Goal: Transaction & Acquisition: Purchase product/service

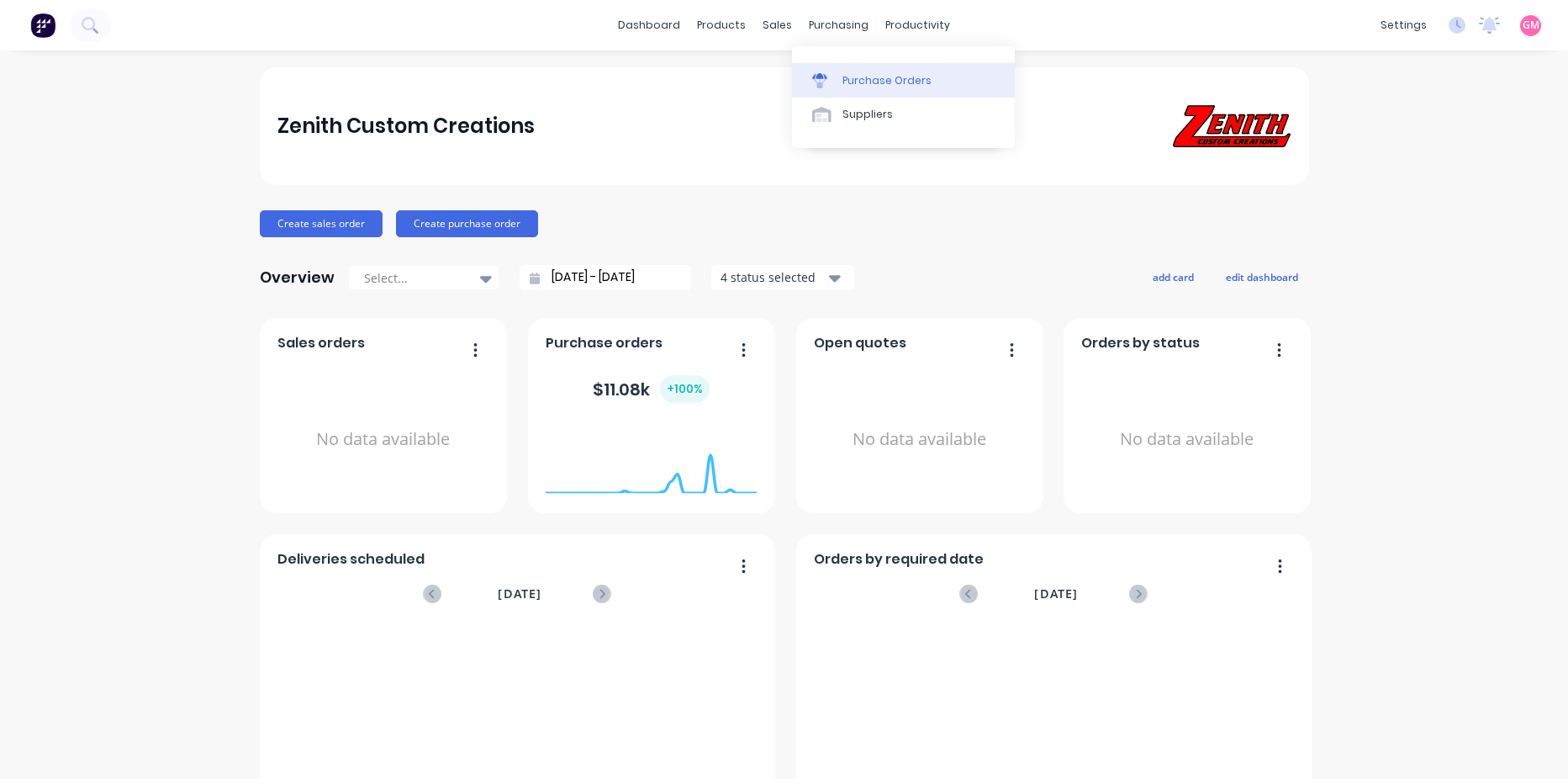
click at [891, 80] on div "Purchase Orders" at bounding box center [886, 80] width 89 height 15
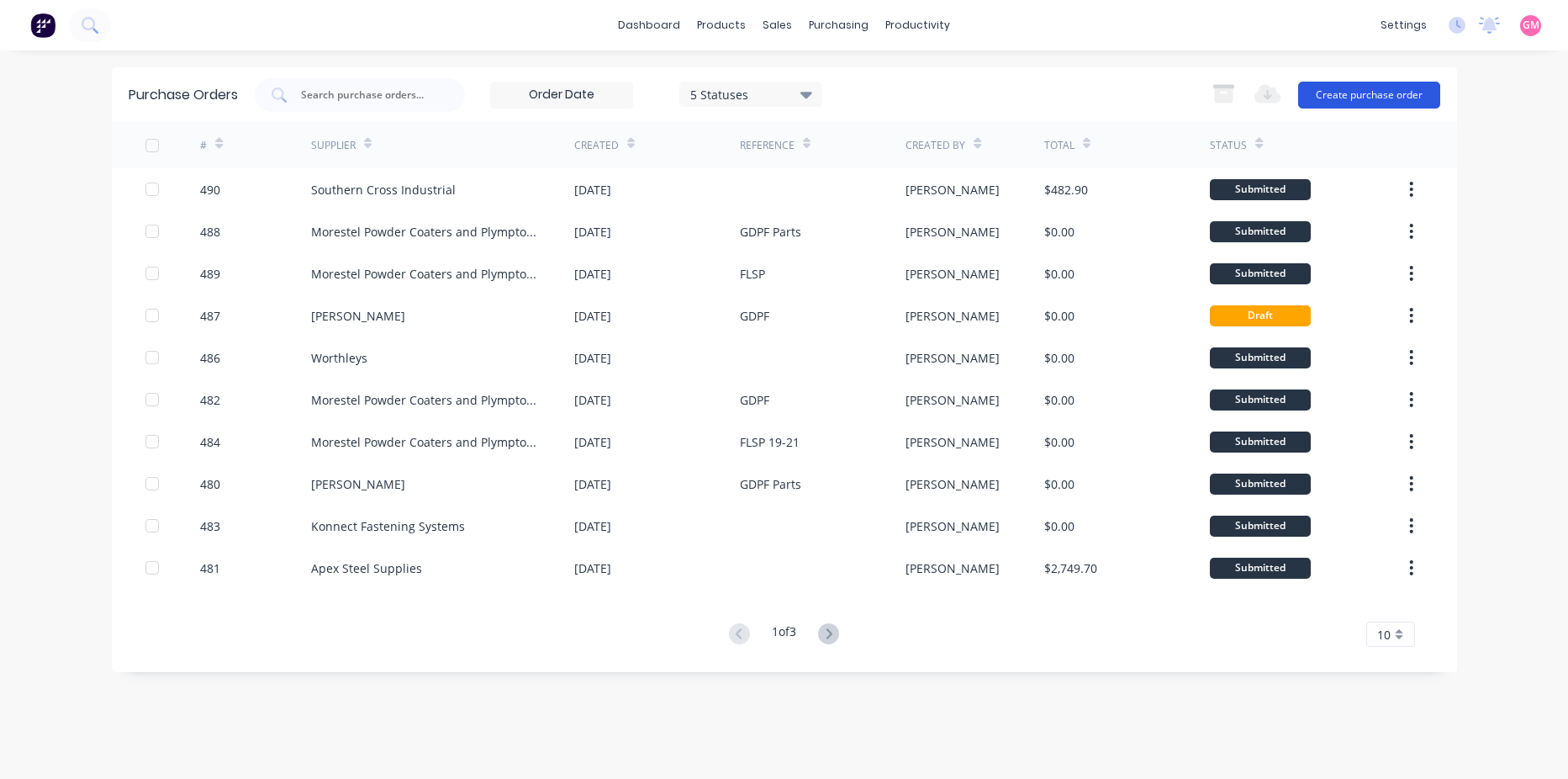
click at [1397, 103] on button "Create purchase order" at bounding box center [1369, 95] width 143 height 27
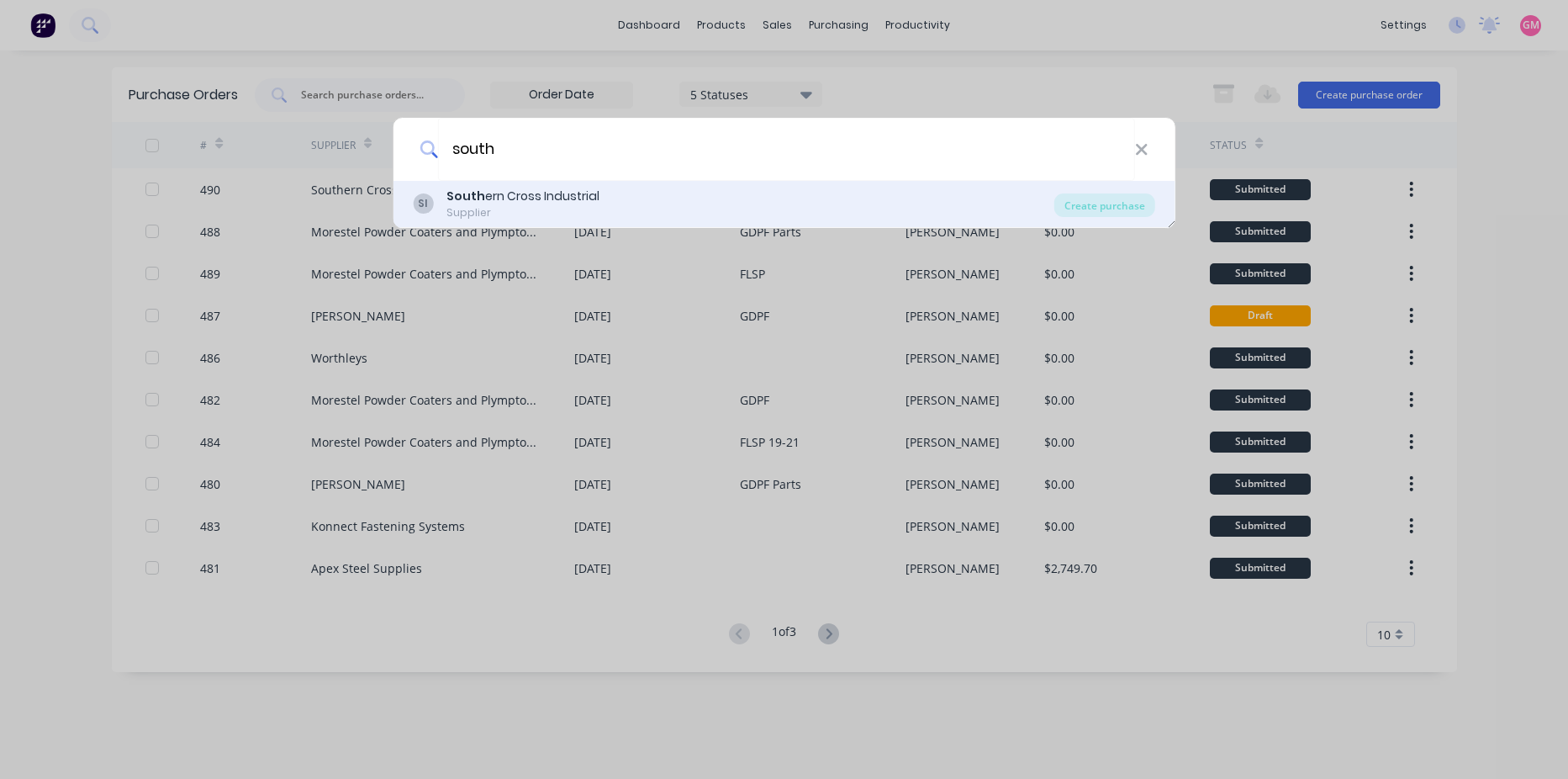
type input "south"
click at [862, 192] on div "SI South ern Cross Industrial Supplier" at bounding box center [734, 203] width 642 height 33
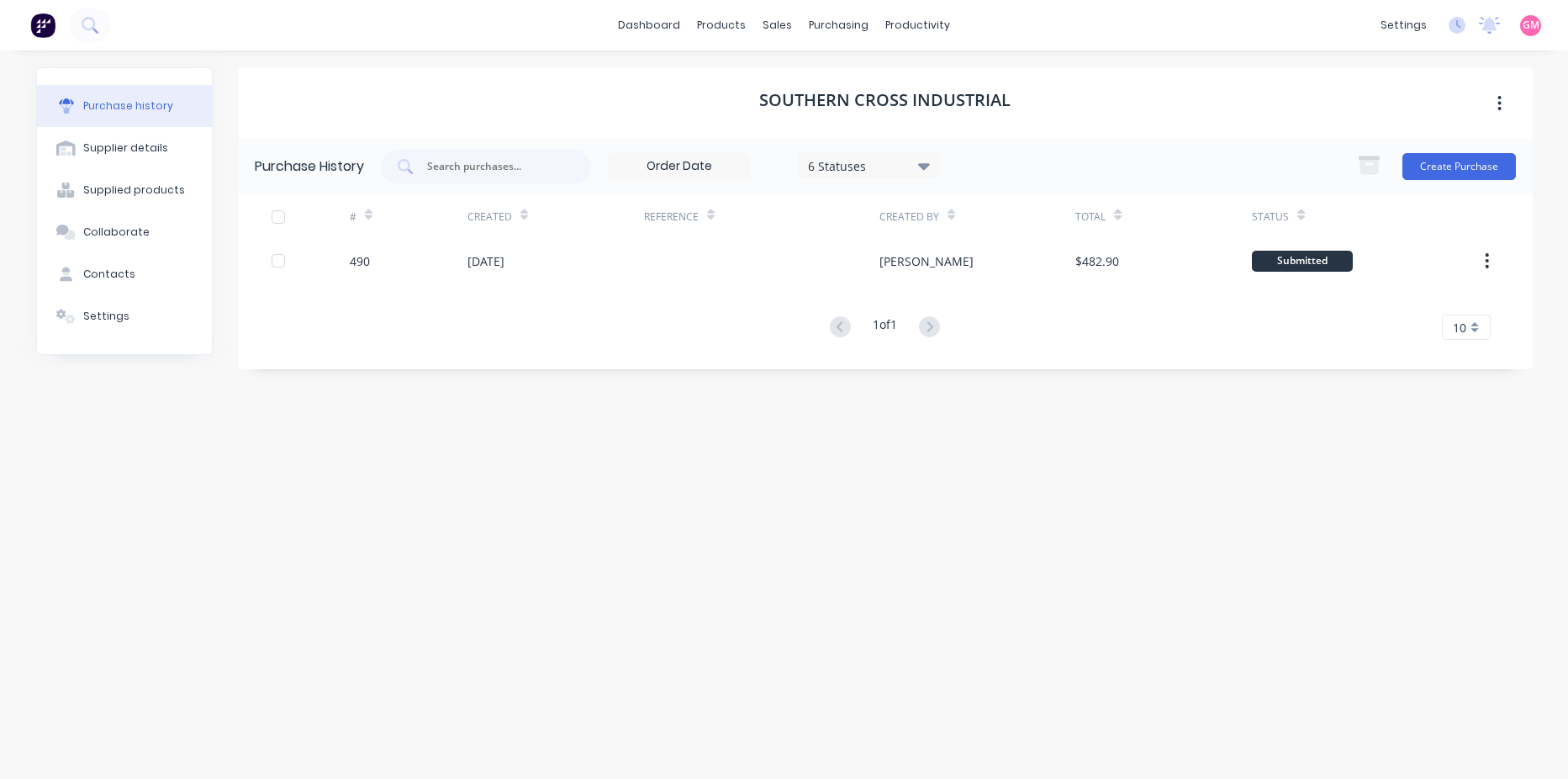
click at [1452, 180] on div "Create Purchase" at bounding box center [1432, 167] width 167 height 34
click at [1452, 167] on button "Create Purchase" at bounding box center [1459, 166] width 114 height 27
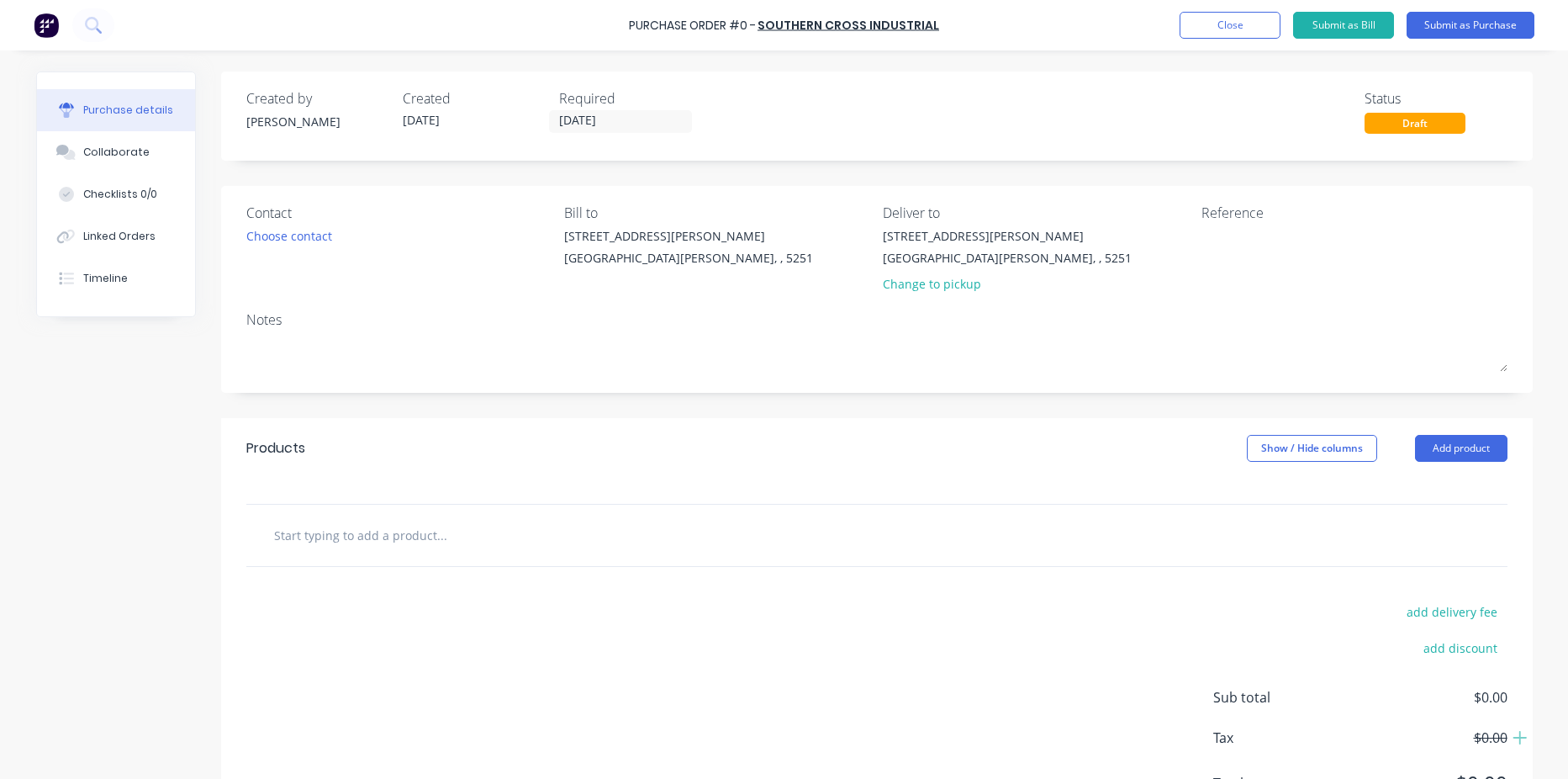
click at [429, 541] on input "text" at bounding box center [441, 536] width 336 height 34
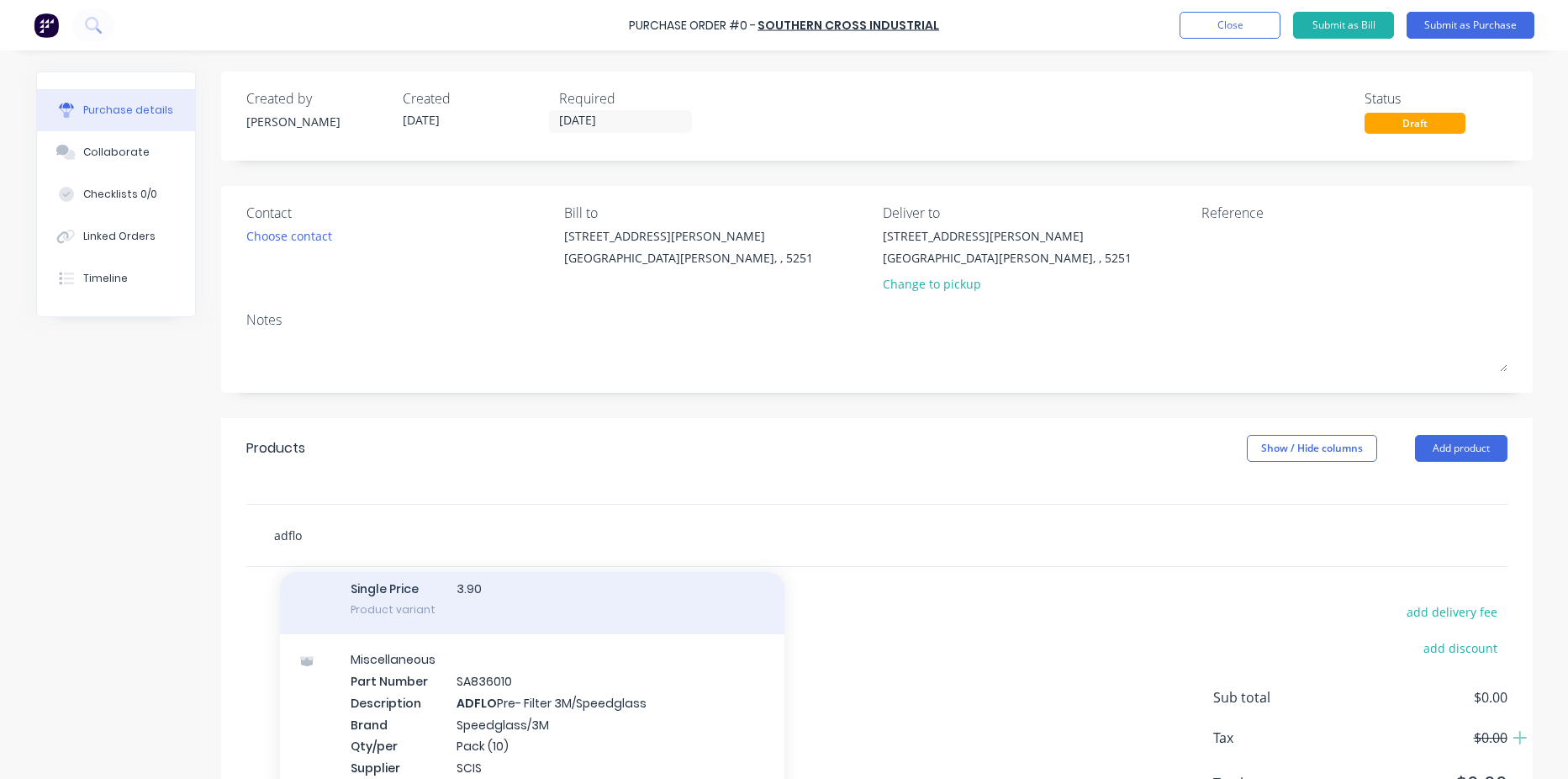
scroll to position [2103, 0]
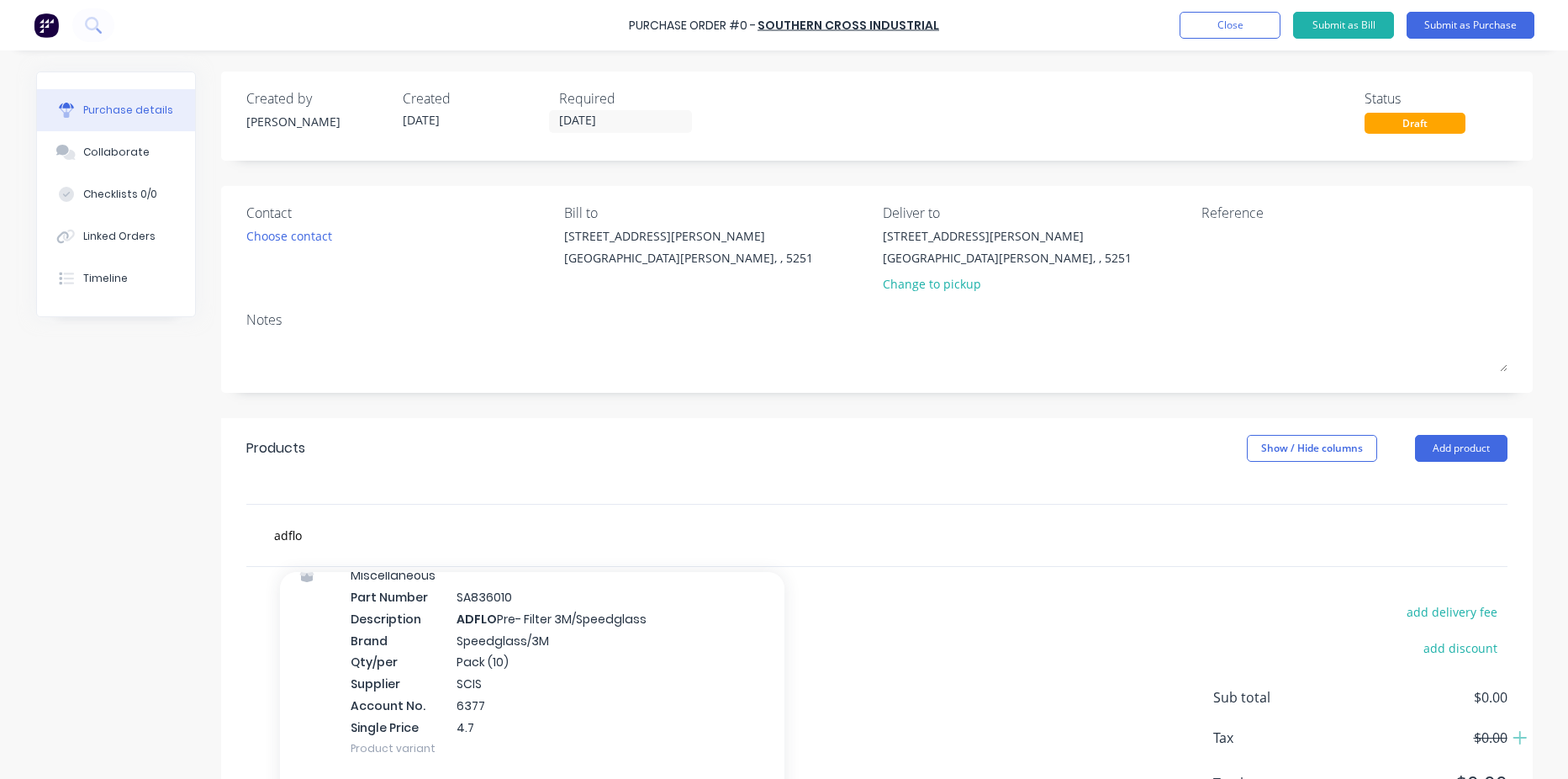
click at [1046, 569] on div "add delivery fee add discount Sub total $0.00 Tax $0.00 Total $0.00" at bounding box center [877, 704] width 1312 height 276
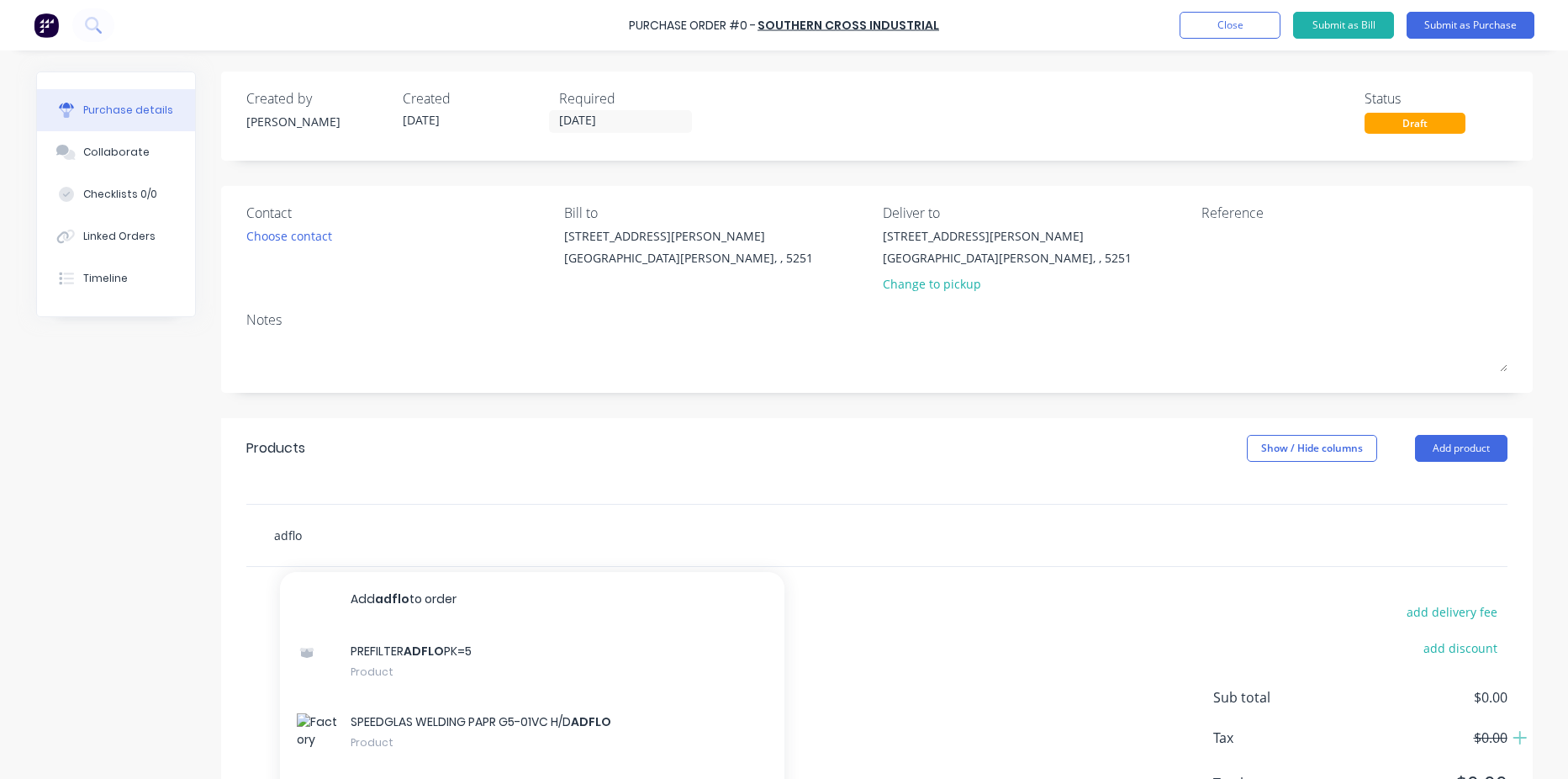
drag, startPoint x: 303, startPoint y: 535, endPoint x: 261, endPoint y: 536, distance: 42.0
click at [261, 535] on div "adflo Add adflo to order PREFILTER ADFLO PK=5 Product SPEEDGLAS WELDING PAPR G5…" at bounding box center [512, 536] width 504 height 34
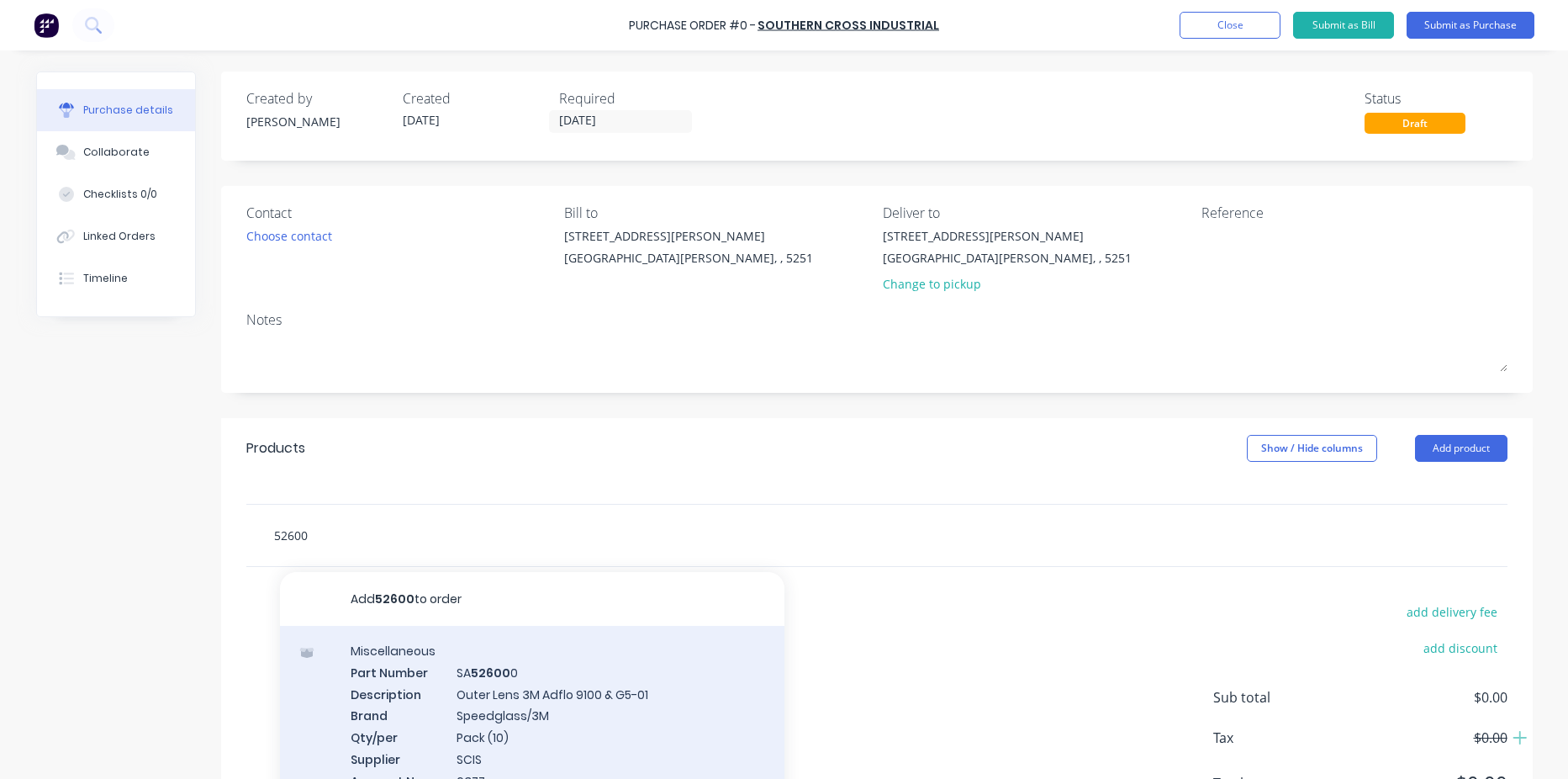
type input "52600"
click at [525, 697] on div "Miscellaneous Part Number SA 52600 0 Description Outer Lens 3M Adflo 9100 & G5-…" at bounding box center [532, 736] width 504 height 222
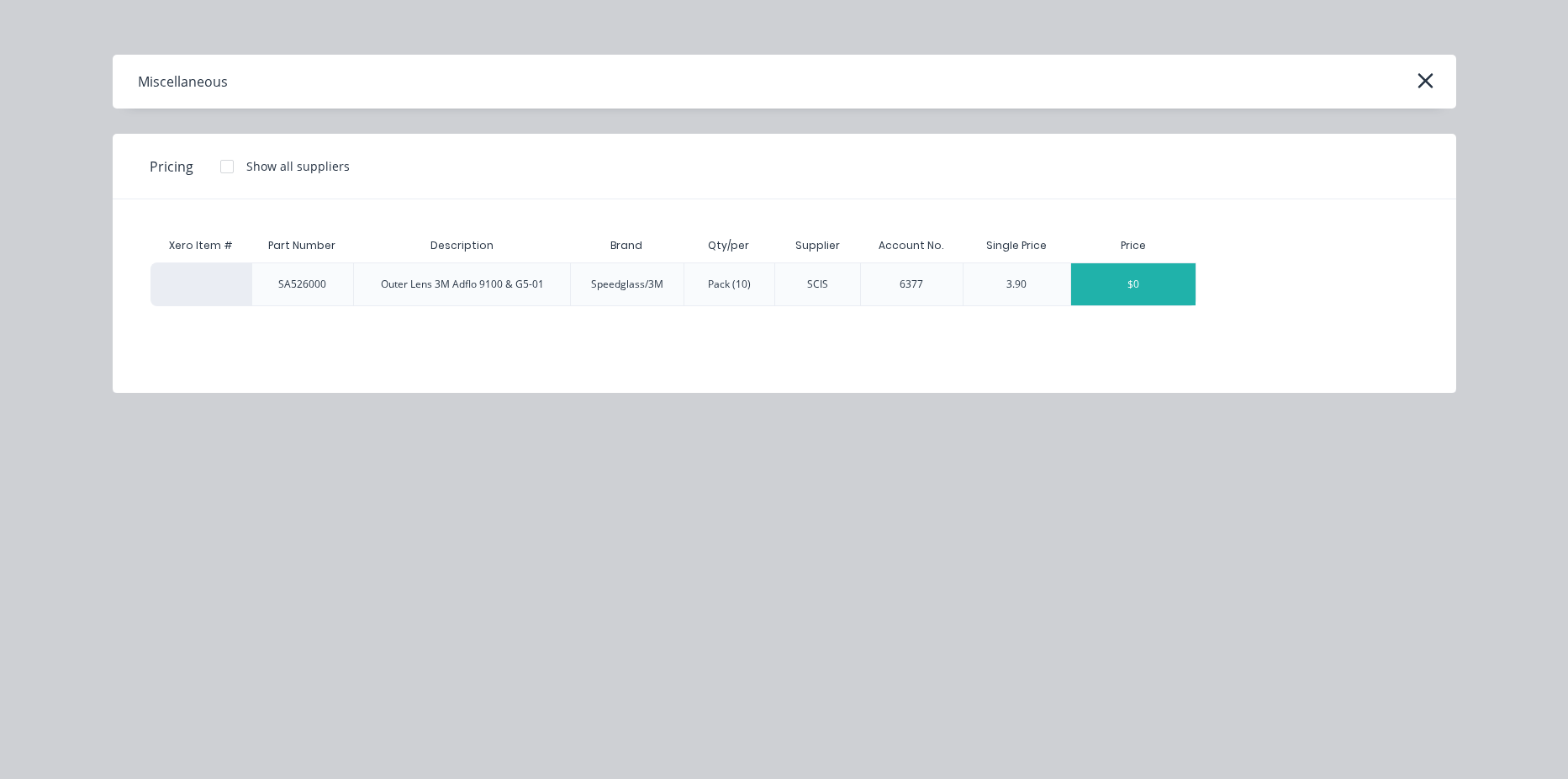
click at [1139, 286] on div "$0" at bounding box center [1132, 284] width 125 height 42
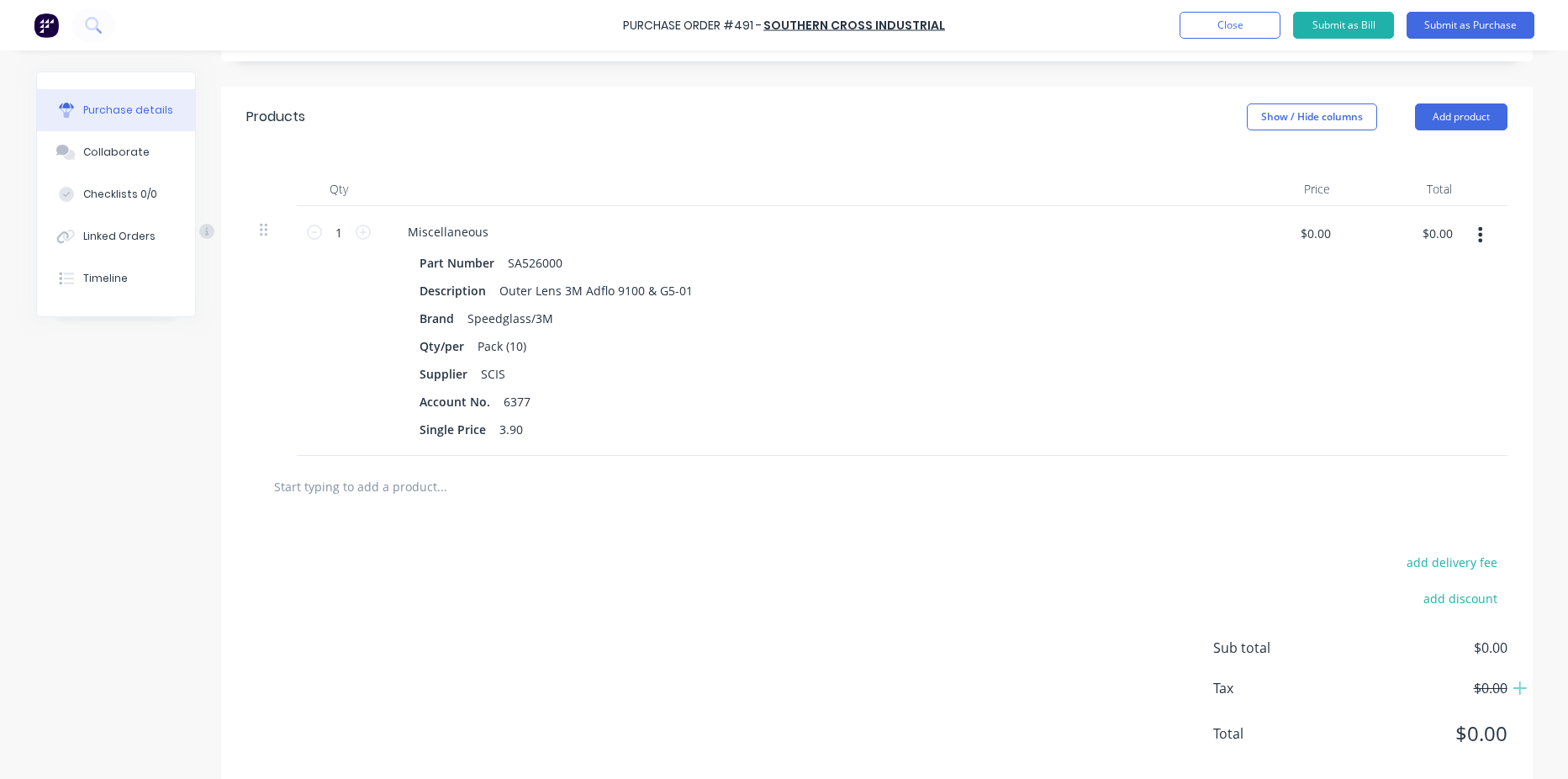
scroll to position [336, 0]
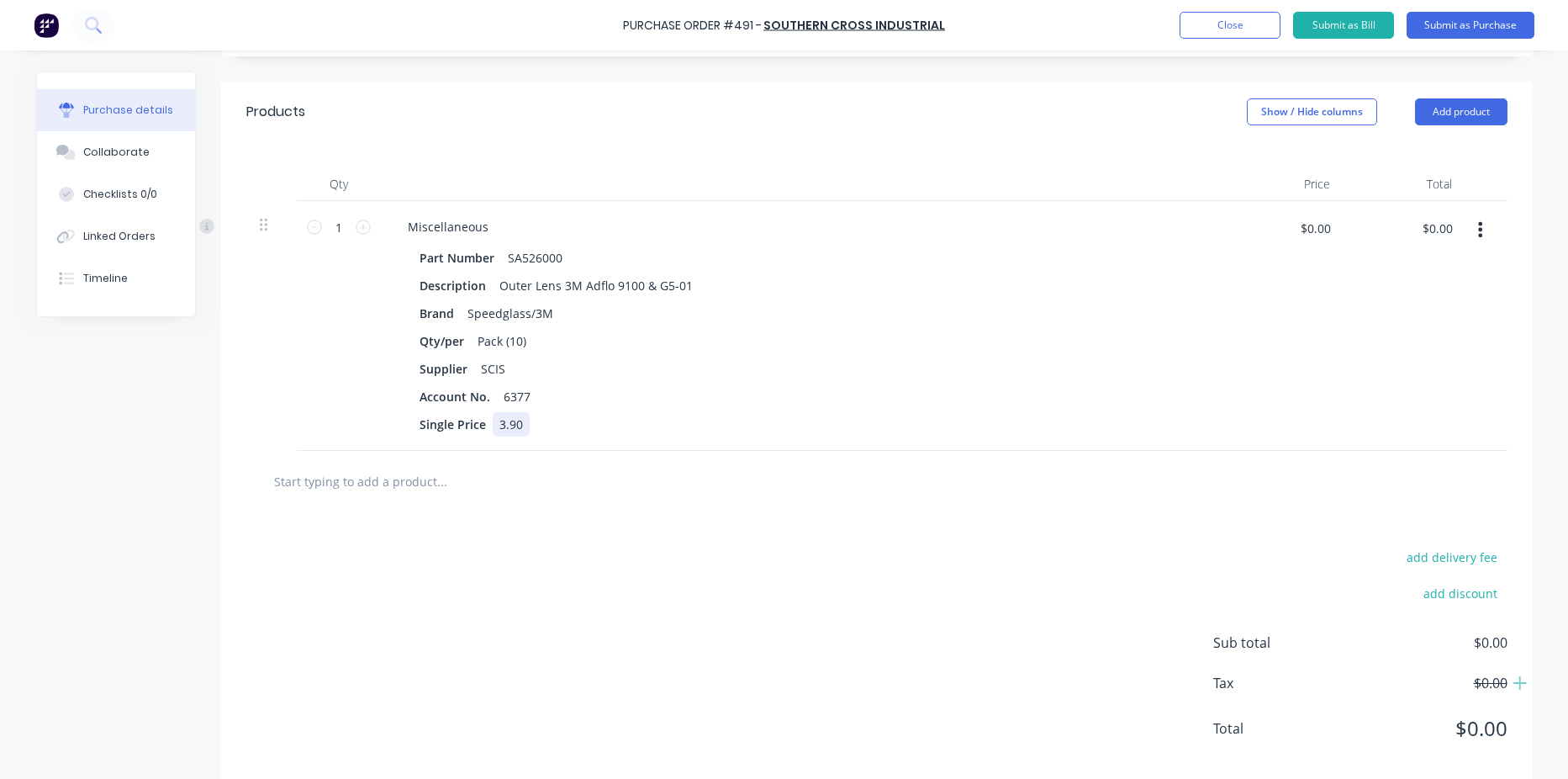
click at [539, 433] on div "Part Number SA526000 Description Outer Lens 3M Adflo 9100 & G5-01 Brand Speedgl…" at bounding box center [801, 340] width 813 height 191
click at [628, 407] on div "Account No. 6377" at bounding box center [797, 396] width 771 height 24
click at [518, 363] on div "Supplier SCIS" at bounding box center [797, 369] width 771 height 24
click at [414, 475] on input "text" at bounding box center [441, 482] width 336 height 34
type input "5"
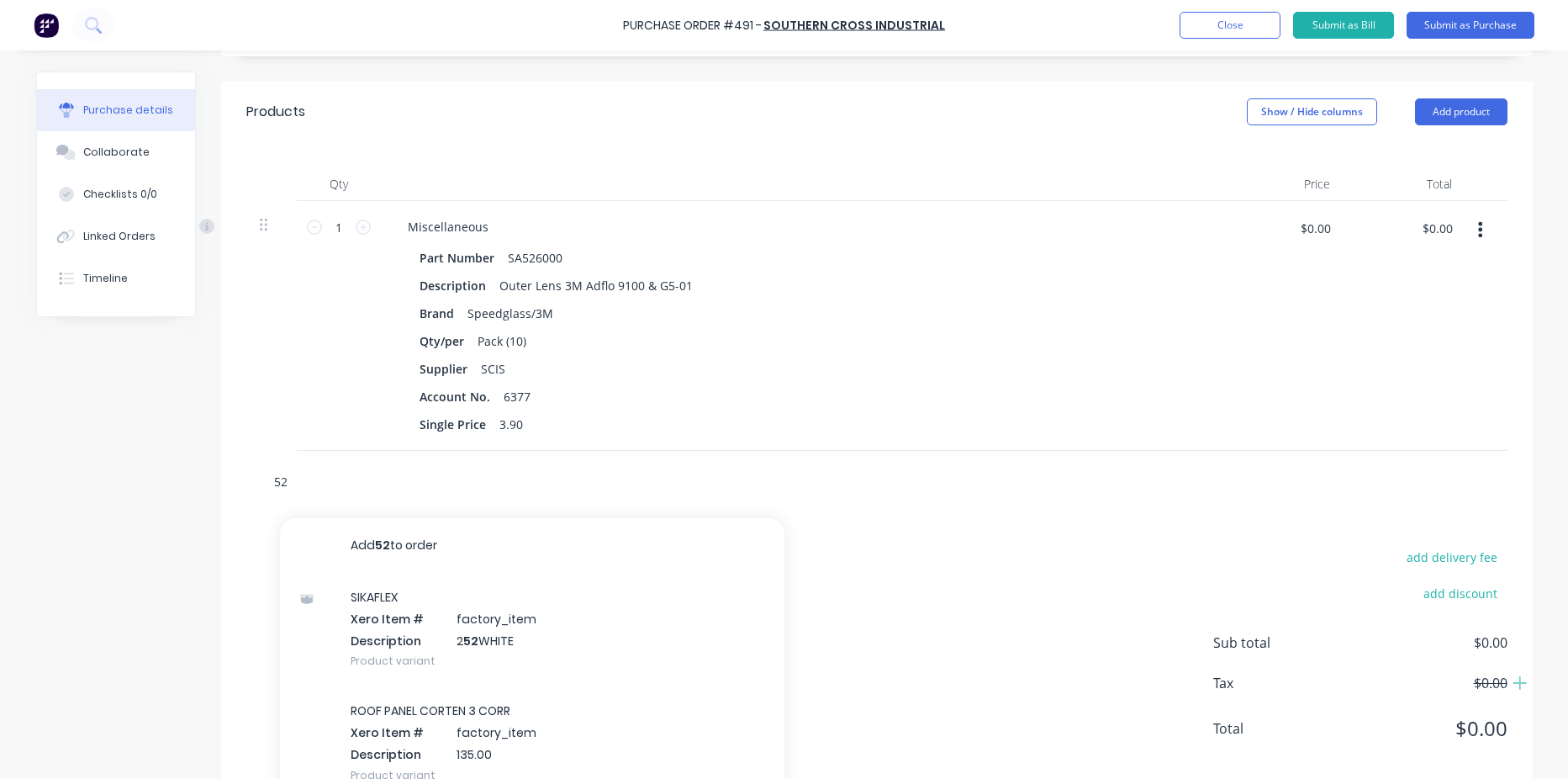
type input "5"
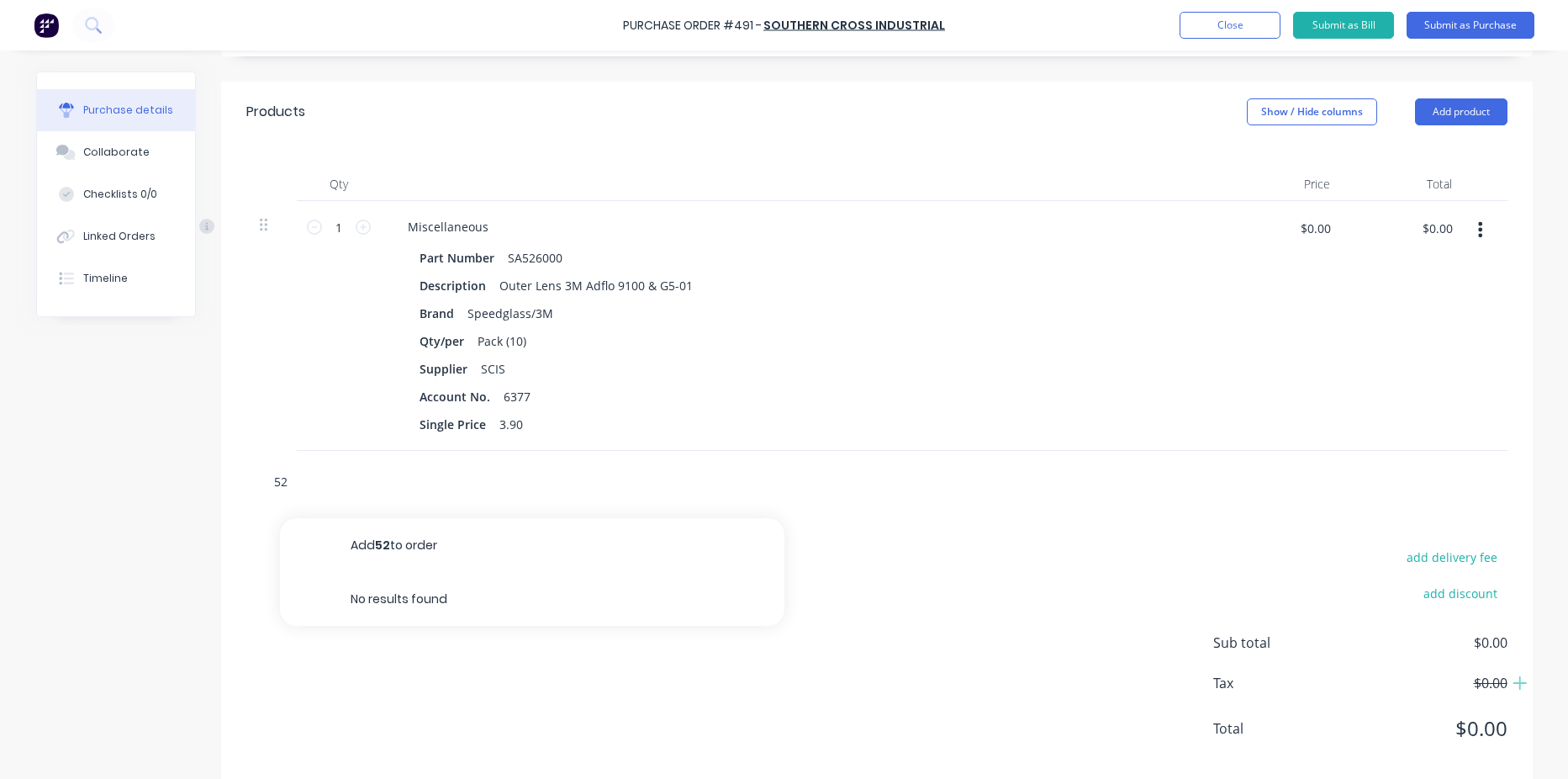
type input "5"
click at [832, 376] on div "Supplier SCIS" at bounding box center [797, 369] width 771 height 24
click at [313, 379] on div "1 1" at bounding box center [339, 326] width 84 height 249
drag, startPoint x: 355, startPoint y: 229, endPoint x: 358, endPoint y: 266, distance: 37.1
click at [356, 229] on icon at bounding box center [363, 226] width 15 height 15
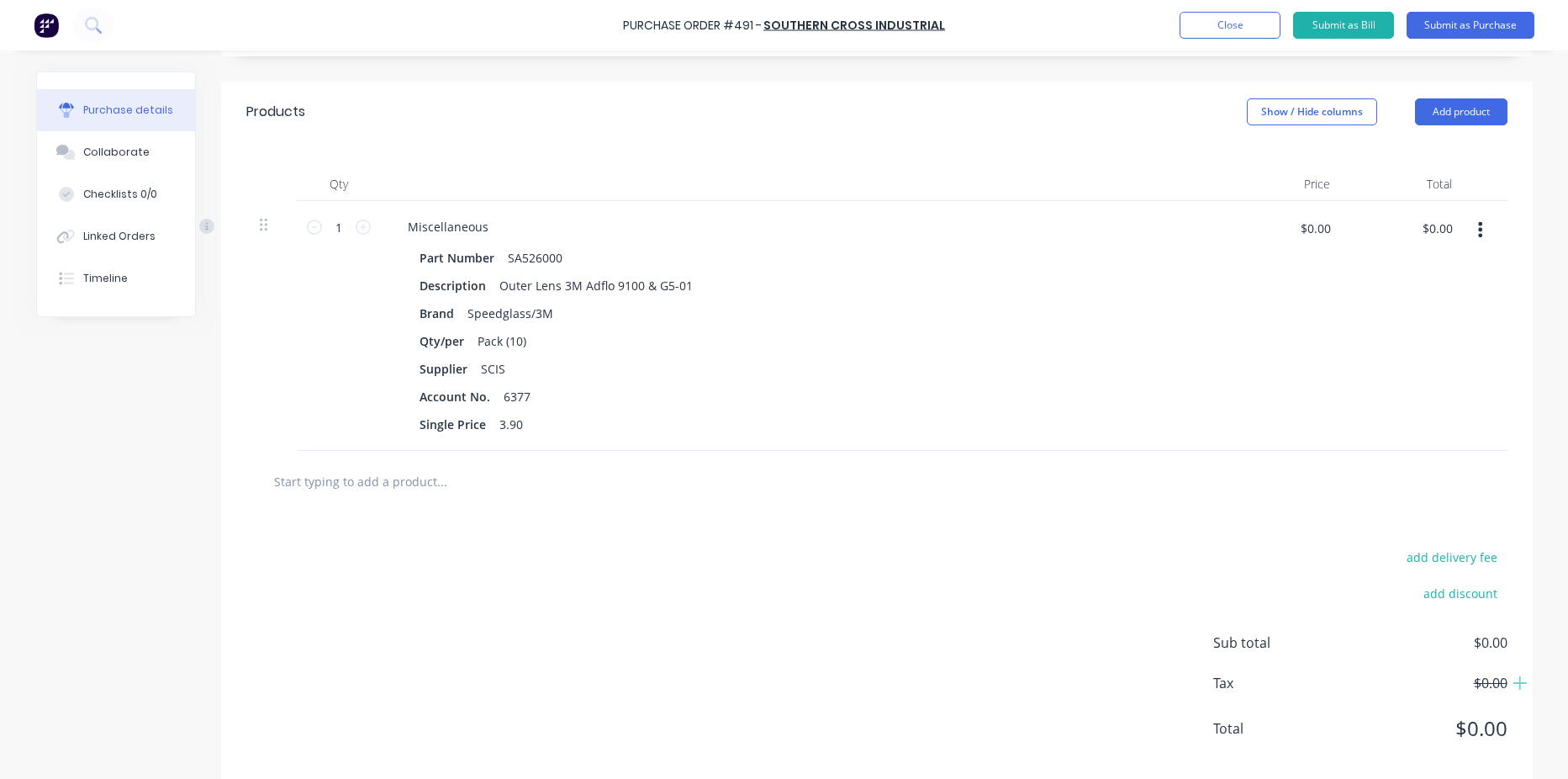
type input "2"
click at [560, 345] on div "Qty/per Pack (10)" at bounding box center [797, 341] width 771 height 24
click at [685, 409] on div "Part Number SA526000 Description Outer Lens 3M Adflo 9100 & G5-01 Brand Speedgl…" at bounding box center [801, 340] width 813 height 191
click at [701, 503] on div at bounding box center [876, 482] width 1261 height 62
click at [416, 489] on input "text" at bounding box center [441, 482] width 336 height 34
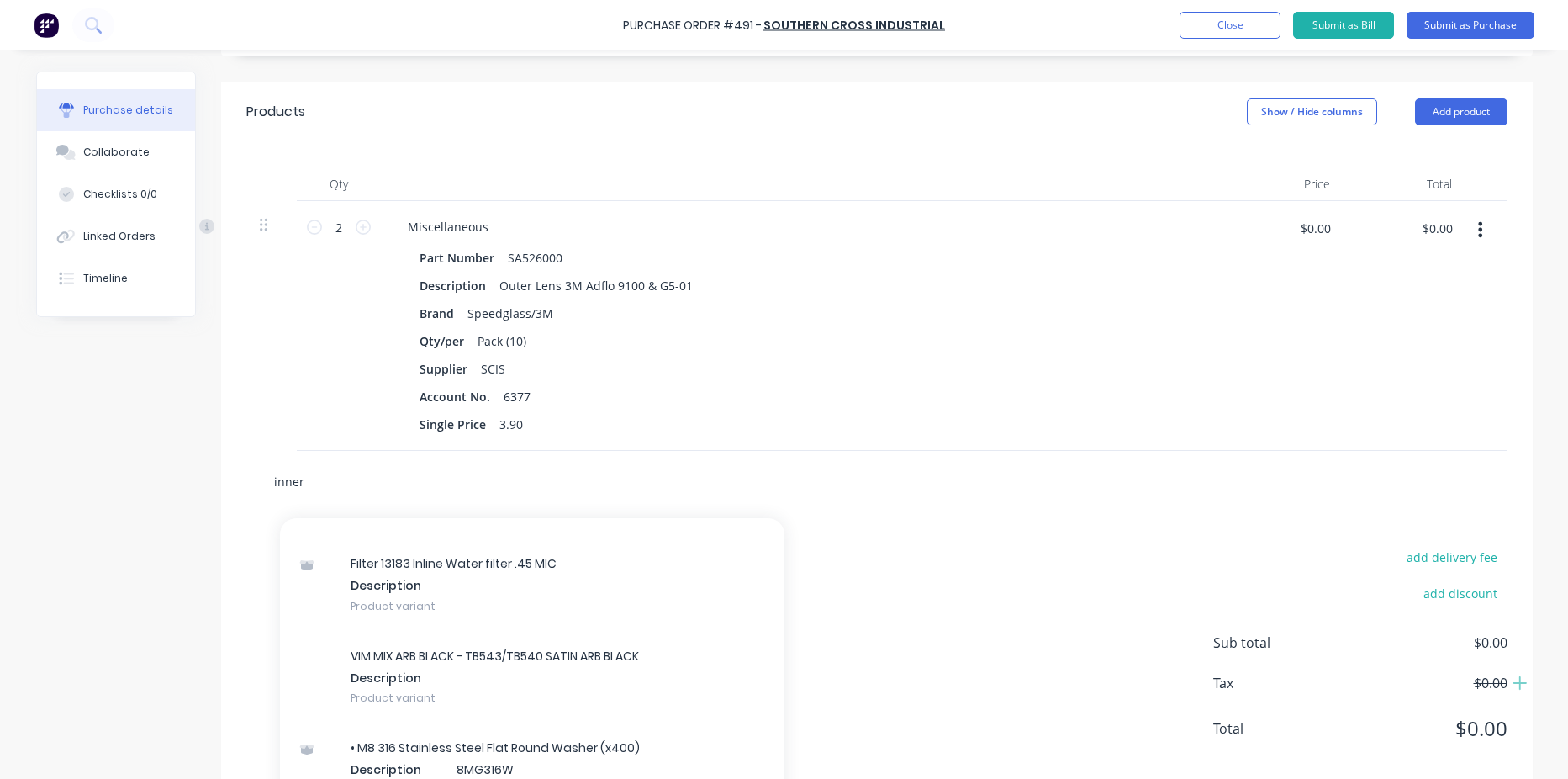
scroll to position [20395, 0]
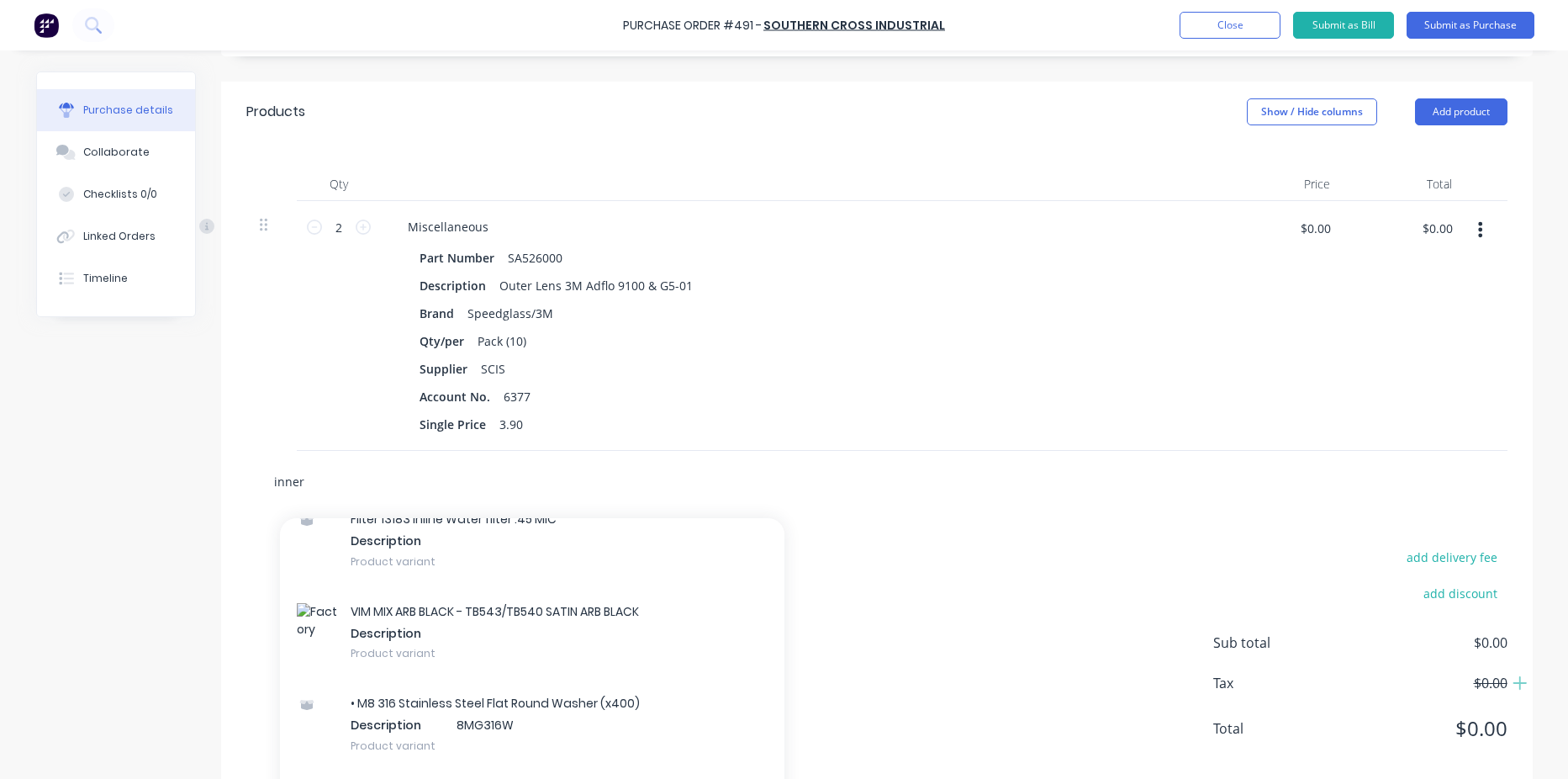
click at [568, 465] on input "inner" at bounding box center [441, 482] width 336 height 34
type input "i"
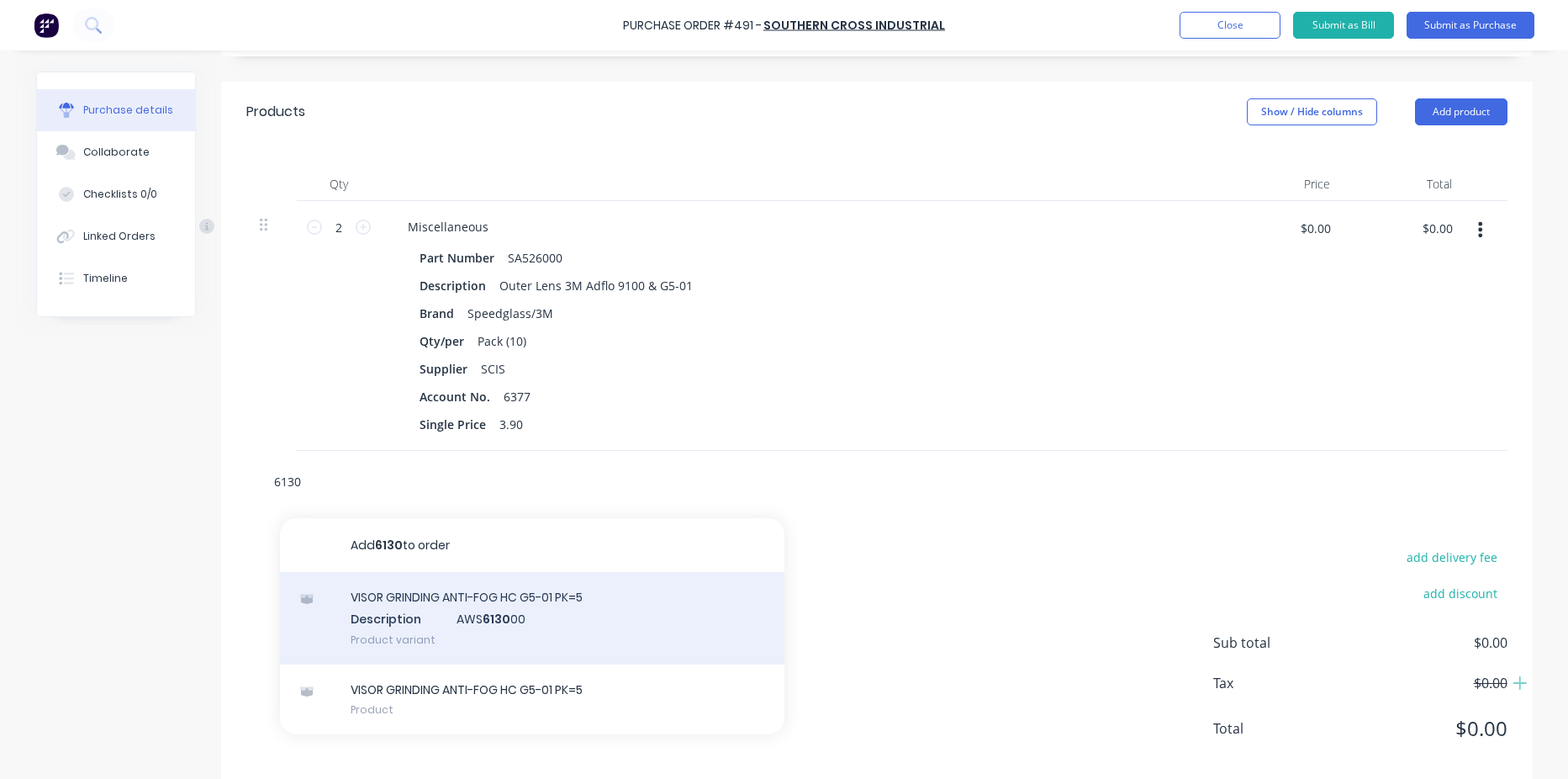
type input "6130"
click at [561, 606] on div "VISOR GRINDING ANTI-FOG HC G5-01 PK=5 Description AWS 6130 00 Product variant" at bounding box center [532, 618] width 504 height 93
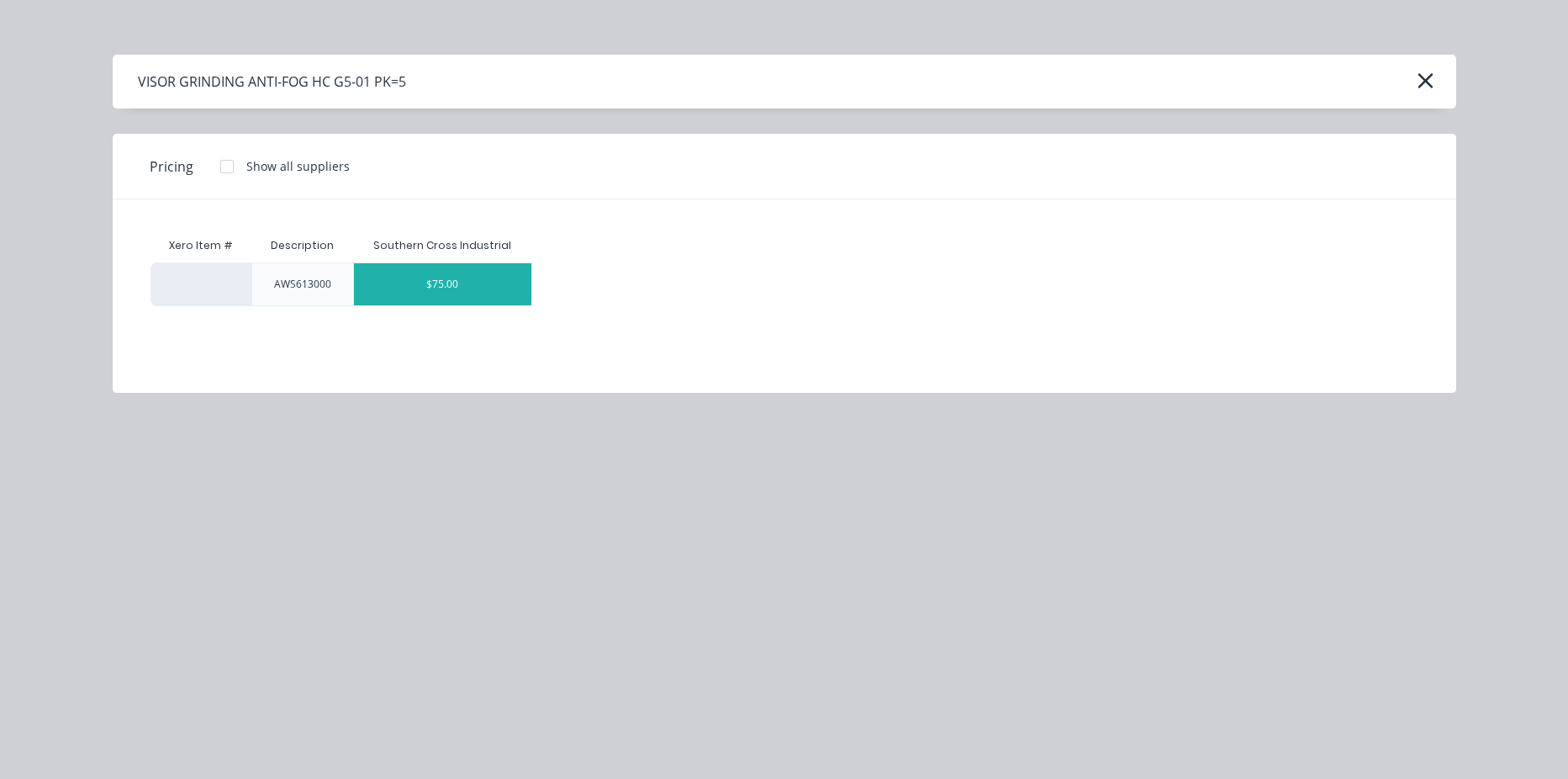
click at [465, 293] on div "$75.00" at bounding box center [443, 284] width 177 height 42
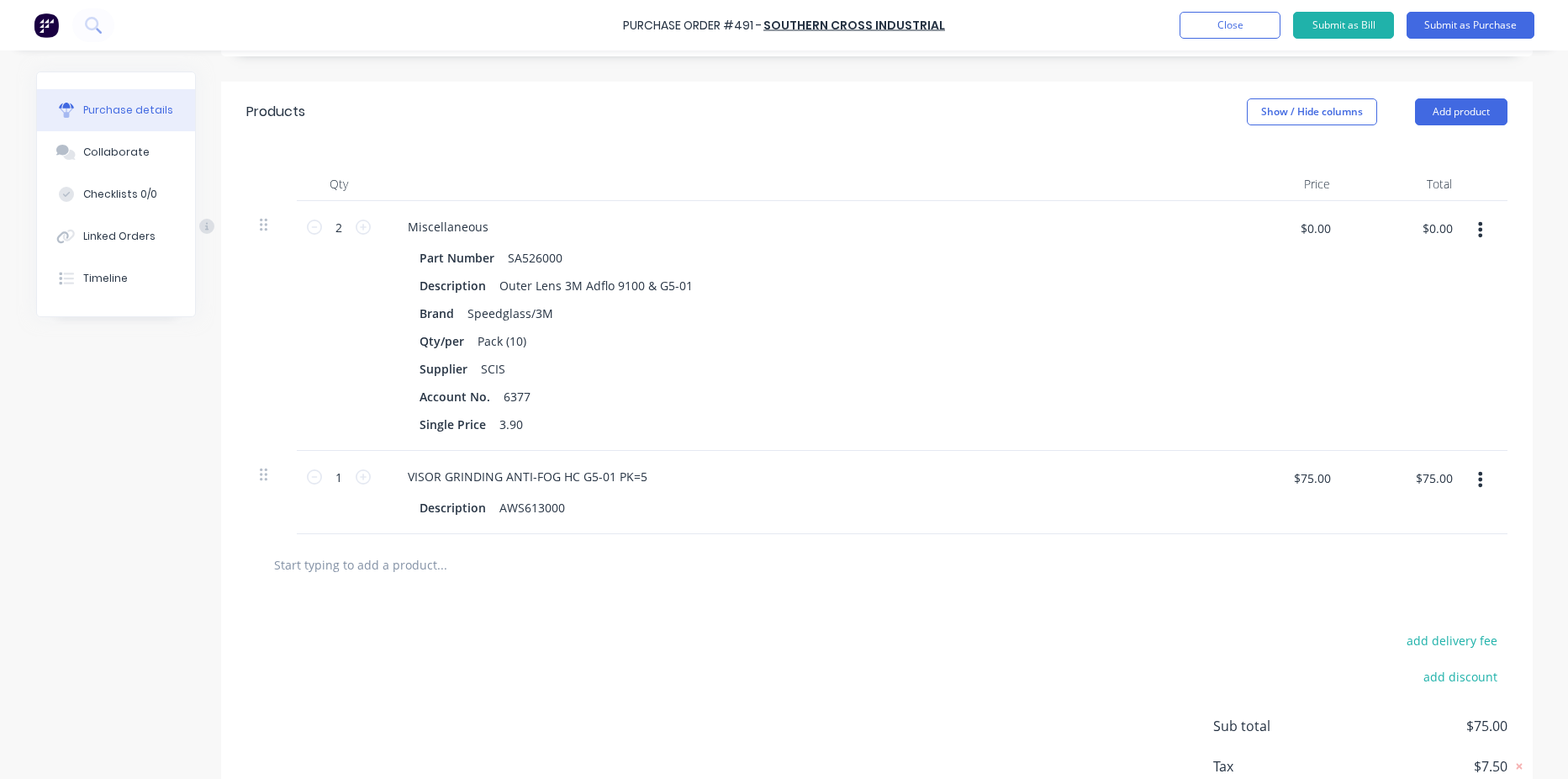
click at [414, 562] on input "text" at bounding box center [441, 565] width 336 height 34
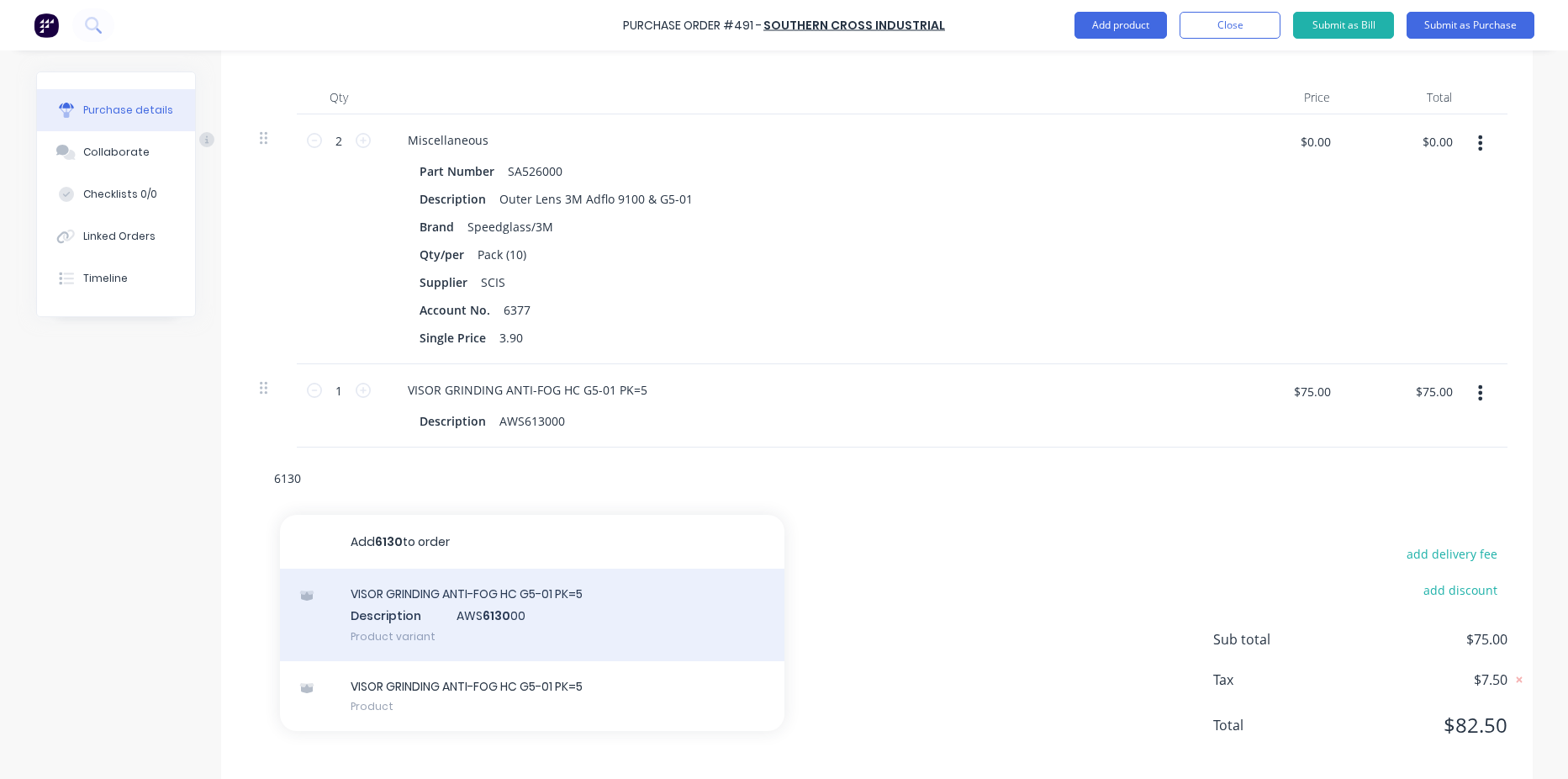
scroll to position [447, 0]
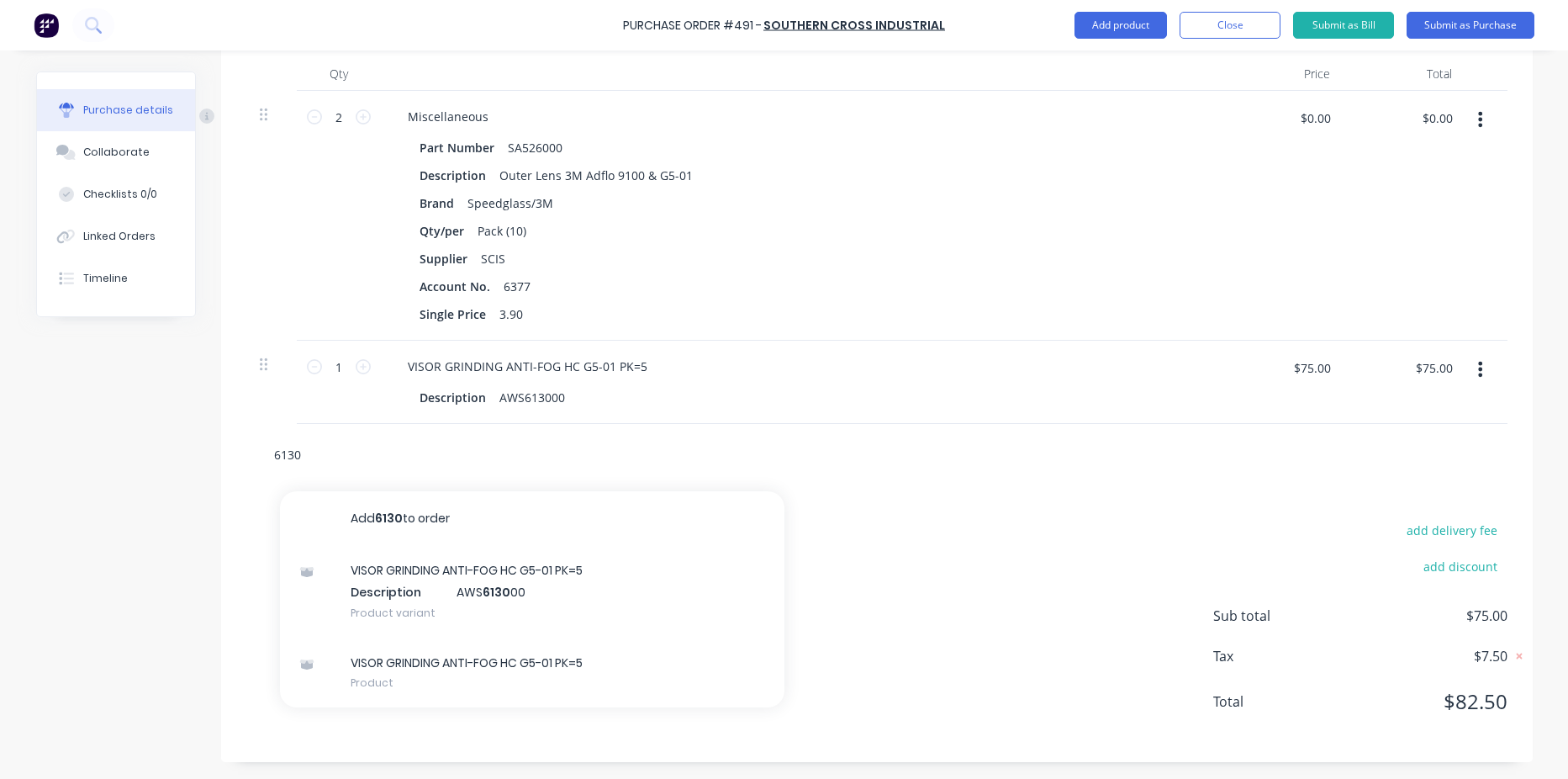
click at [428, 442] on input "6130" at bounding box center [441, 455] width 336 height 34
type input "6"
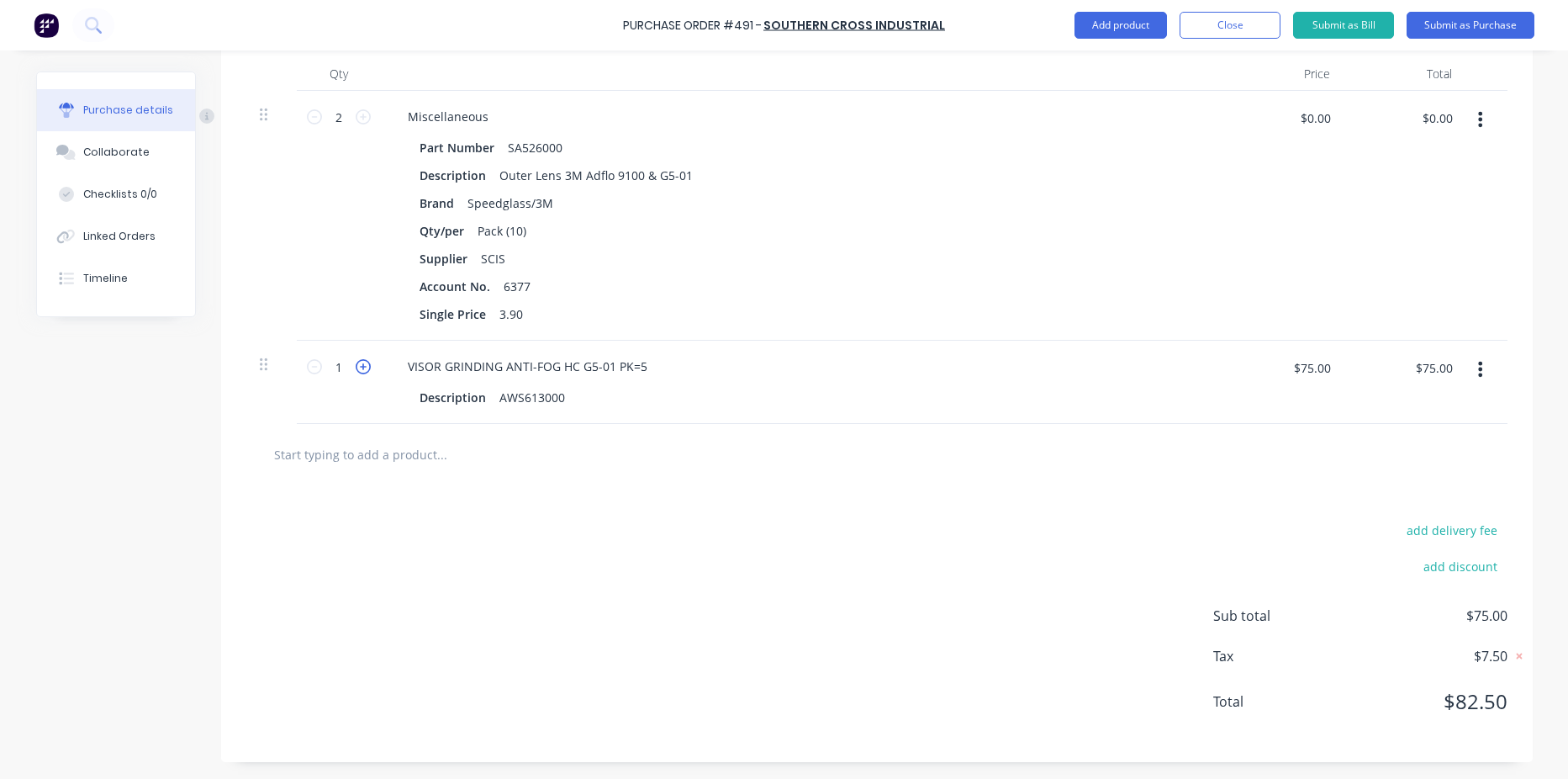
click at [356, 364] on icon at bounding box center [363, 366] width 15 height 15
type input "2"
type input "$150.00"
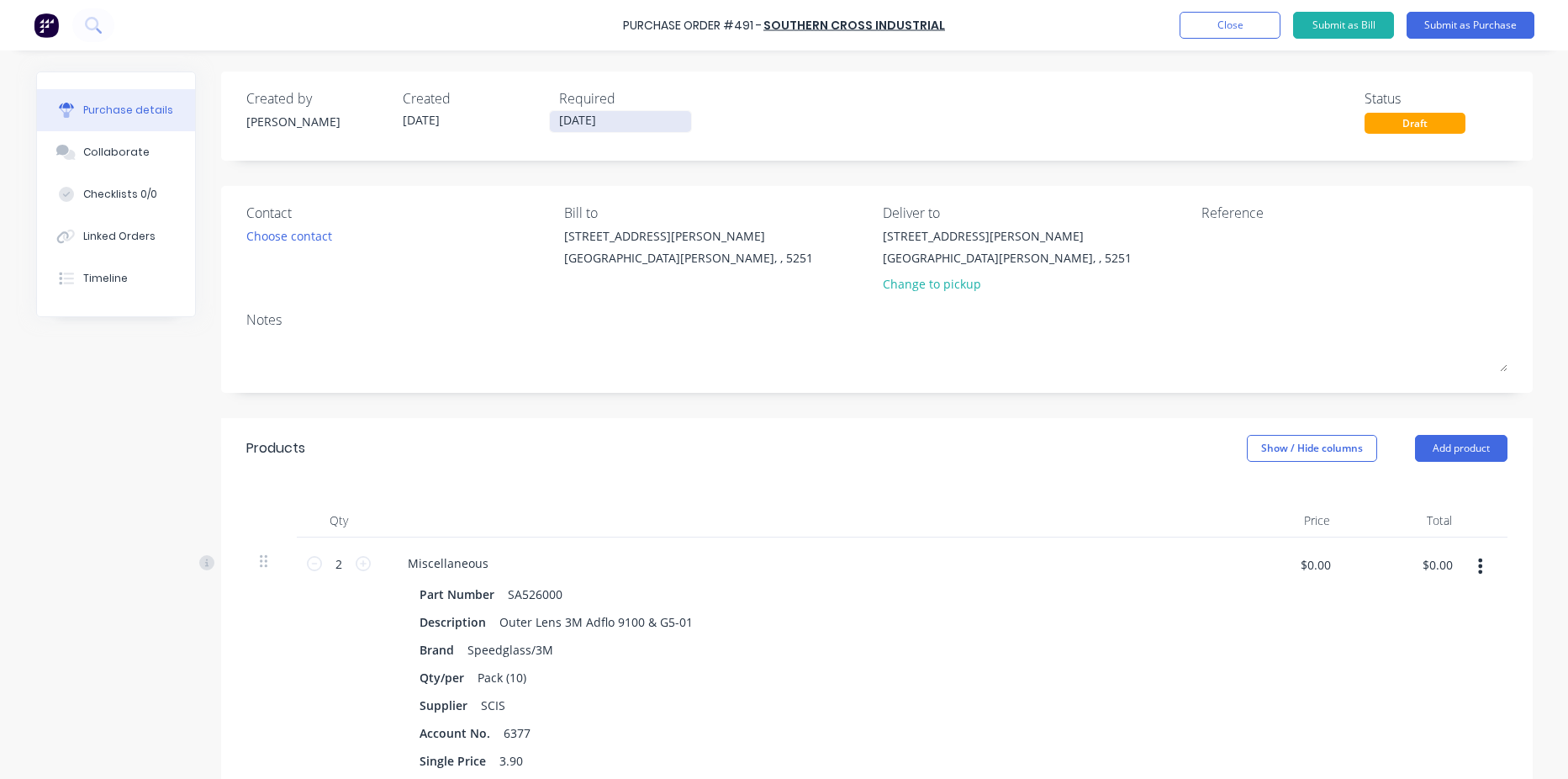
click at [617, 127] on input "[DATE]" at bounding box center [621, 121] width 142 height 21
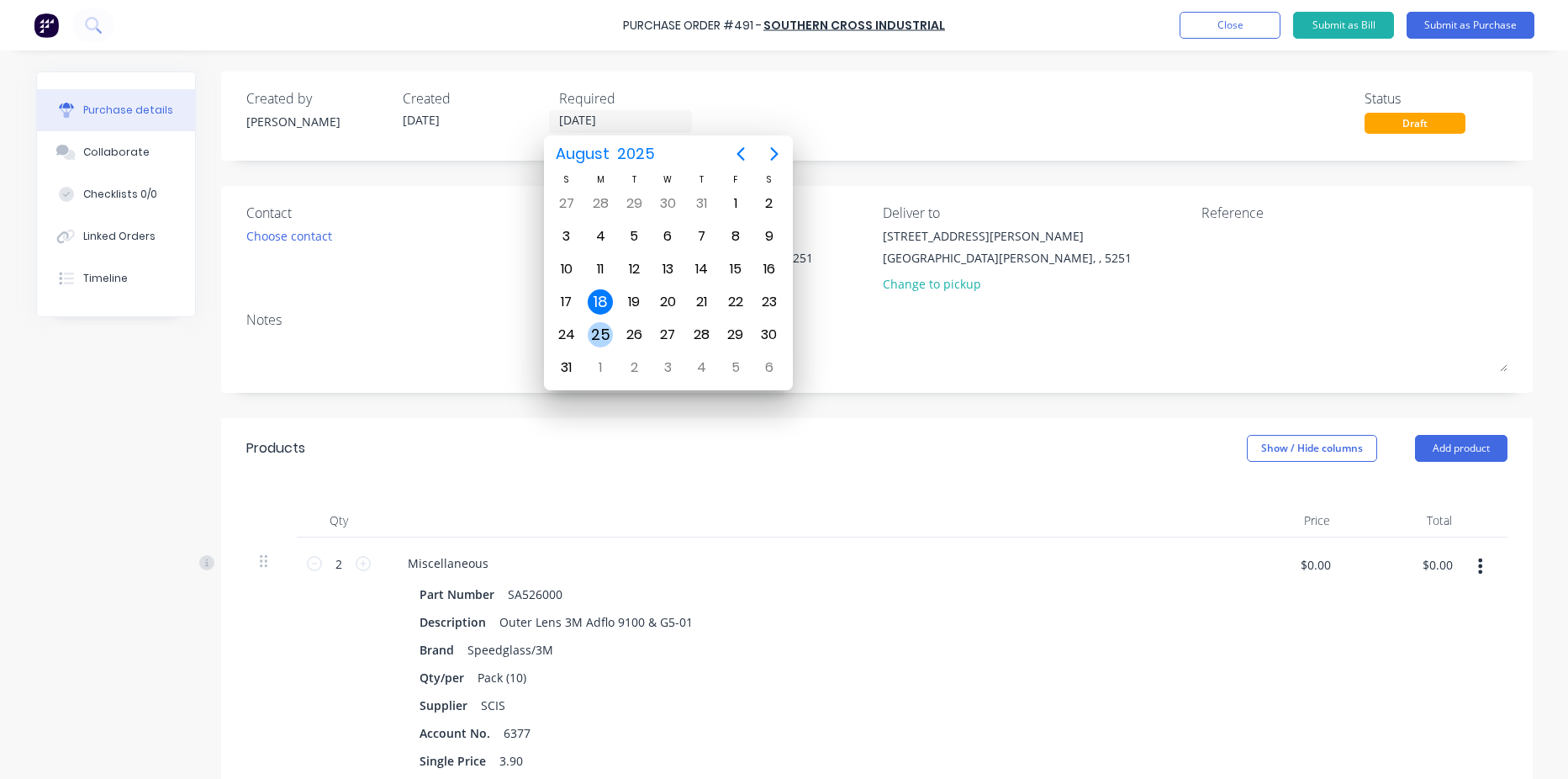
click at [604, 340] on div "25" at bounding box center [600, 334] width 25 height 25
type input "[DATE]"
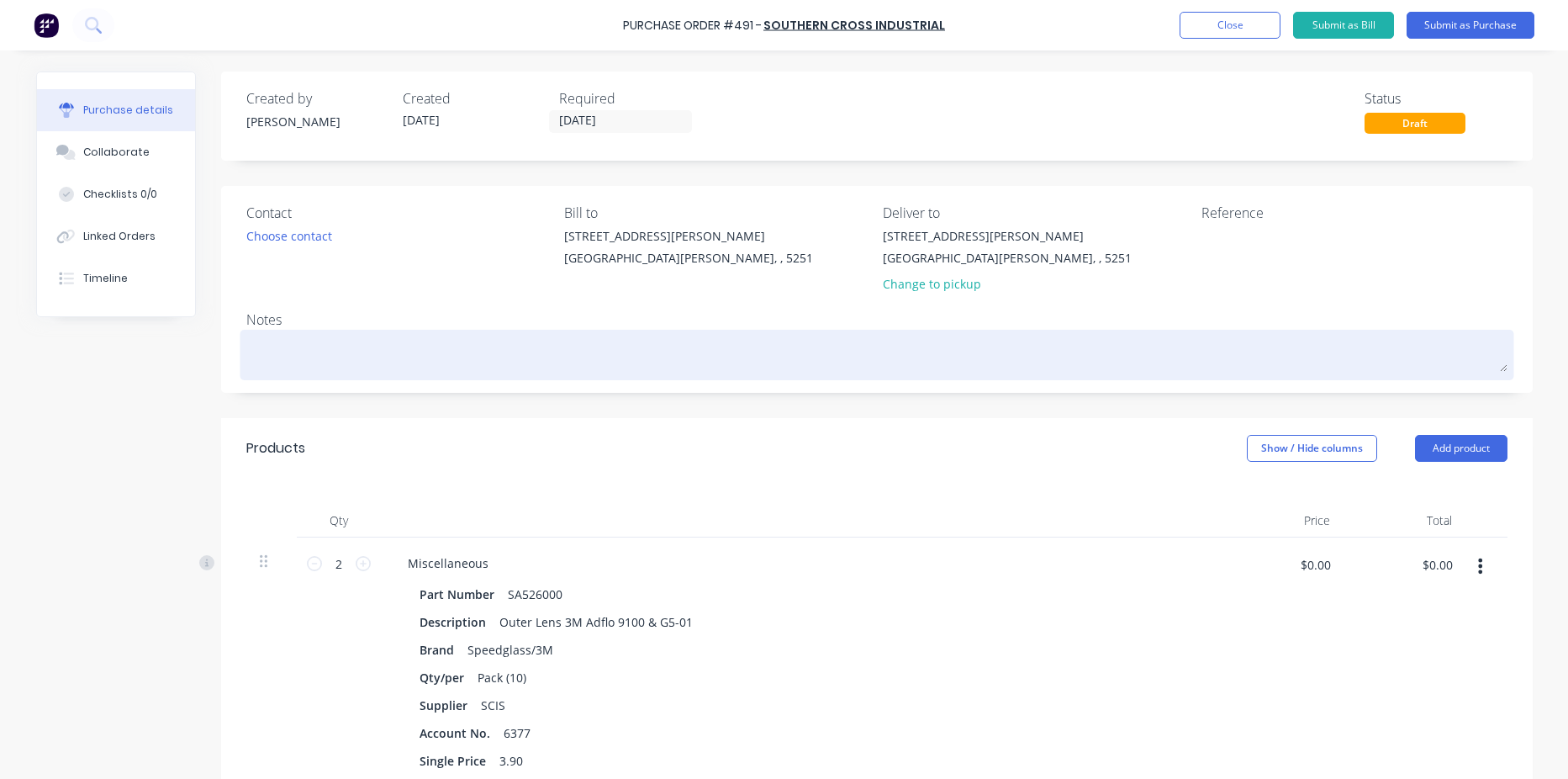
drag, startPoint x: 927, startPoint y: 537, endPoint x: 1139, endPoint y: 379, distance: 264.4
click at [930, 537] on div at bounding box center [800, 521] width 840 height 34
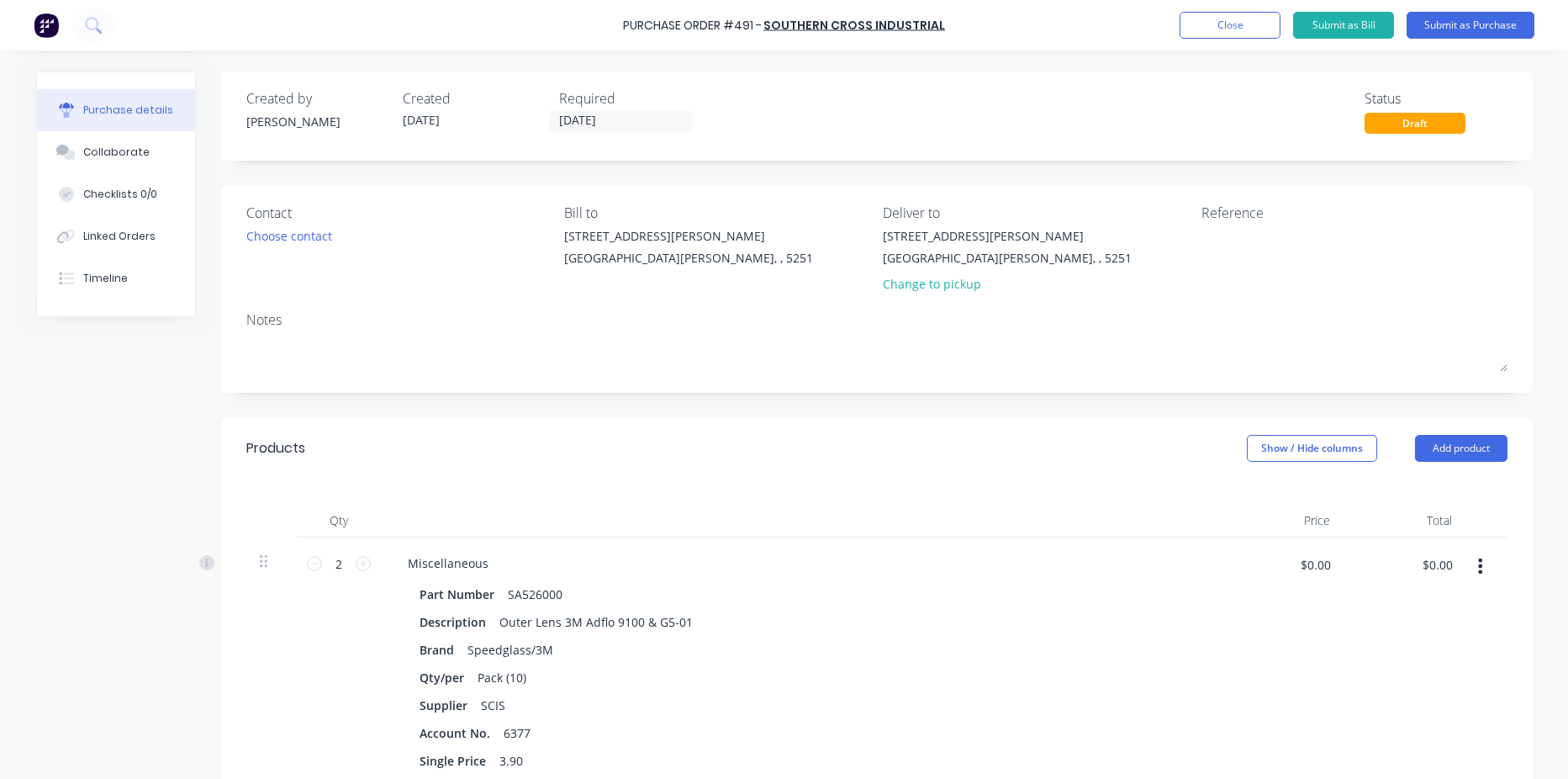
click at [1249, 291] on div "Reference" at bounding box center [1354, 251] width 306 height 99
drag, startPoint x: 1235, startPoint y: 260, endPoint x: 1223, endPoint y: 274, distance: 18.4
click at [1235, 260] on textarea at bounding box center [1306, 246] width 210 height 38
click at [1482, 24] on button "Submit as Purchase" at bounding box center [1470, 25] width 128 height 27
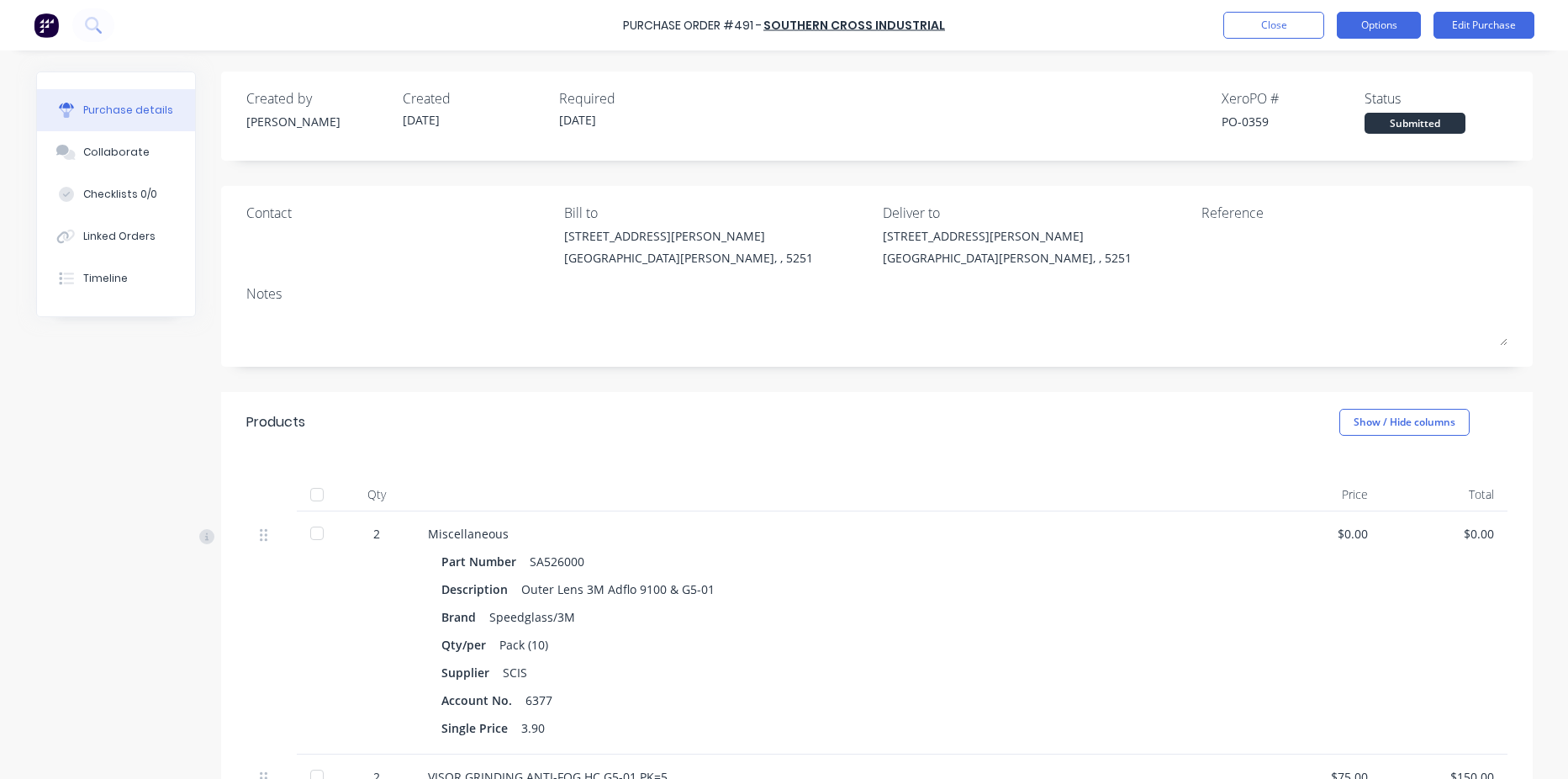
click at [1397, 28] on button "Options" at bounding box center [1379, 25] width 84 height 27
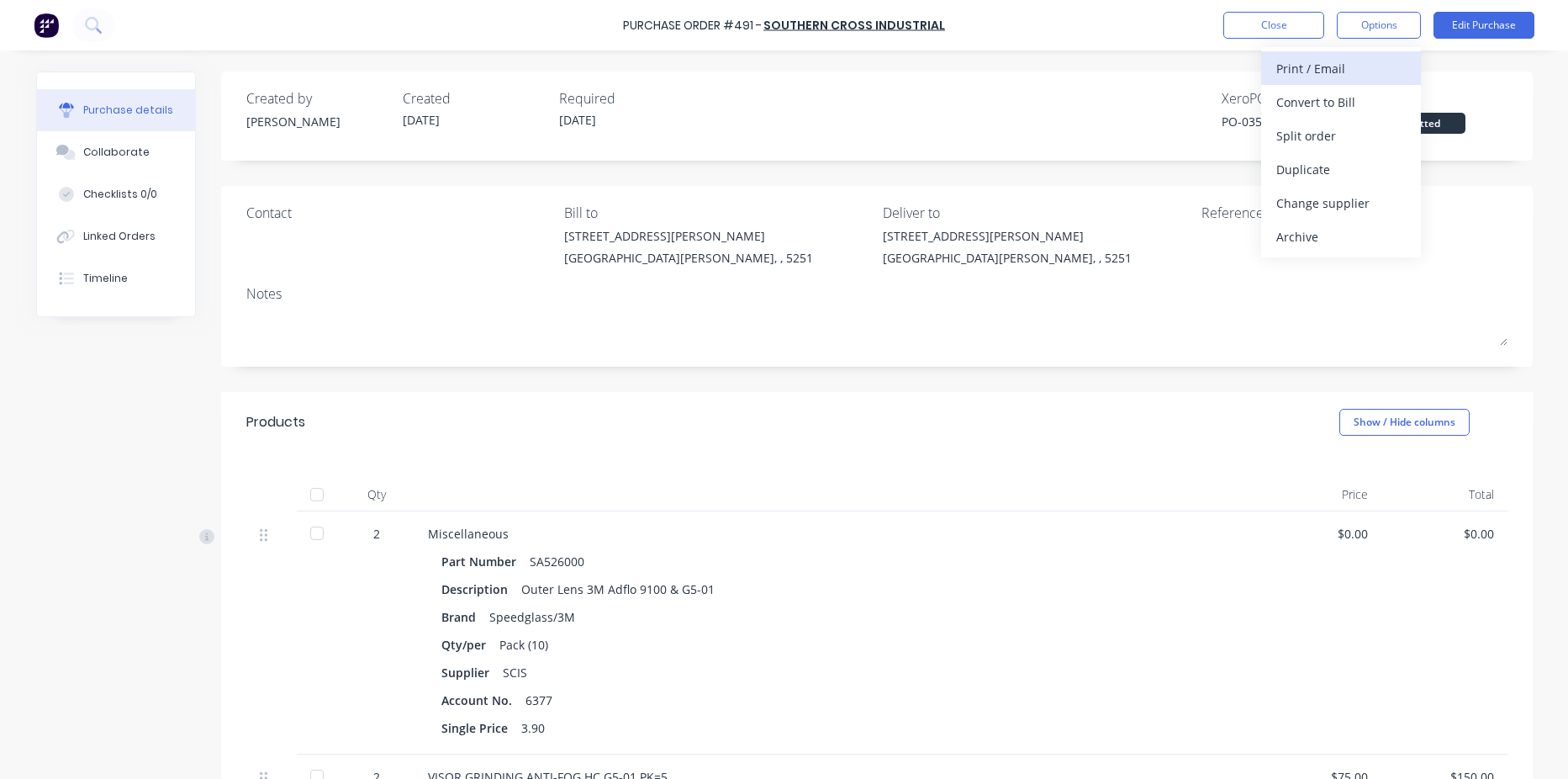
click at [1342, 69] on div "Print / Email" at bounding box center [1341, 69] width 130 height 24
click at [1321, 97] on div "With pricing" at bounding box center [1341, 102] width 130 height 24
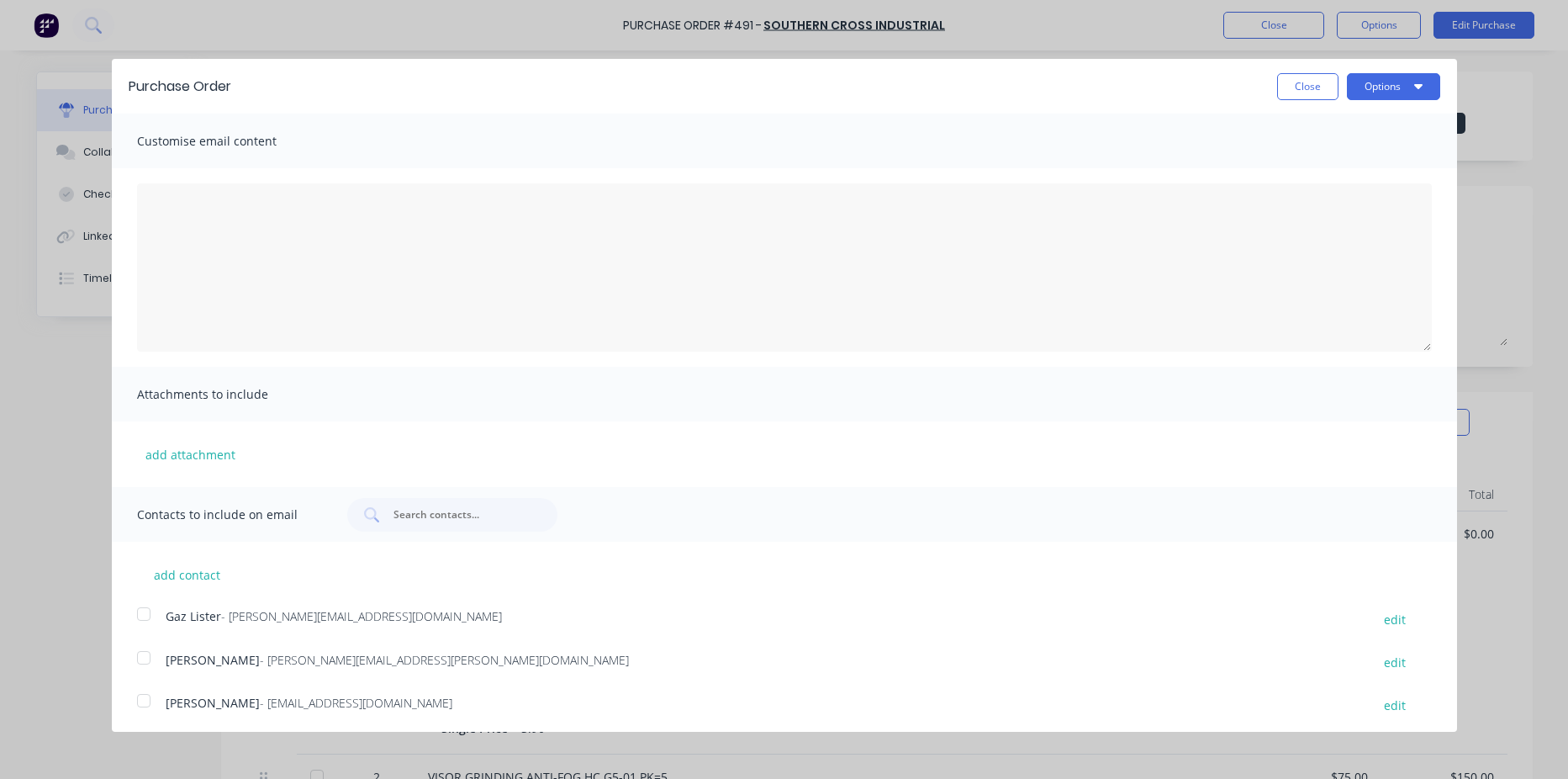
click at [139, 612] on div at bounding box center [144, 614] width 34 height 34
click at [1372, 81] on button "Options" at bounding box center [1394, 86] width 94 height 27
click at [1376, 169] on div "Email" at bounding box center [1361, 163] width 130 height 24
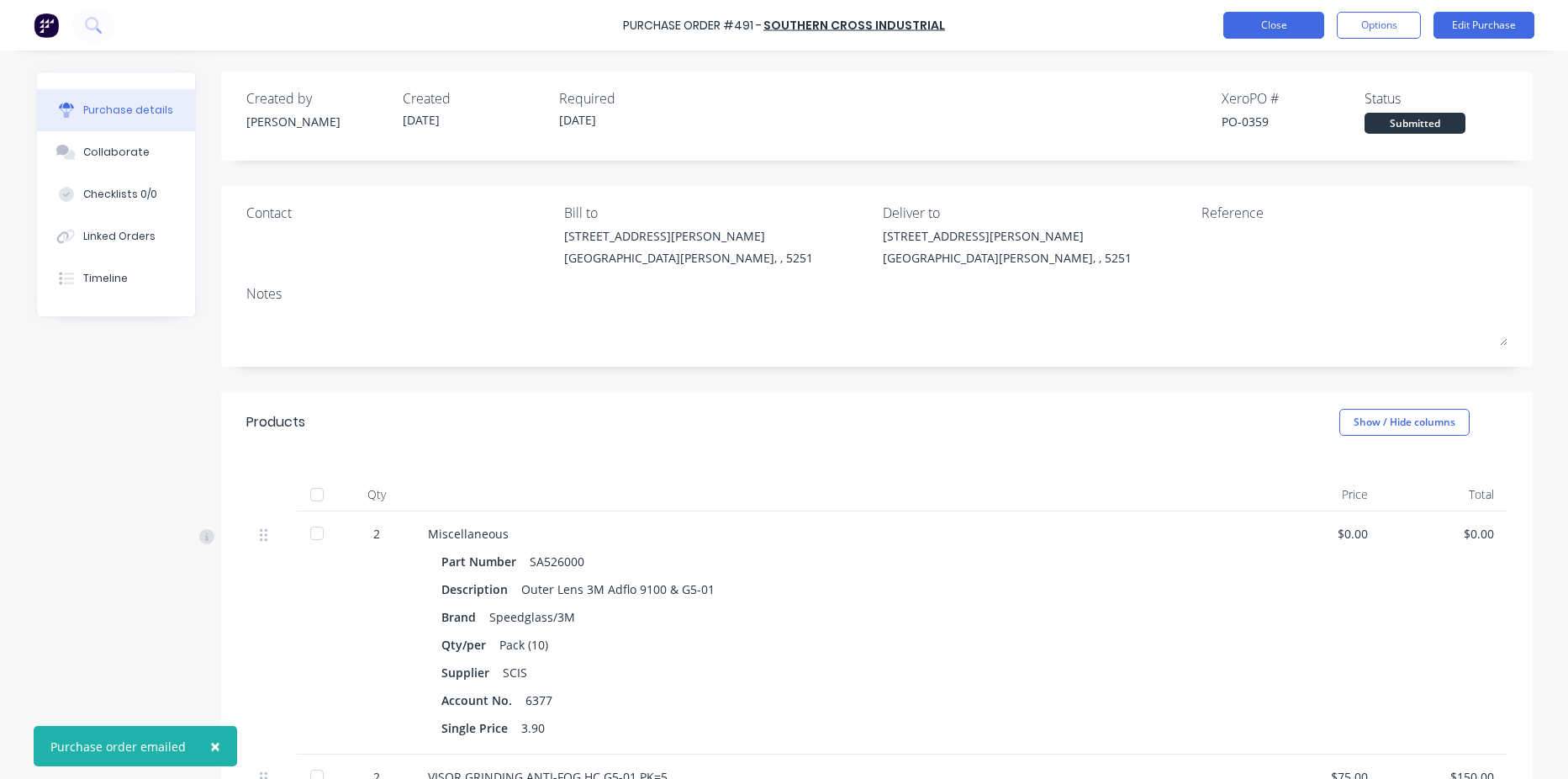
click at [1285, 32] on button "Close" at bounding box center [1273, 25] width 101 height 27
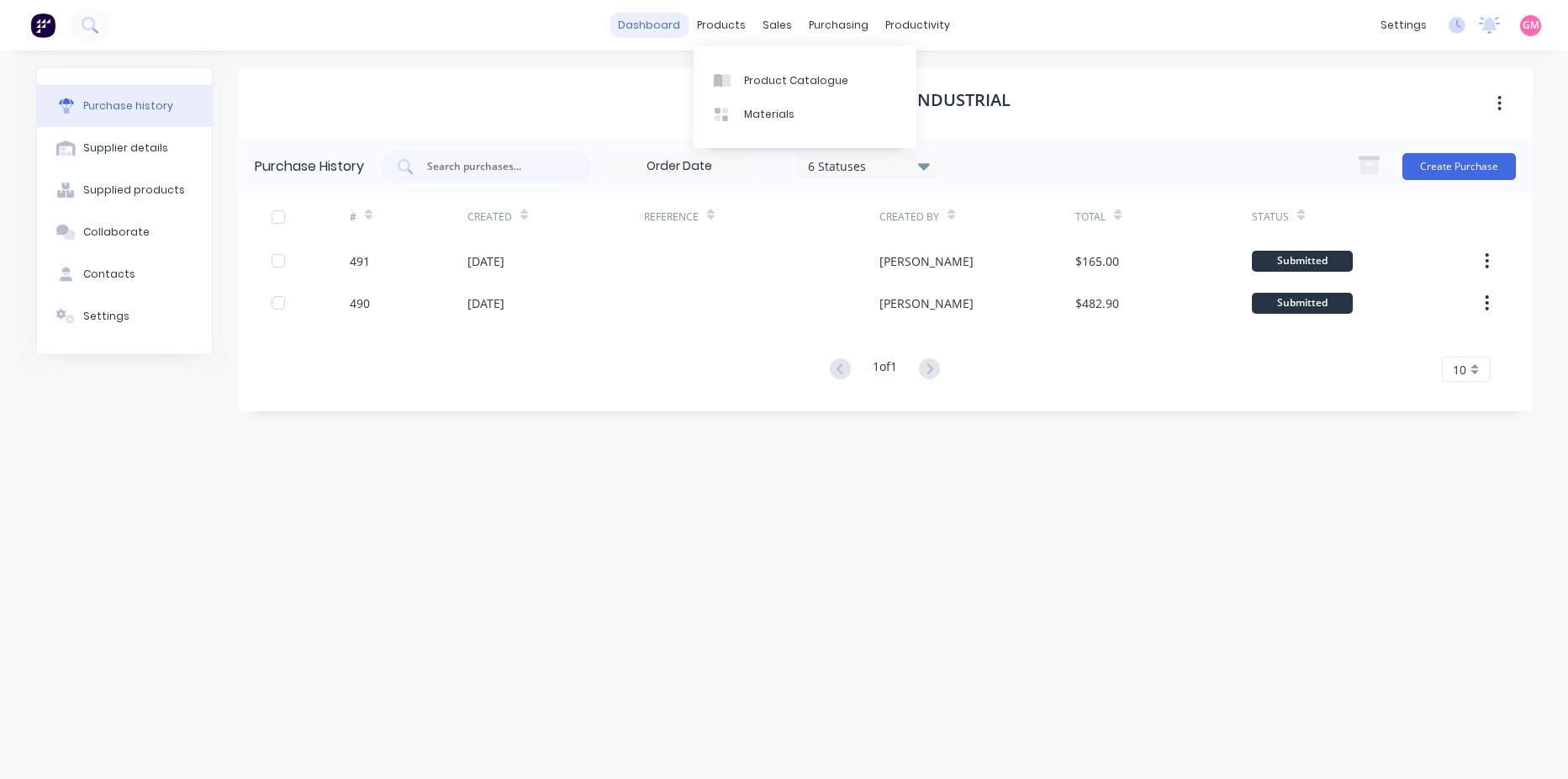
click at [680, 19] on link "dashboard" at bounding box center [648, 25] width 79 height 25
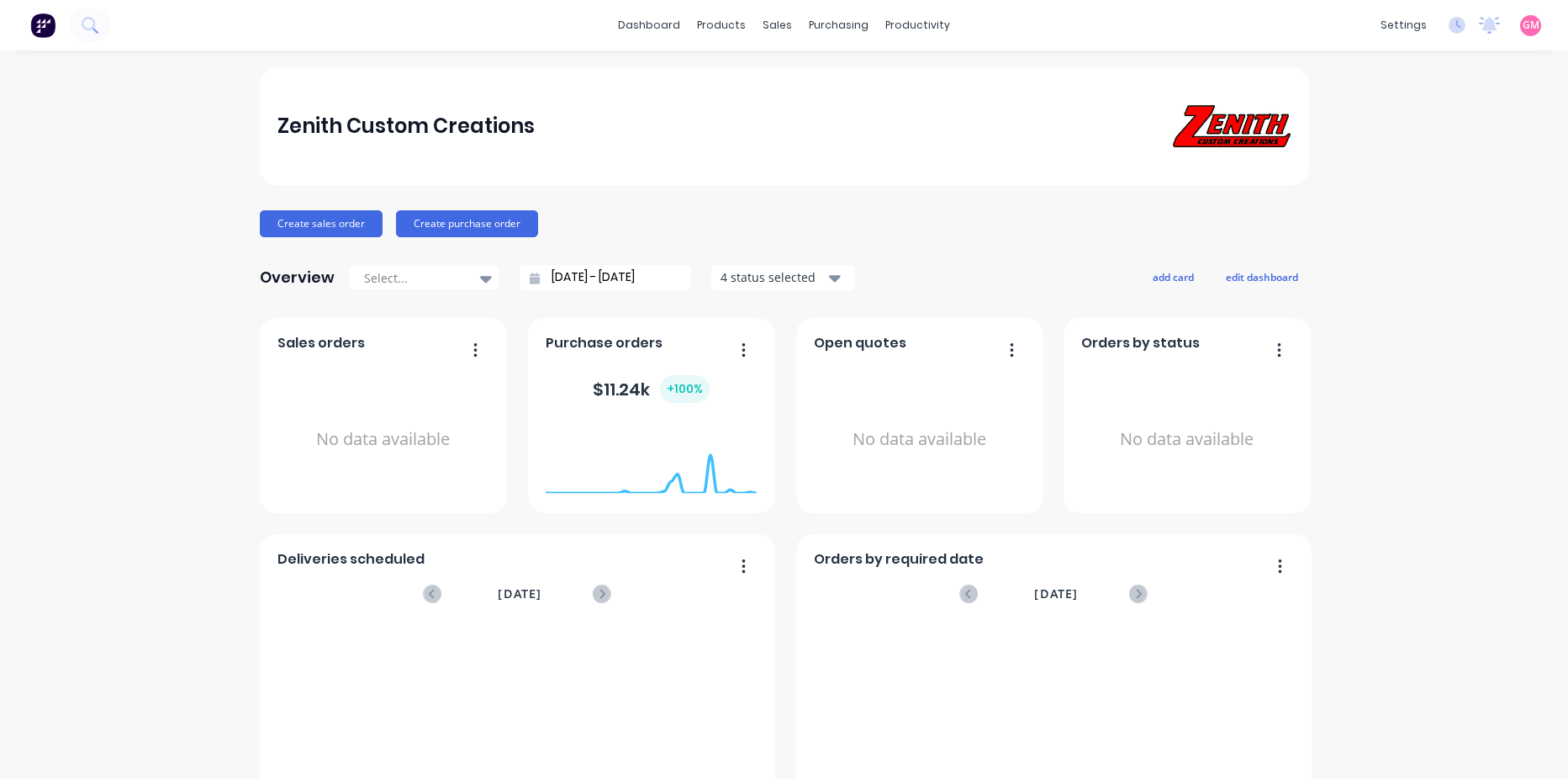
drag, startPoint x: 669, startPoint y: 76, endPoint x: 1400, endPoint y: 369, distance: 787.5
click at [1400, 369] on div "Zenith Custom Creations Create sales order Create purchase order Overview Selec…" at bounding box center [784, 506] width 1568 height 879
click at [671, 19] on link "dashboard" at bounding box center [648, 25] width 79 height 25
click at [879, 73] on div "Purchase Orders" at bounding box center [886, 80] width 89 height 15
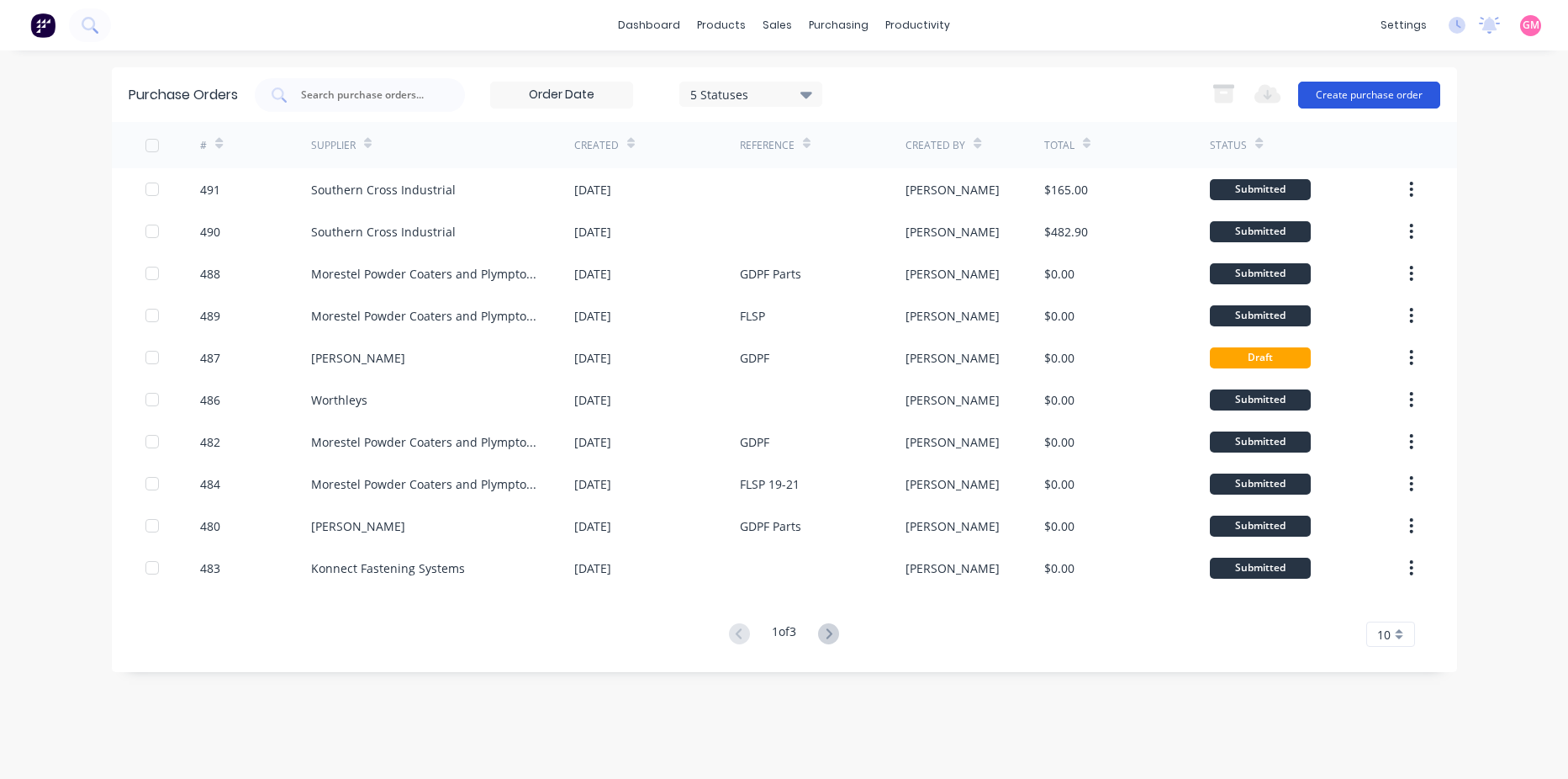
click at [1336, 93] on button "Create purchase order" at bounding box center [1369, 95] width 143 height 27
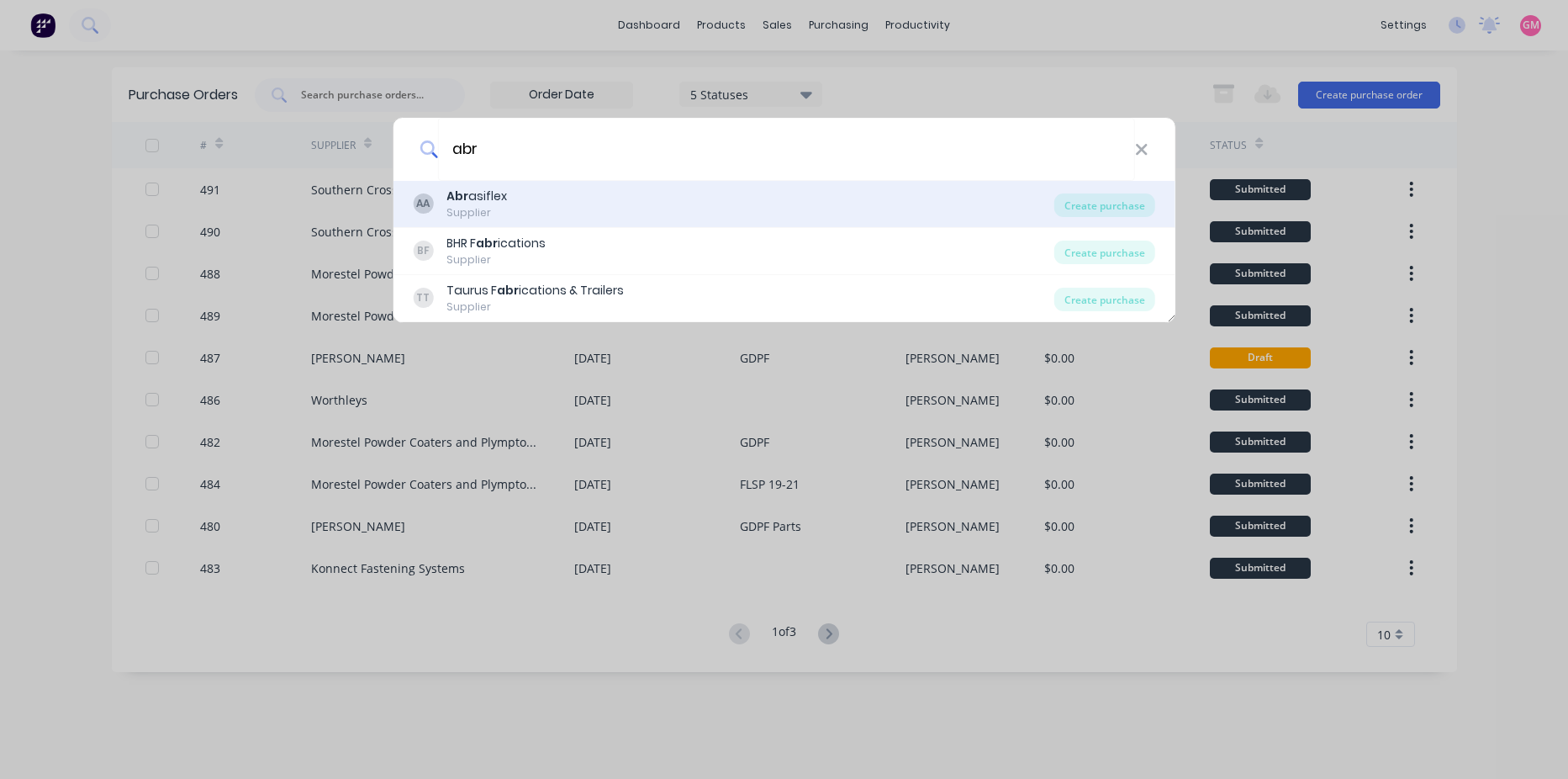
type input "abr"
click at [1023, 208] on div "AA Abr asiflex Supplier" at bounding box center [734, 203] width 642 height 33
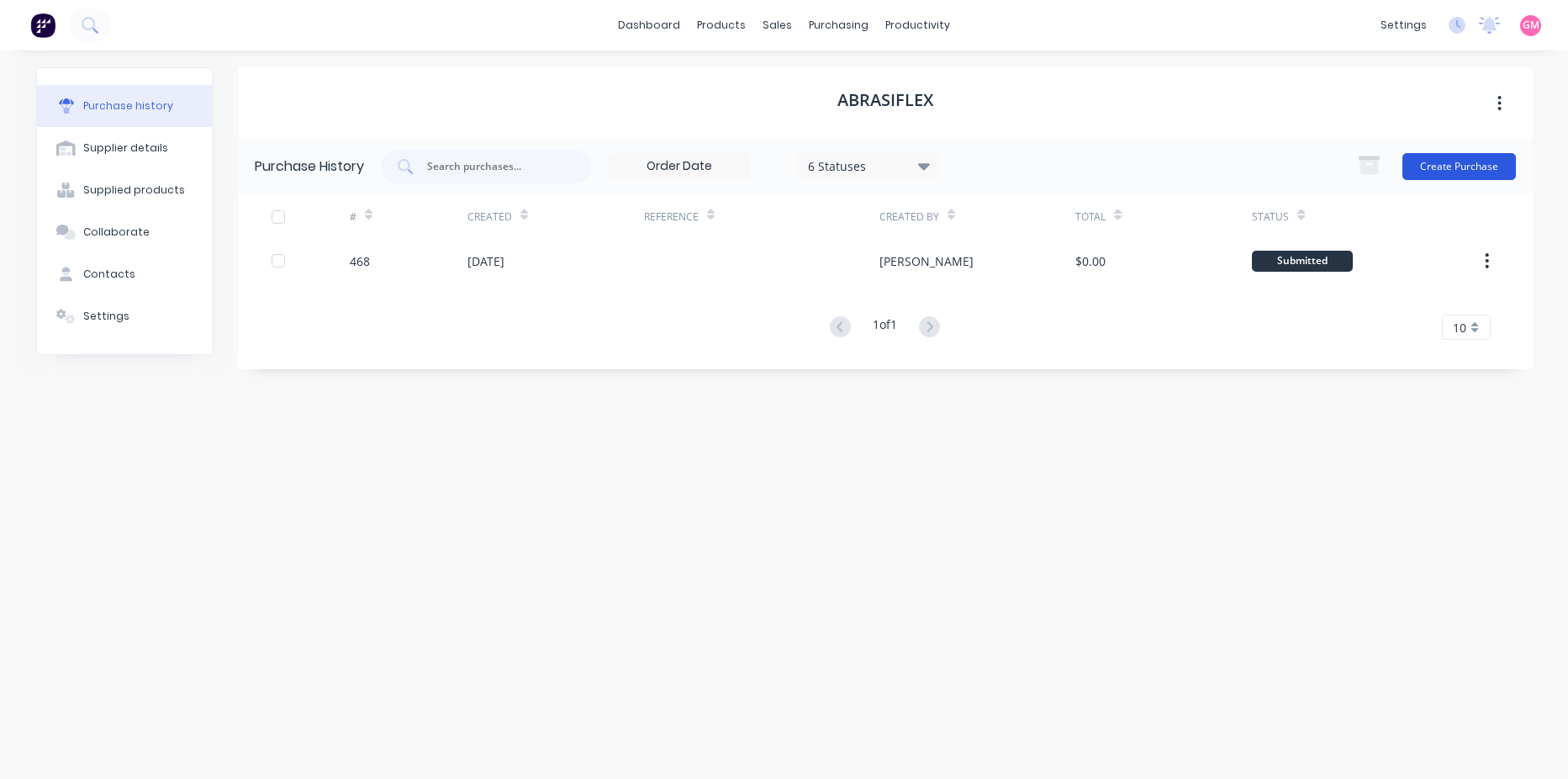
click at [1479, 162] on button "Create Purchase" at bounding box center [1459, 166] width 114 height 27
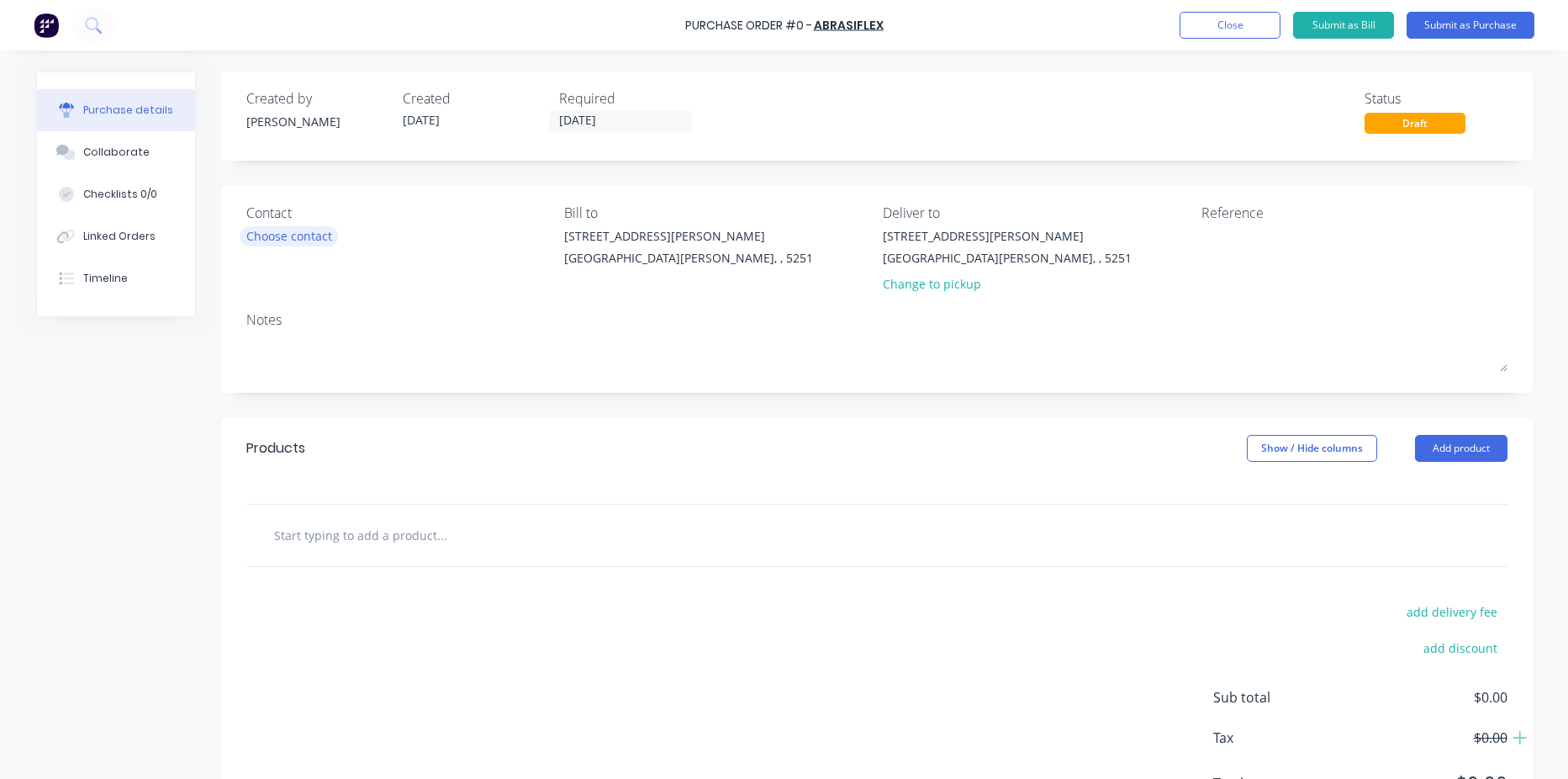
click at [315, 239] on div "Choose contact" at bounding box center [289, 236] width 86 height 18
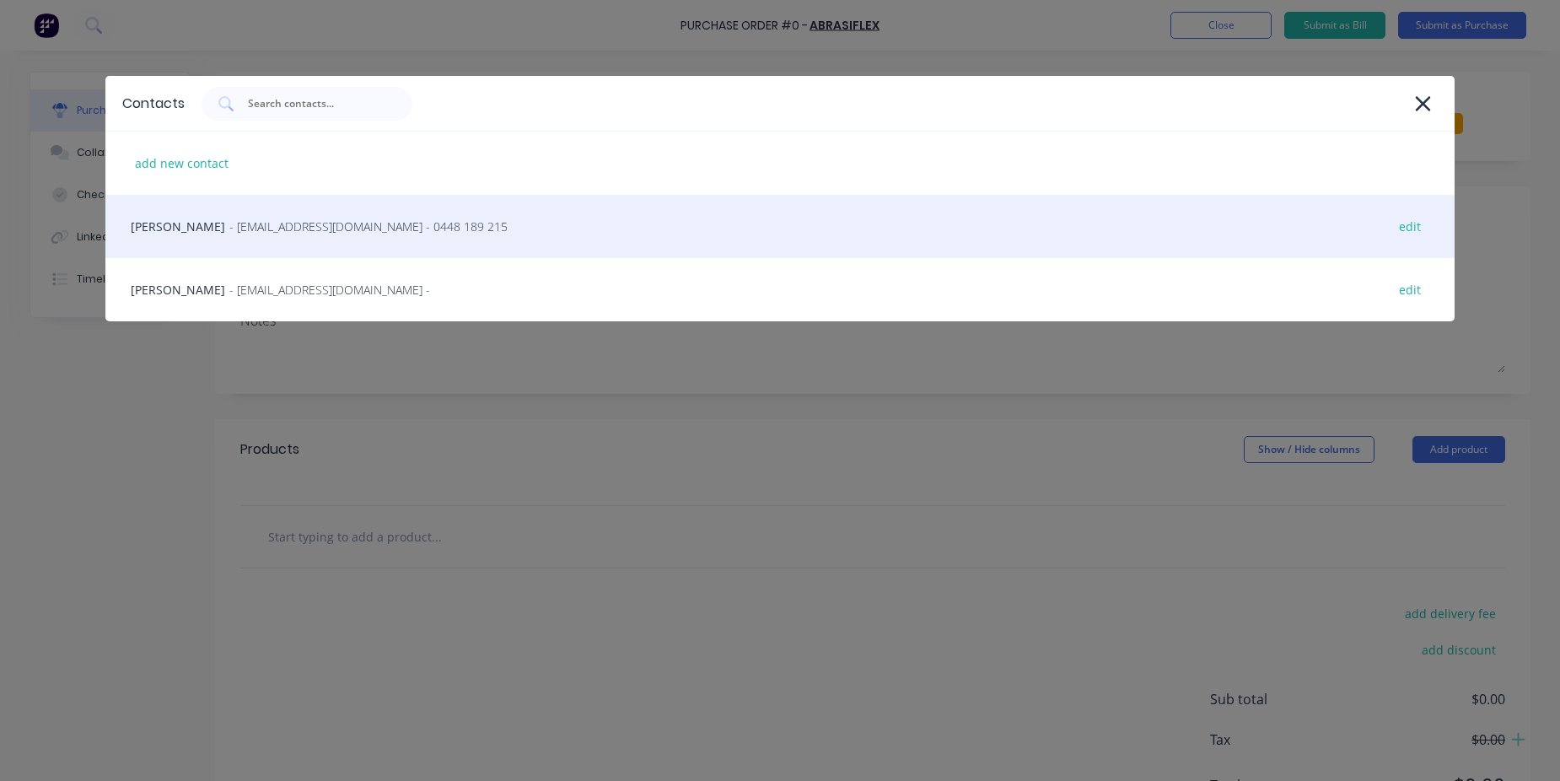
click at [336, 235] on div "[PERSON_NAME] - [EMAIL_ADDRESS][DOMAIN_NAME] - 0448 189 215 edit" at bounding box center [779, 226] width 1349 height 63
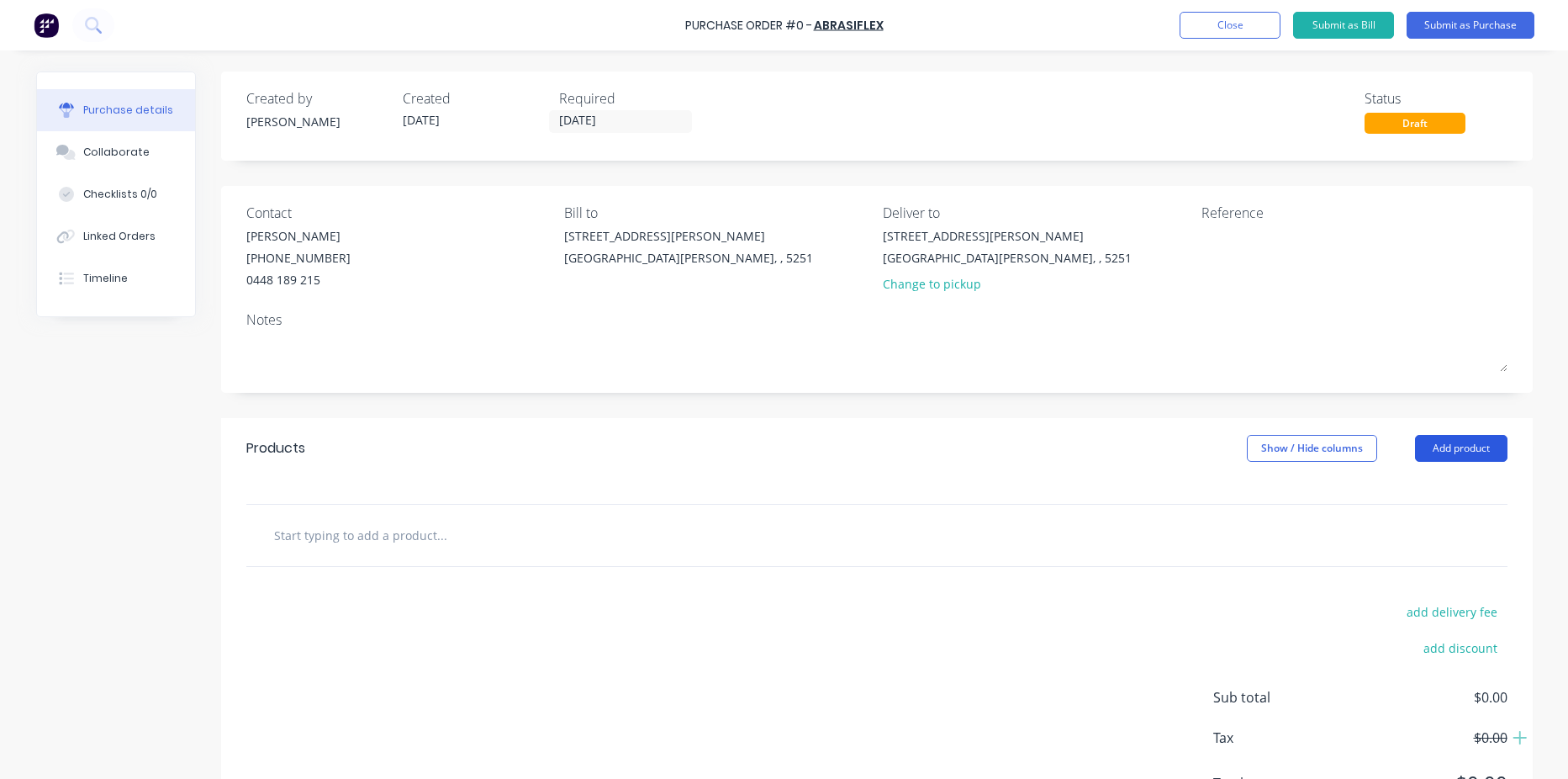
click at [1443, 443] on button "Add product" at bounding box center [1460, 448] width 93 height 27
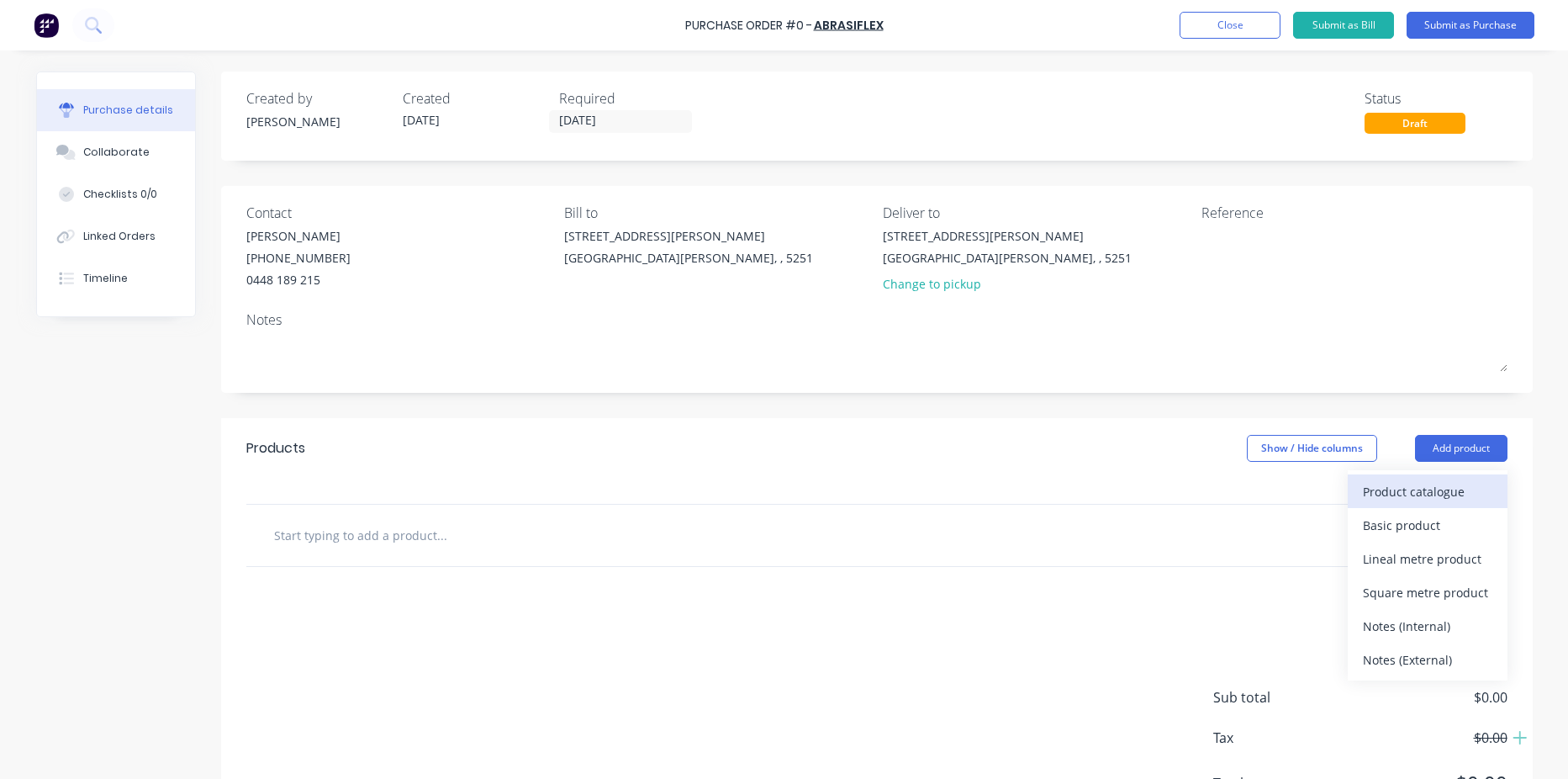
click at [1430, 491] on div "Product catalogue" at bounding box center [1427, 492] width 130 height 24
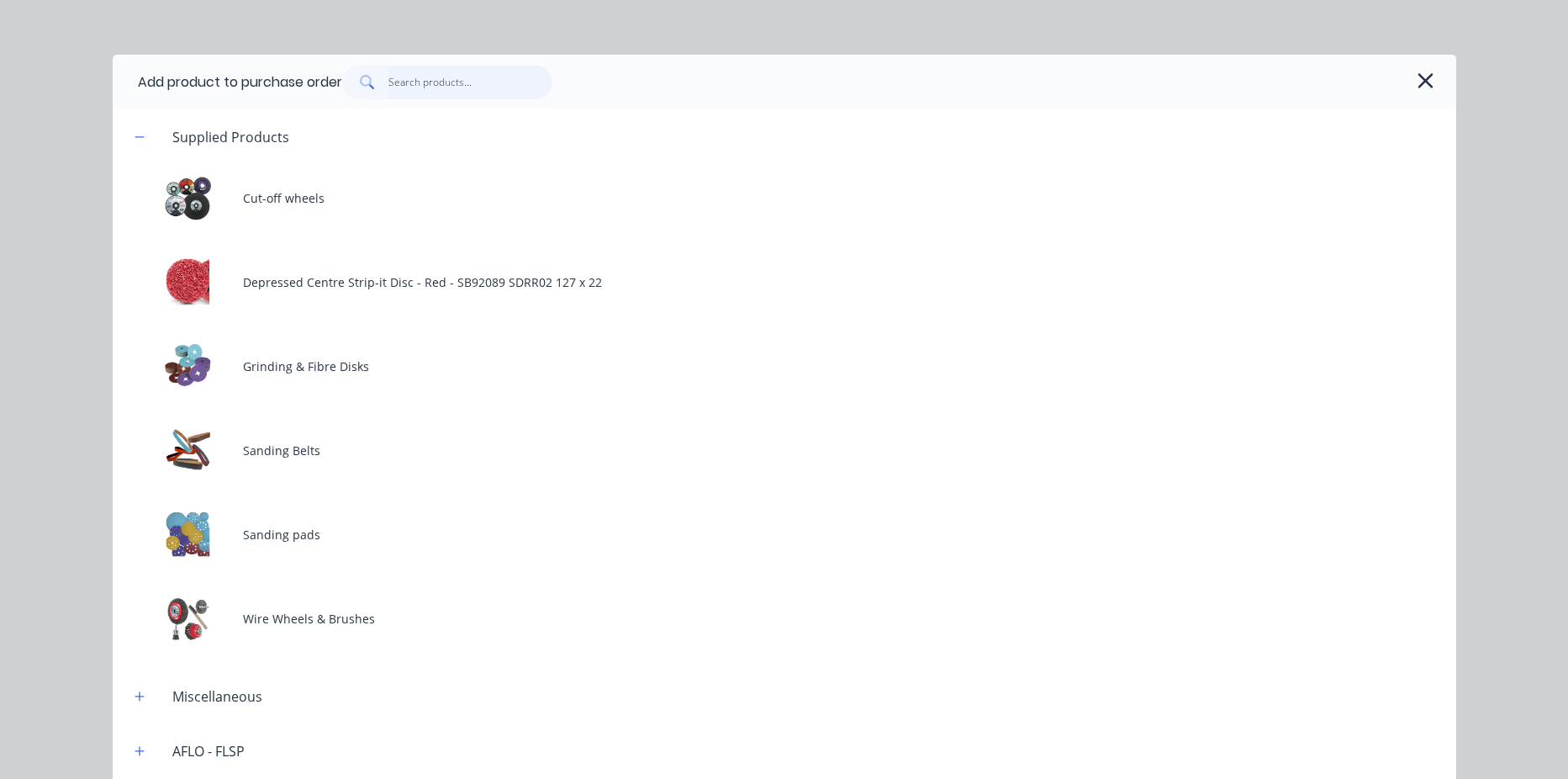
click at [507, 85] on input "text" at bounding box center [470, 83] width 163 height 34
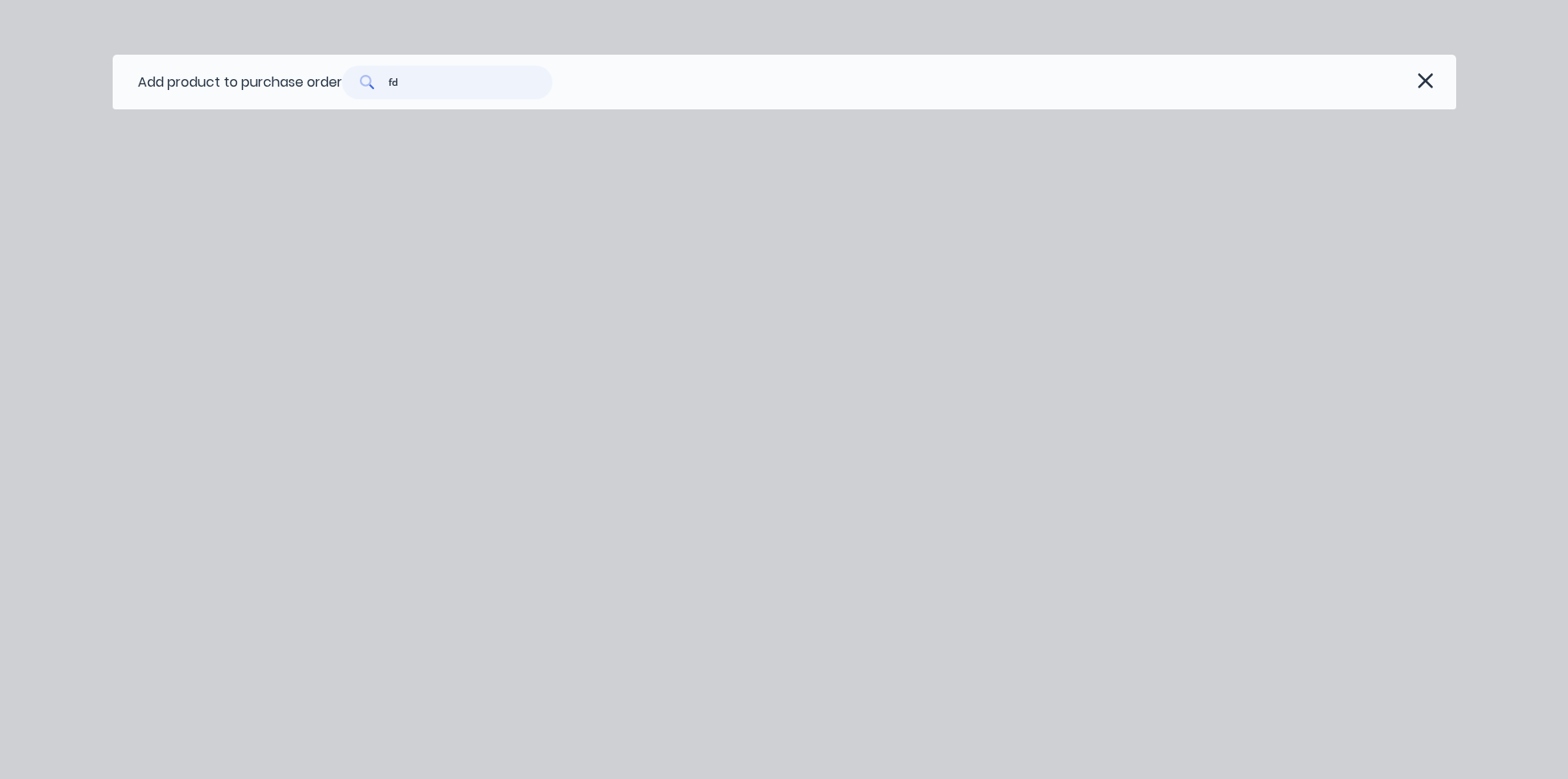
type input "f"
type input "vs990"
drag, startPoint x: 453, startPoint y: 72, endPoint x: 352, endPoint y: 79, distance: 101.2
click at [353, 79] on div "vs990" at bounding box center [447, 83] width 210 height 34
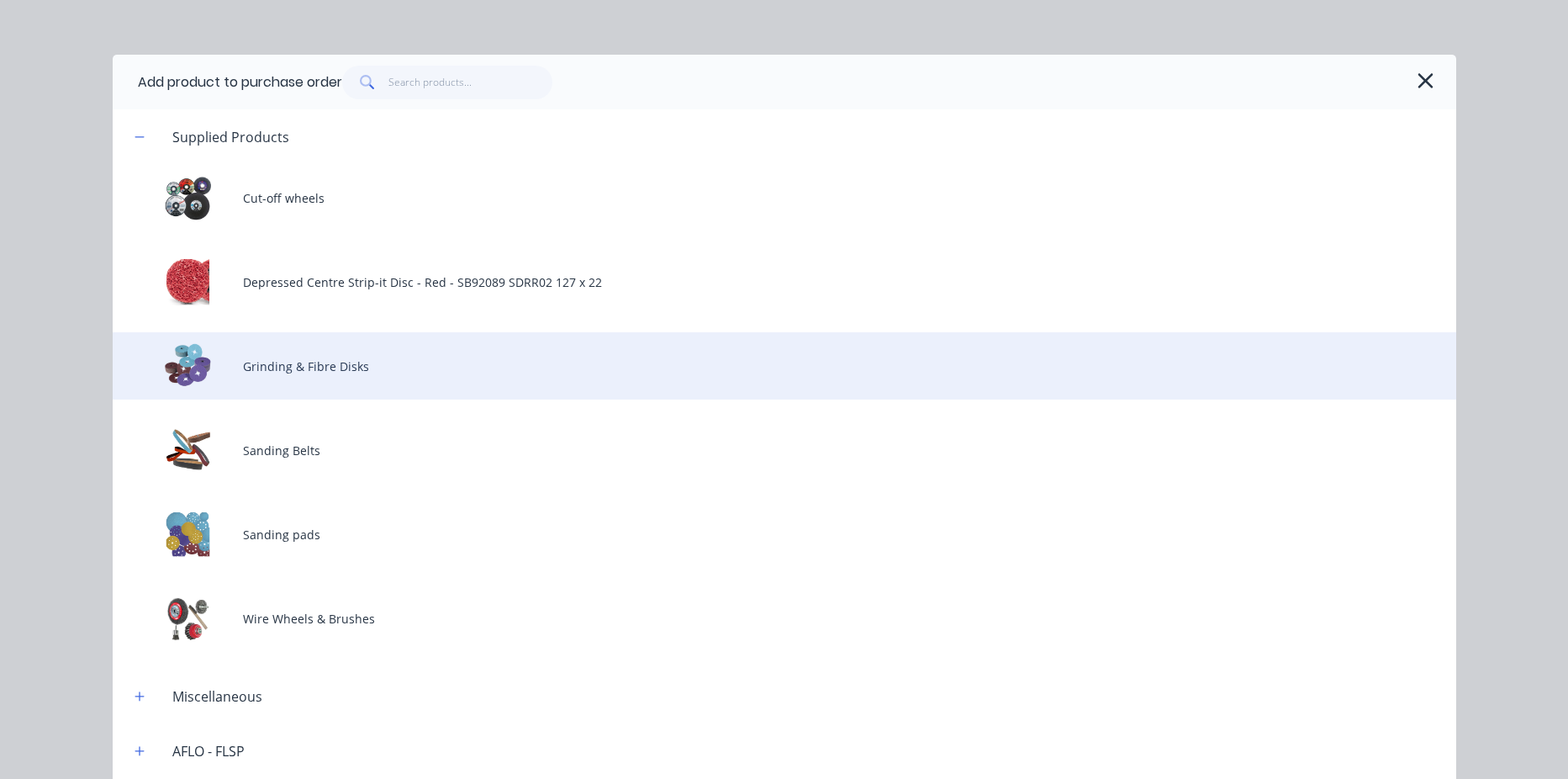
click at [351, 370] on div "Grinding & Fibre Disks" at bounding box center [784, 365] width 1344 height 67
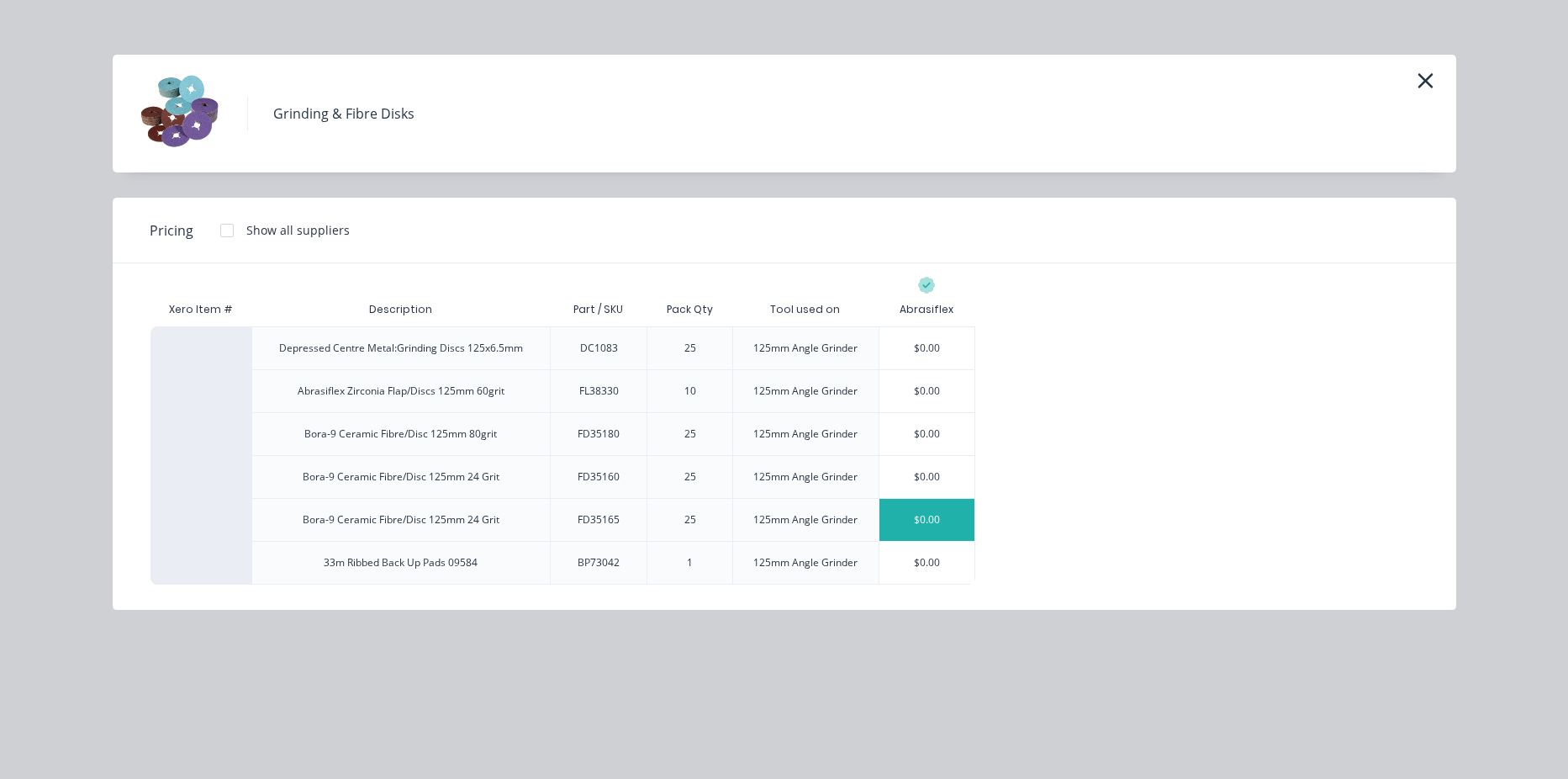
click at [926, 521] on div "$0.00" at bounding box center [926, 520] width 95 height 42
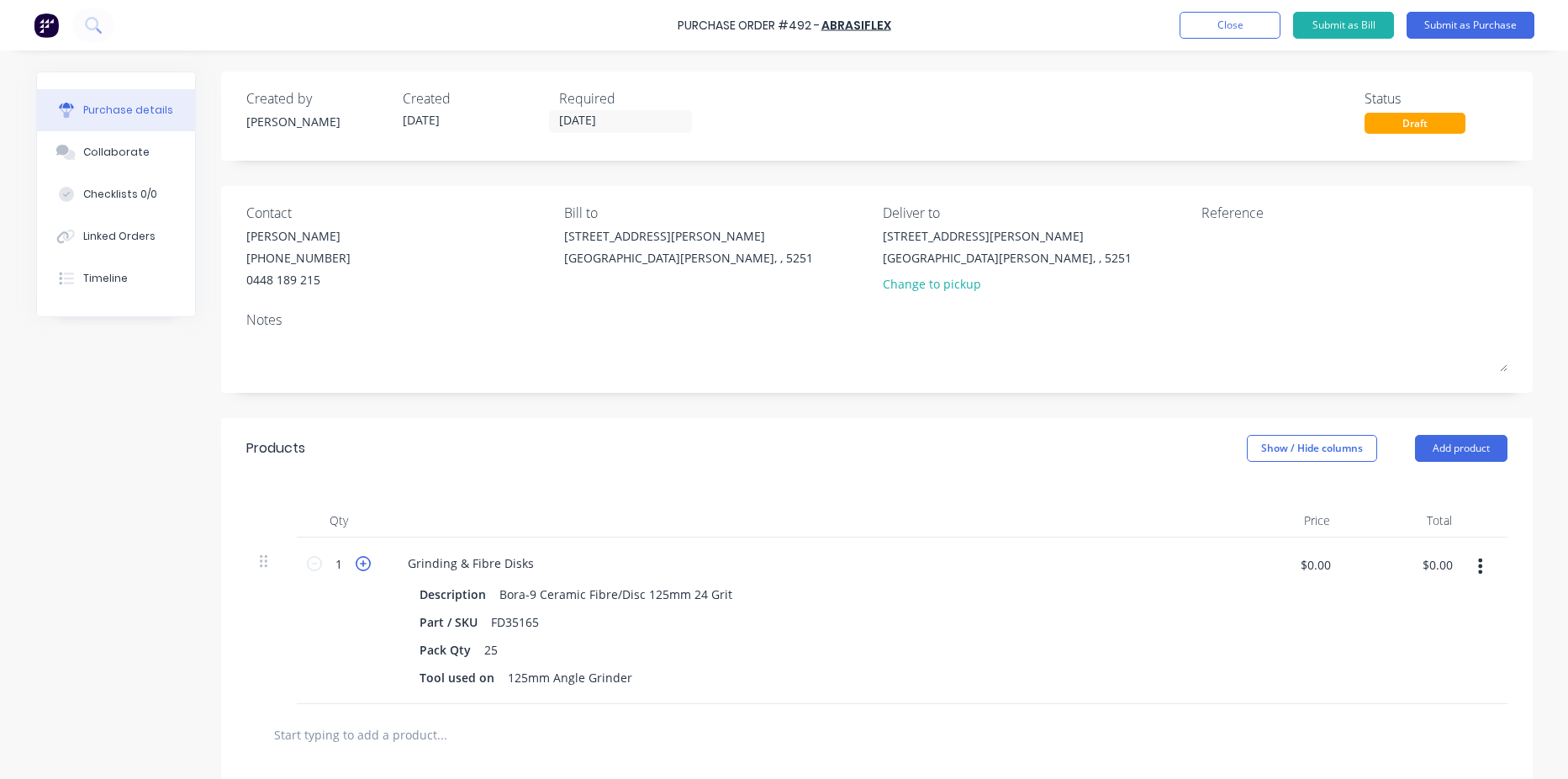
click at [357, 567] on icon at bounding box center [363, 563] width 15 height 15
type input "2"
click at [1460, 452] on button "Add product" at bounding box center [1460, 448] width 93 height 27
click at [1427, 500] on div "Product catalogue" at bounding box center [1427, 492] width 130 height 24
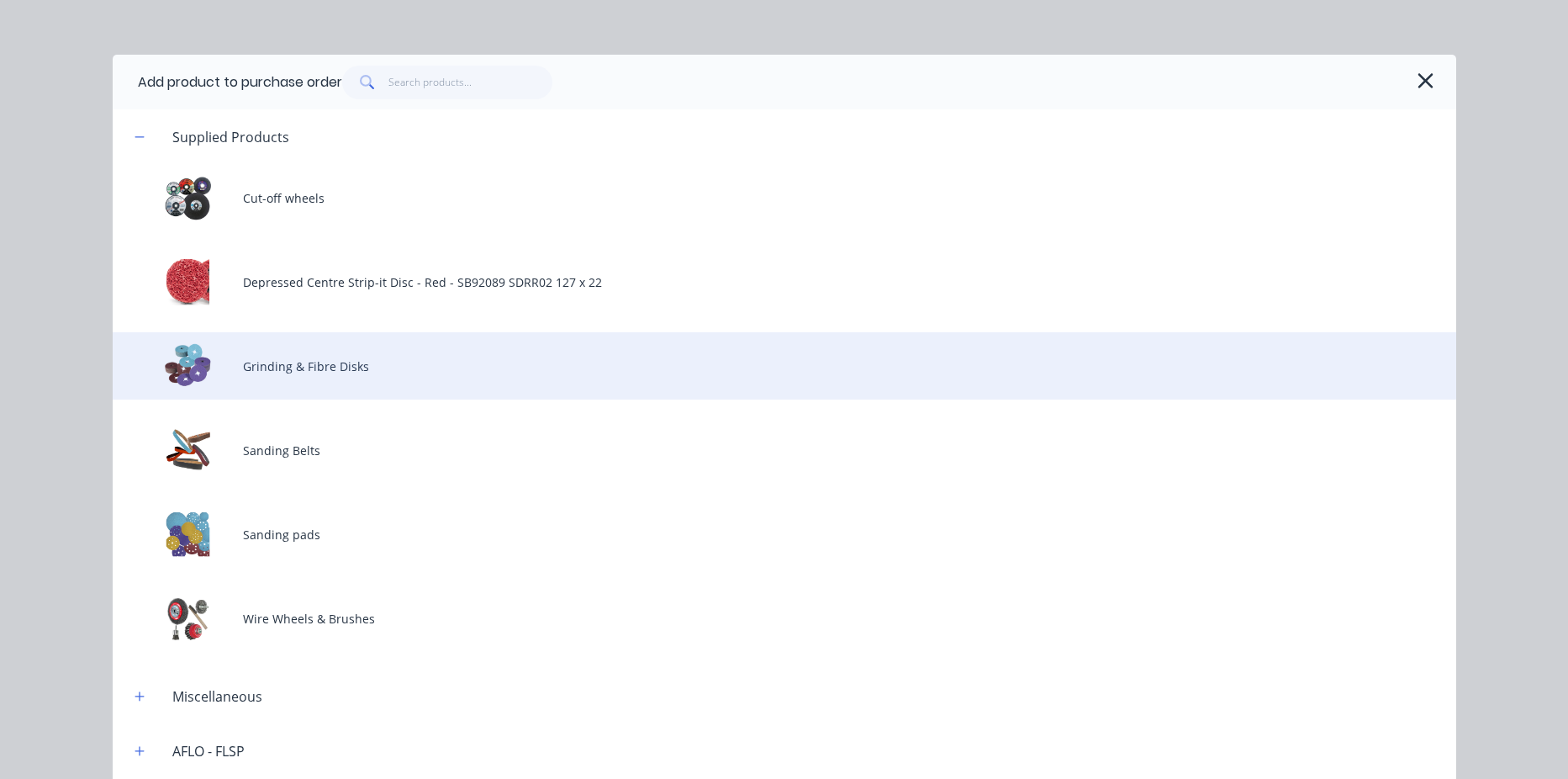
click at [309, 377] on div "Grinding & Fibre Disks" at bounding box center [784, 365] width 1344 height 67
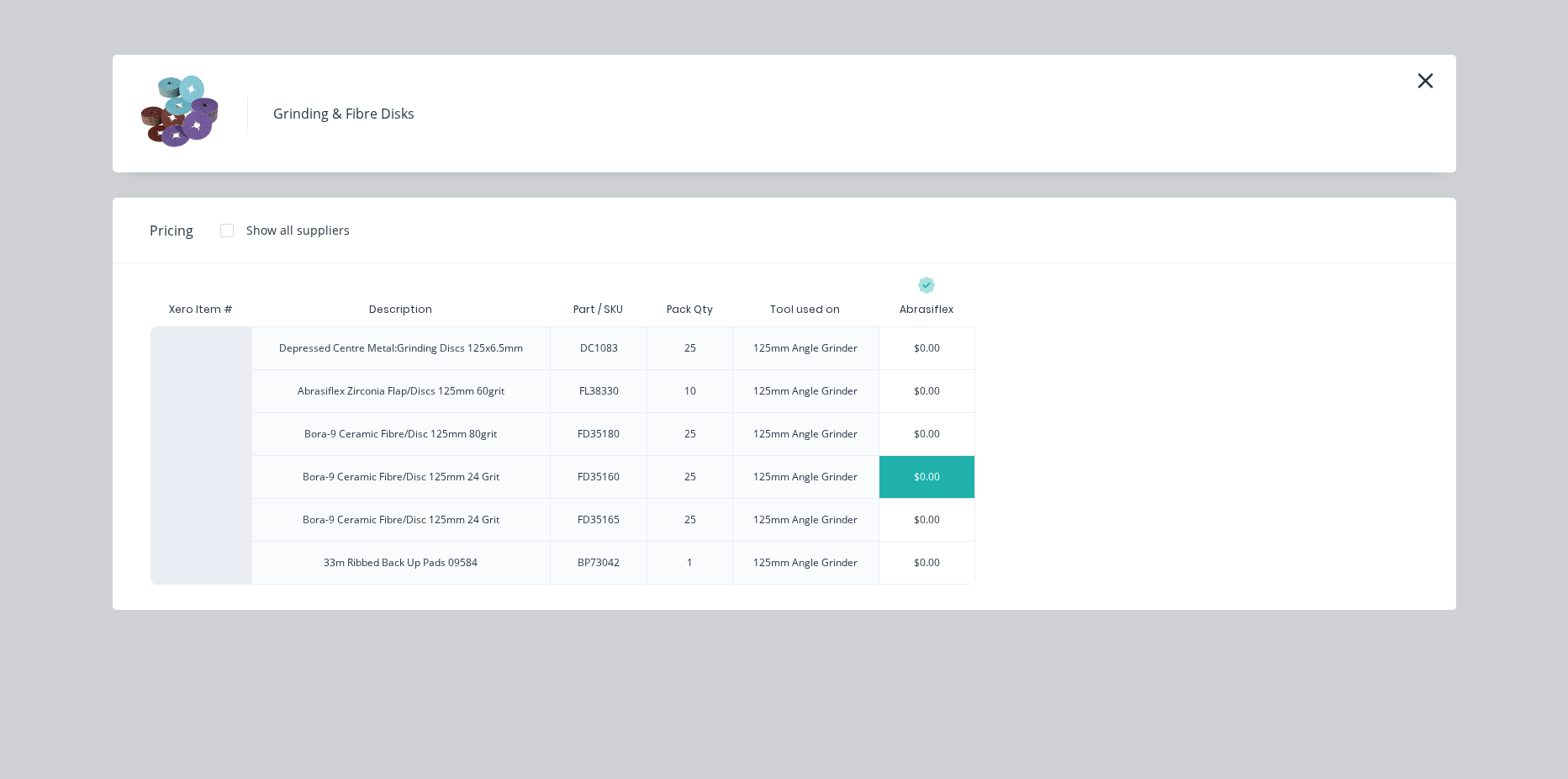
click at [931, 481] on div "$0.00" at bounding box center [926, 477] width 95 height 42
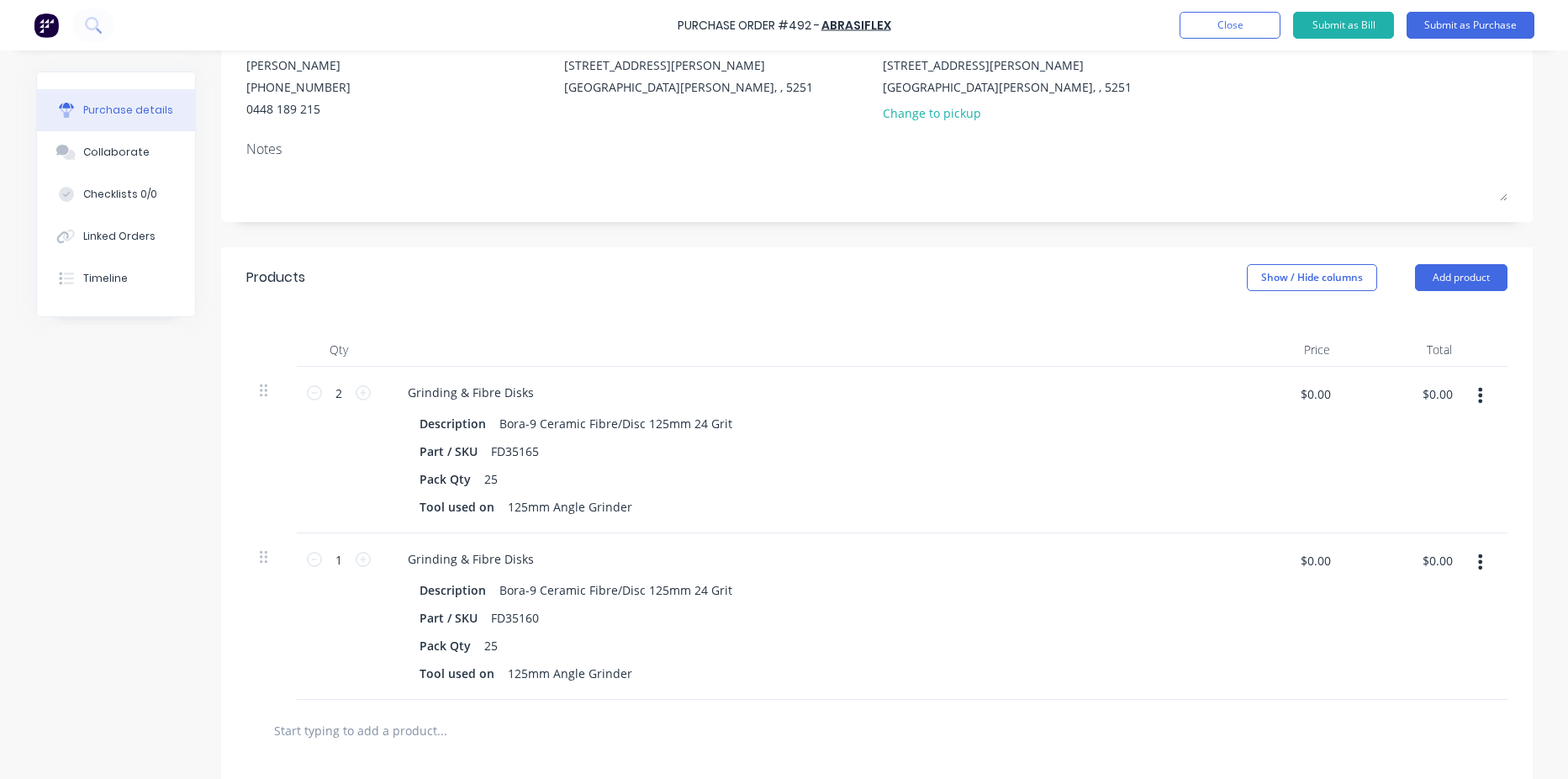
scroll to position [252, 0]
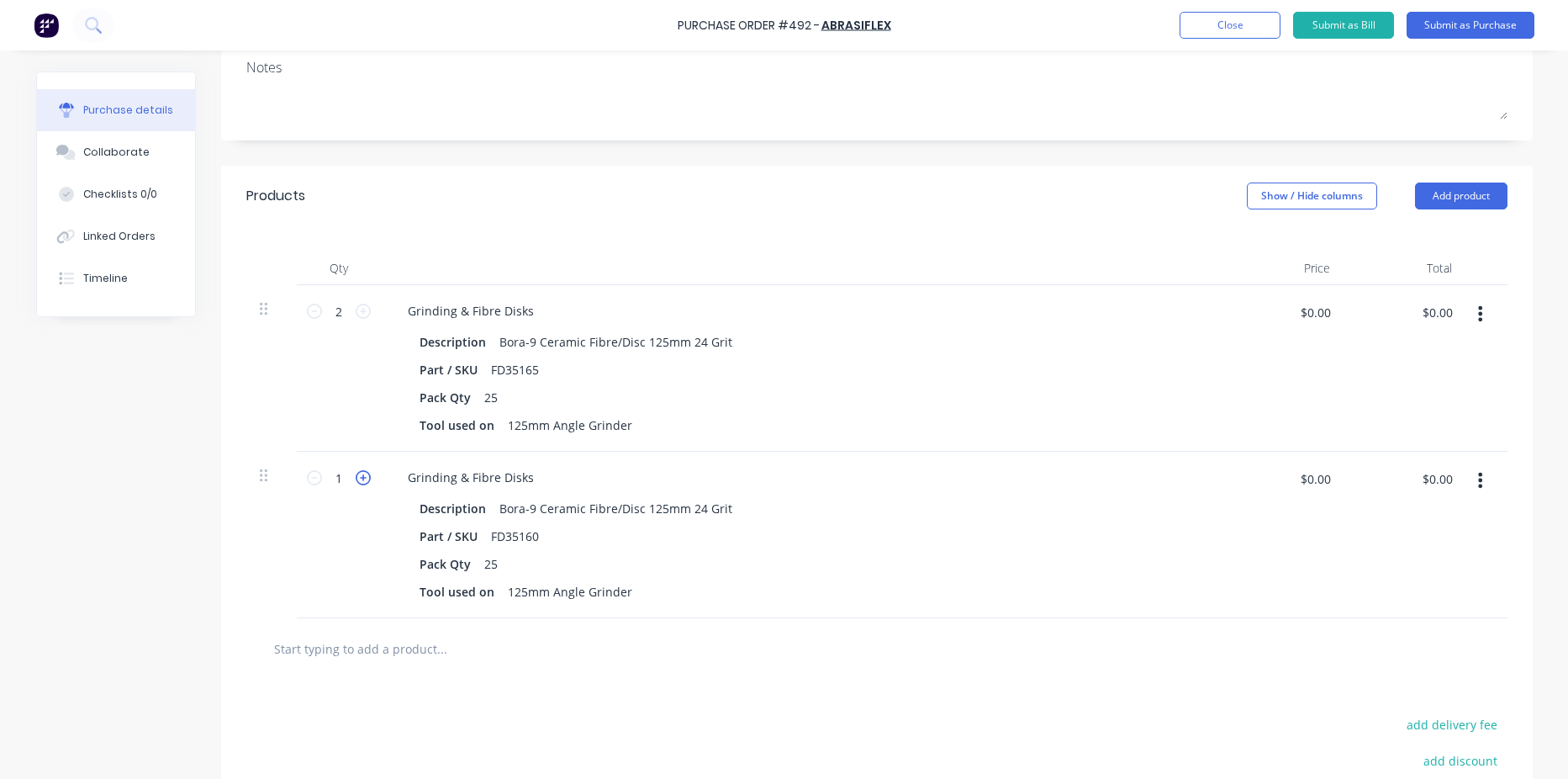
click at [357, 480] on icon at bounding box center [363, 477] width 15 height 15
type input "2"
click at [1463, 190] on button "Add product" at bounding box center [1460, 195] width 93 height 27
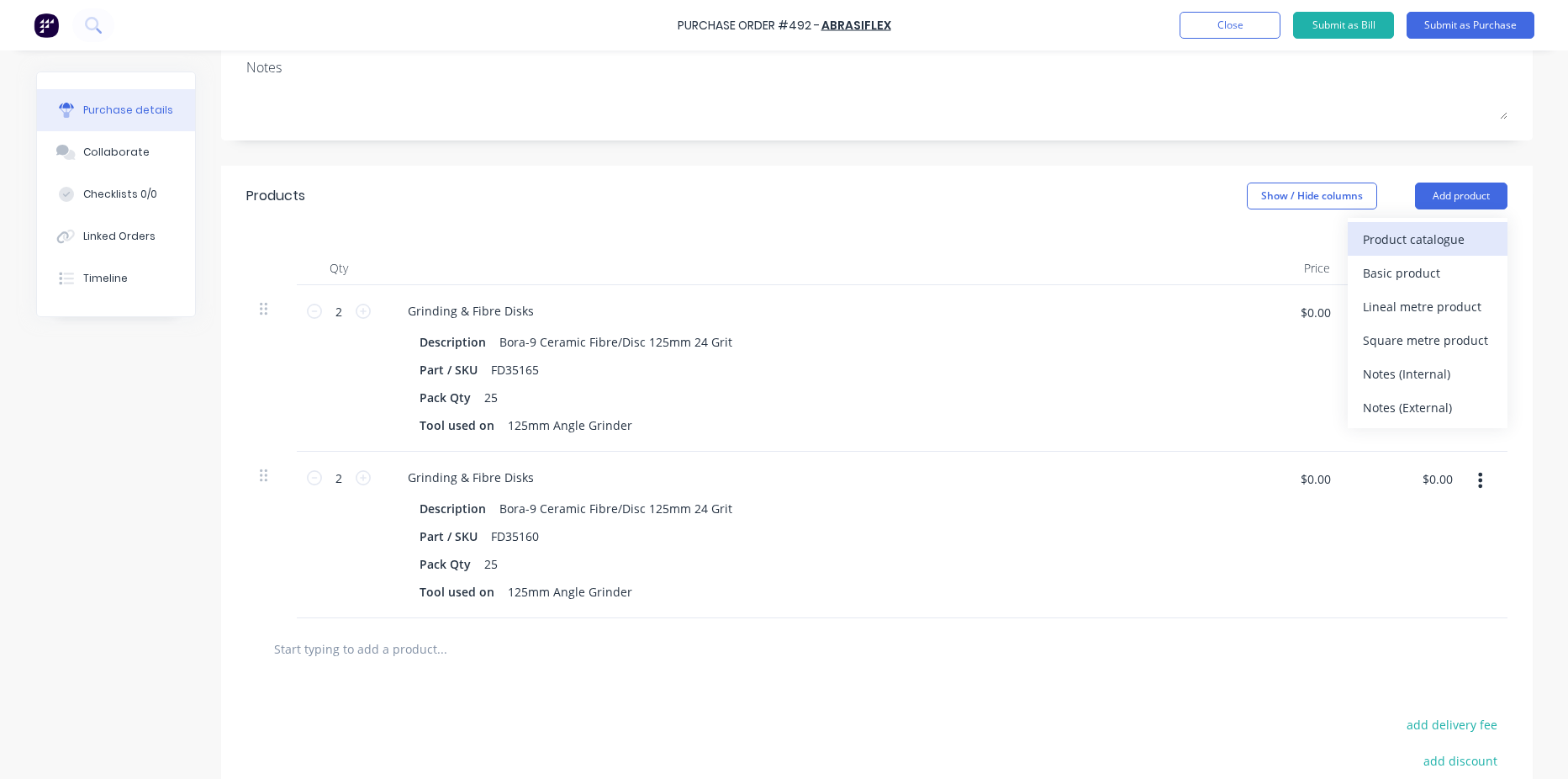
click at [1439, 242] on div "Product catalogue" at bounding box center [1427, 239] width 130 height 24
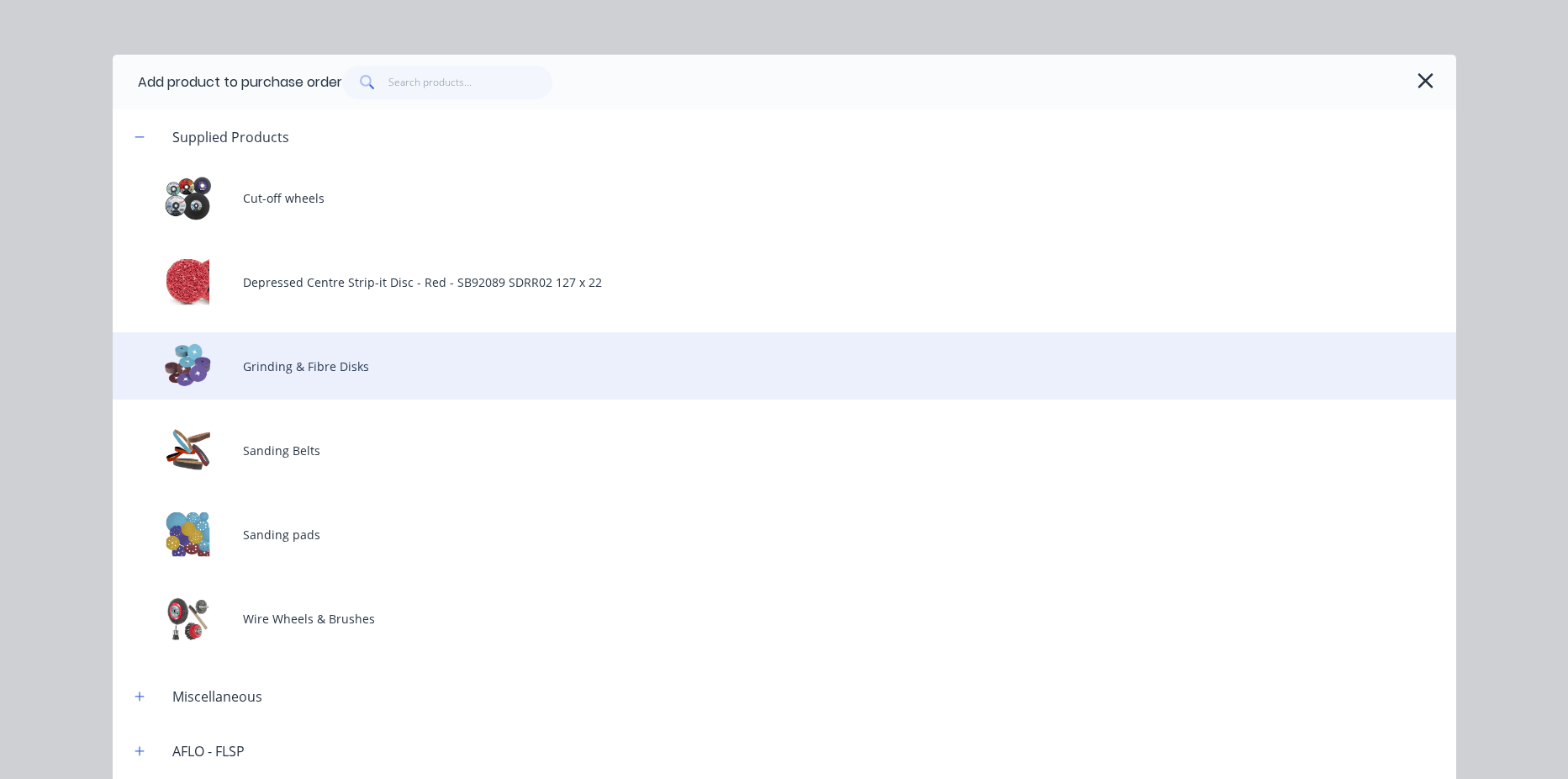
click at [282, 370] on div "Grinding & Fibre Disks" at bounding box center [784, 365] width 1344 height 67
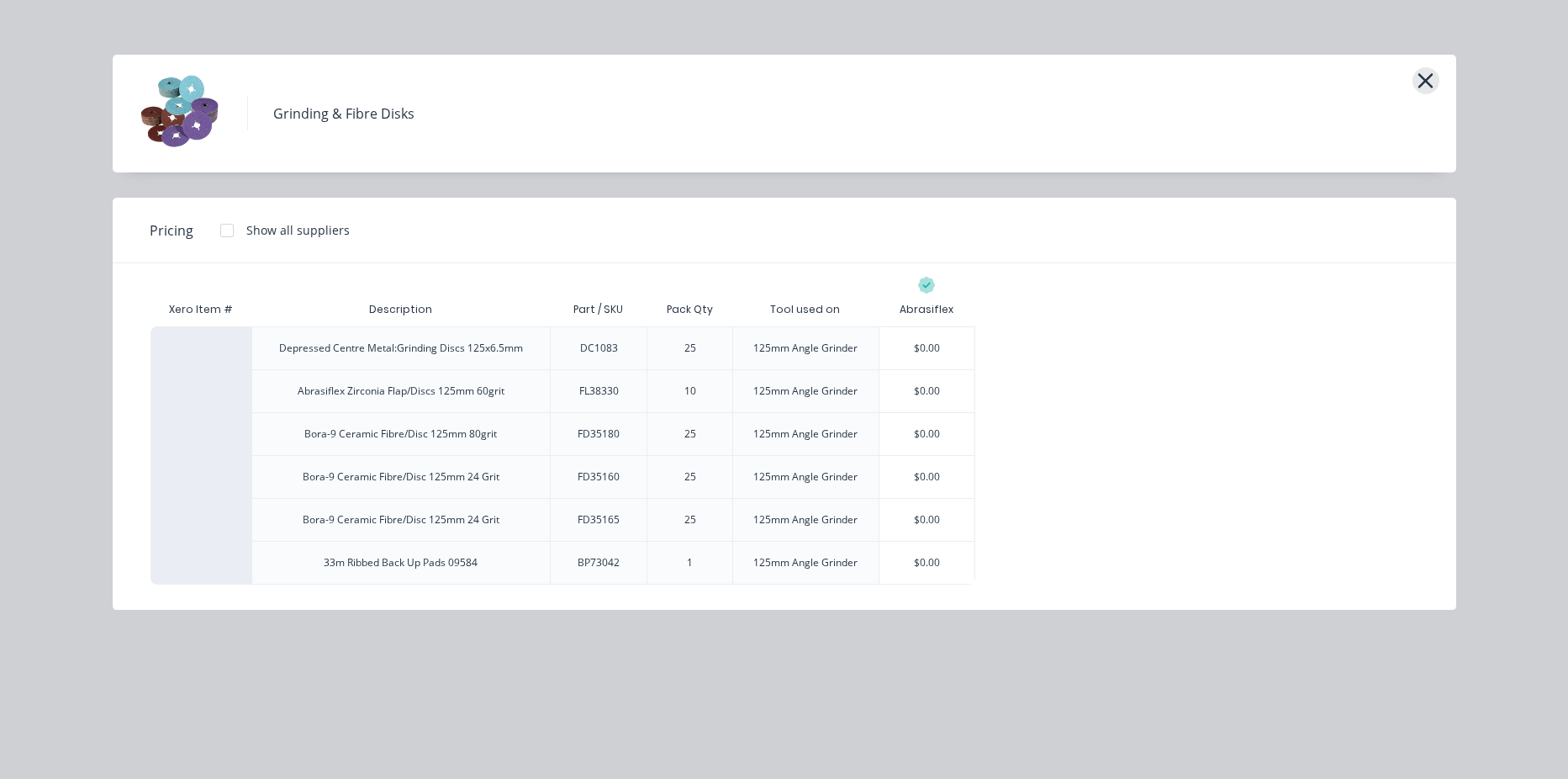
click at [1429, 88] on icon "button" at bounding box center [1425, 81] width 18 height 24
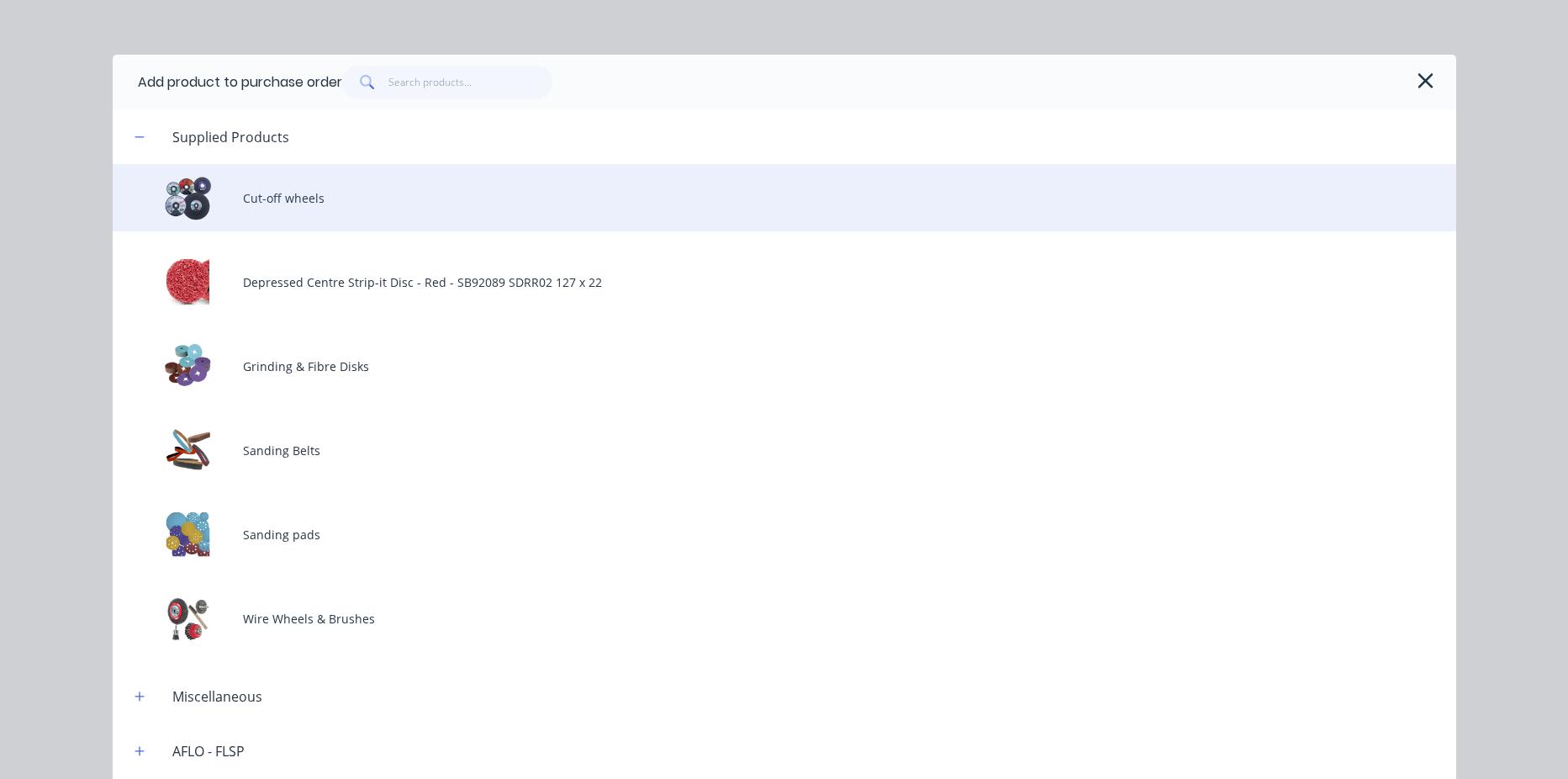
click at [314, 205] on div "Cut-off wheels" at bounding box center [784, 196] width 1344 height 67
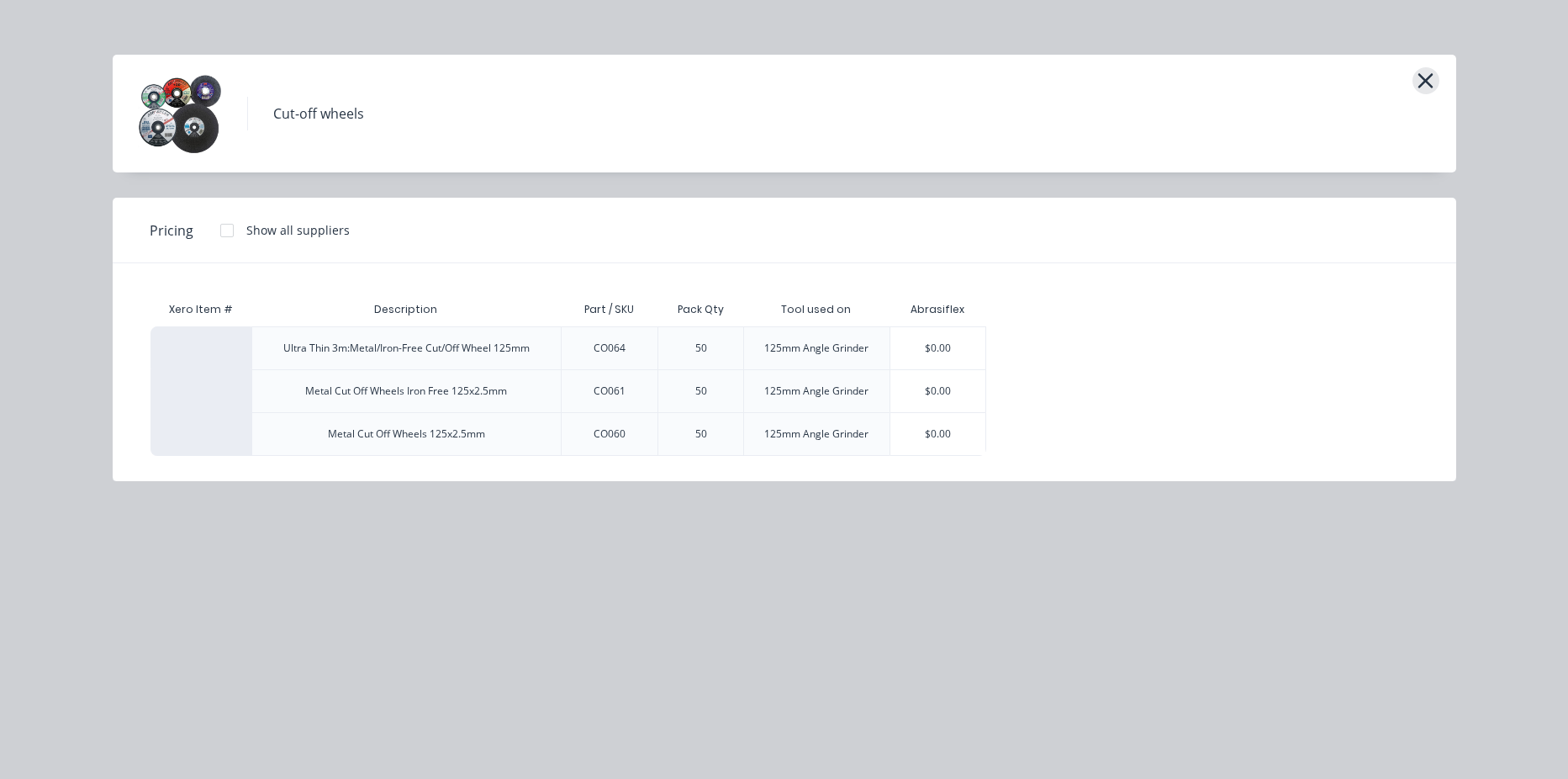
click at [1424, 83] on icon "button" at bounding box center [1425, 80] width 15 height 15
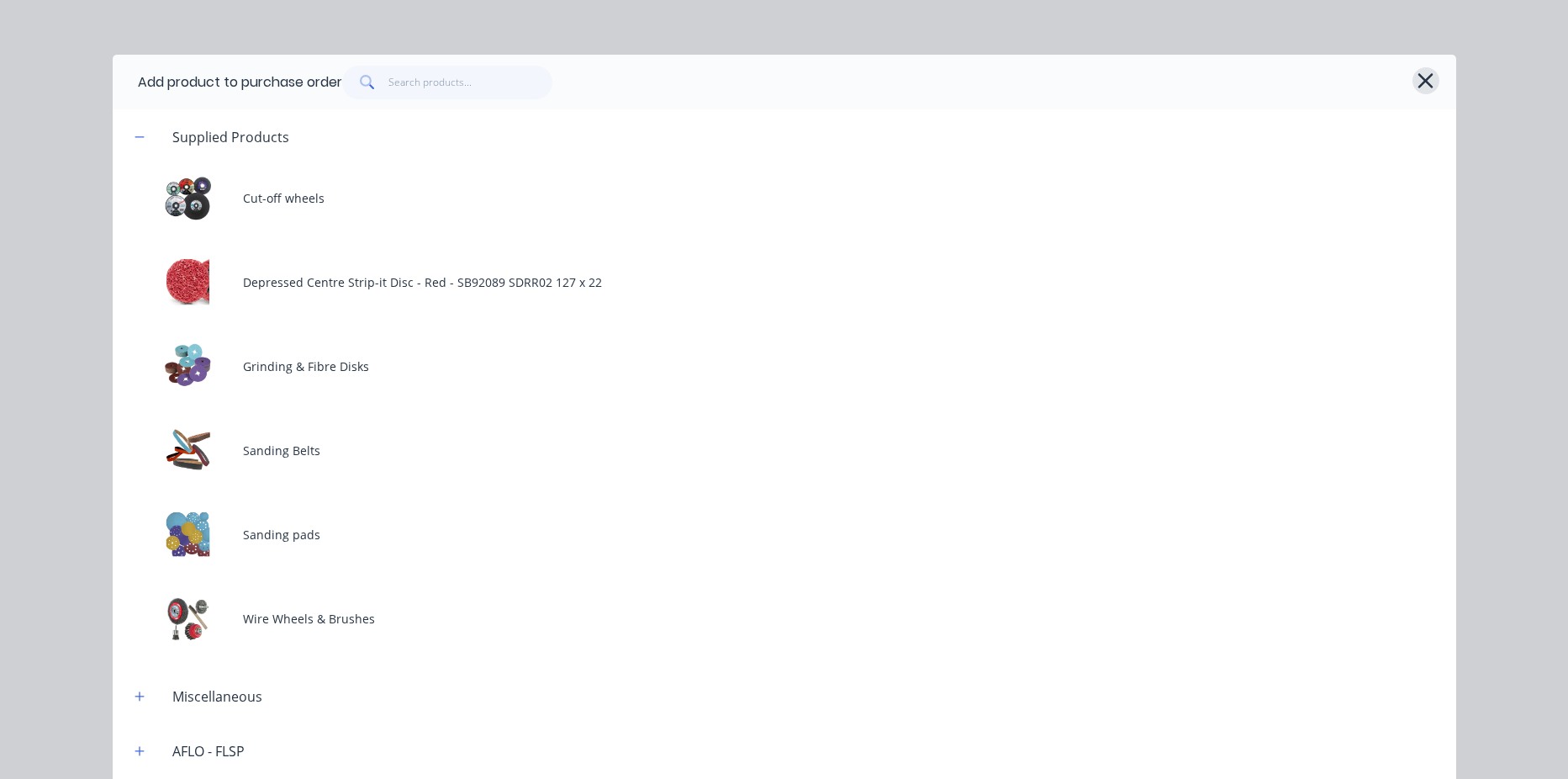
drag, startPoint x: 1423, startPoint y: 84, endPoint x: 1421, endPoint y: 127, distance: 43.0
click at [1423, 85] on icon "button" at bounding box center [1425, 80] width 15 height 15
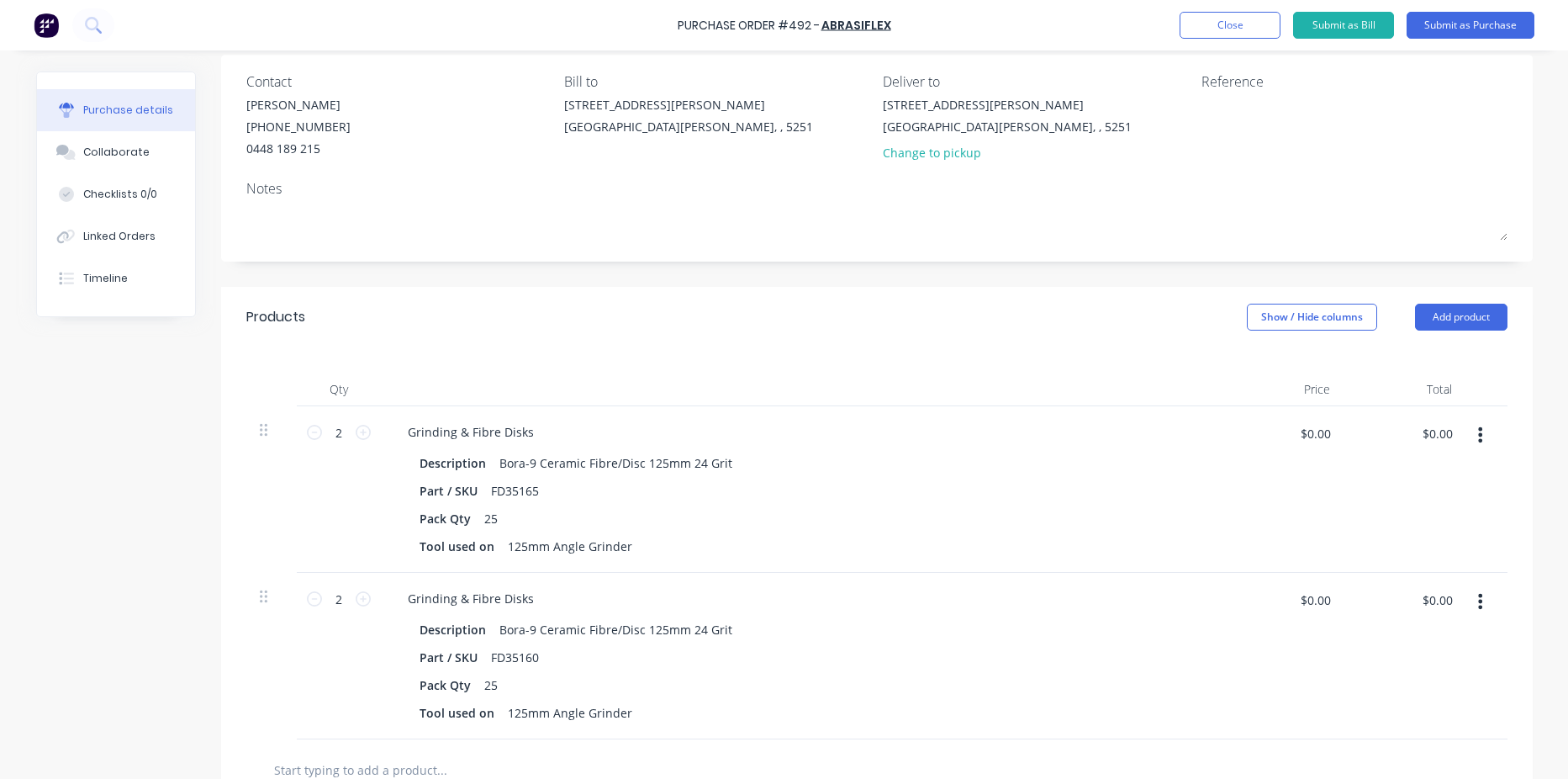
scroll to position [0, 0]
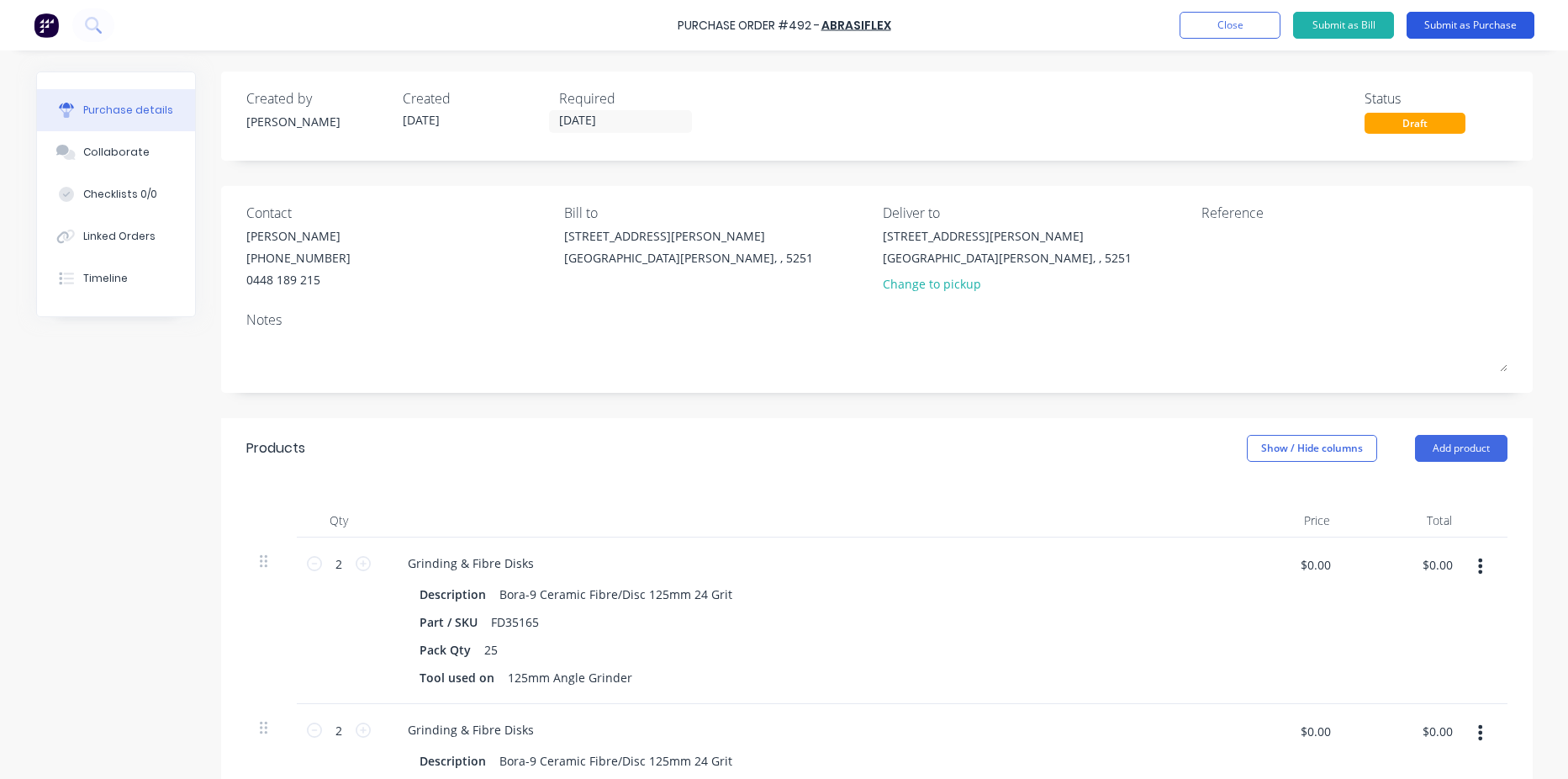
click at [1474, 20] on button "Submit as Purchase" at bounding box center [1470, 25] width 128 height 27
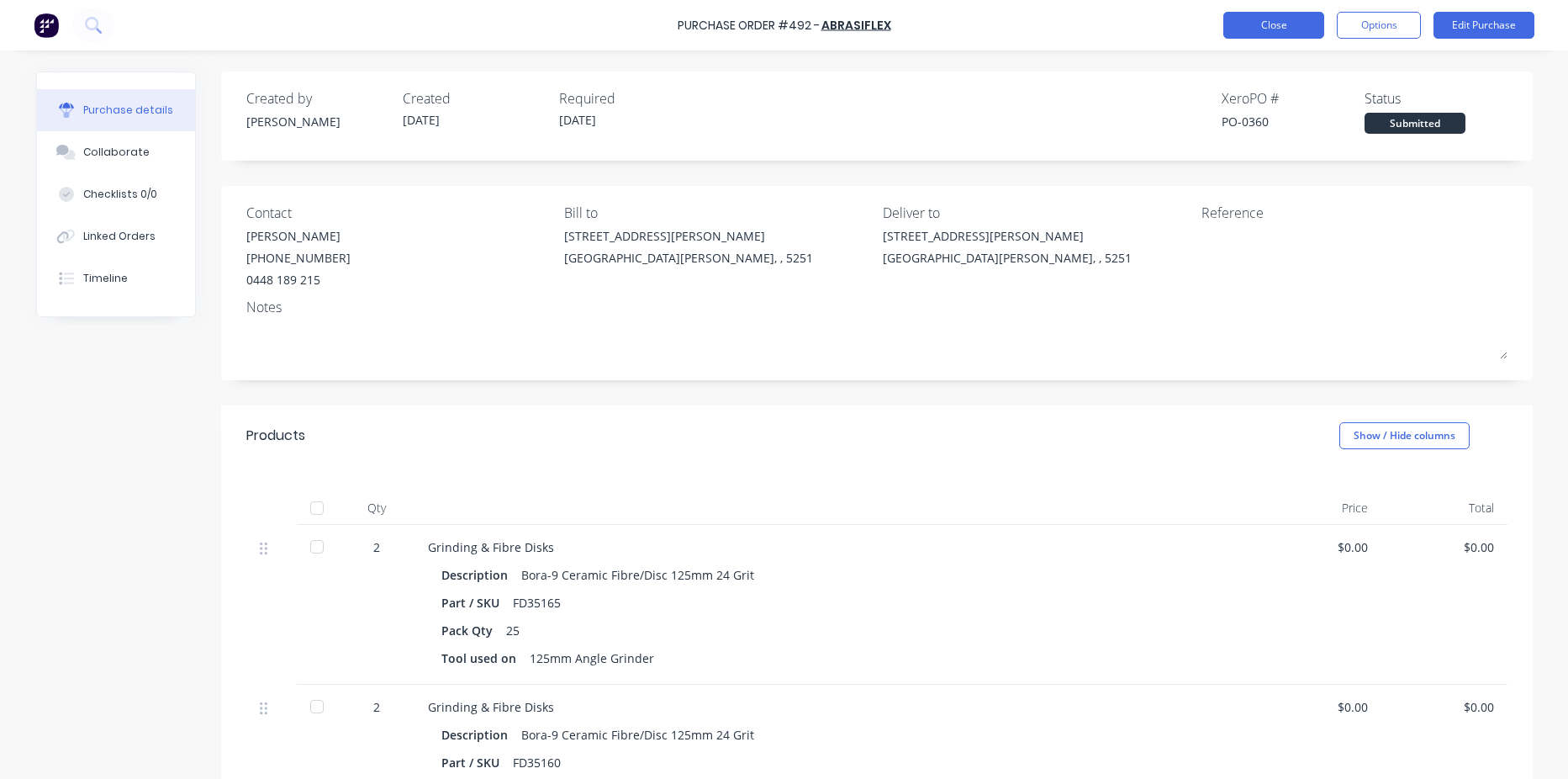
click at [1274, 19] on button "Close" at bounding box center [1273, 25] width 101 height 27
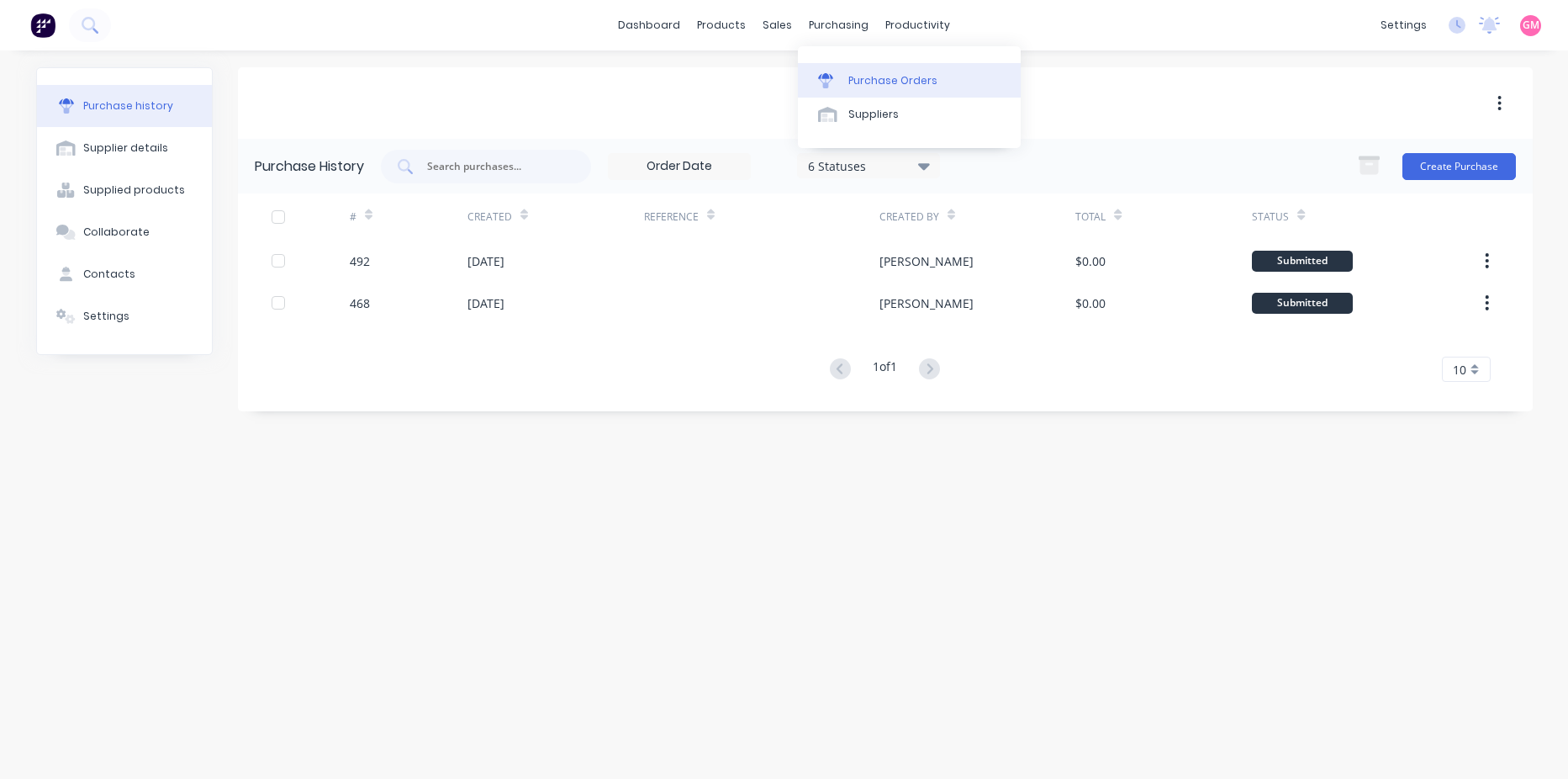
click at [892, 78] on div "Purchase Orders" at bounding box center [892, 80] width 89 height 15
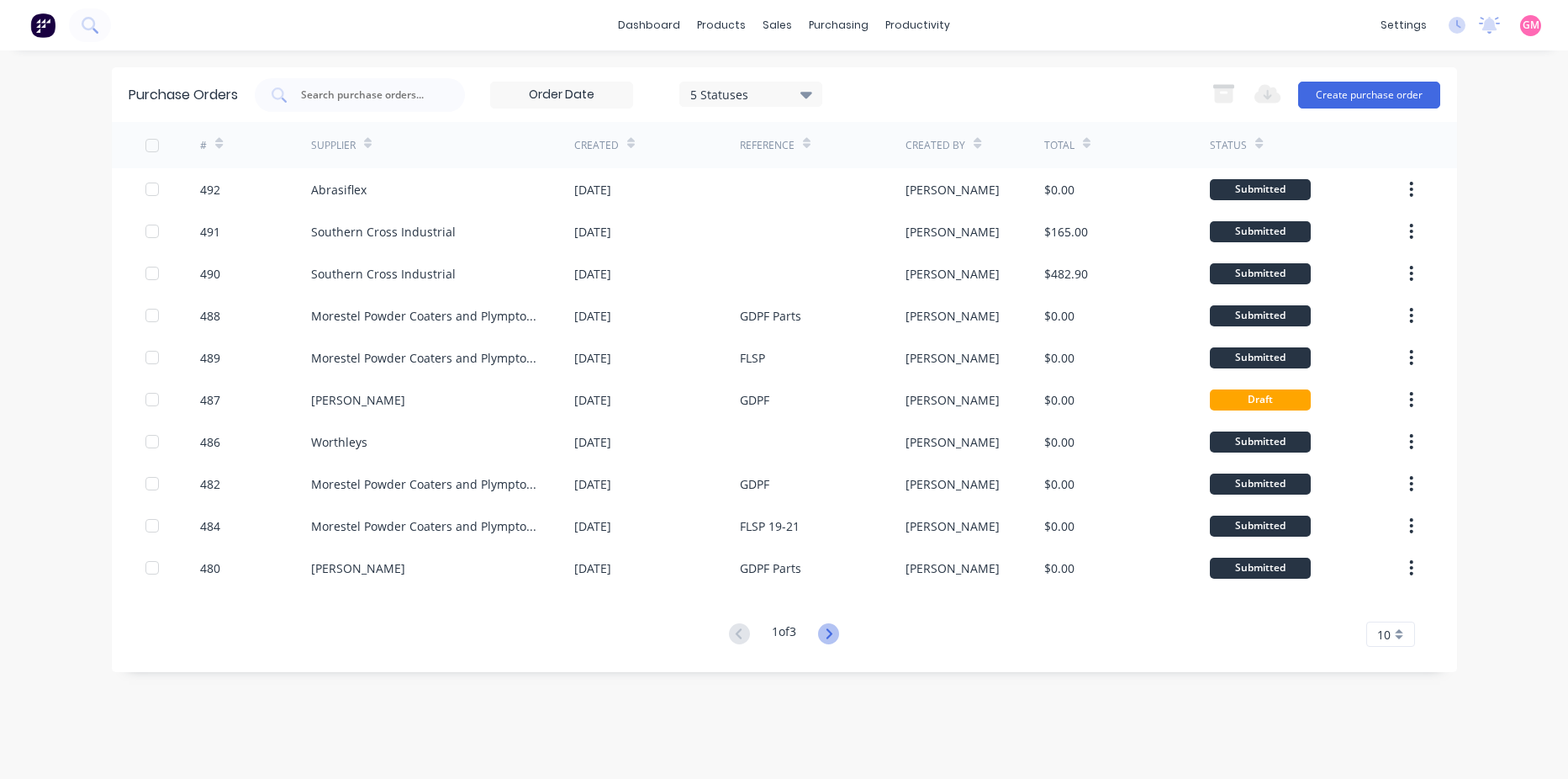
click at [837, 631] on icon at bounding box center [828, 633] width 21 height 21
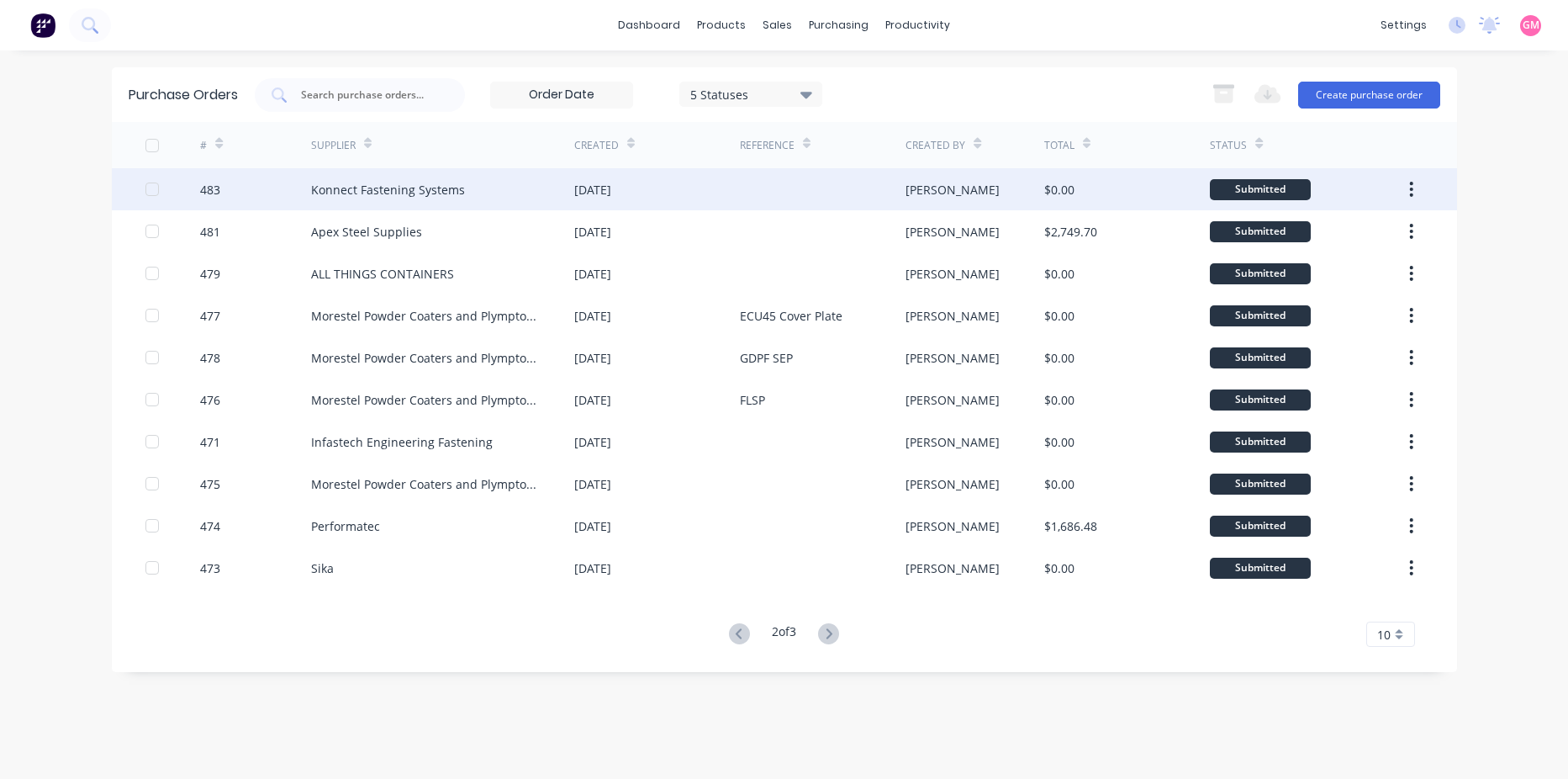
click at [472, 186] on div "Konnect Fastening Systems" at bounding box center [443, 190] width 263 height 42
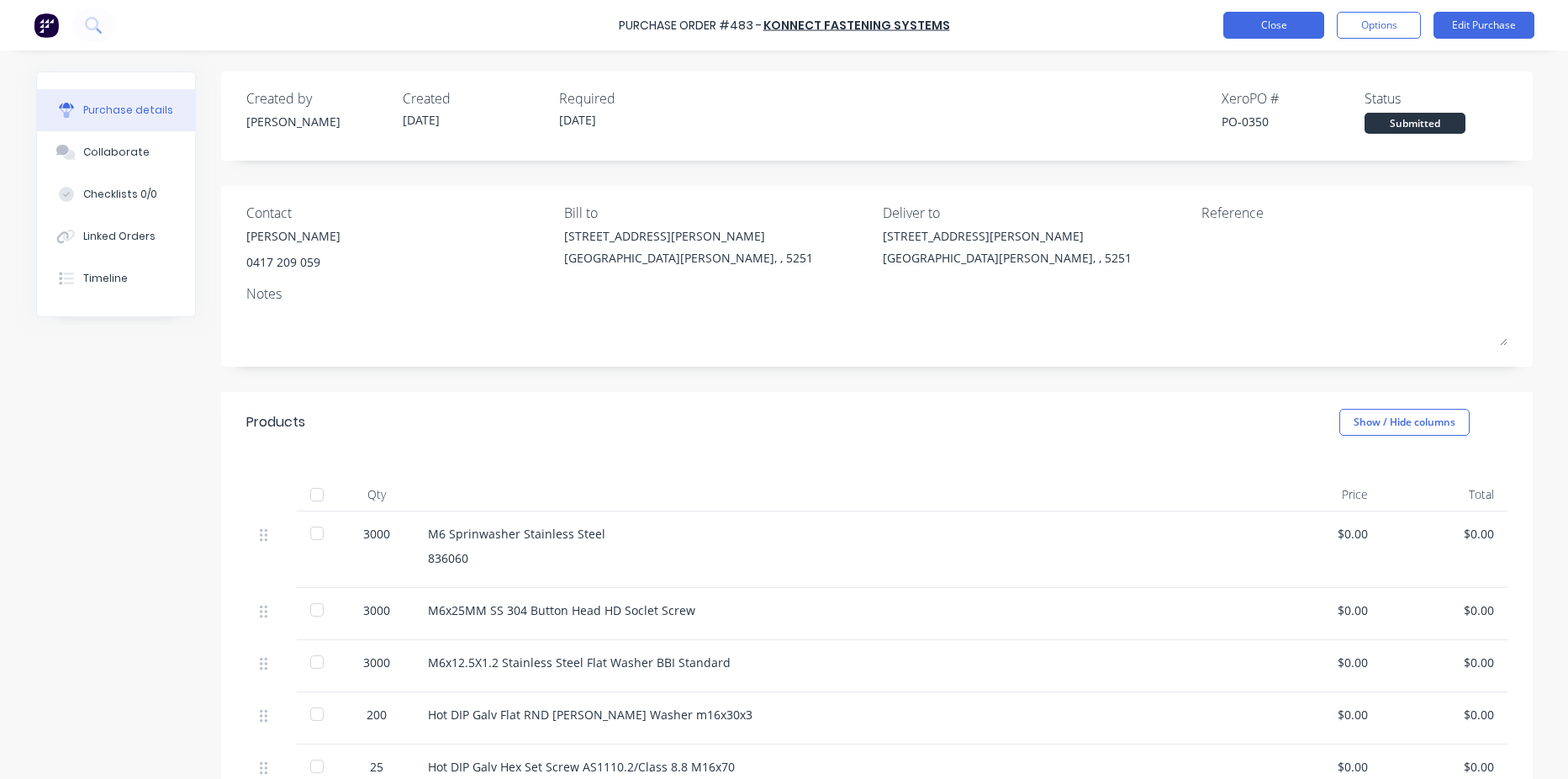
click at [1249, 19] on button "Close" at bounding box center [1273, 25] width 101 height 27
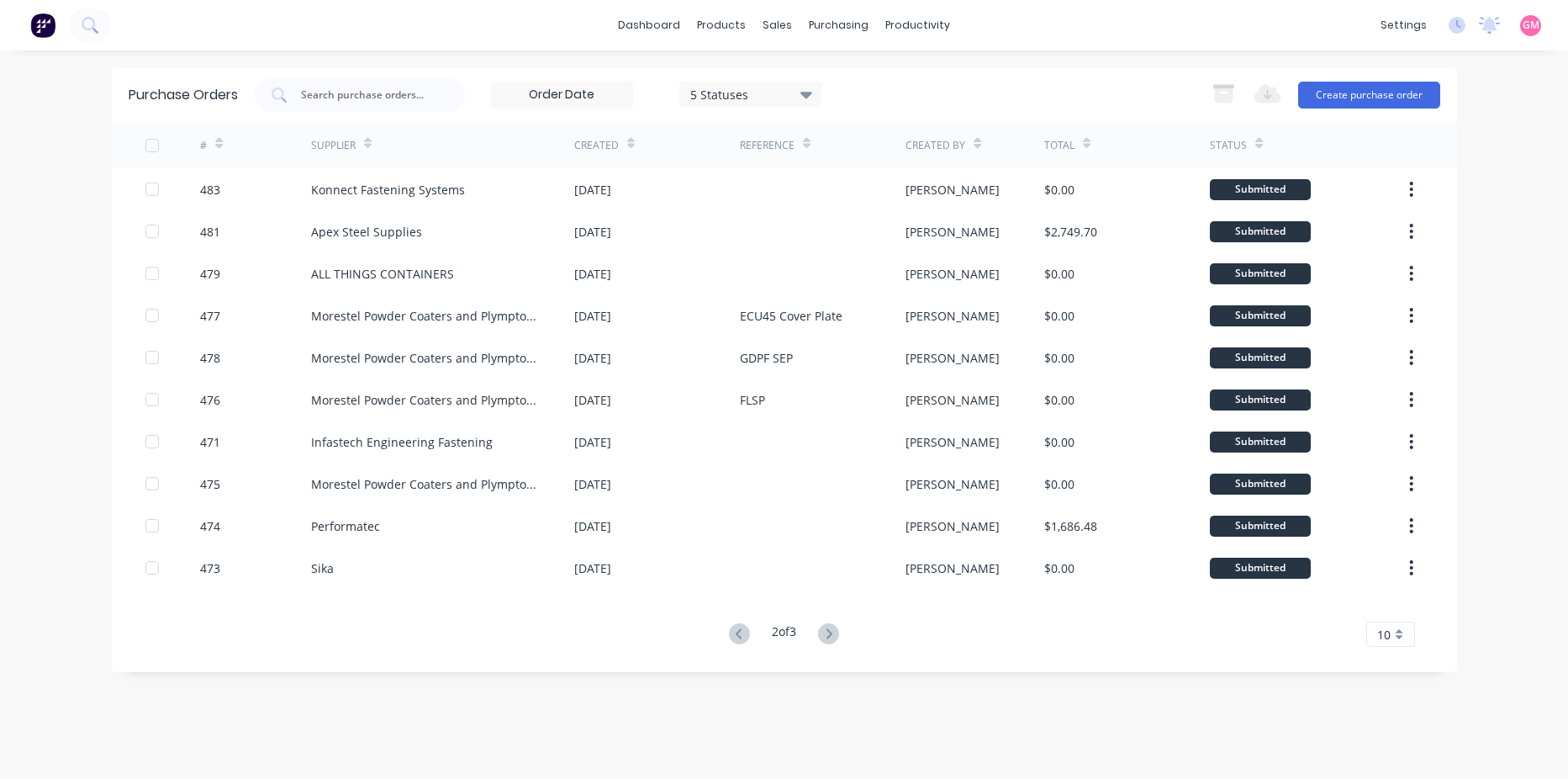
click at [832, 629] on g at bounding box center [828, 633] width 21 height 21
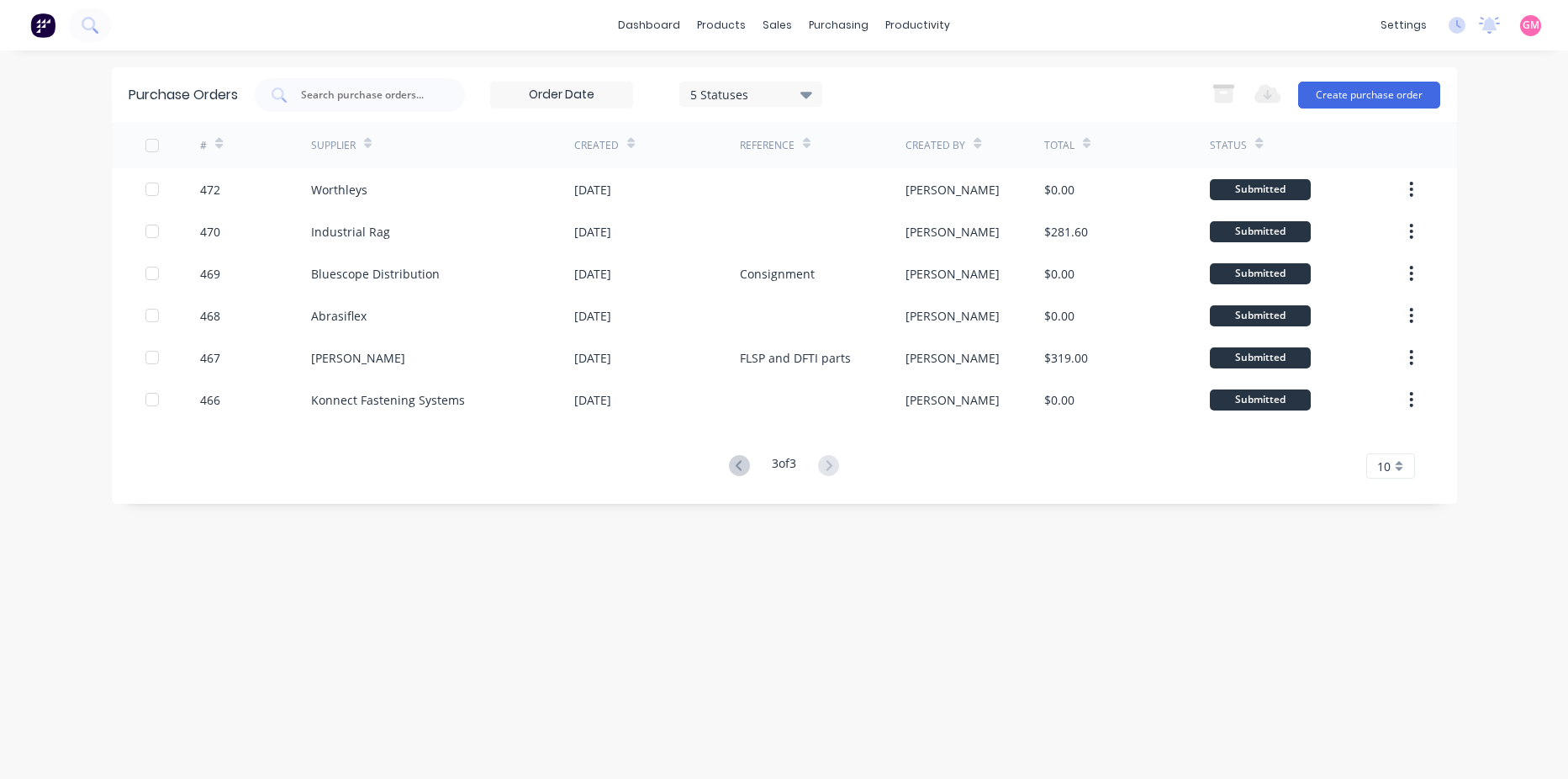
click at [737, 462] on icon at bounding box center [739, 465] width 6 height 10
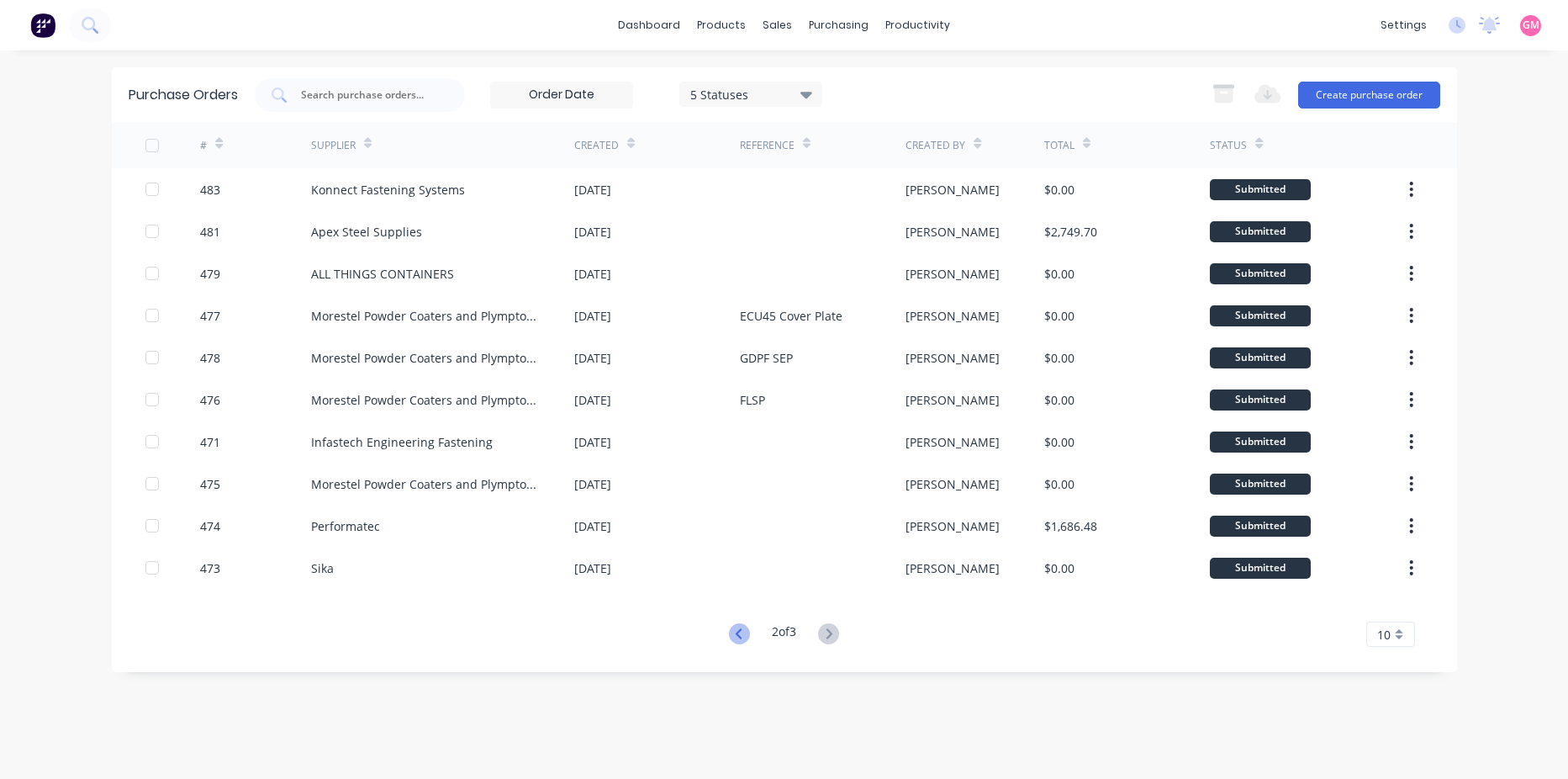
click at [731, 632] on icon at bounding box center [739, 633] width 21 height 21
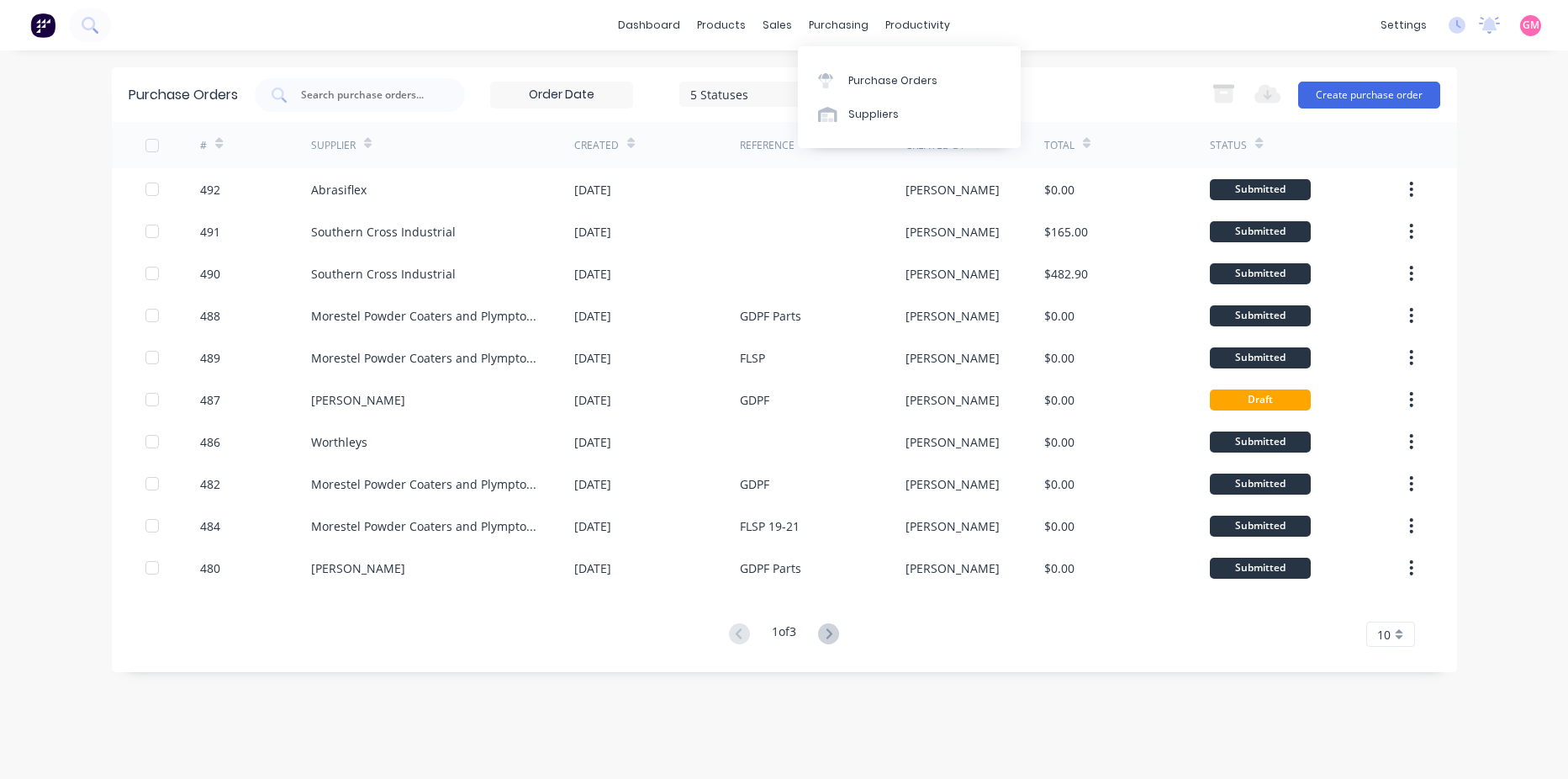
click at [768, 89] on div "5 Statuses" at bounding box center [750, 94] width 121 height 18
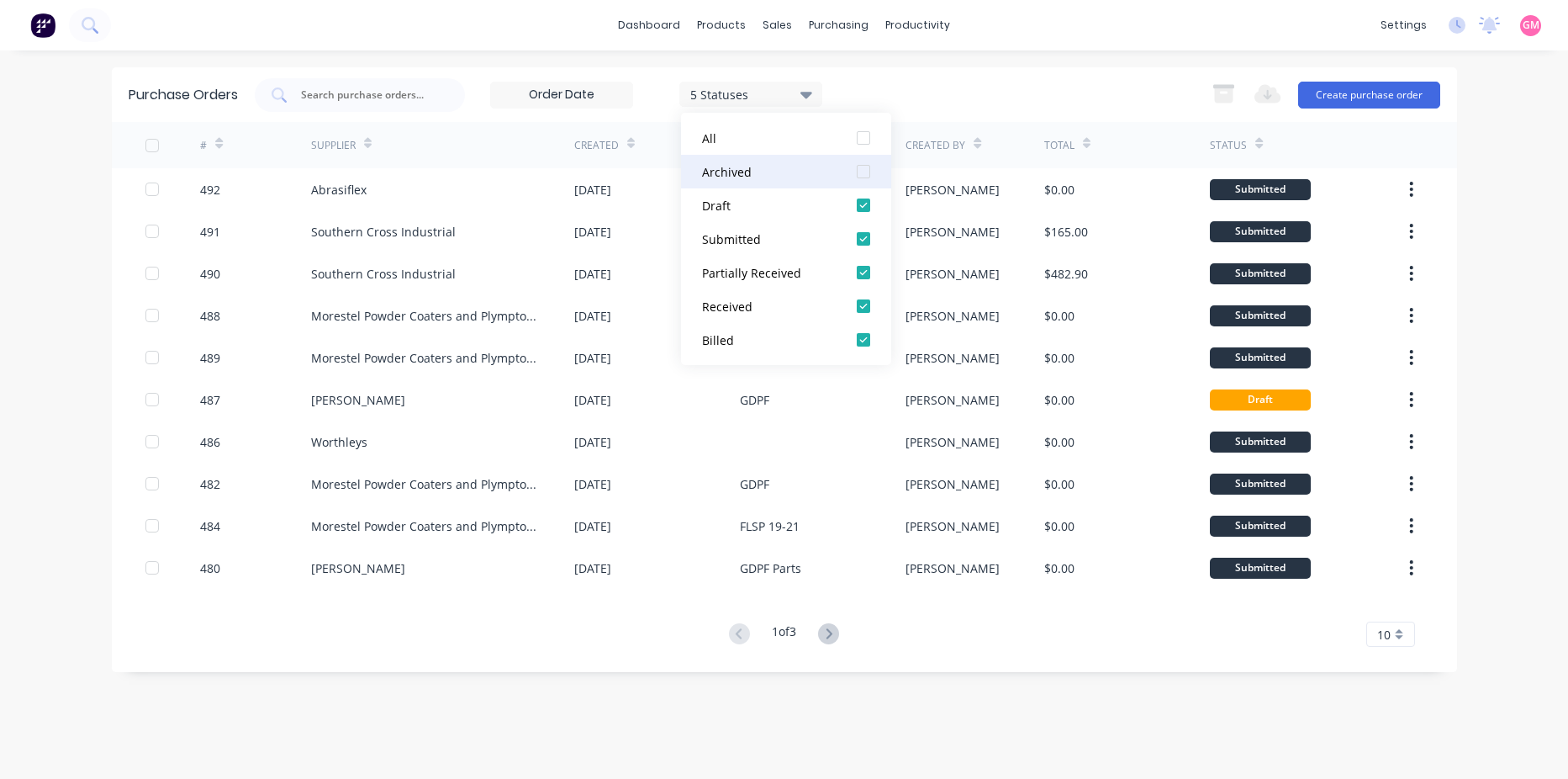
click at [863, 176] on div at bounding box center [863, 172] width 34 height 34
click at [1091, 83] on div "7 Statuses 7 Statuses Export to Excel (XLSX) Create purchase order" at bounding box center [847, 95] width 1185 height 34
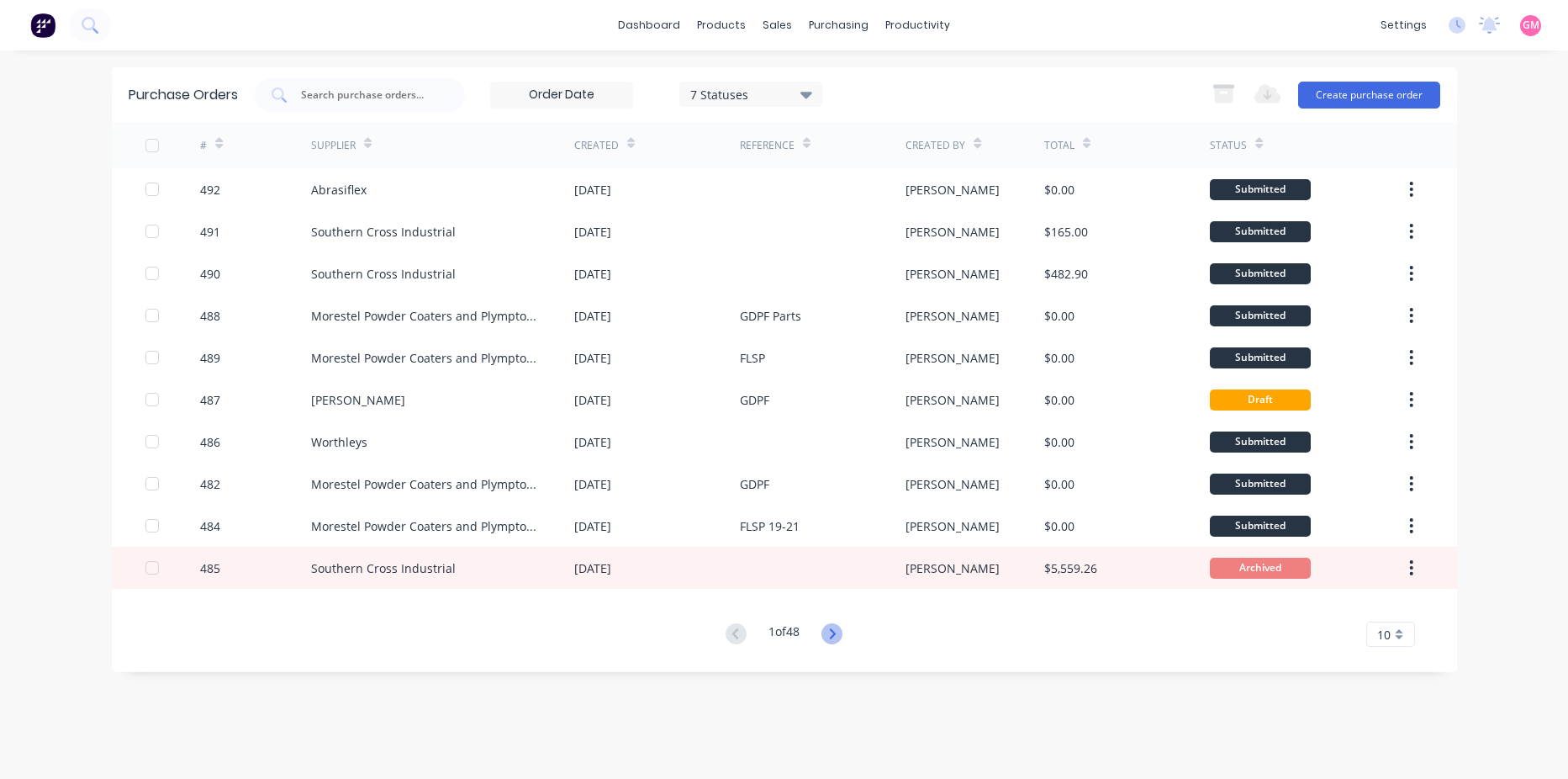
click at [834, 637] on icon at bounding box center [832, 633] width 6 height 10
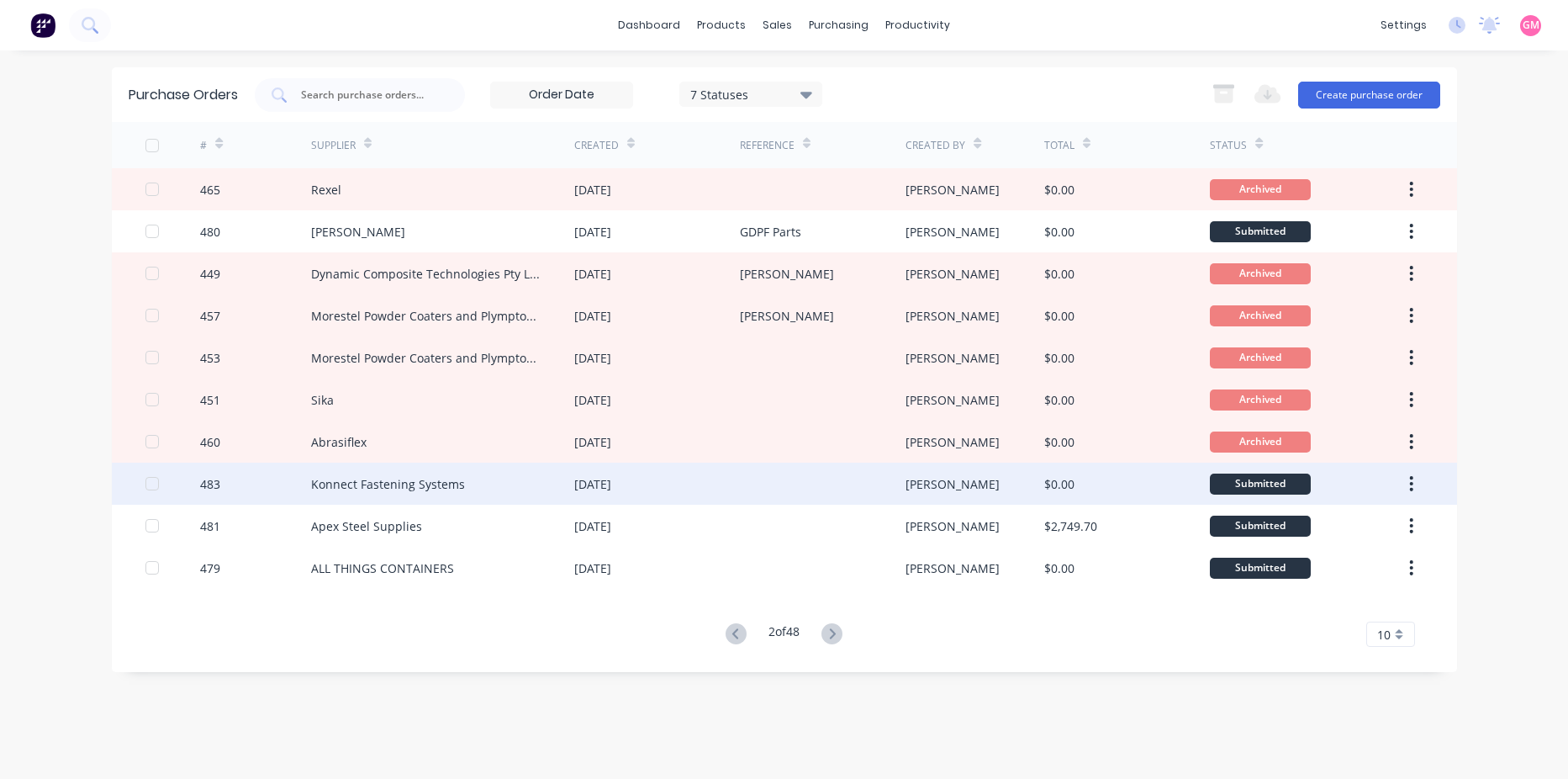
click at [764, 497] on div at bounding box center [822, 484] width 165 height 42
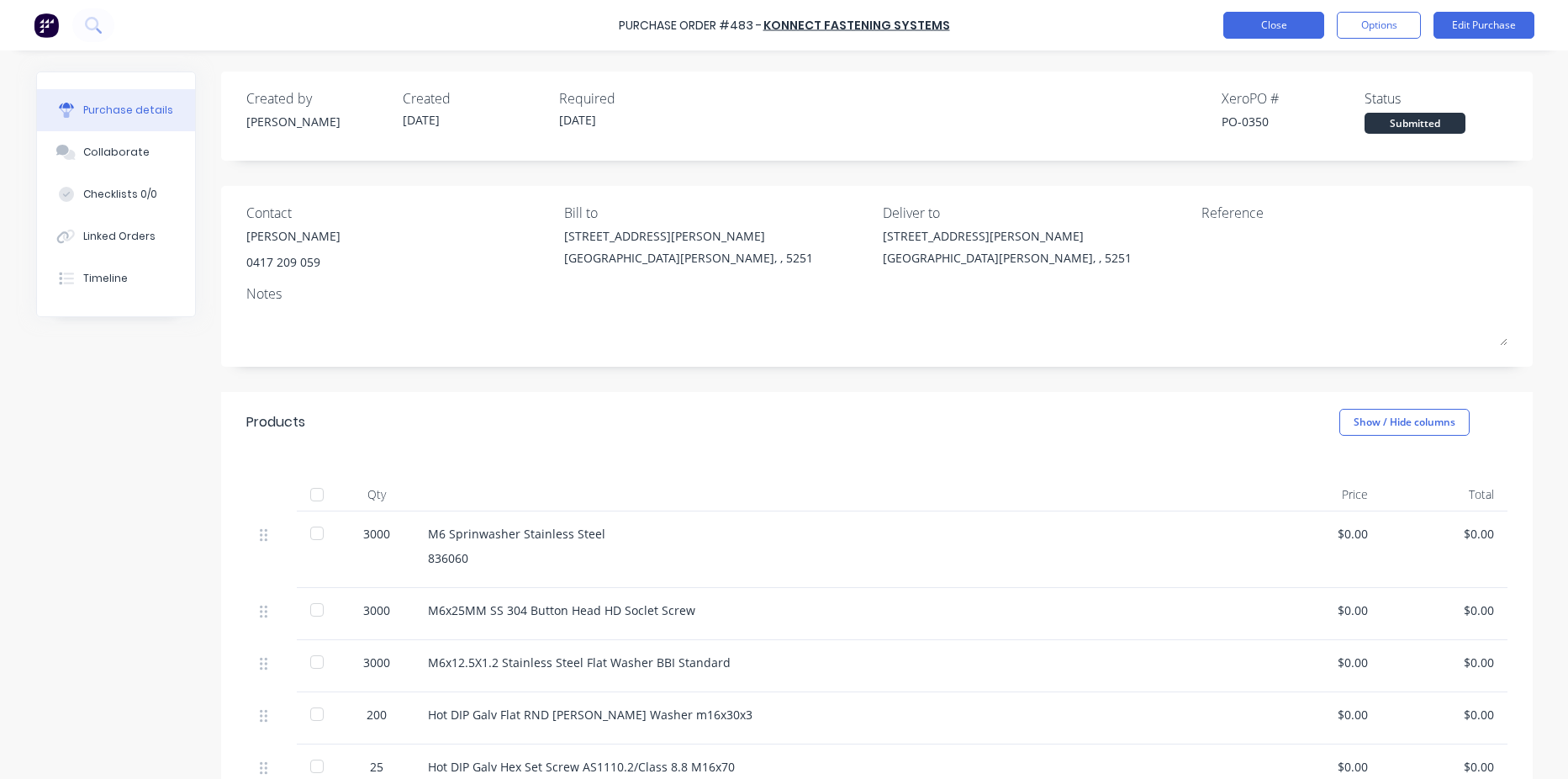
click at [1268, 24] on button "Close" at bounding box center [1273, 25] width 101 height 27
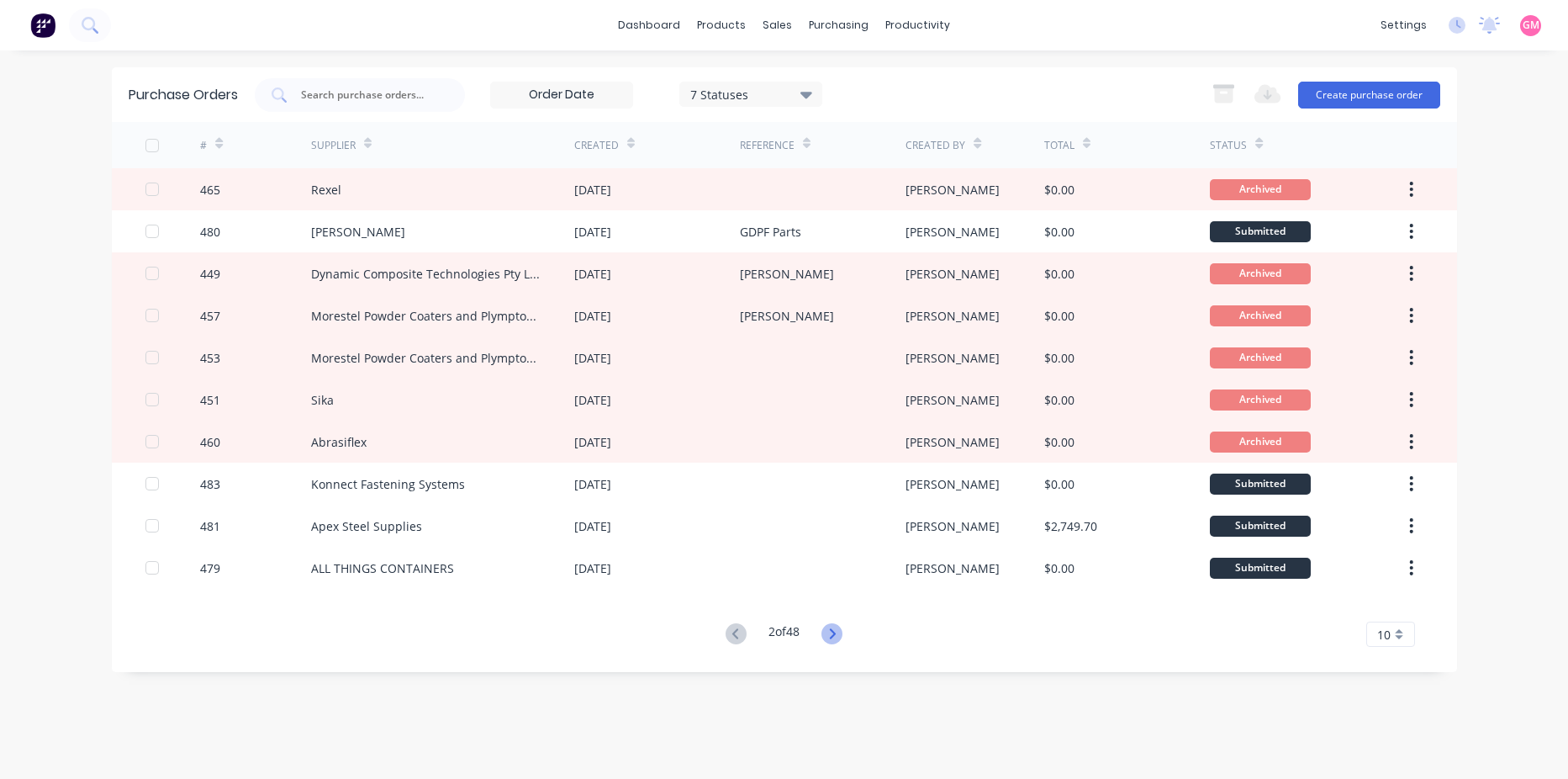
click at [835, 632] on icon at bounding box center [832, 633] width 6 height 10
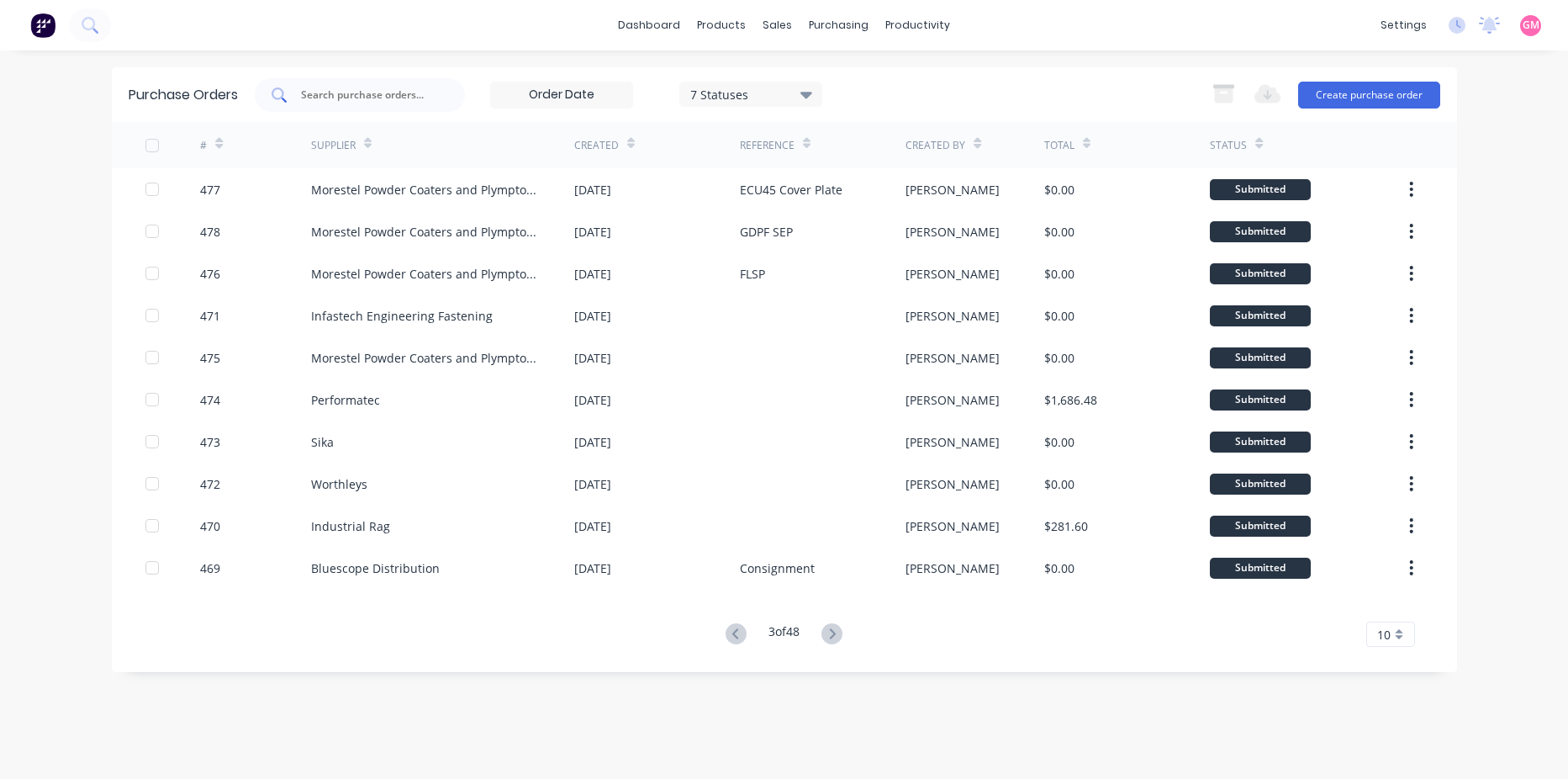
click at [417, 89] on input "text" at bounding box center [369, 95] width 140 height 17
type input "[PERSON_NAME]"
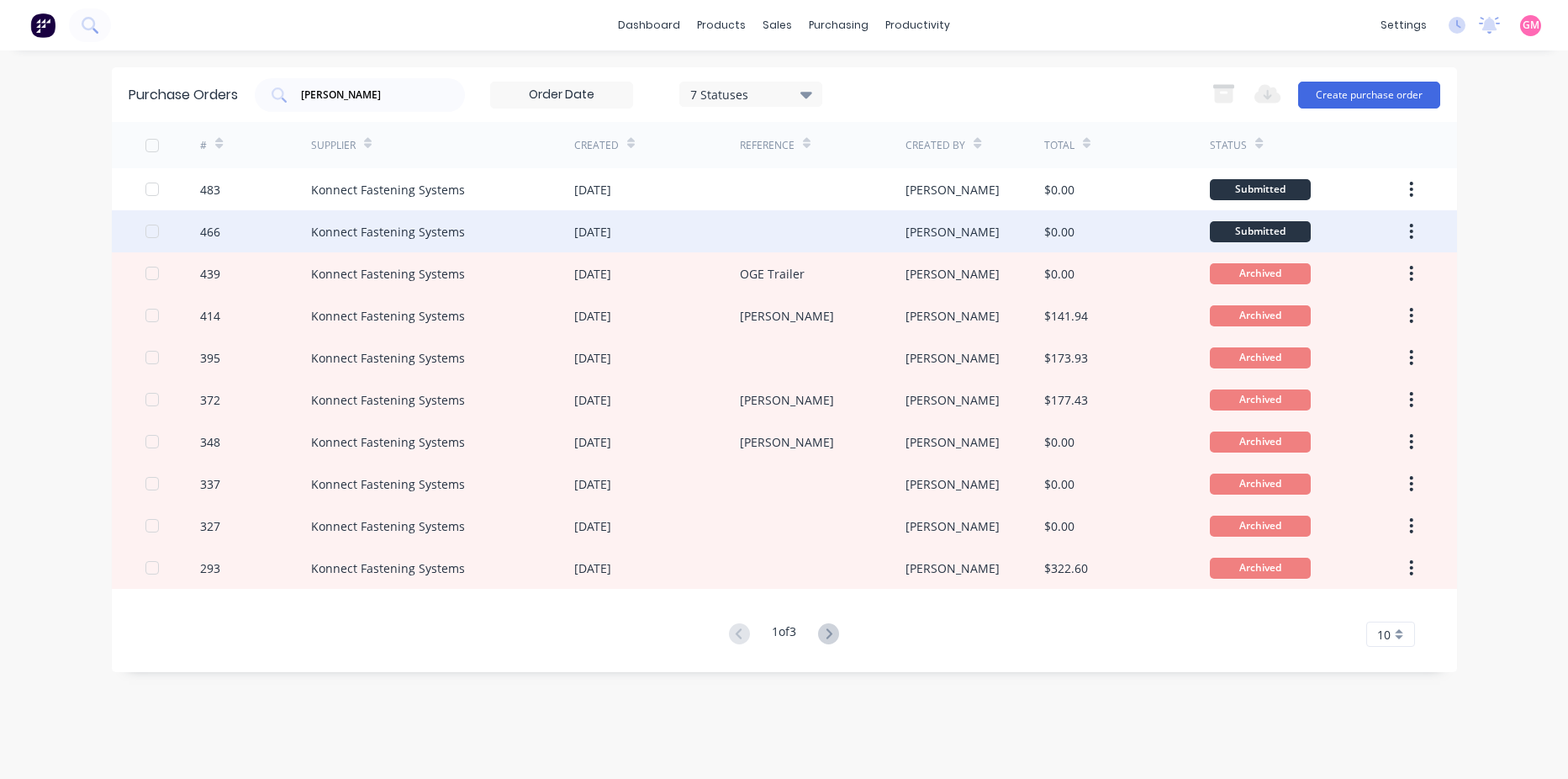
click at [813, 229] on div at bounding box center [822, 231] width 165 height 42
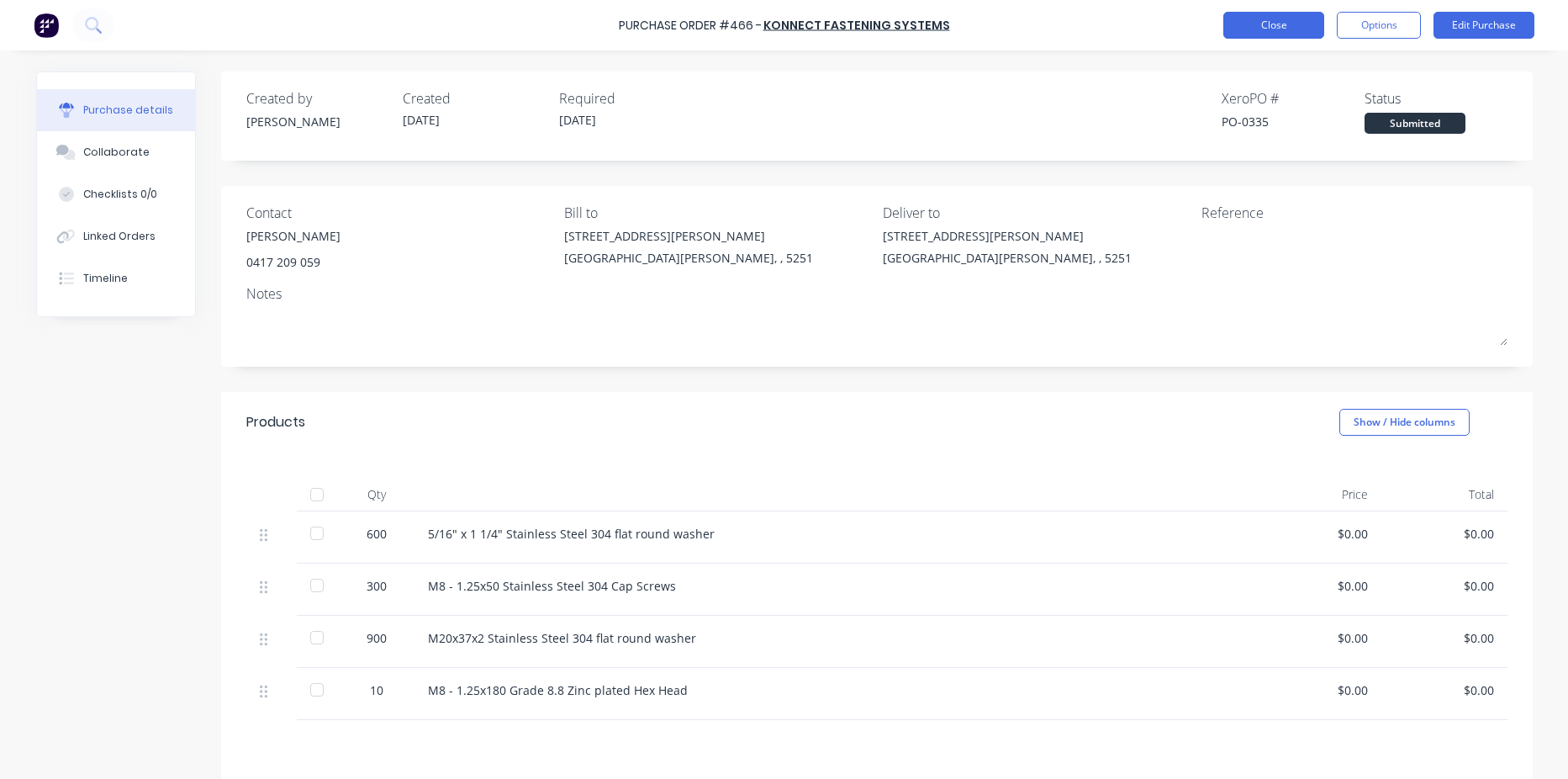
click at [1255, 19] on button "Close" at bounding box center [1273, 25] width 101 height 27
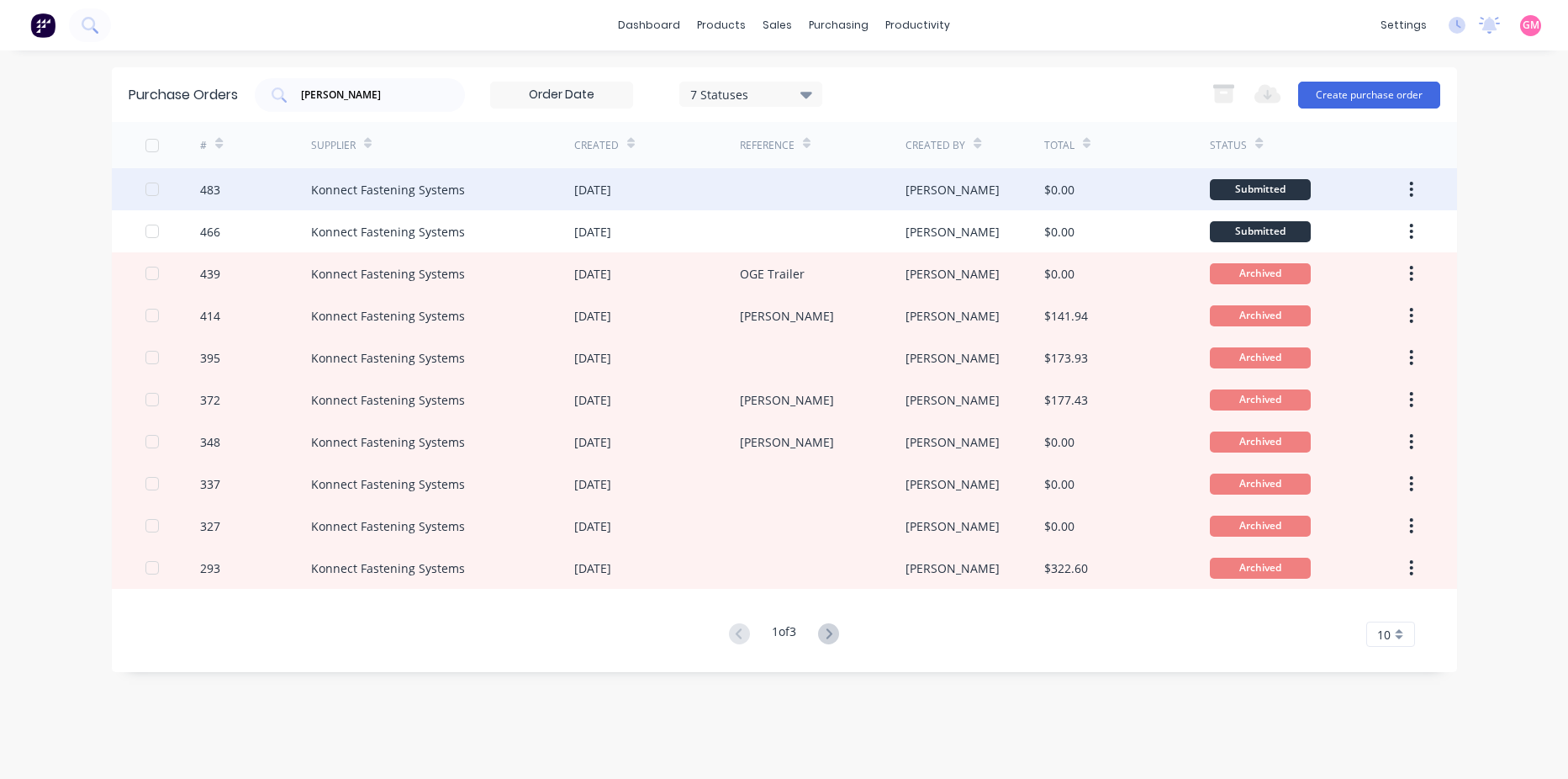
click at [528, 200] on div "Konnect Fastening Systems" at bounding box center [443, 190] width 263 height 42
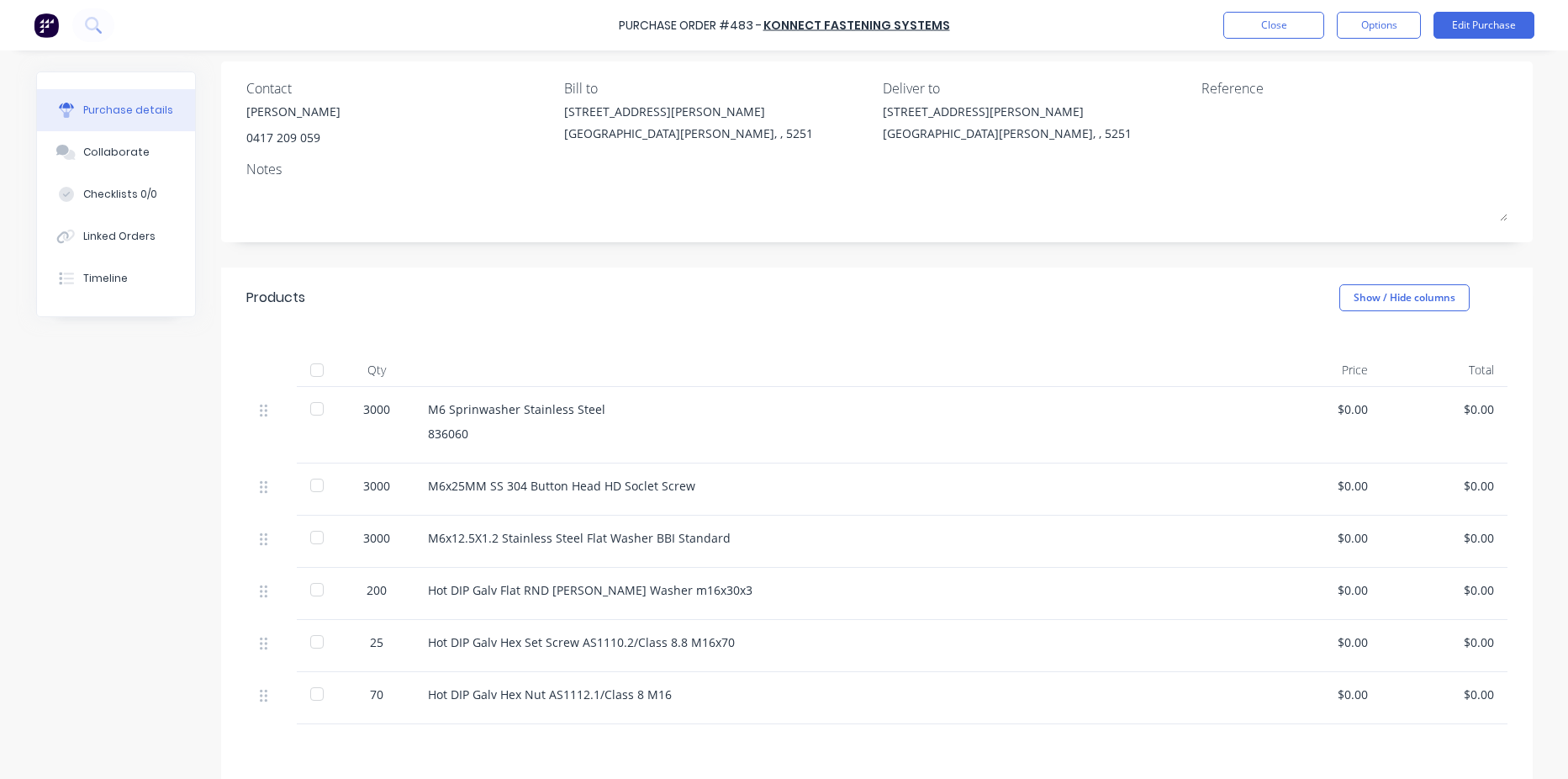
scroll to position [309, 0]
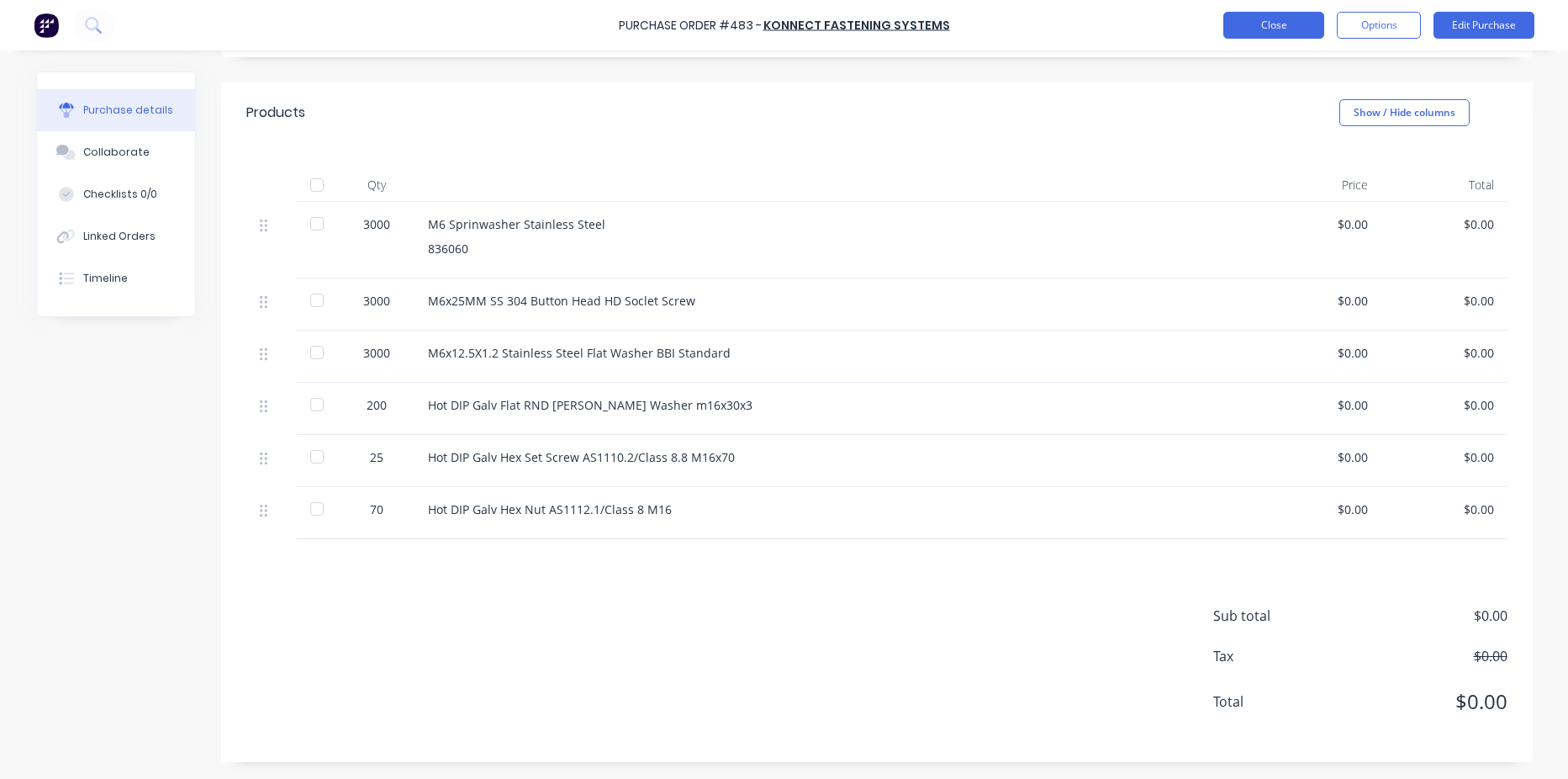
click at [1259, 33] on button "Close" at bounding box center [1273, 25] width 101 height 27
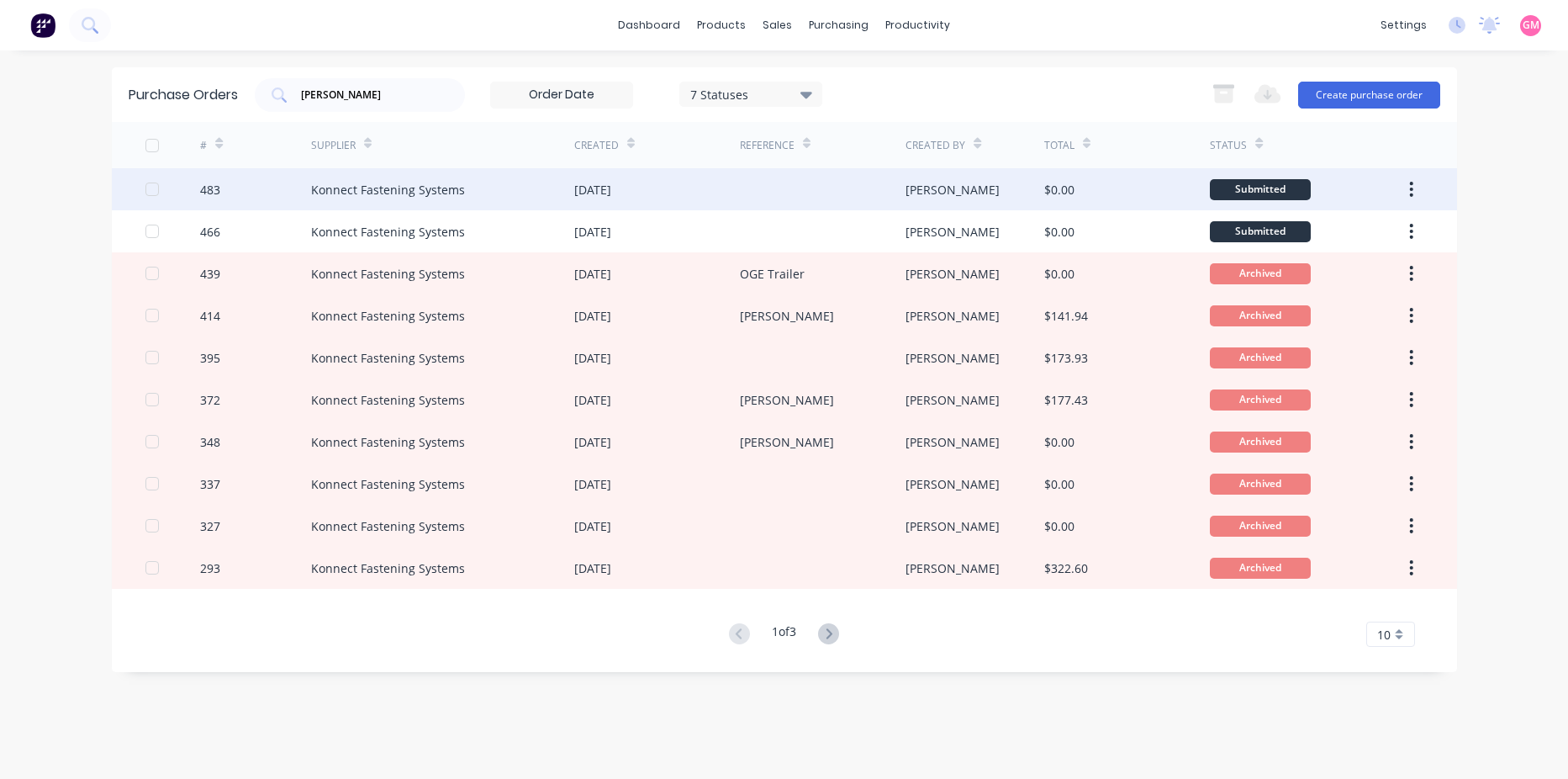
click at [791, 196] on div at bounding box center [822, 190] width 165 height 42
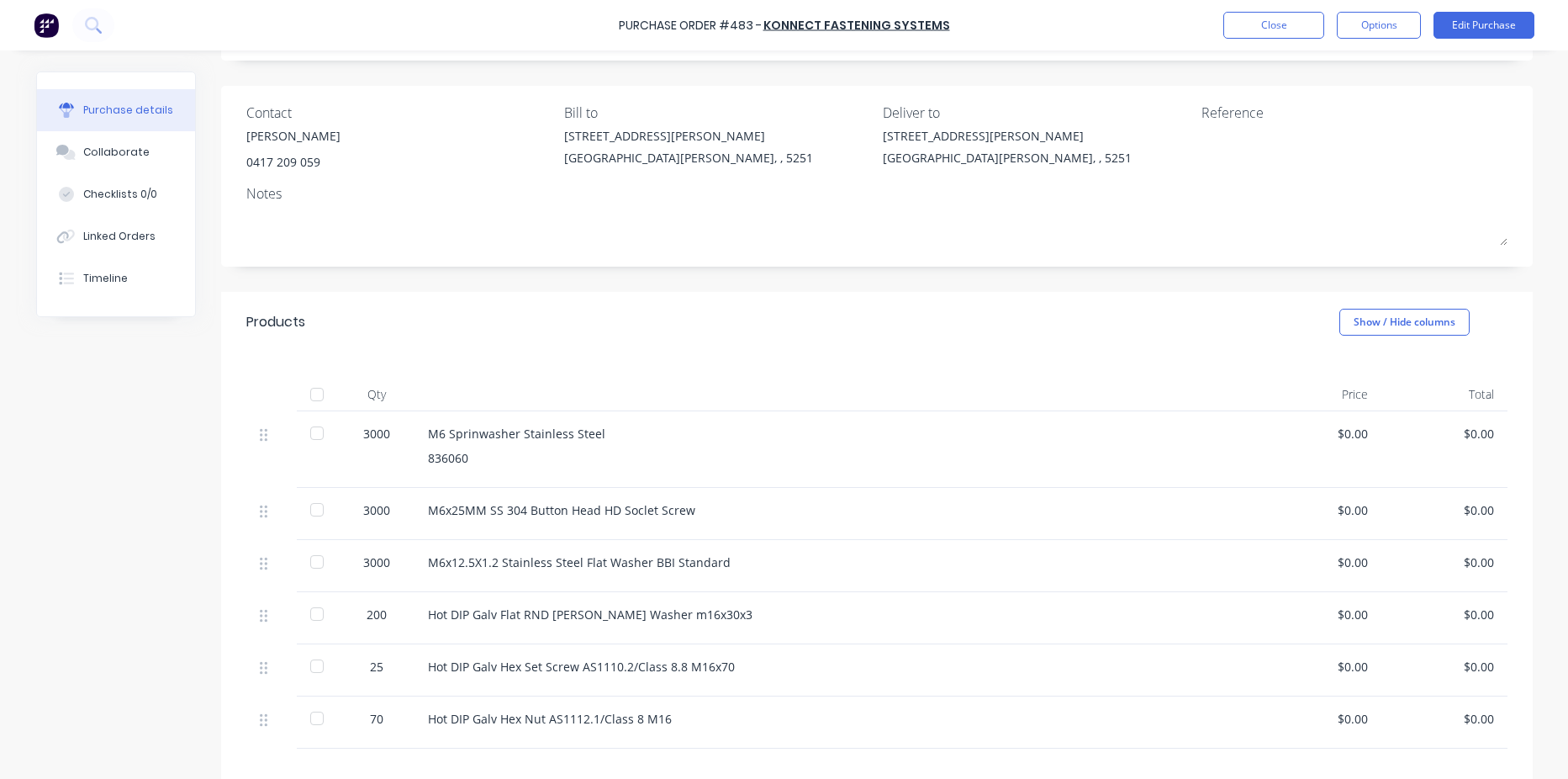
scroll to position [169, 0]
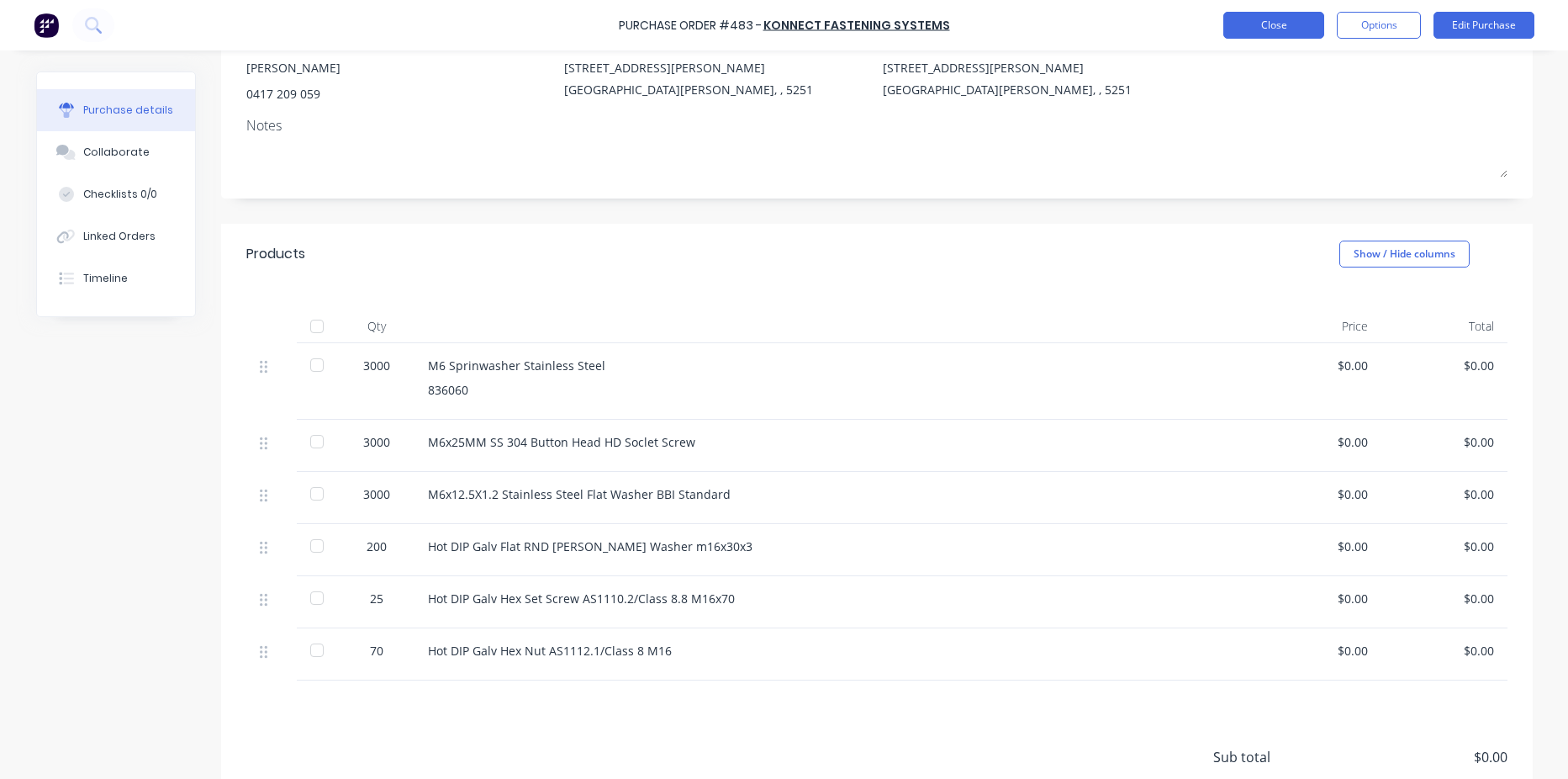
click at [1276, 23] on button "Close" at bounding box center [1273, 25] width 101 height 27
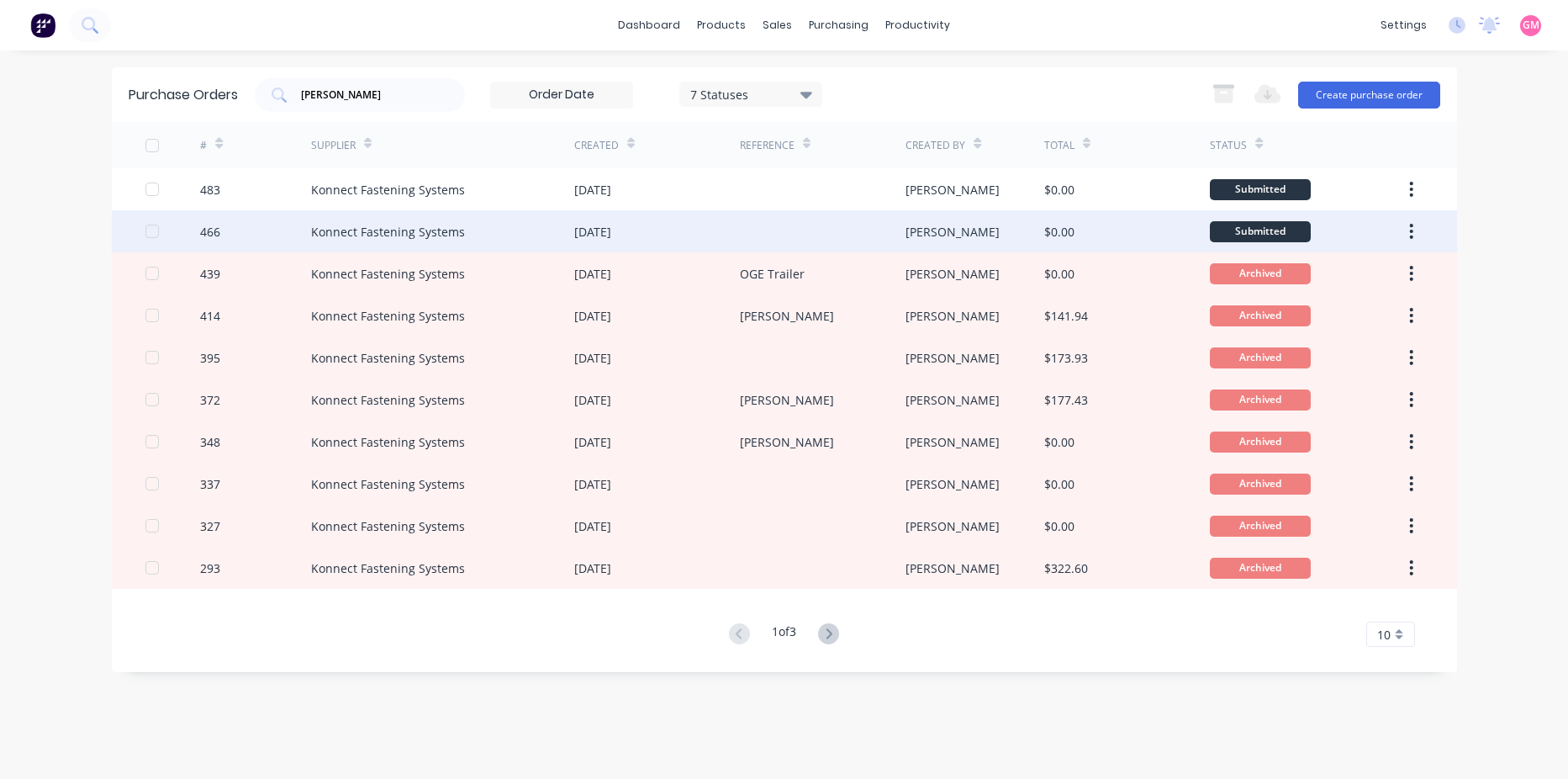
click at [669, 235] on div "[DATE]" at bounding box center [657, 231] width 165 height 42
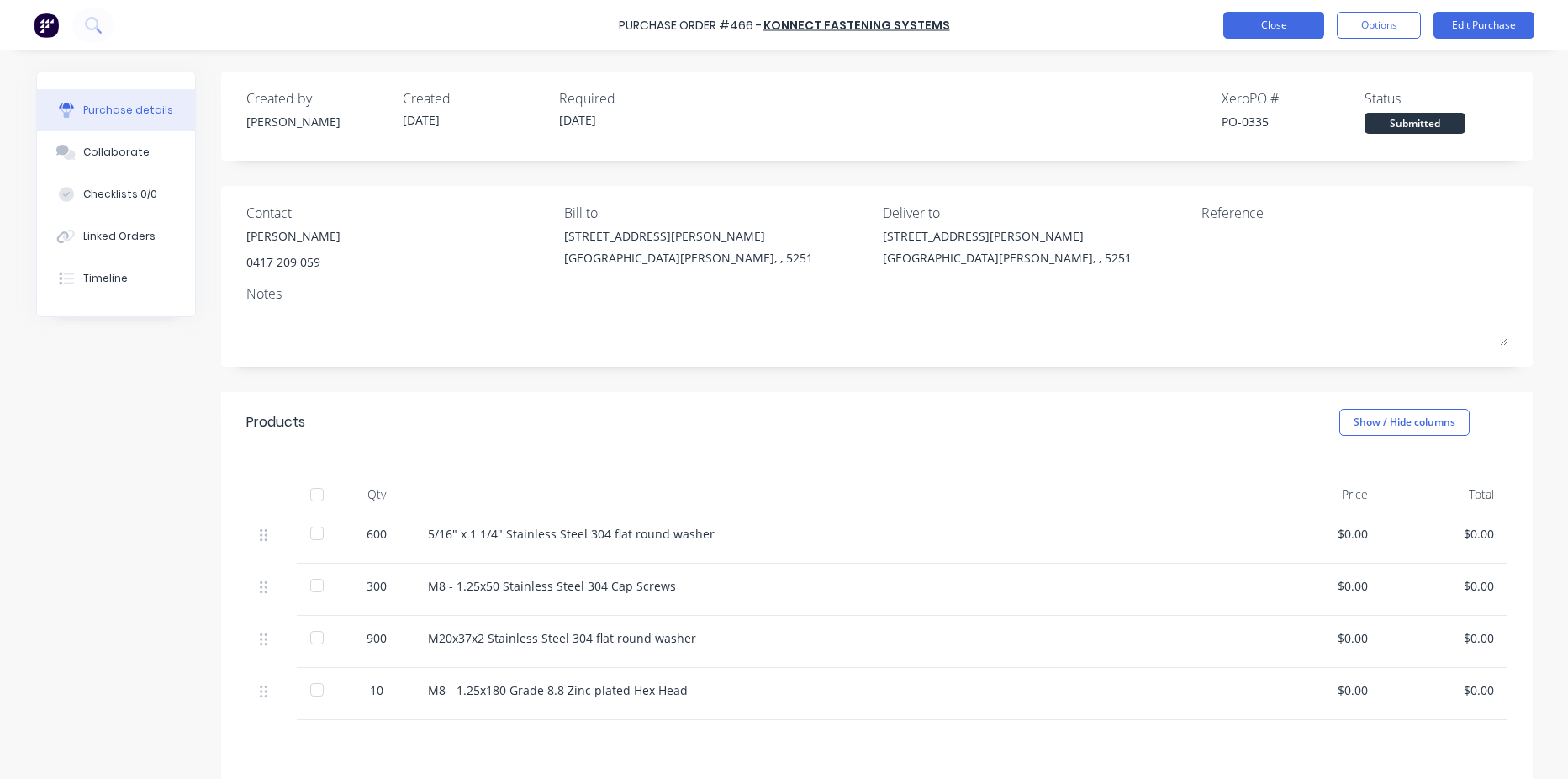
click at [1270, 26] on button "Close" at bounding box center [1273, 25] width 101 height 27
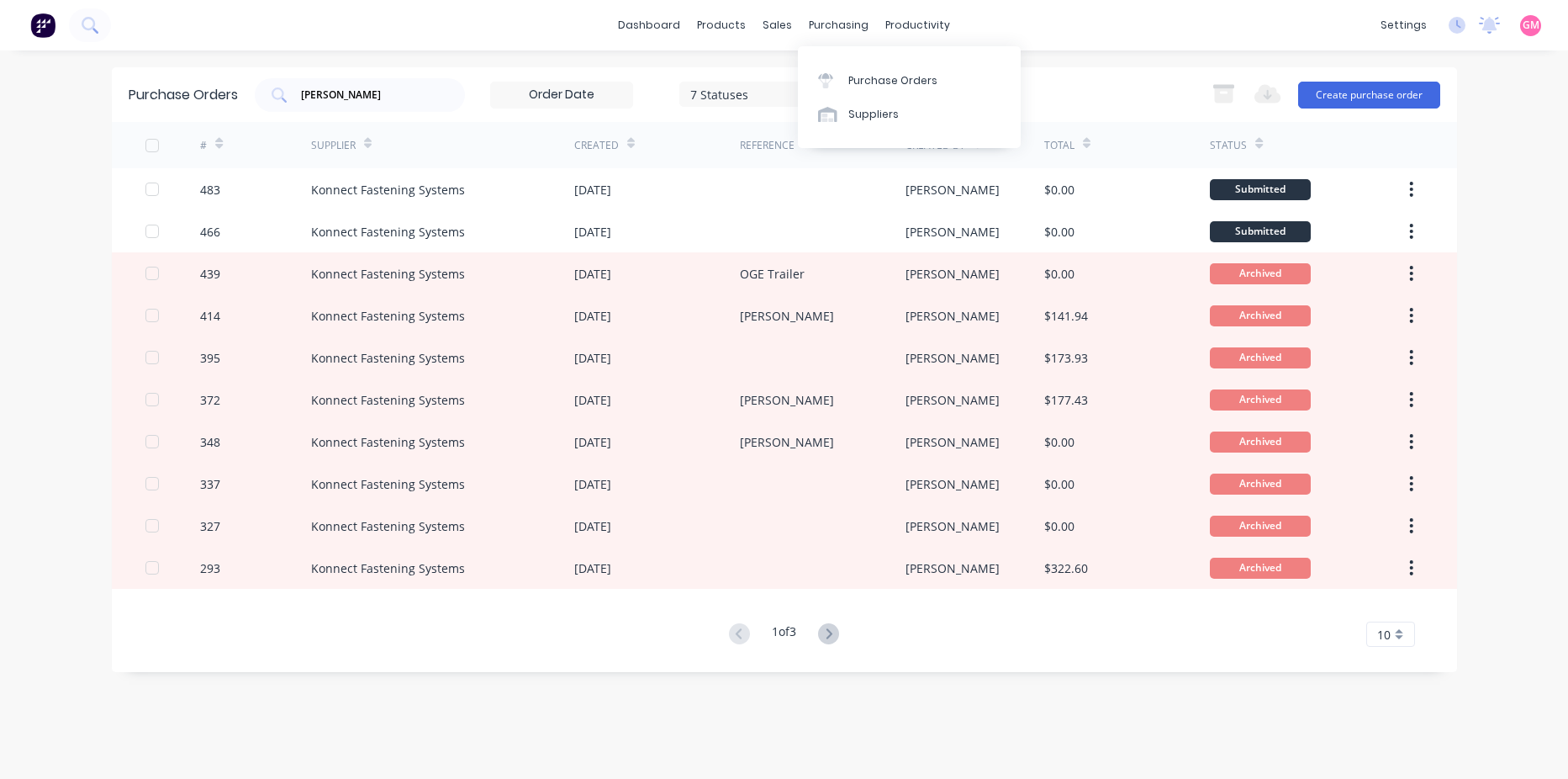
drag, startPoint x: 729, startPoint y: 67, endPoint x: 742, endPoint y: 76, distance: 15.8
click at [734, 75] on div "dashboard products sales purchasing productivity dashboard products Product Cat…" at bounding box center [784, 389] width 1568 height 779
click at [805, 94] on icon at bounding box center [806, 95] width 12 height 7
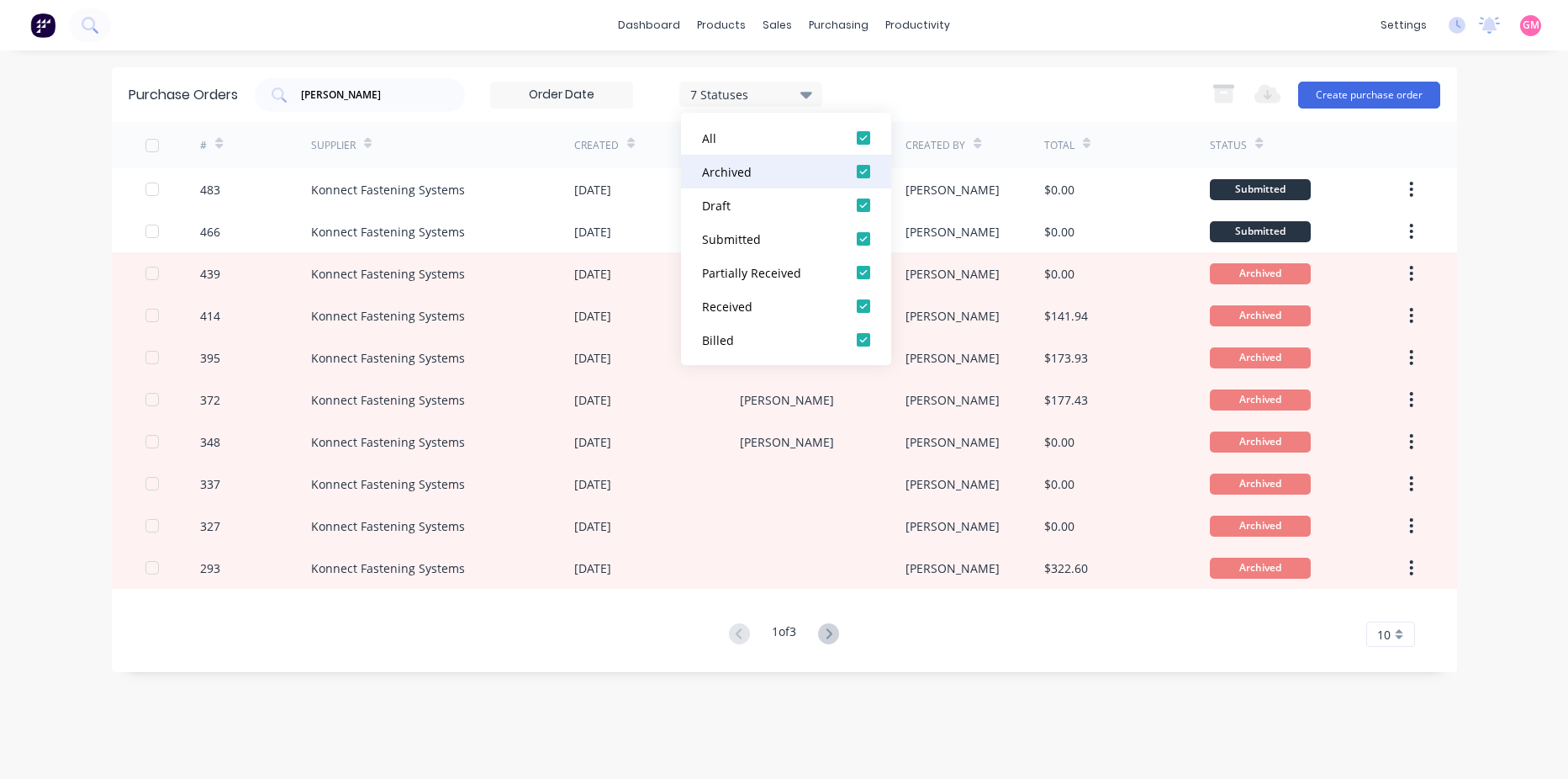
click at [864, 174] on div at bounding box center [863, 172] width 34 height 34
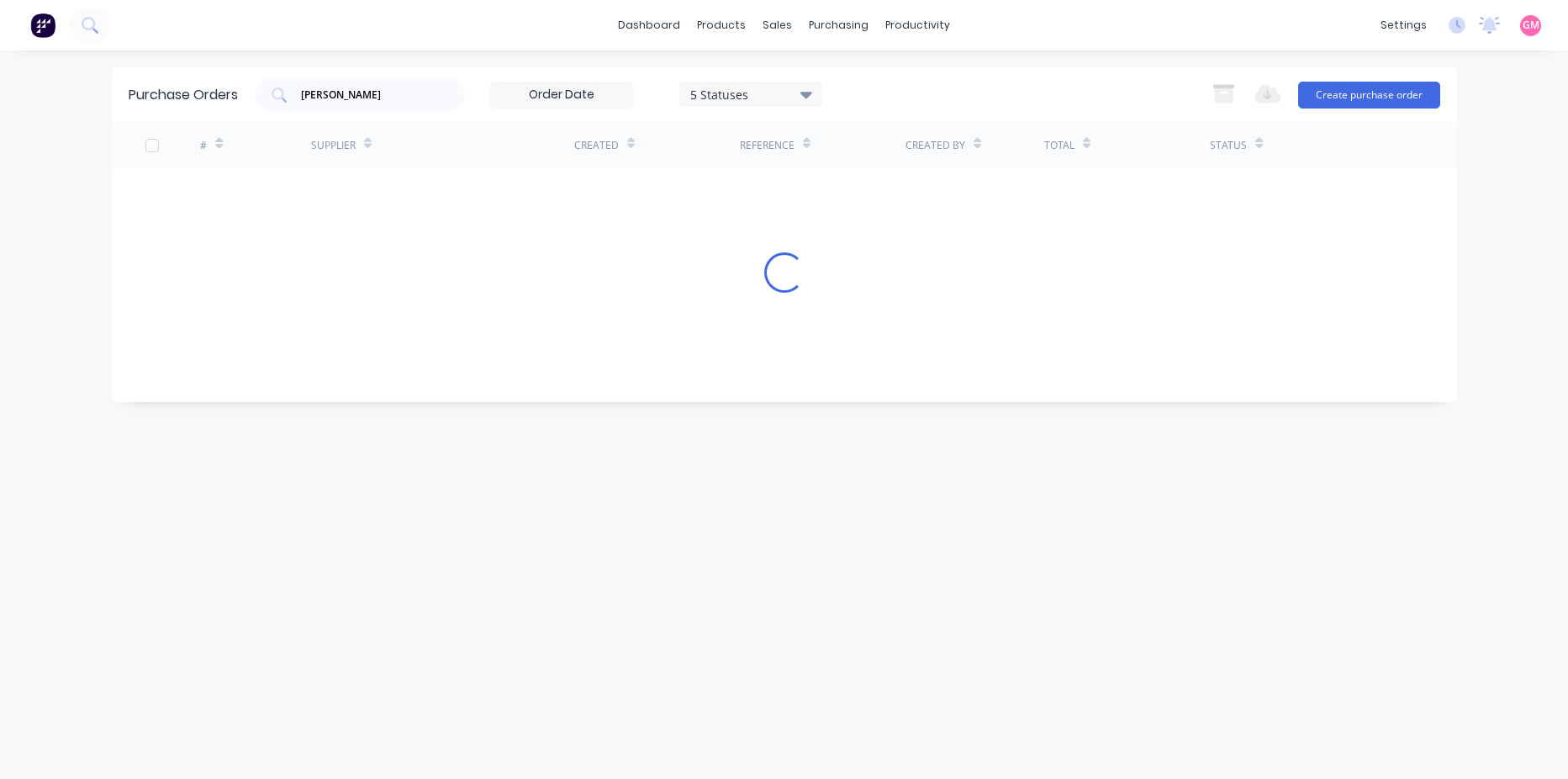
click at [998, 67] on div "dashboard products sales purchasing productivity dashboard products Product Cat…" at bounding box center [784, 389] width 1568 height 779
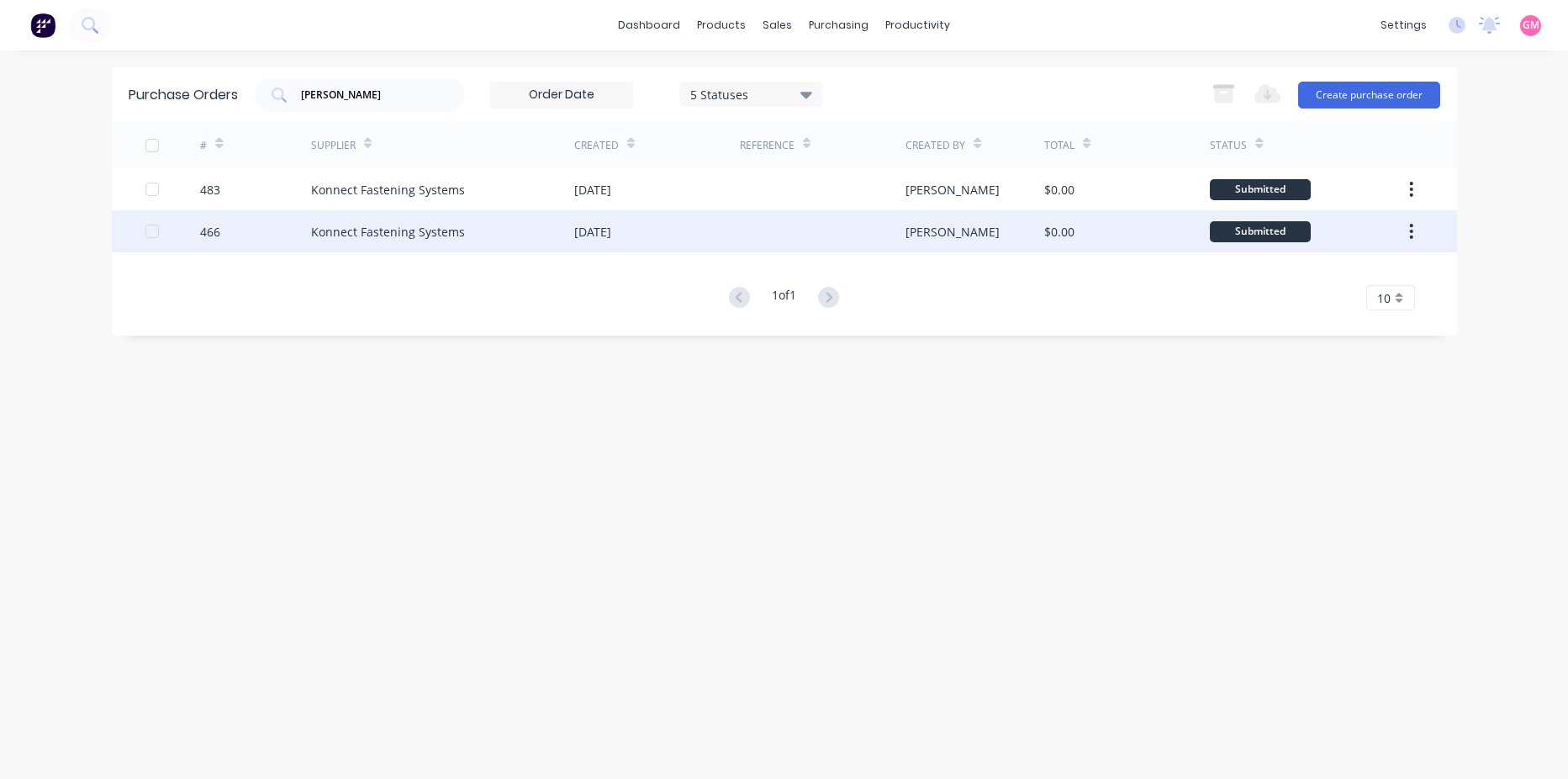
click at [812, 245] on div at bounding box center [822, 231] width 165 height 42
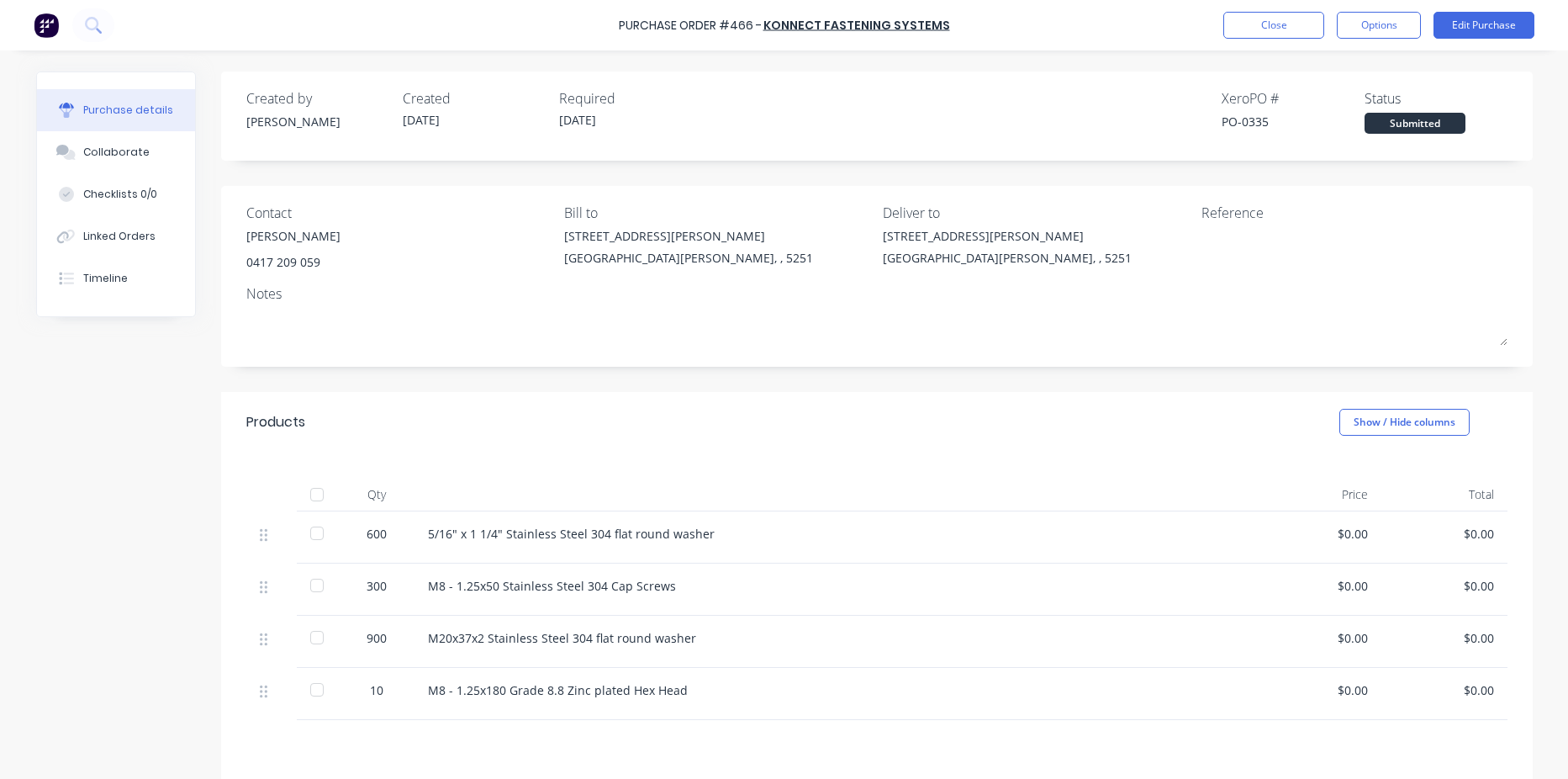
click at [690, 594] on div "M8 - 1.25x50 Stainless Steel 304 Cap Screws" at bounding box center [834, 589] width 840 height 52
click at [1259, 24] on button "Close" at bounding box center [1273, 25] width 101 height 27
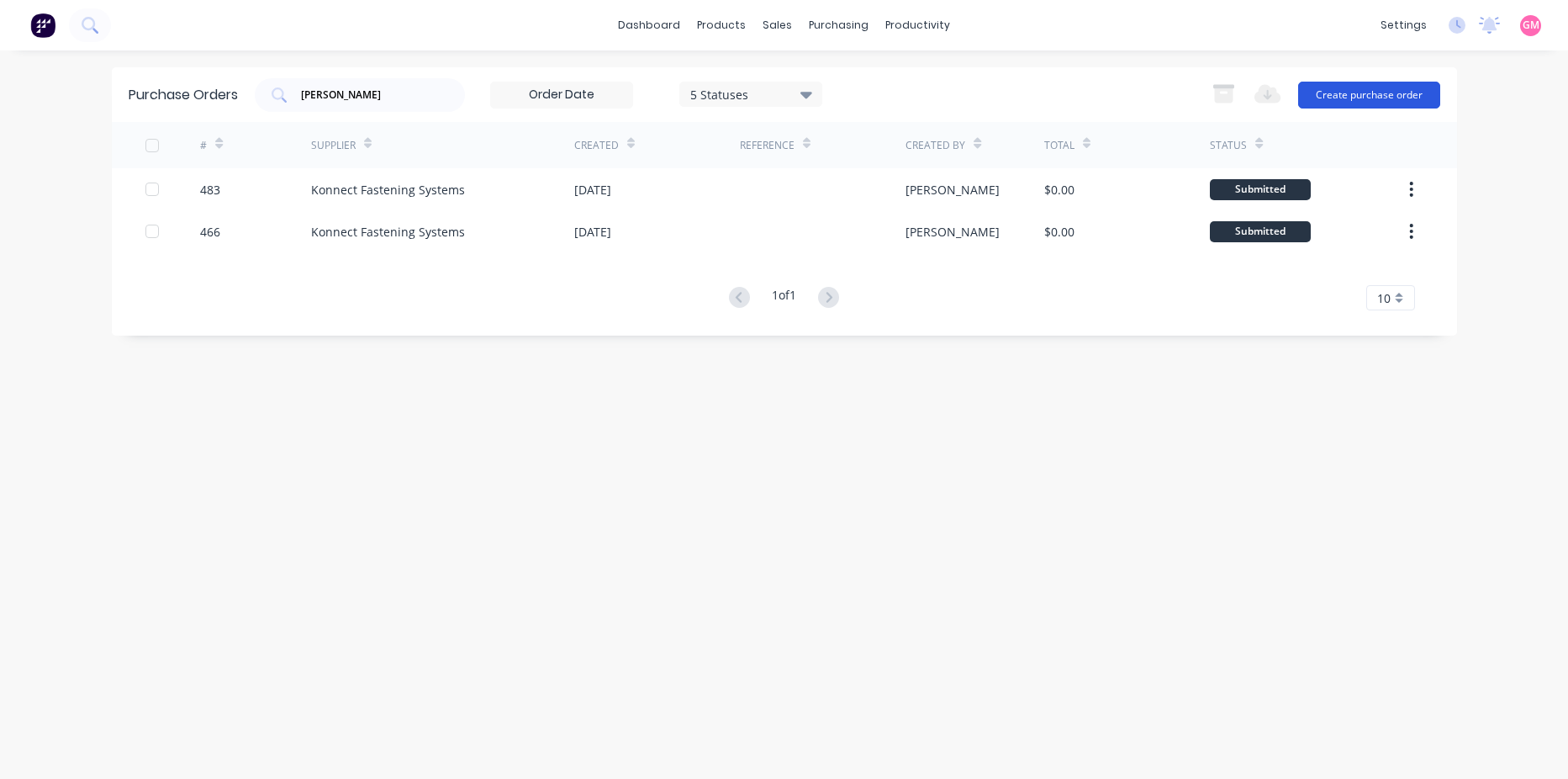
click at [1354, 95] on button "Create purchase order" at bounding box center [1369, 95] width 143 height 27
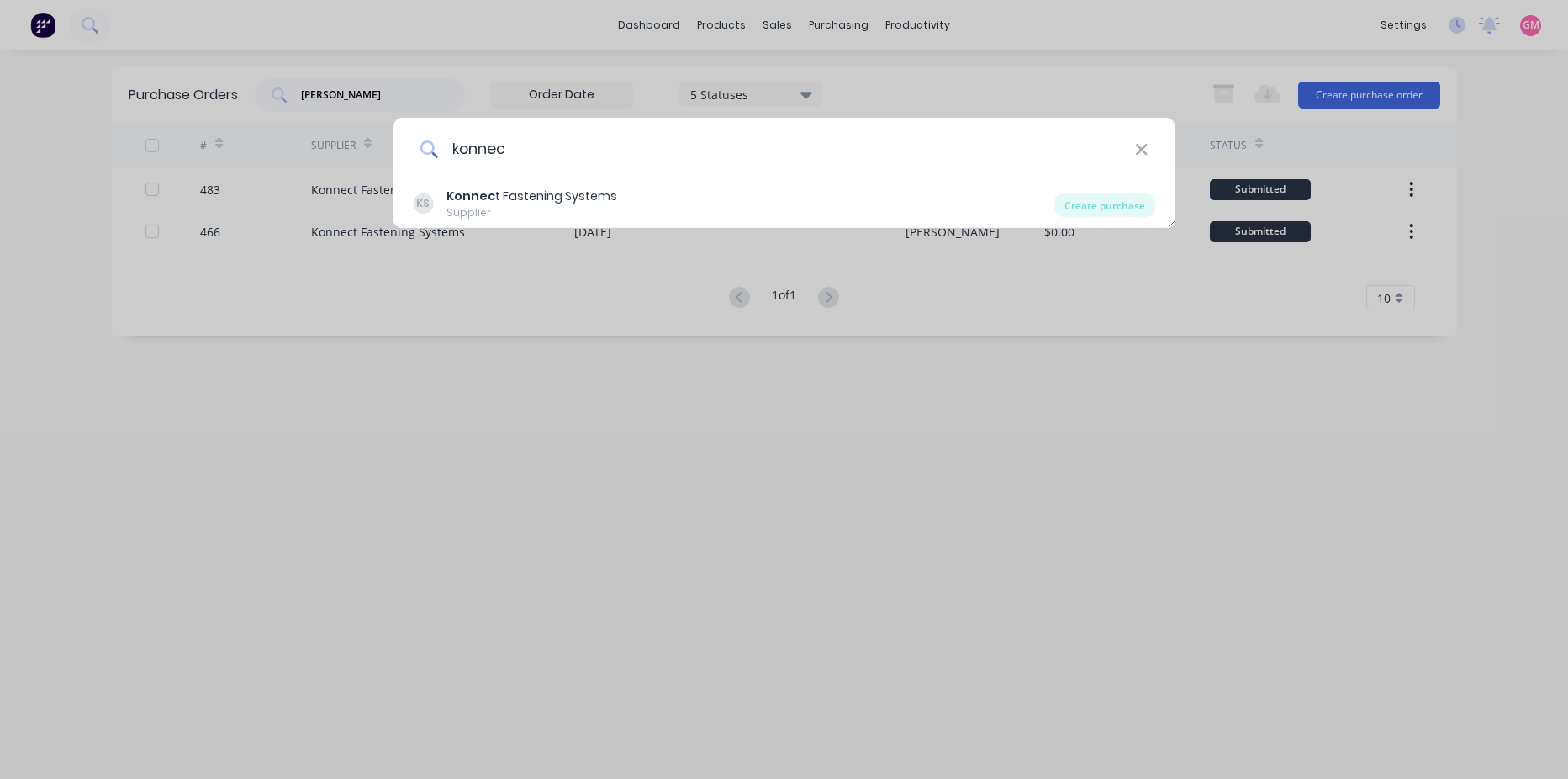
type input "Konnect"
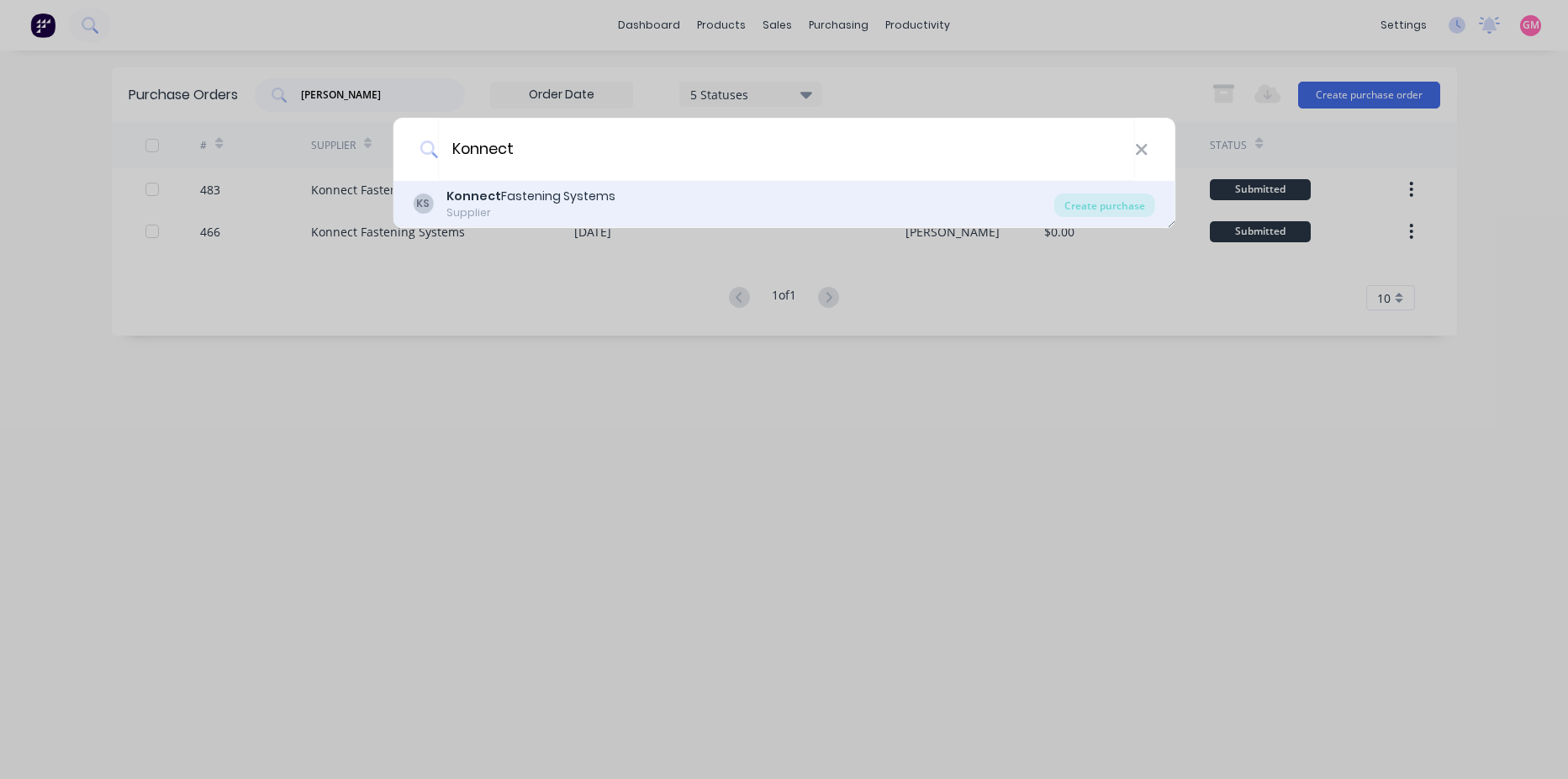
click at [808, 214] on div "KS Konnect Fastening Systems Supplier" at bounding box center [734, 203] width 642 height 33
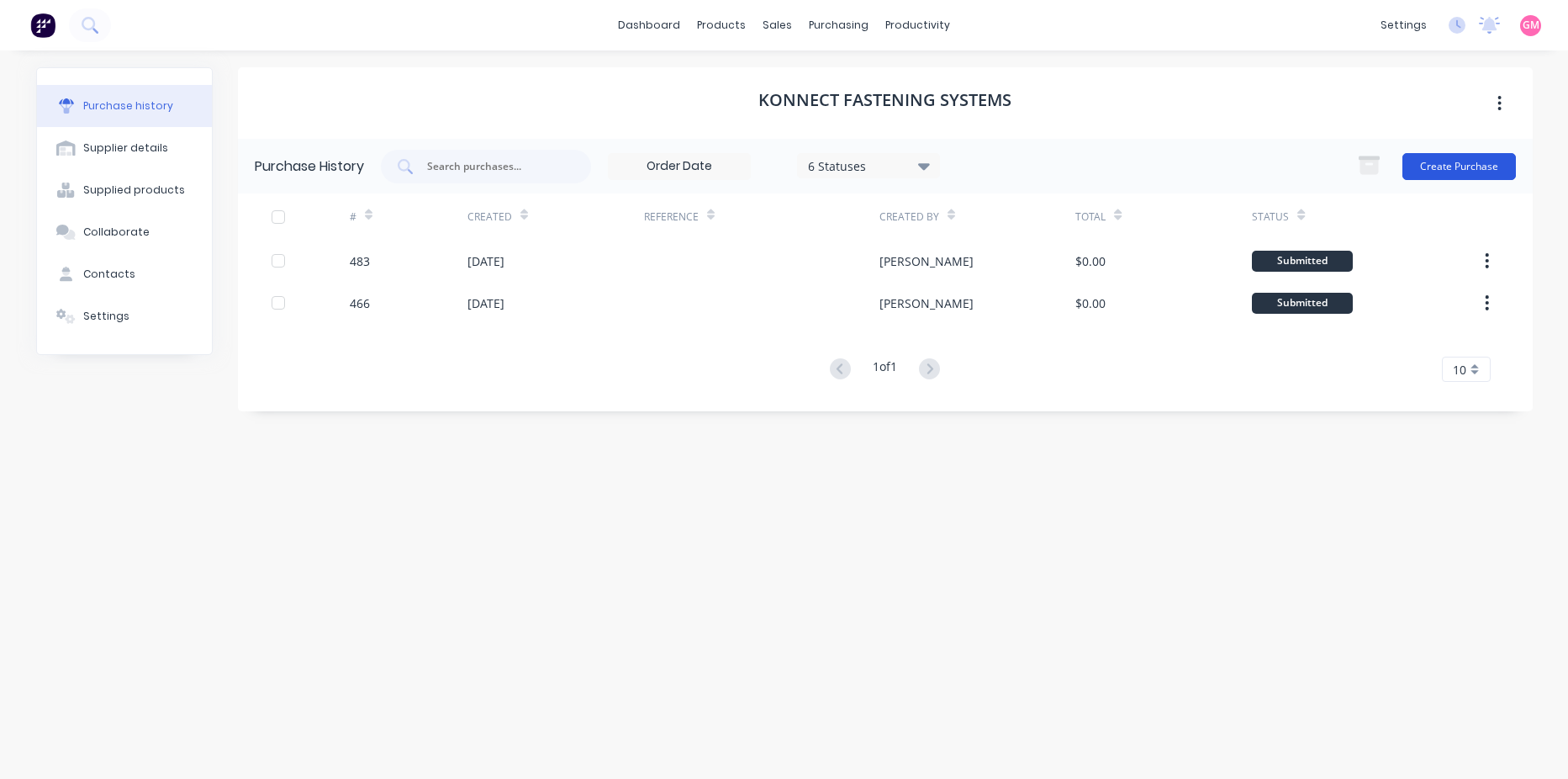
click at [1484, 170] on button "Create Purchase" at bounding box center [1459, 166] width 114 height 27
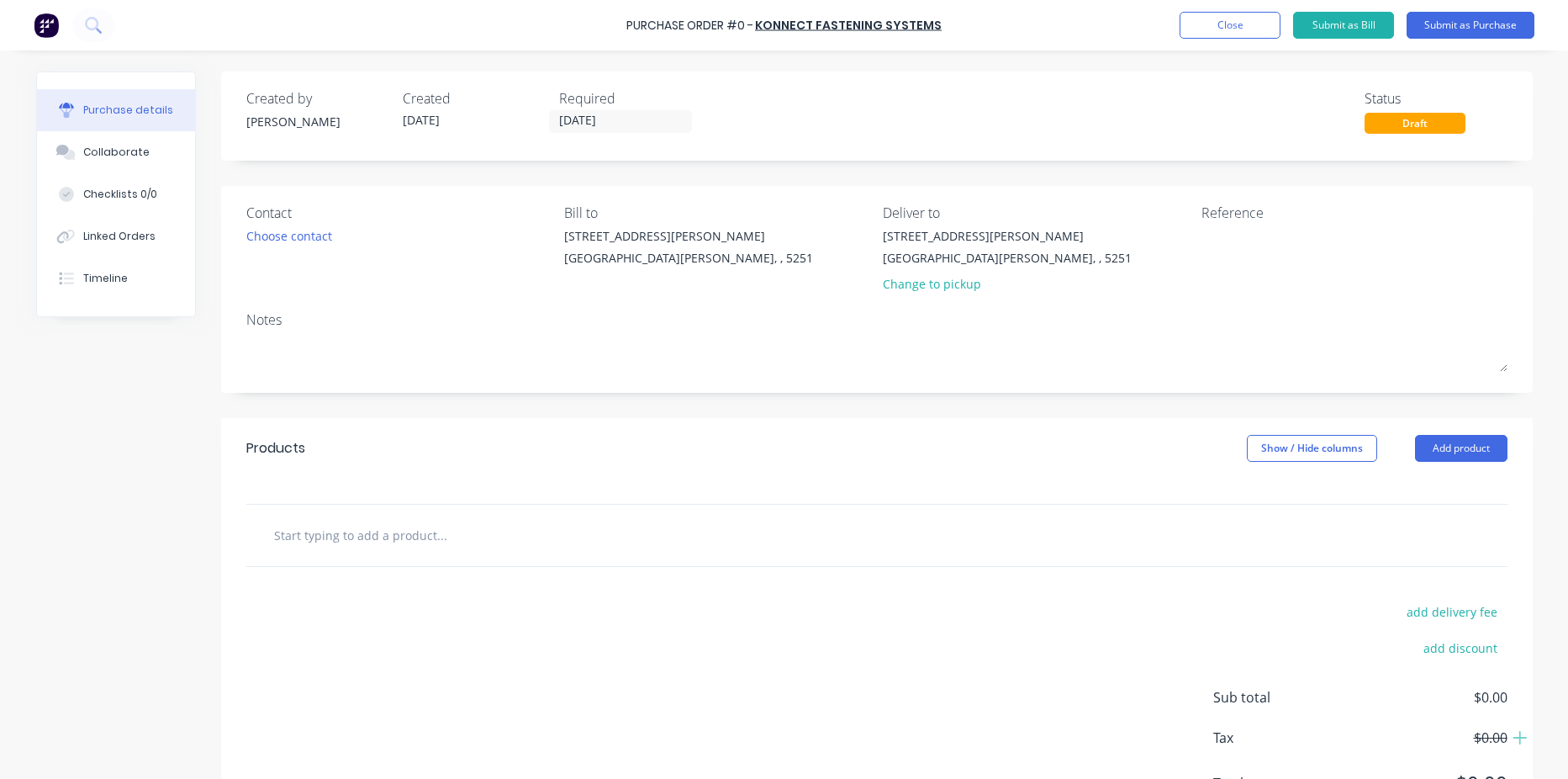
click at [319, 537] on input "text" at bounding box center [441, 536] width 336 height 34
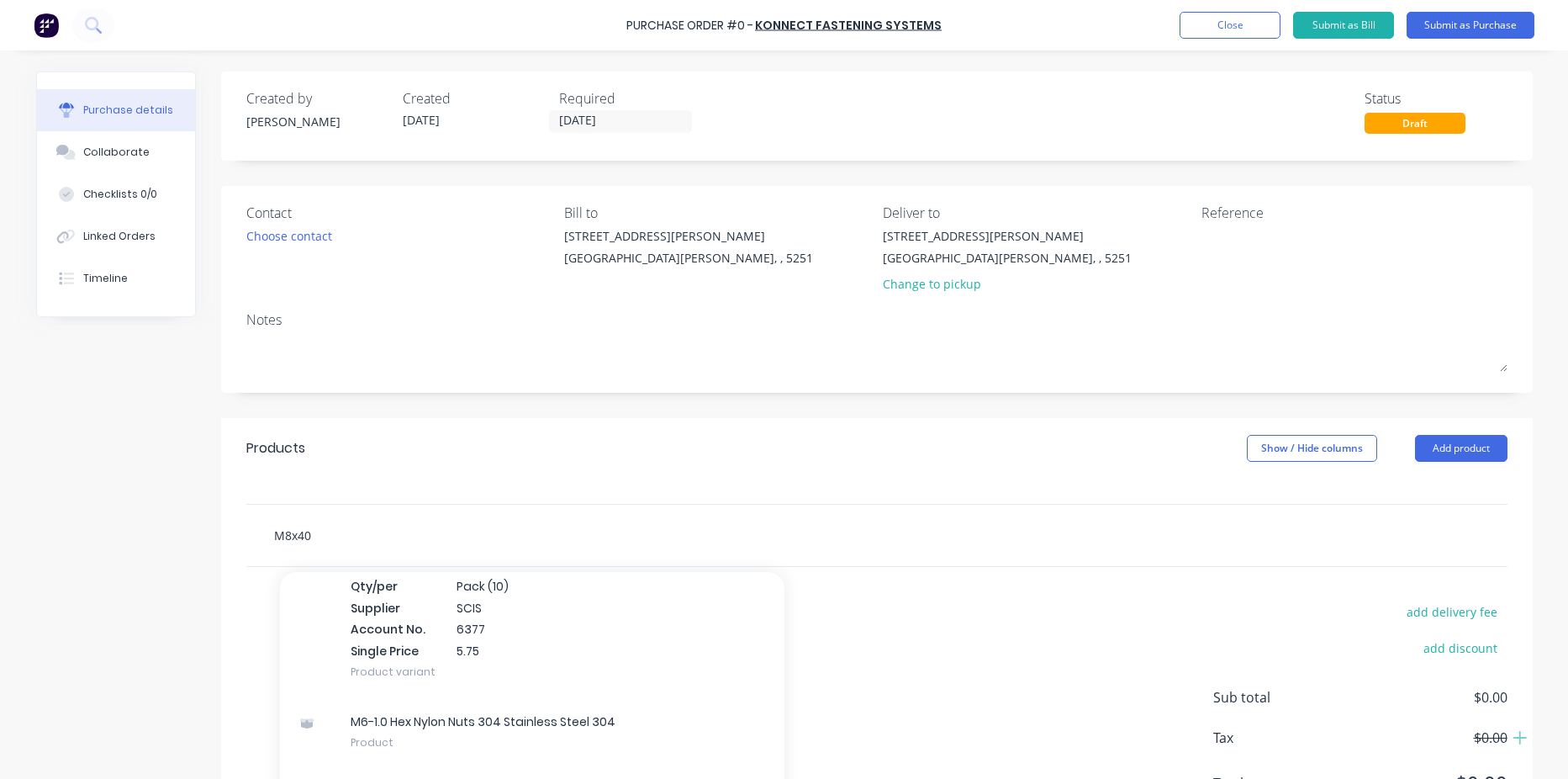
scroll to position [421, 0]
type input "M8x40"
click at [912, 682] on div "add delivery fee add discount Sub total $0.00 Tax $0.00 Total $0.00" at bounding box center [877, 704] width 1312 height 276
click at [433, 518] on div "M8x40" at bounding box center [876, 536] width 1261 height 62
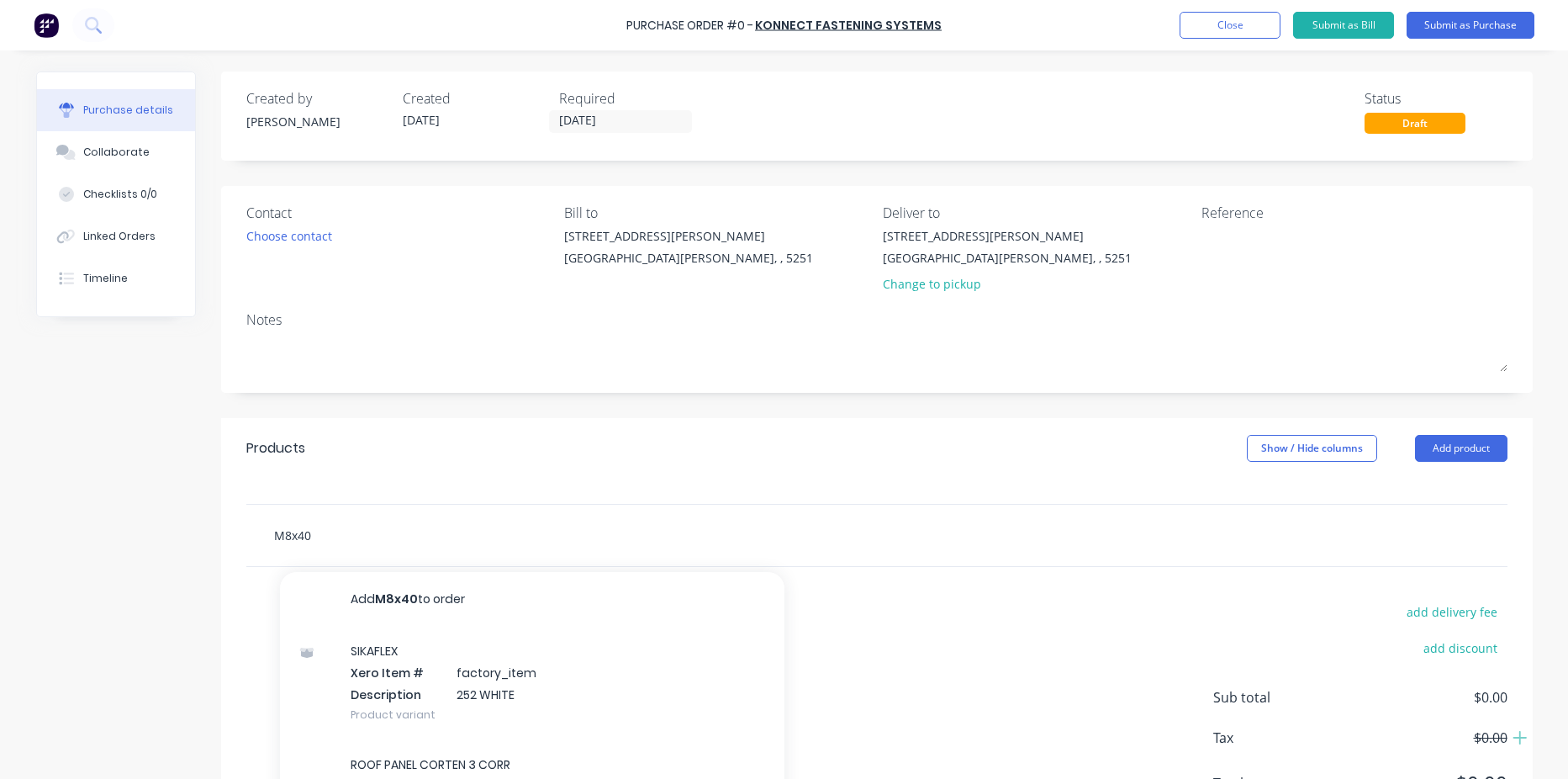
drag, startPoint x: 182, startPoint y: 517, endPoint x: 241, endPoint y: 529, distance: 60.2
click at [182, 518] on div "Created by [PERSON_NAME] Created [DATE] Required [DATE] Status Draft Contact Ch…" at bounding box center [784, 458] width 1496 height 772
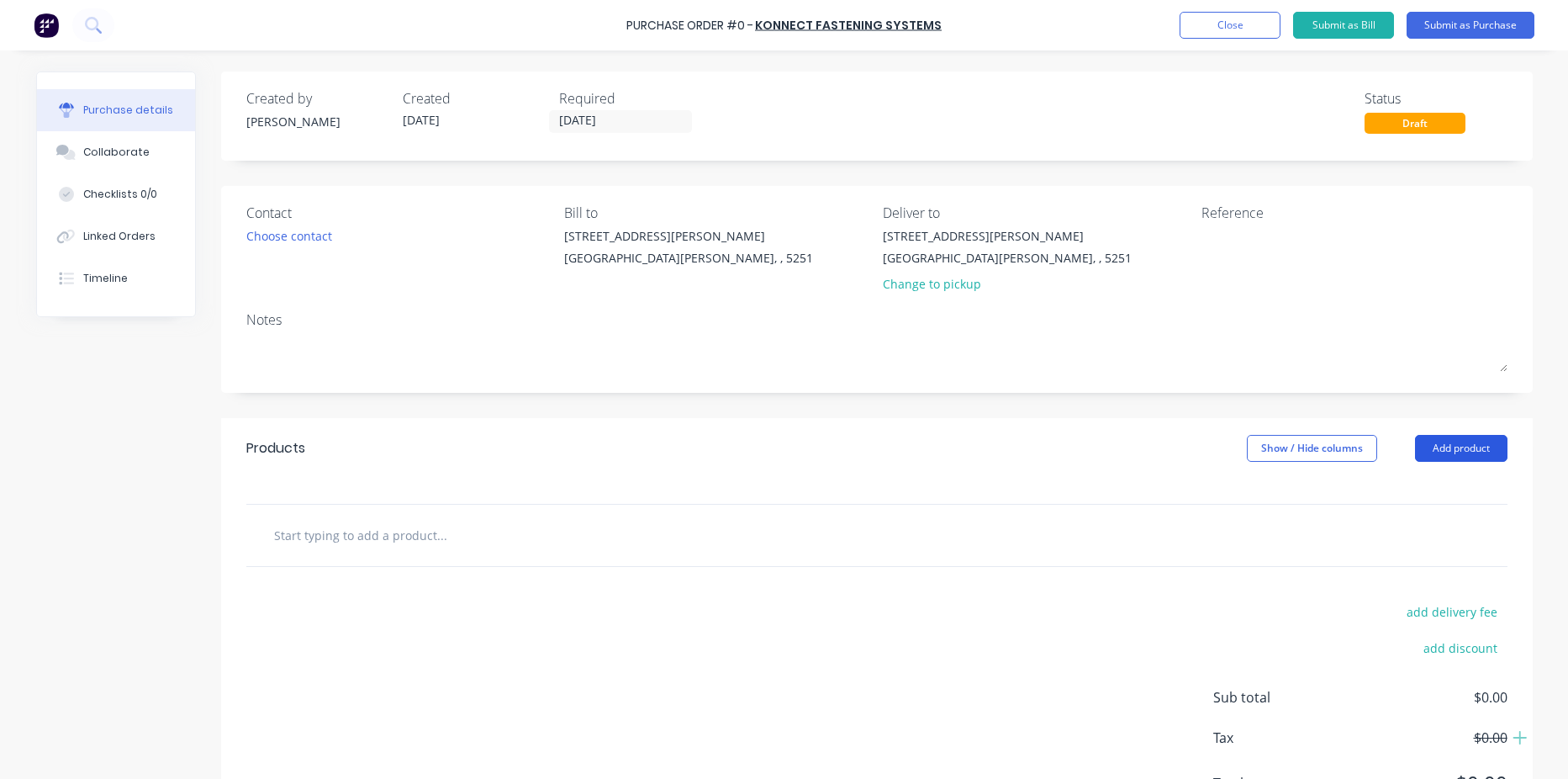
click at [1468, 441] on button "Add product" at bounding box center [1460, 448] width 93 height 27
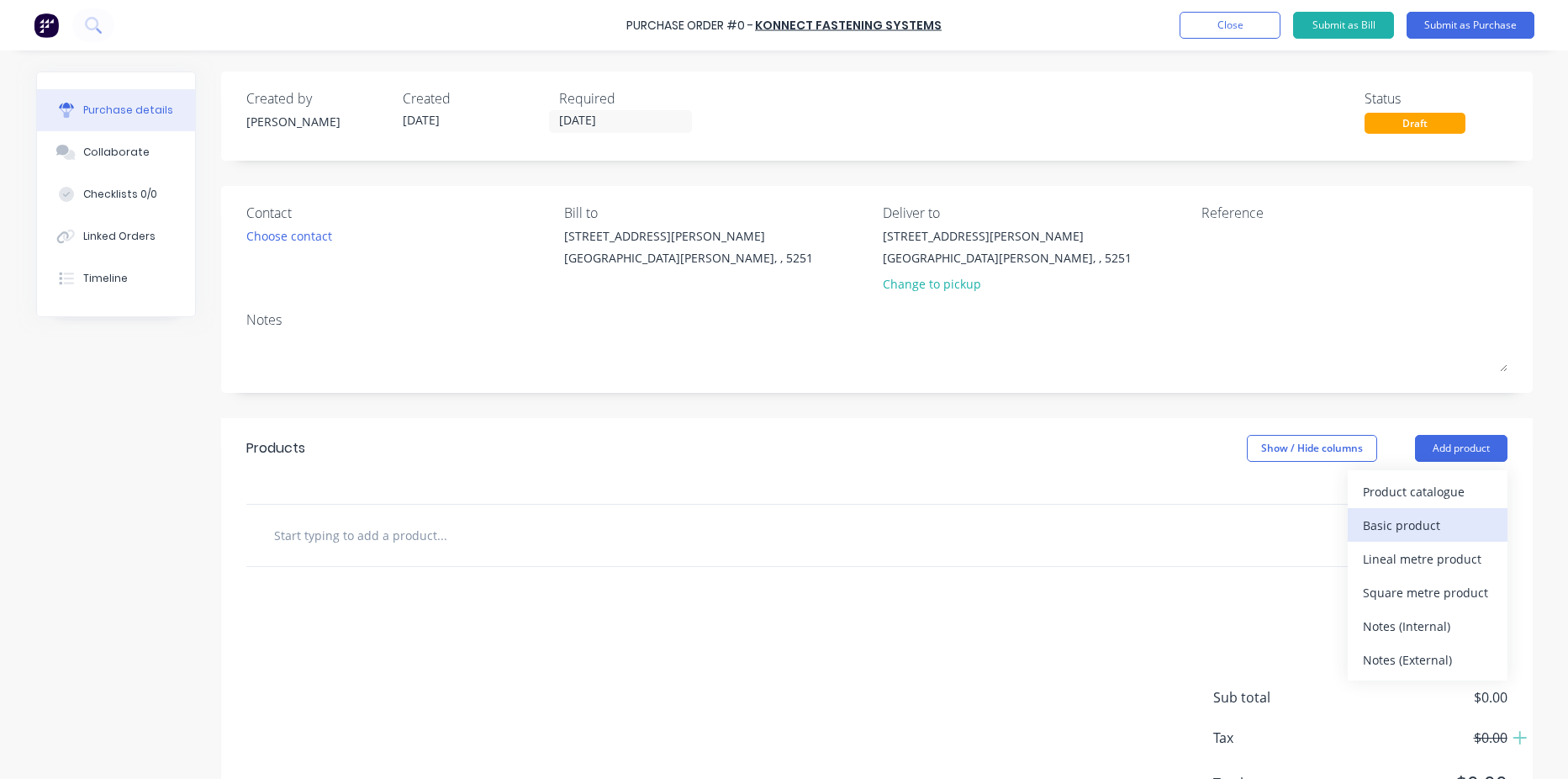
click at [1452, 521] on div "Basic product" at bounding box center [1427, 525] width 130 height 24
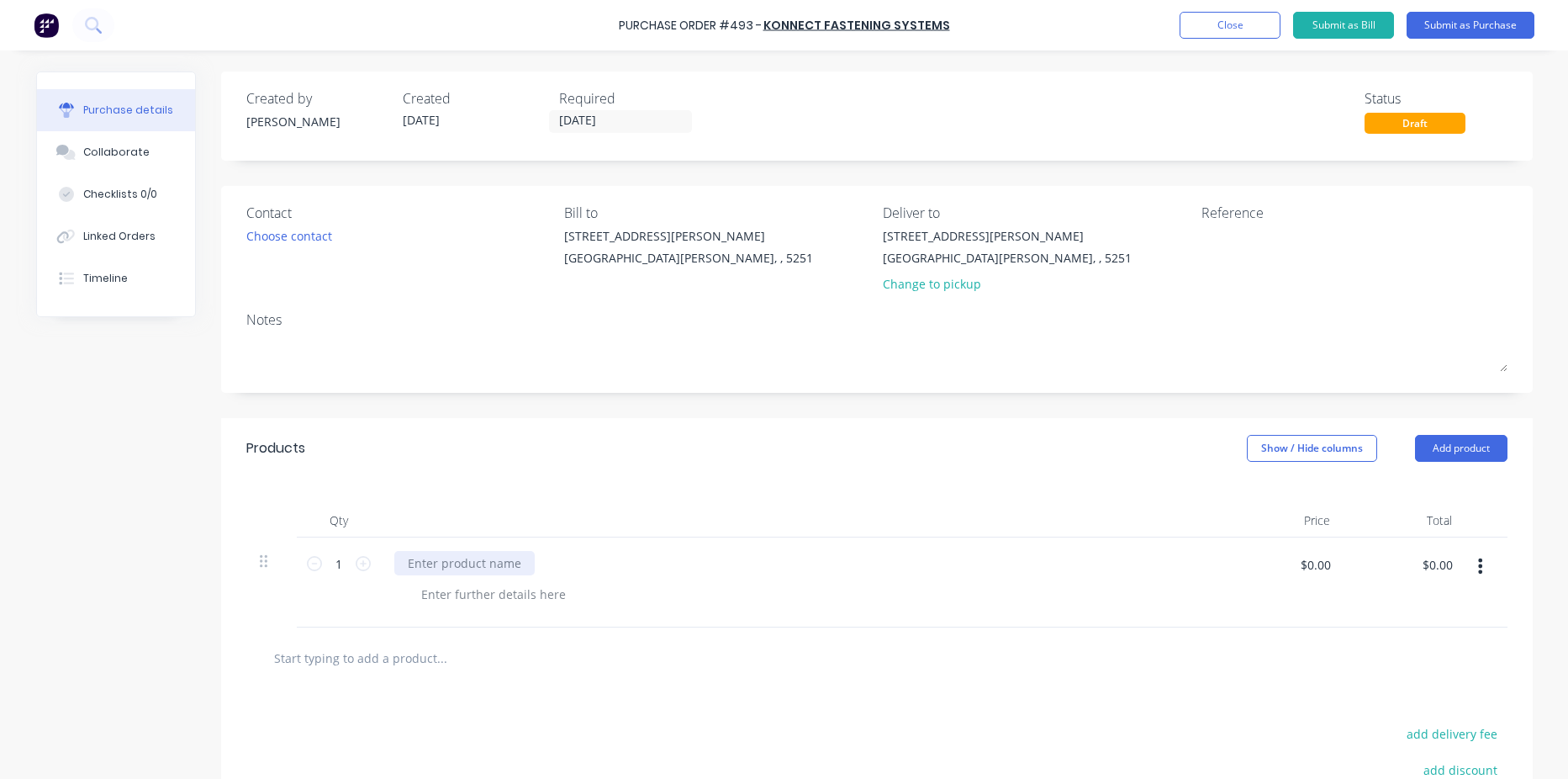
click at [480, 554] on div at bounding box center [465, 563] width 141 height 24
drag, startPoint x: 515, startPoint y: 582, endPoint x: 515, endPoint y: 603, distance: 21.0
click at [515, 585] on div "M8 x40mm 12.9 Button Head HD Socket Screw Zinc & Bake" at bounding box center [800, 583] width 840 height 90
click at [515, 602] on div at bounding box center [493, 594] width 171 height 24
click at [360, 565] on icon at bounding box center [363, 563] width 15 height 15
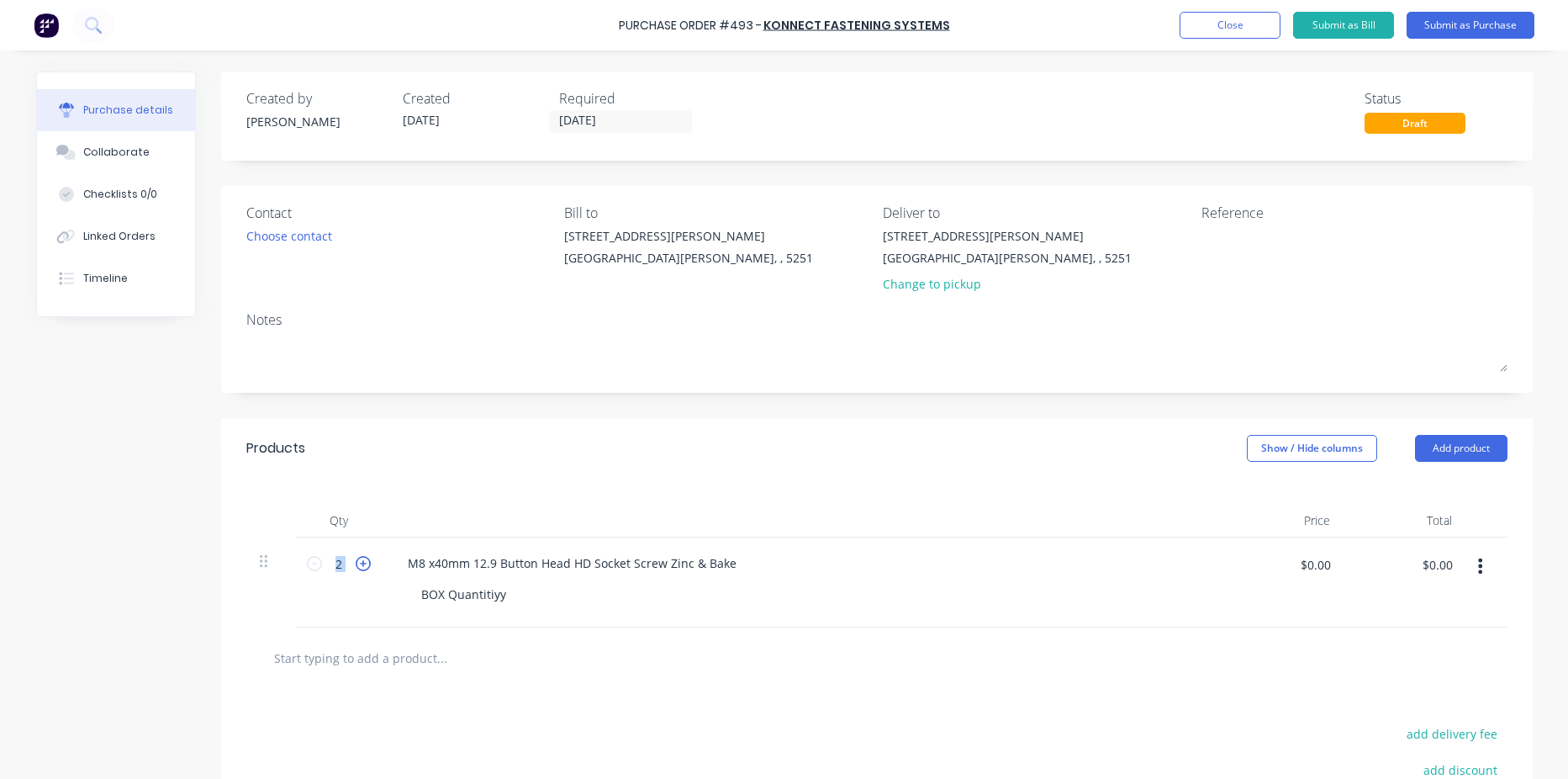
click at [360, 564] on icon at bounding box center [363, 563] width 15 height 15
type input "4"
drag, startPoint x: 873, startPoint y: 586, endPoint x: 863, endPoint y: 588, distance: 10.2
click at [873, 585] on div "BOX Quantitiyy" at bounding box center [807, 594] width 800 height 24
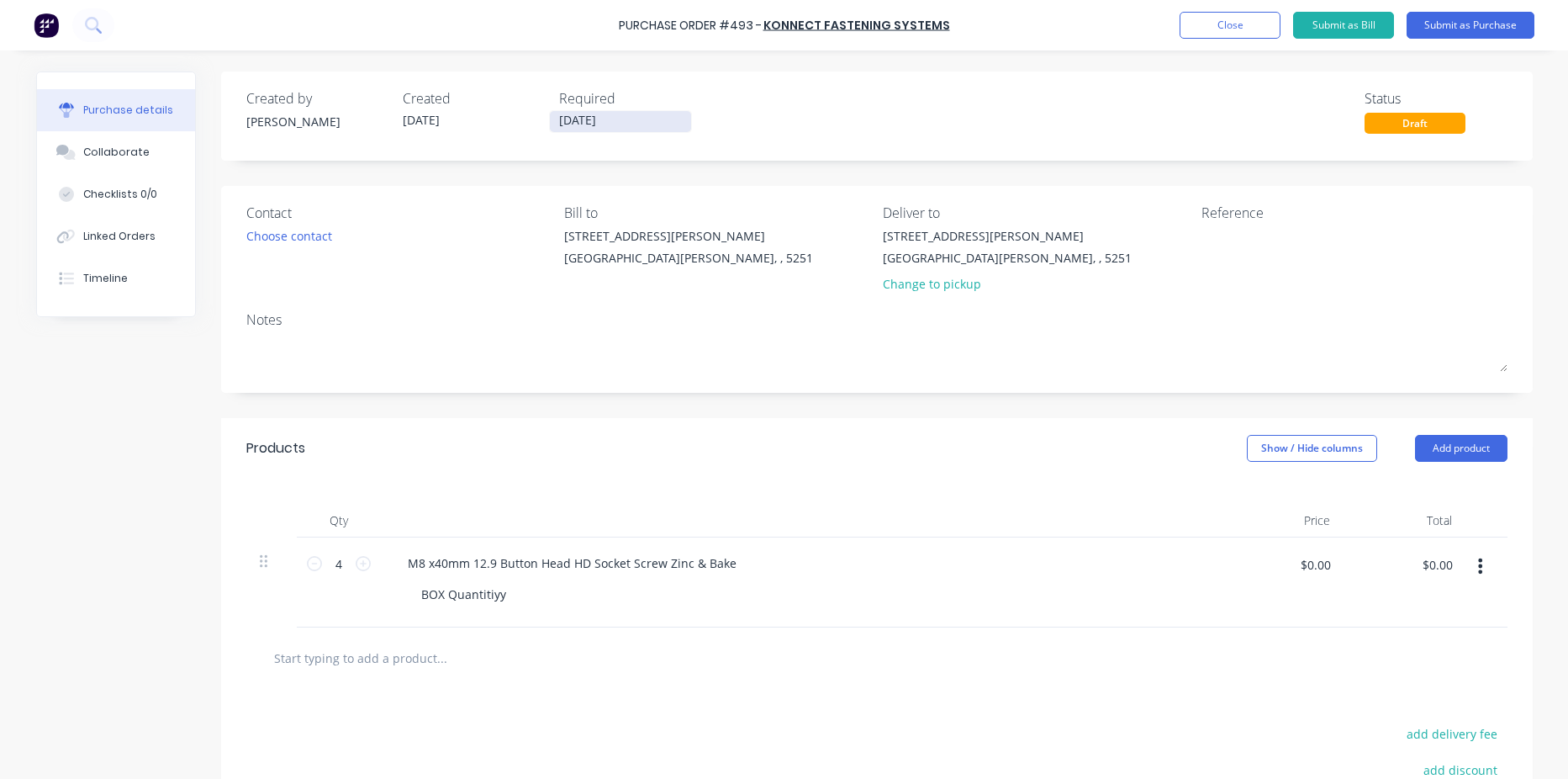
click at [628, 110] on label "[DATE]" at bounding box center [620, 121] width 143 height 23
click at [628, 111] on input "[DATE]" at bounding box center [621, 121] width 142 height 21
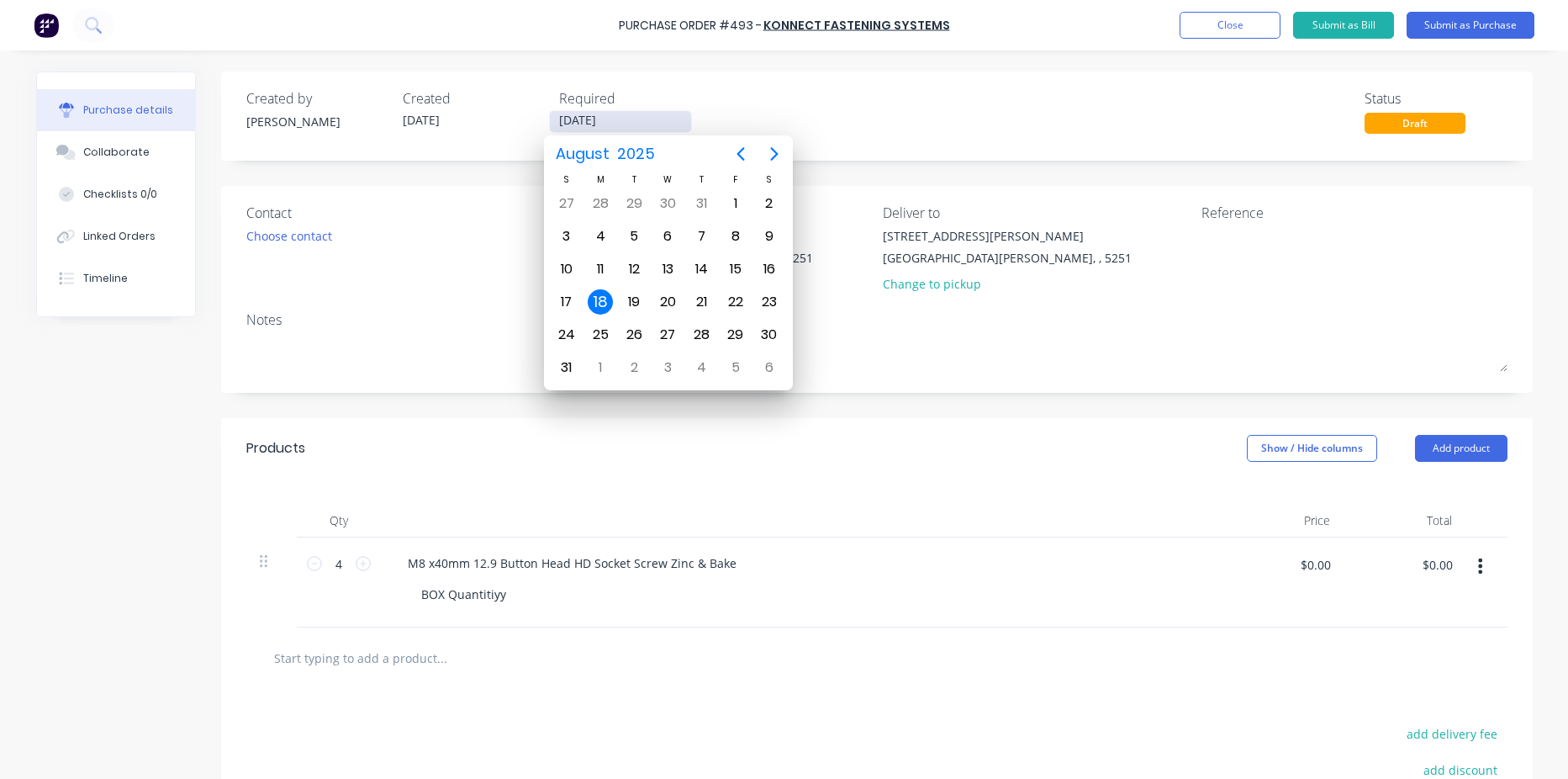
click at [626, 121] on input "[DATE]" at bounding box center [621, 121] width 142 height 21
click at [706, 309] on div "21" at bounding box center [701, 301] width 25 height 25
type input "[DATE]"
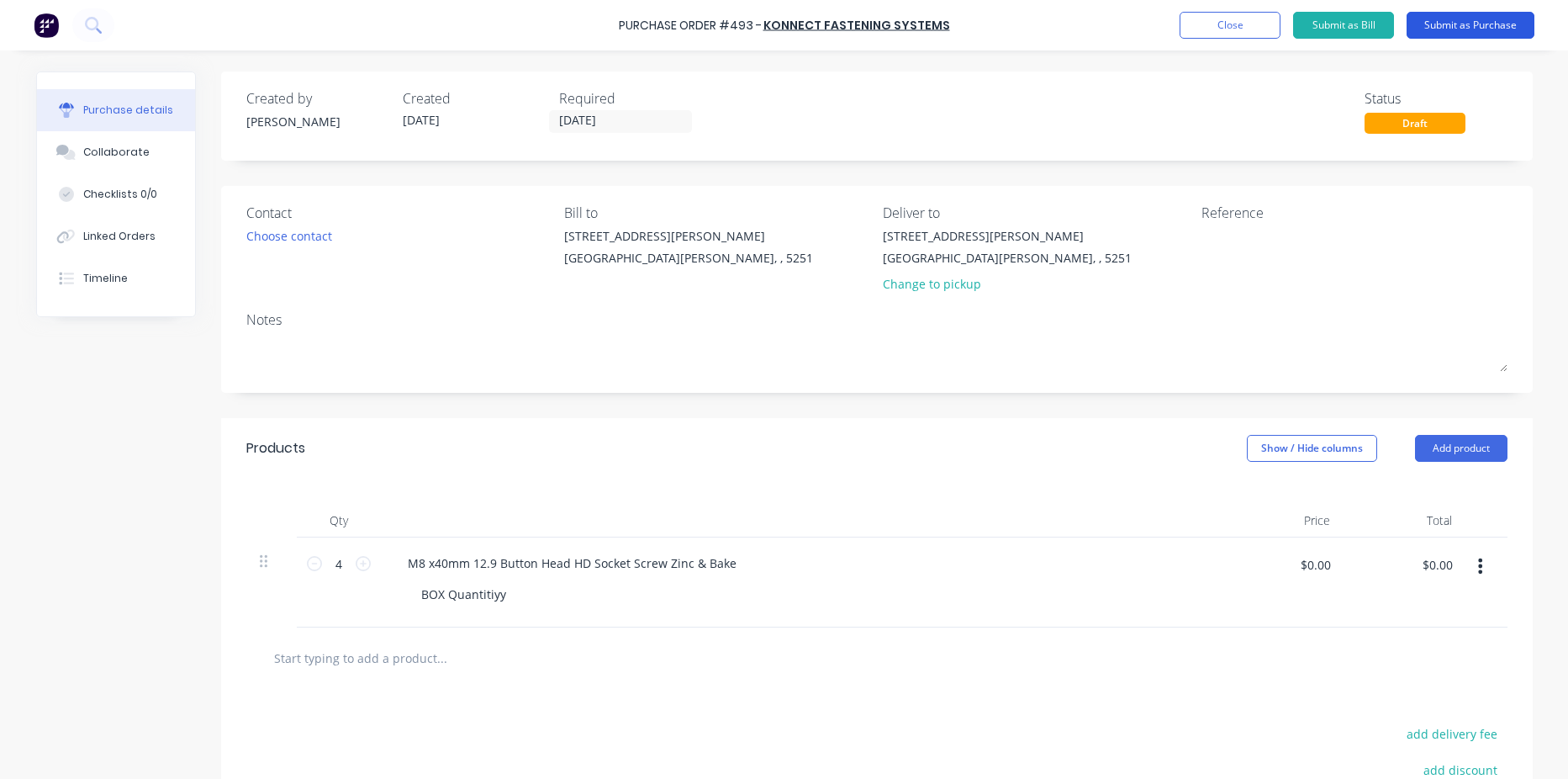
click at [1457, 26] on button "Submit as Purchase" at bounding box center [1470, 25] width 128 height 27
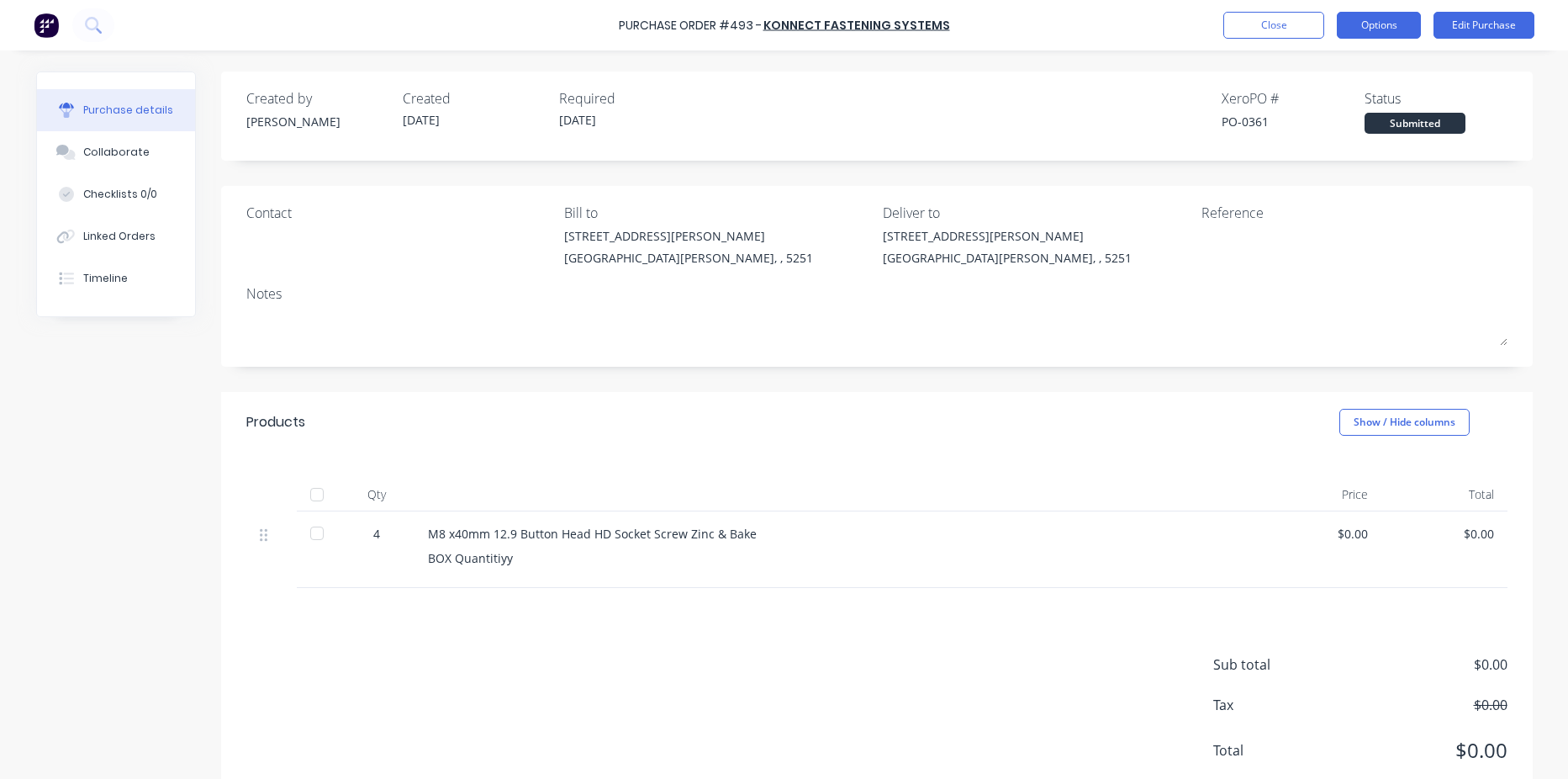
click at [1350, 24] on button "Options" at bounding box center [1379, 25] width 84 height 27
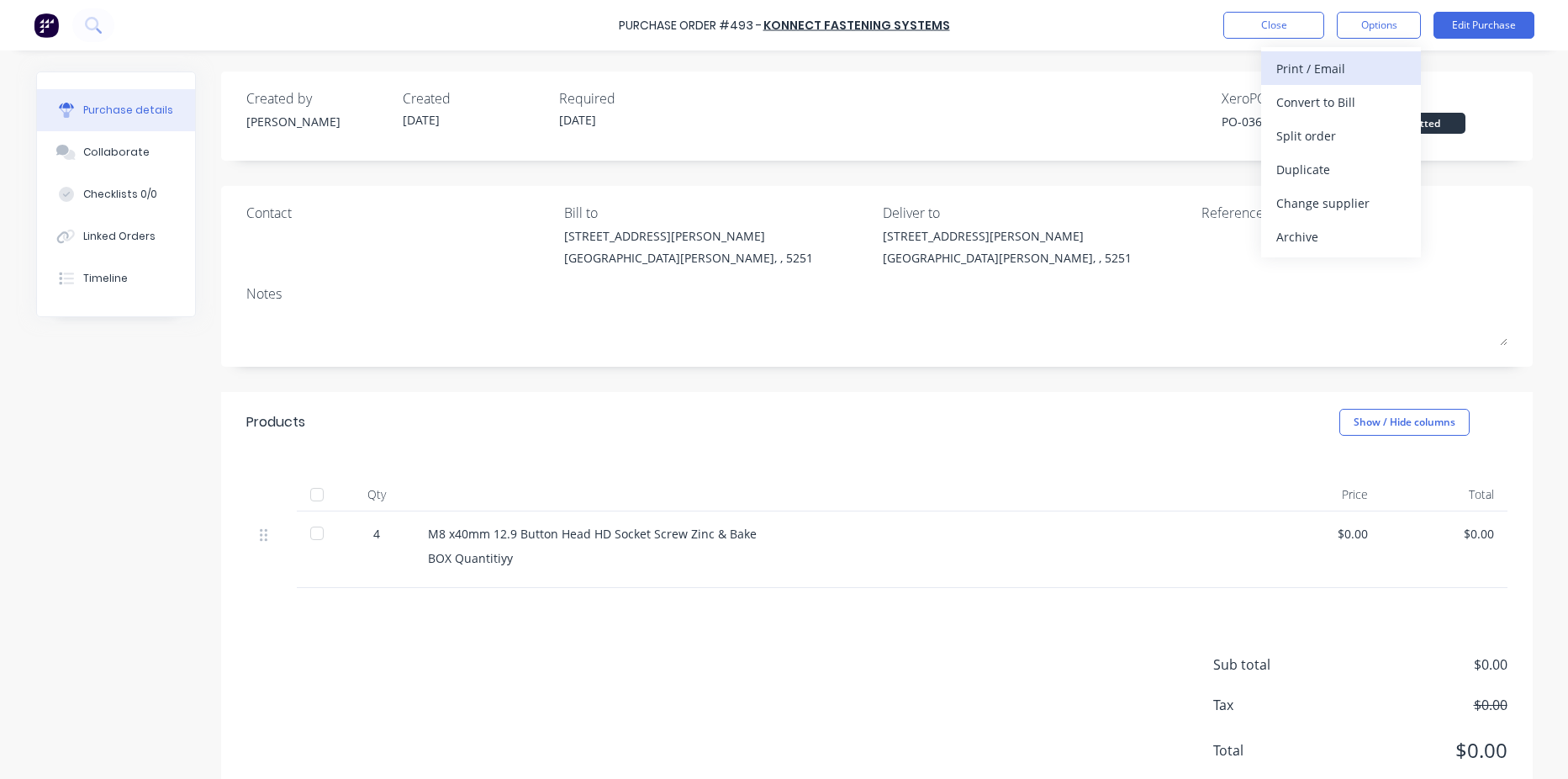
click at [1369, 67] on div "Print / Email" at bounding box center [1341, 69] width 130 height 24
click at [1361, 92] on div "With pricing" at bounding box center [1341, 102] width 130 height 24
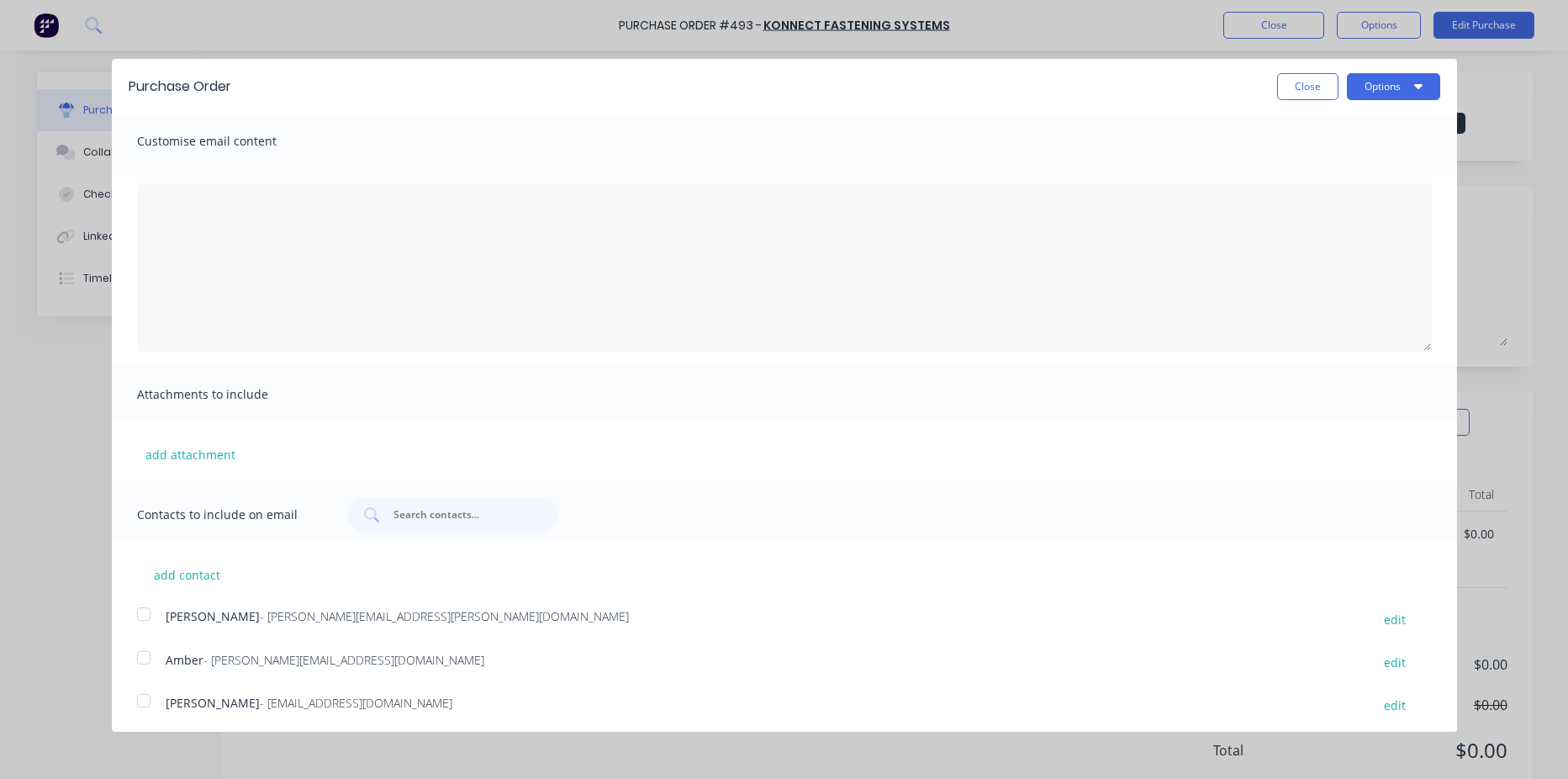
click at [138, 610] on div at bounding box center [144, 614] width 34 height 34
click at [1373, 76] on button "Options" at bounding box center [1394, 86] width 94 height 27
click at [1373, 82] on button "Options" at bounding box center [1394, 86] width 94 height 27
click at [1358, 85] on button "Options" at bounding box center [1394, 86] width 94 height 27
click at [1314, 161] on div "Email" at bounding box center [1361, 163] width 130 height 24
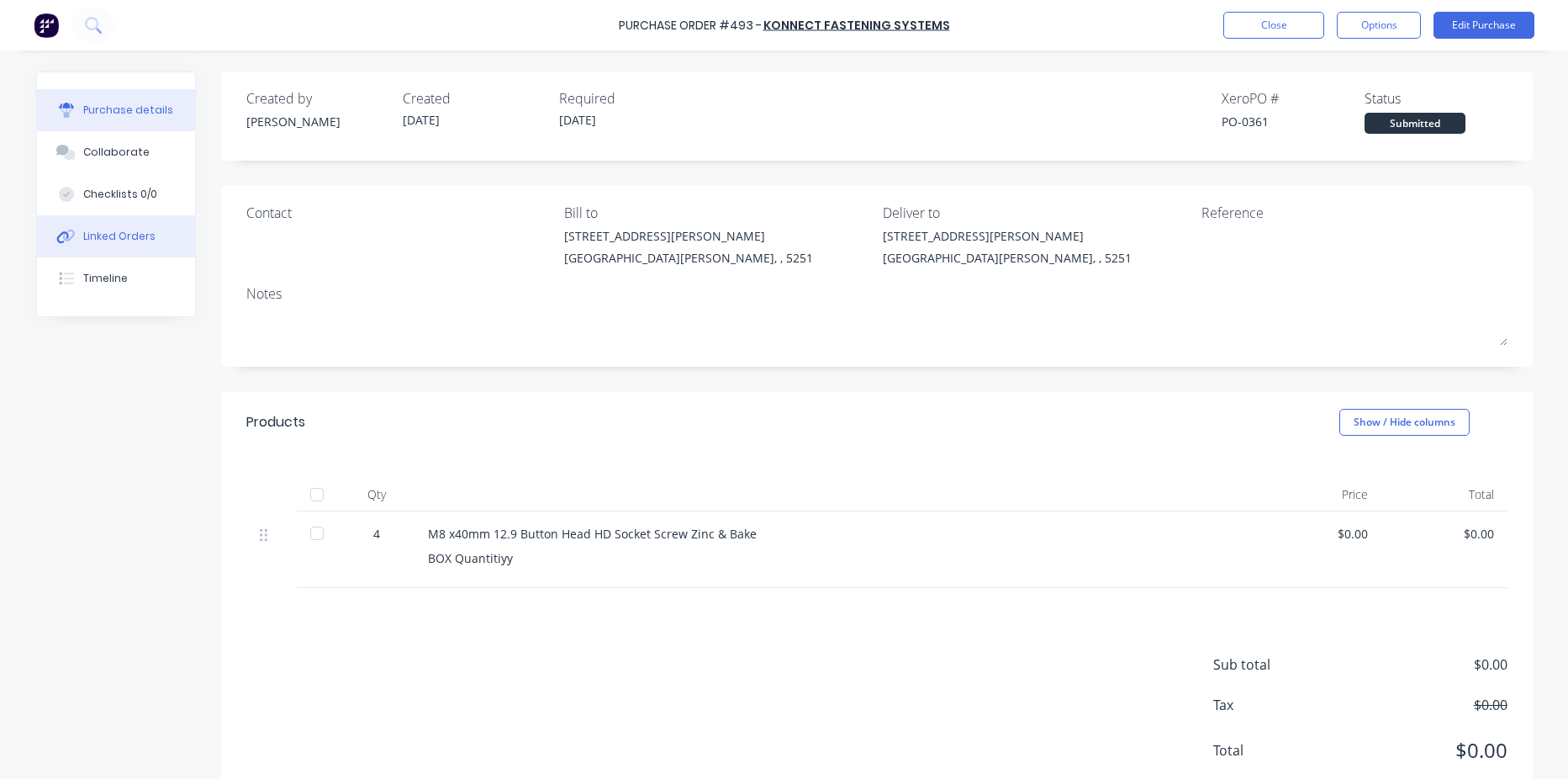
click at [107, 241] on div "Linked Orders" at bounding box center [119, 235] width 73 height 15
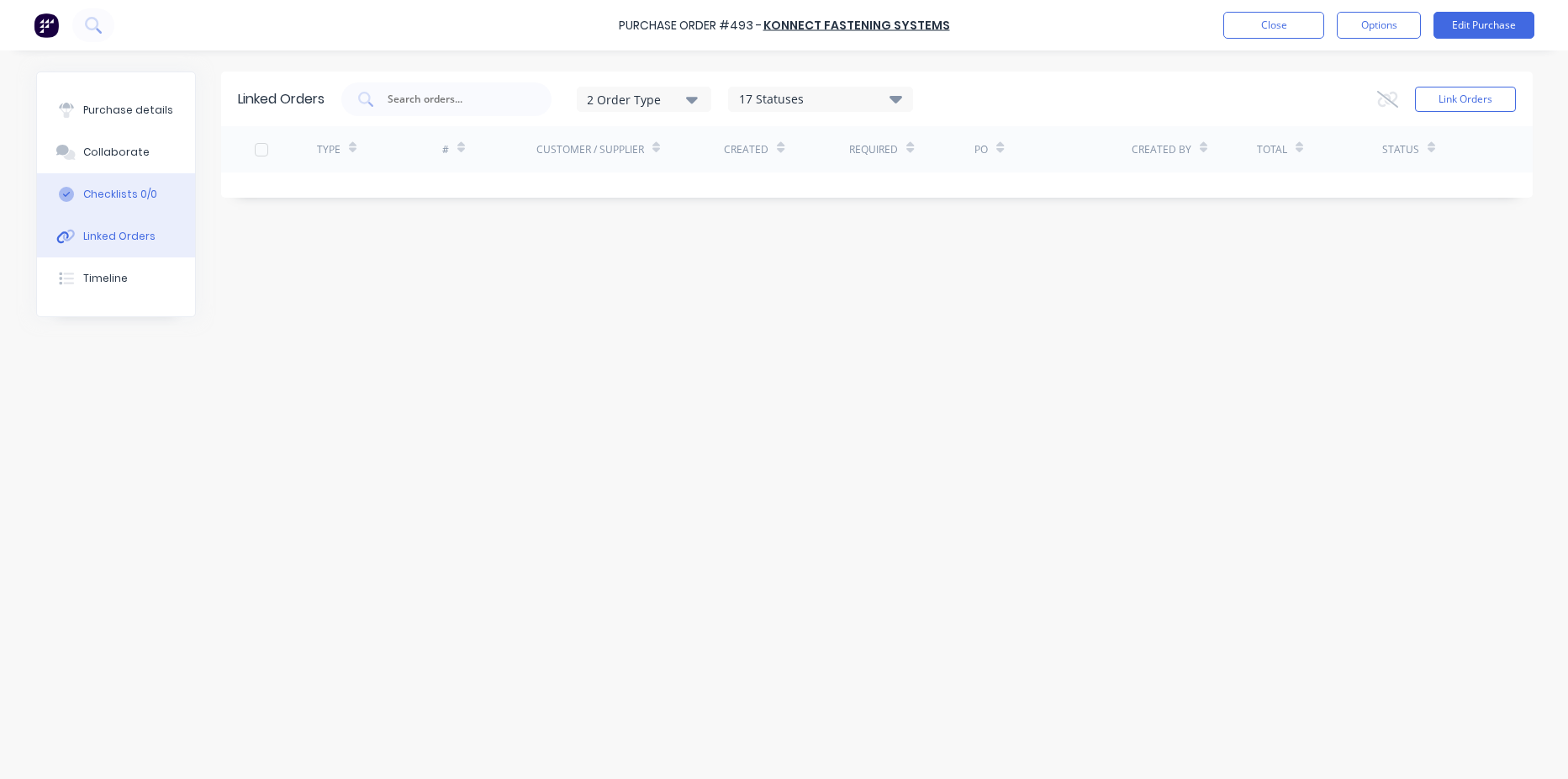
click at [134, 195] on div "Checklists 0/0" at bounding box center [120, 194] width 74 height 15
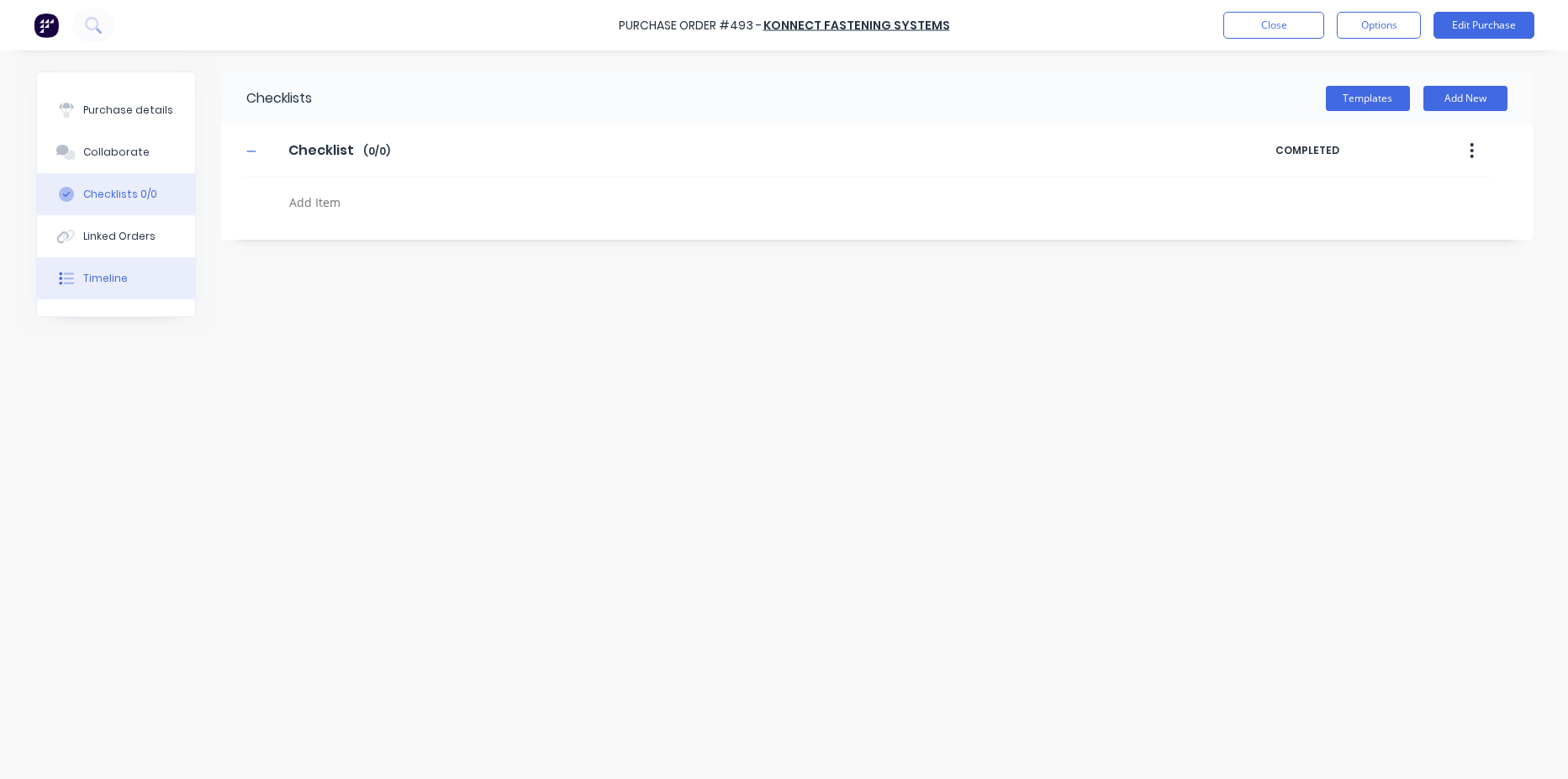
click at [128, 268] on button "Timeline" at bounding box center [116, 278] width 158 height 42
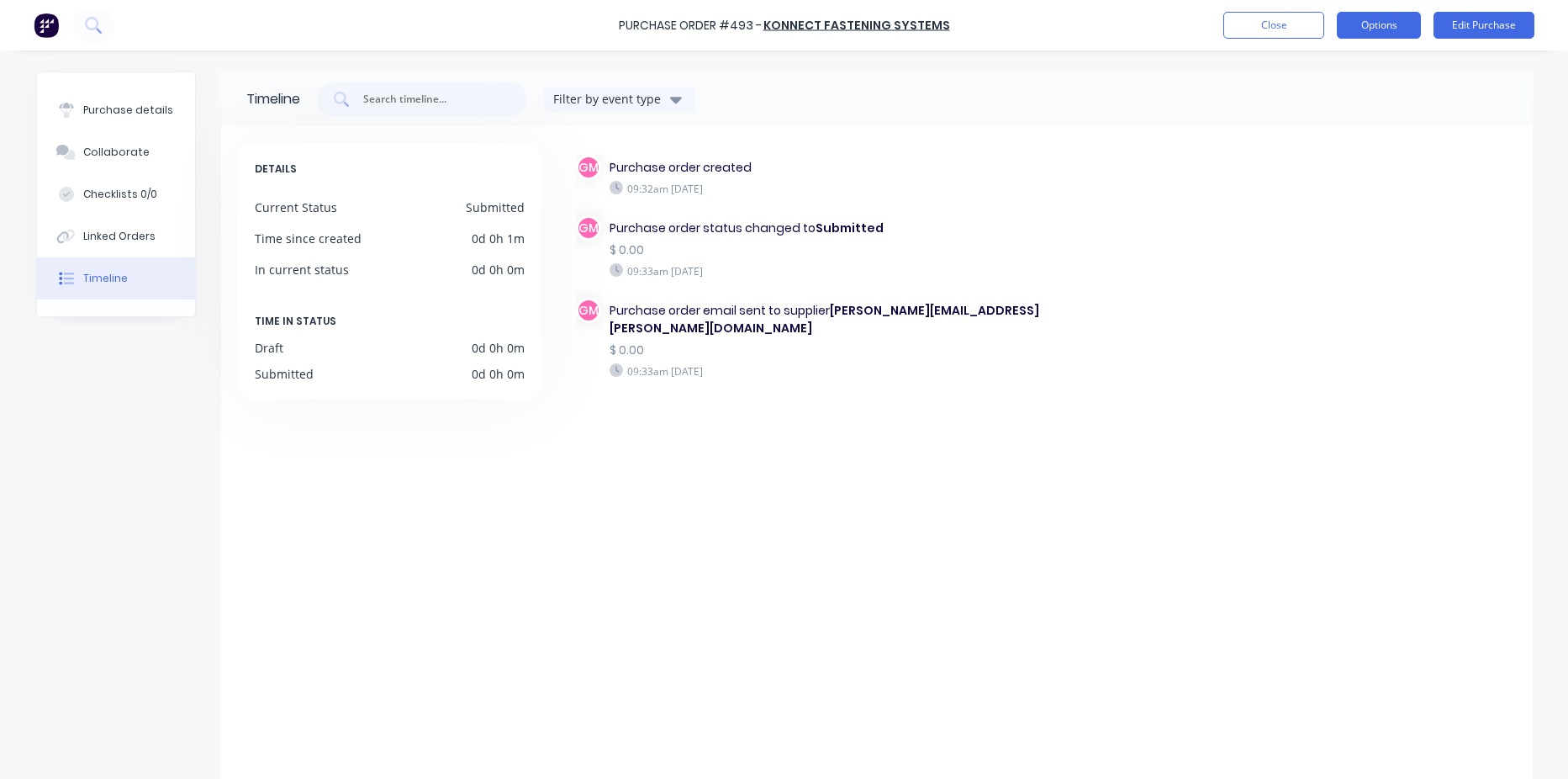
click at [1372, 24] on button "Options" at bounding box center [1379, 25] width 84 height 27
click at [1355, 73] on div "Print / Email" at bounding box center [1341, 69] width 130 height 24
click at [1336, 99] on div "With pricing" at bounding box center [1341, 102] width 130 height 24
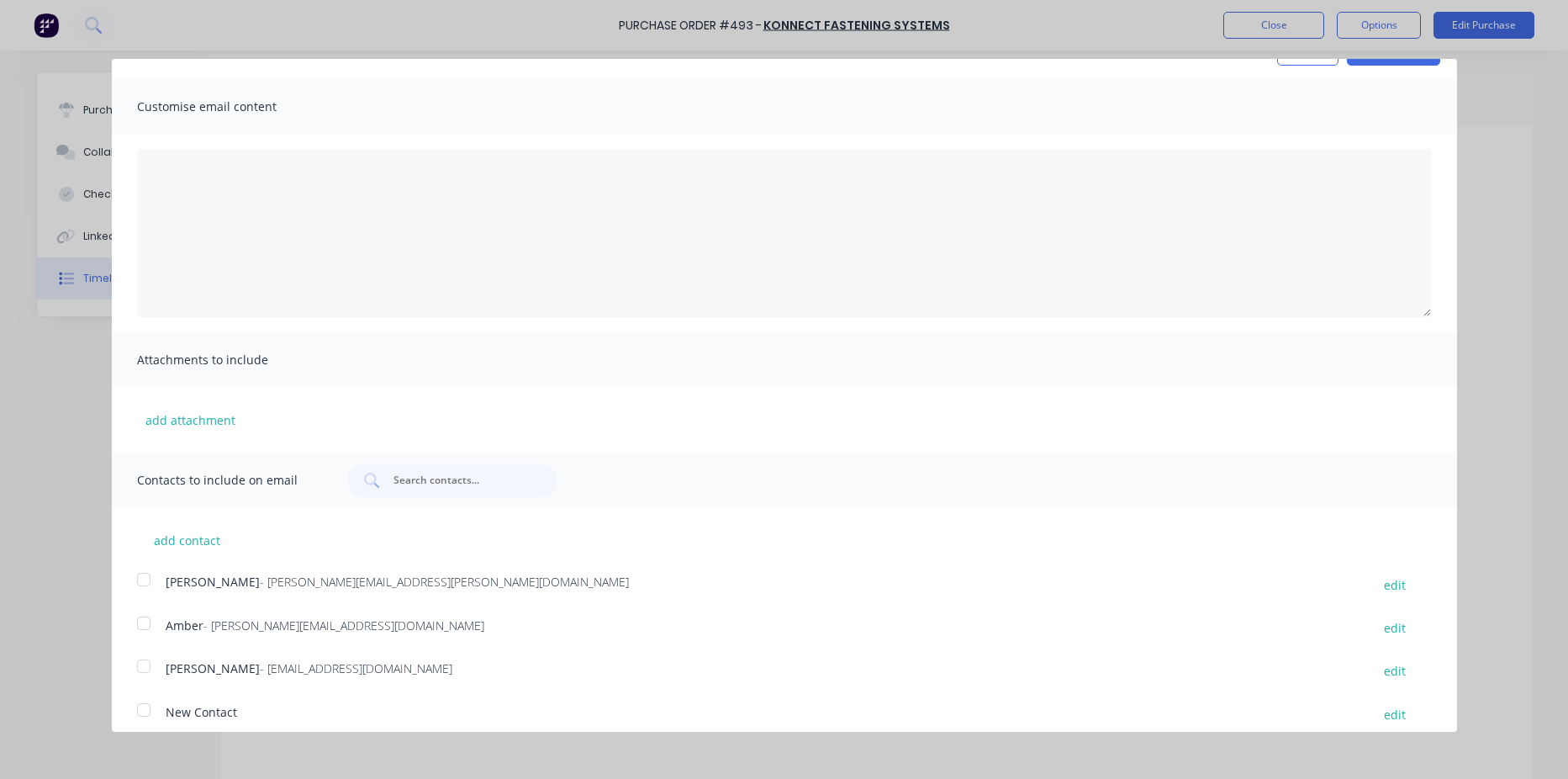
scroll to position [49, 0]
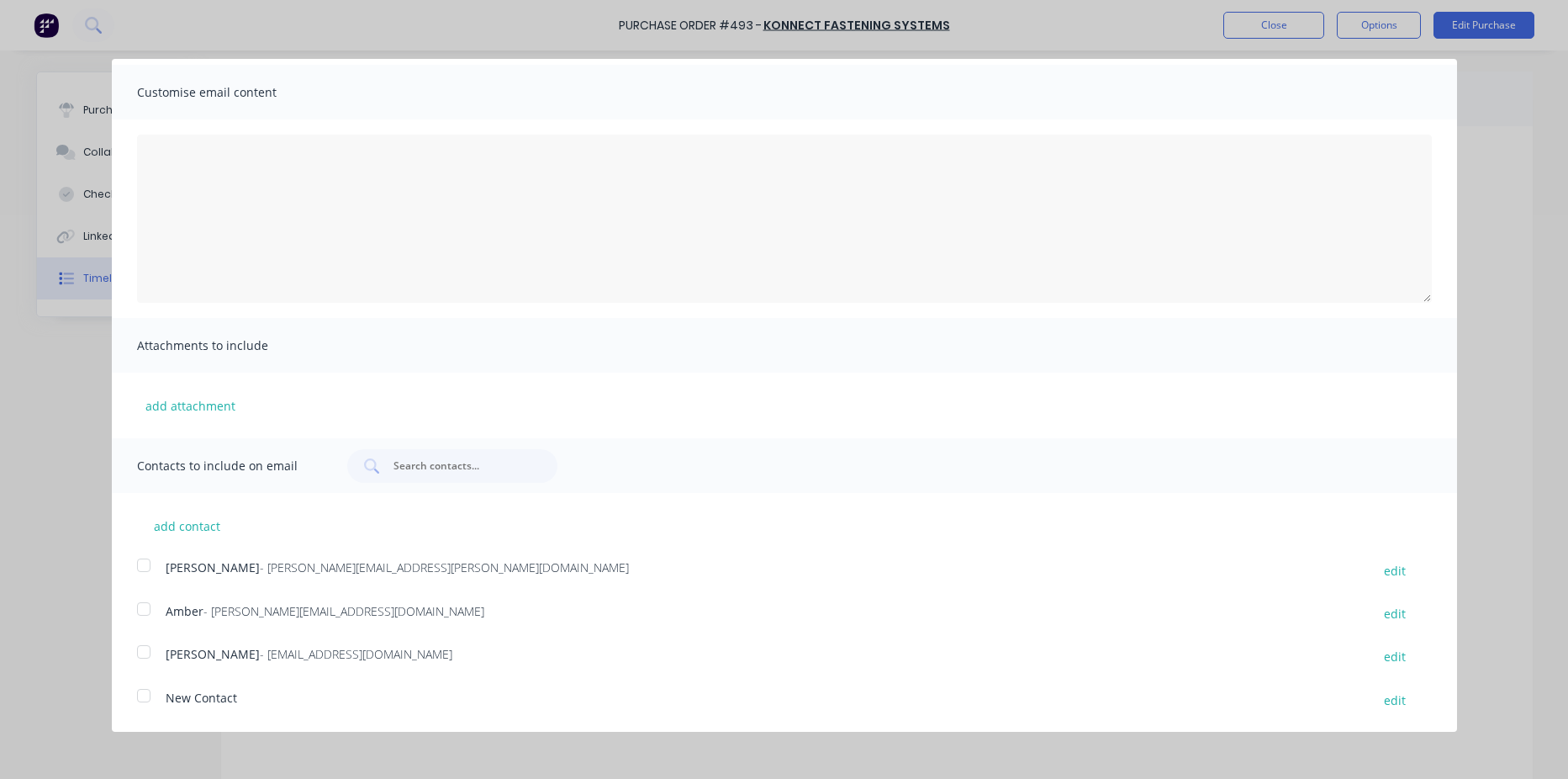
click at [142, 697] on div at bounding box center [144, 696] width 34 height 34
click at [149, 697] on div at bounding box center [144, 696] width 34 height 34
click at [1388, 703] on button "edit" at bounding box center [1395, 700] width 42 height 23
select select "AU"
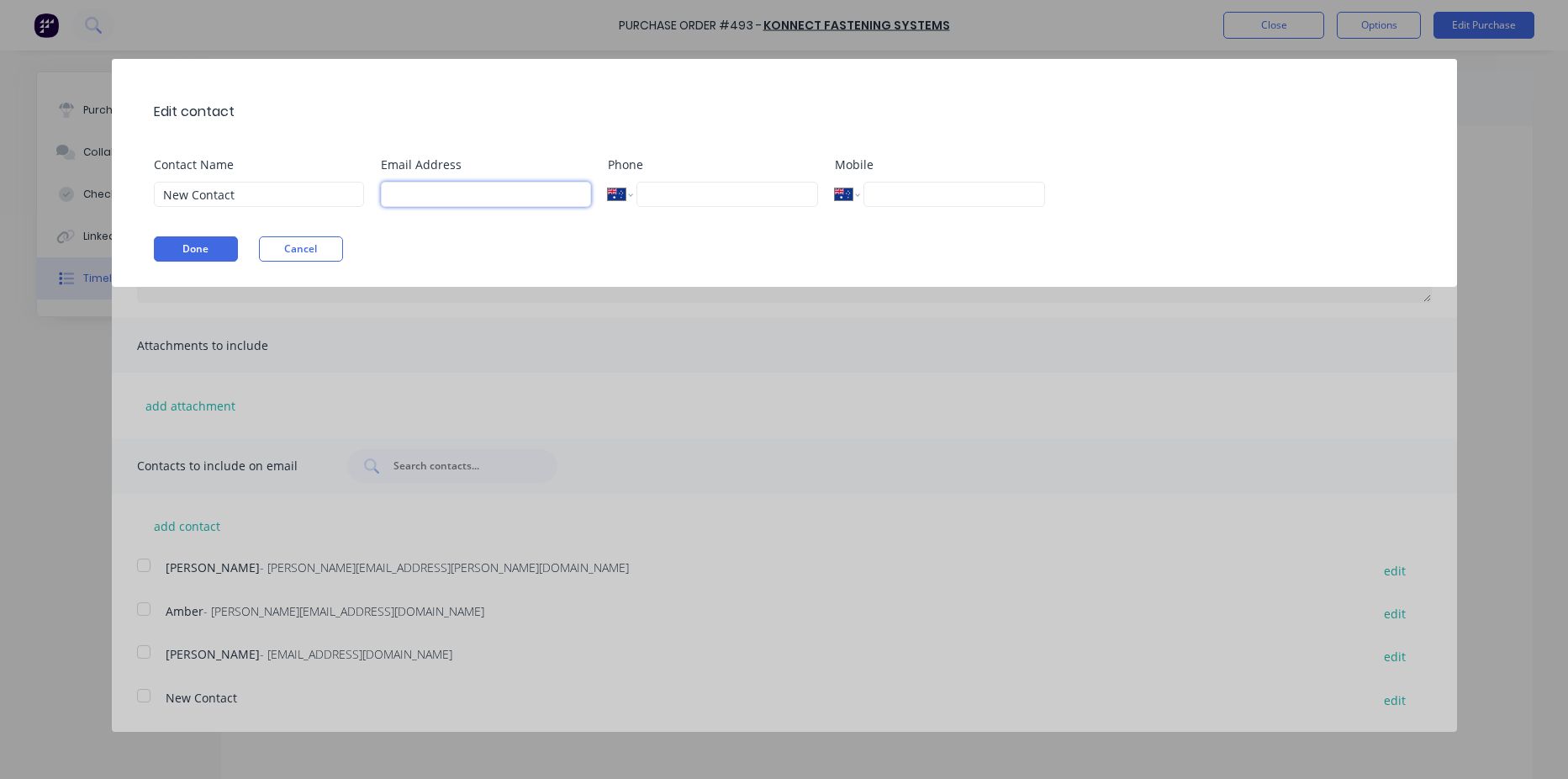
click at [418, 196] on input at bounding box center [485, 194] width 210 height 25
type input "[EMAIL_ADDRESS][DOMAIN_NAME]"
click at [196, 246] on button "Done" at bounding box center [195, 248] width 84 height 25
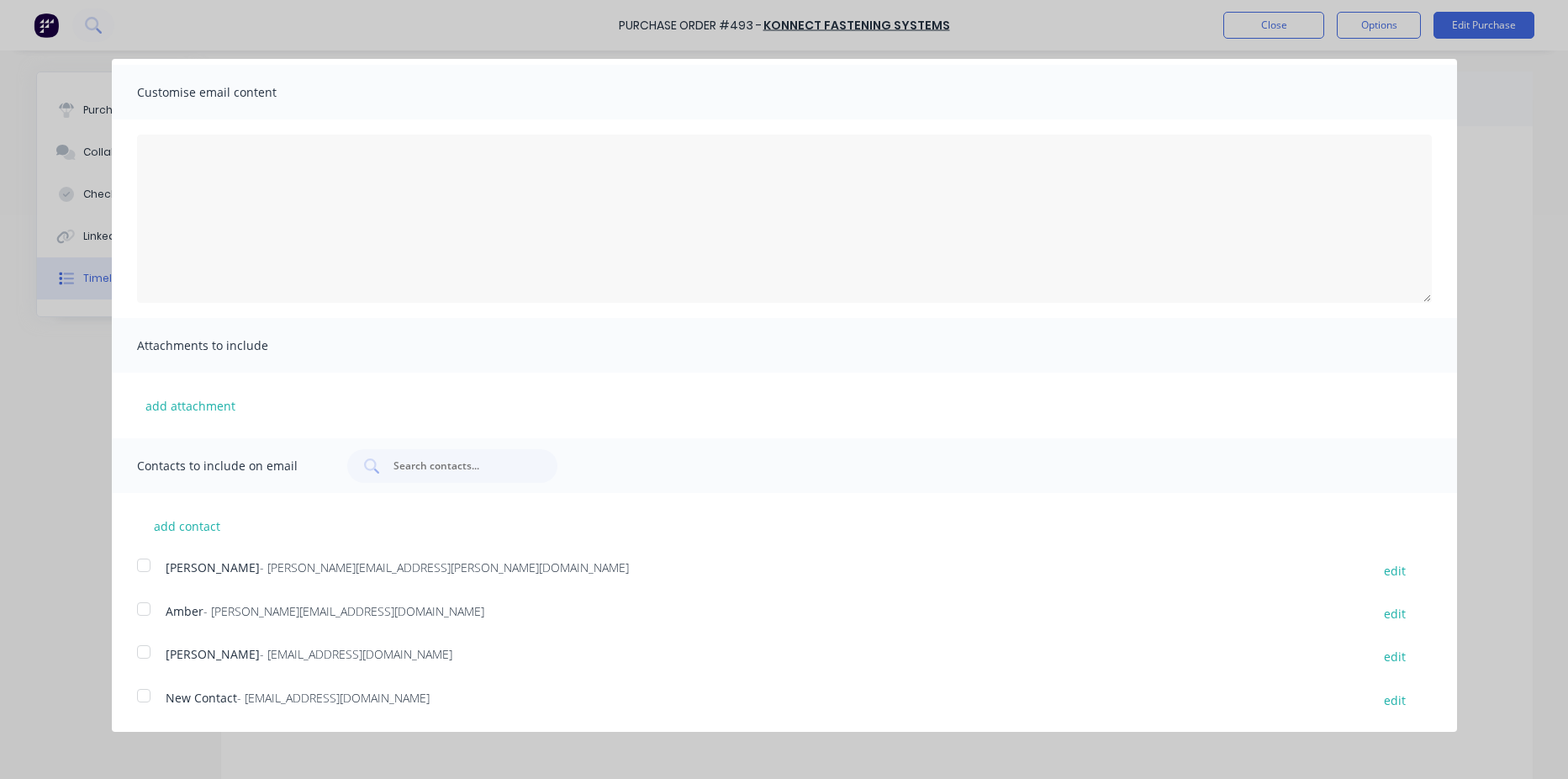
click at [144, 695] on div at bounding box center [144, 696] width 34 height 34
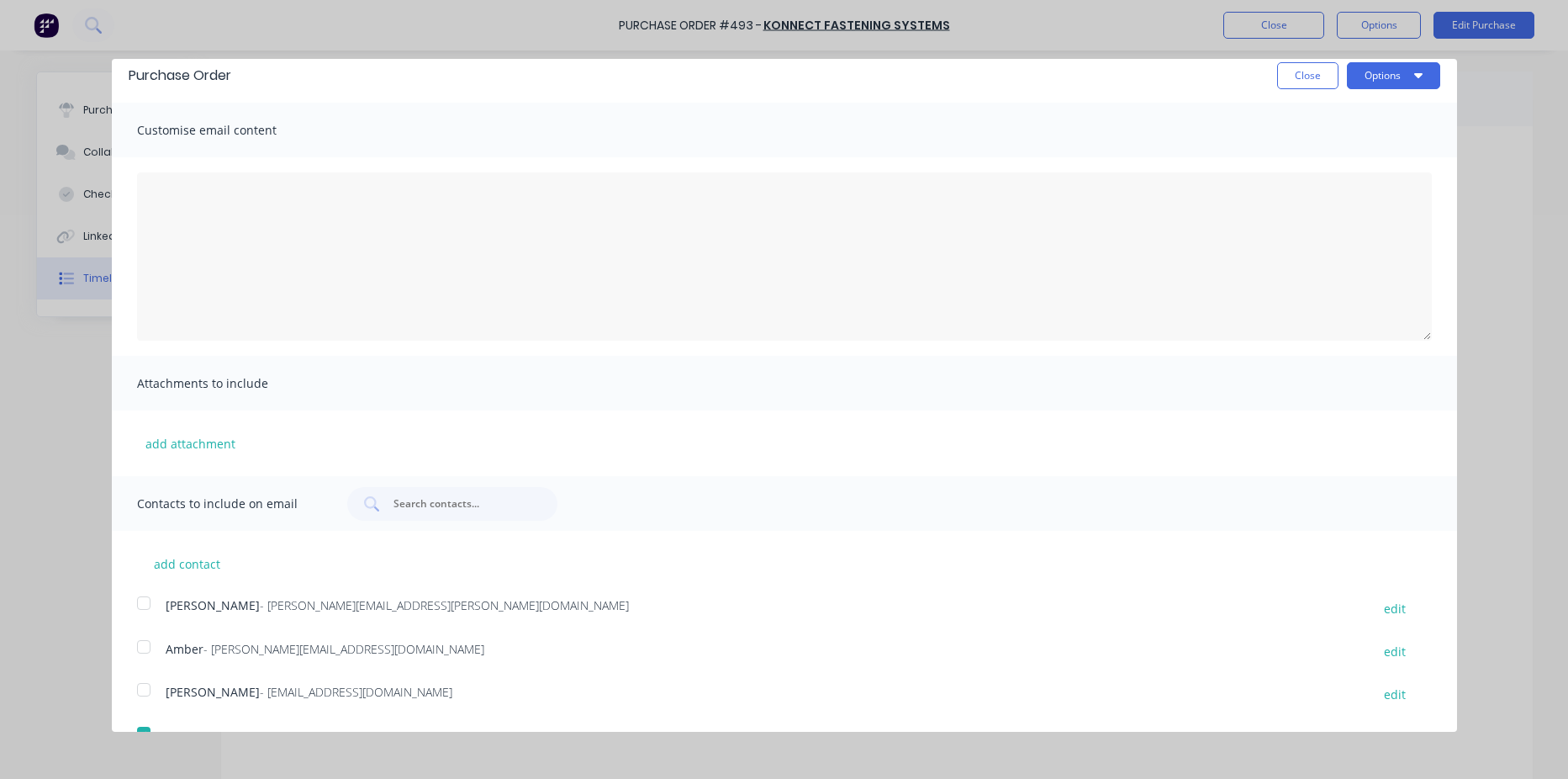
scroll to position [0, 0]
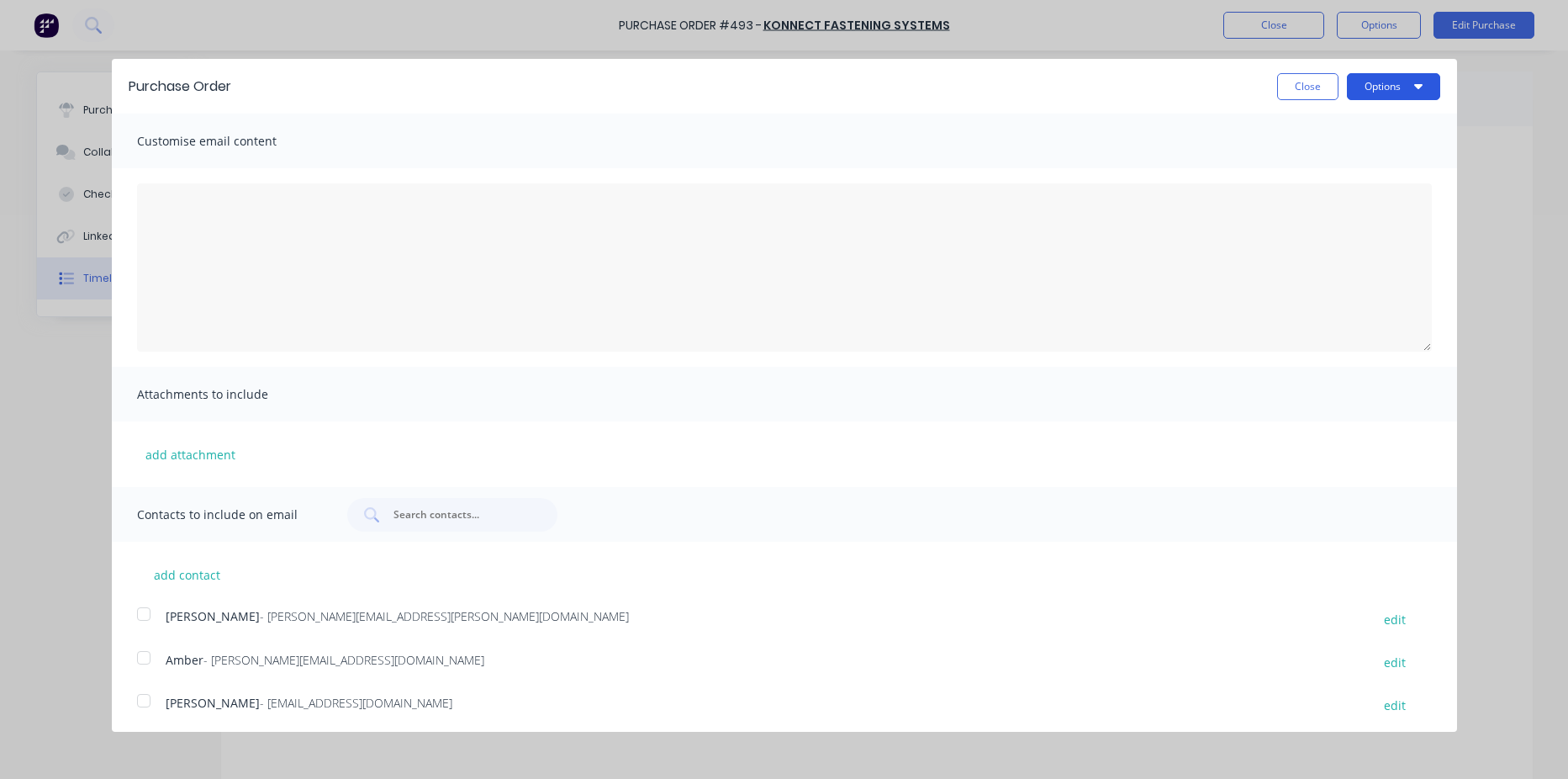
click at [1367, 91] on button "Options" at bounding box center [1394, 86] width 94 height 27
click at [1369, 175] on div "Email" at bounding box center [1361, 163] width 130 height 24
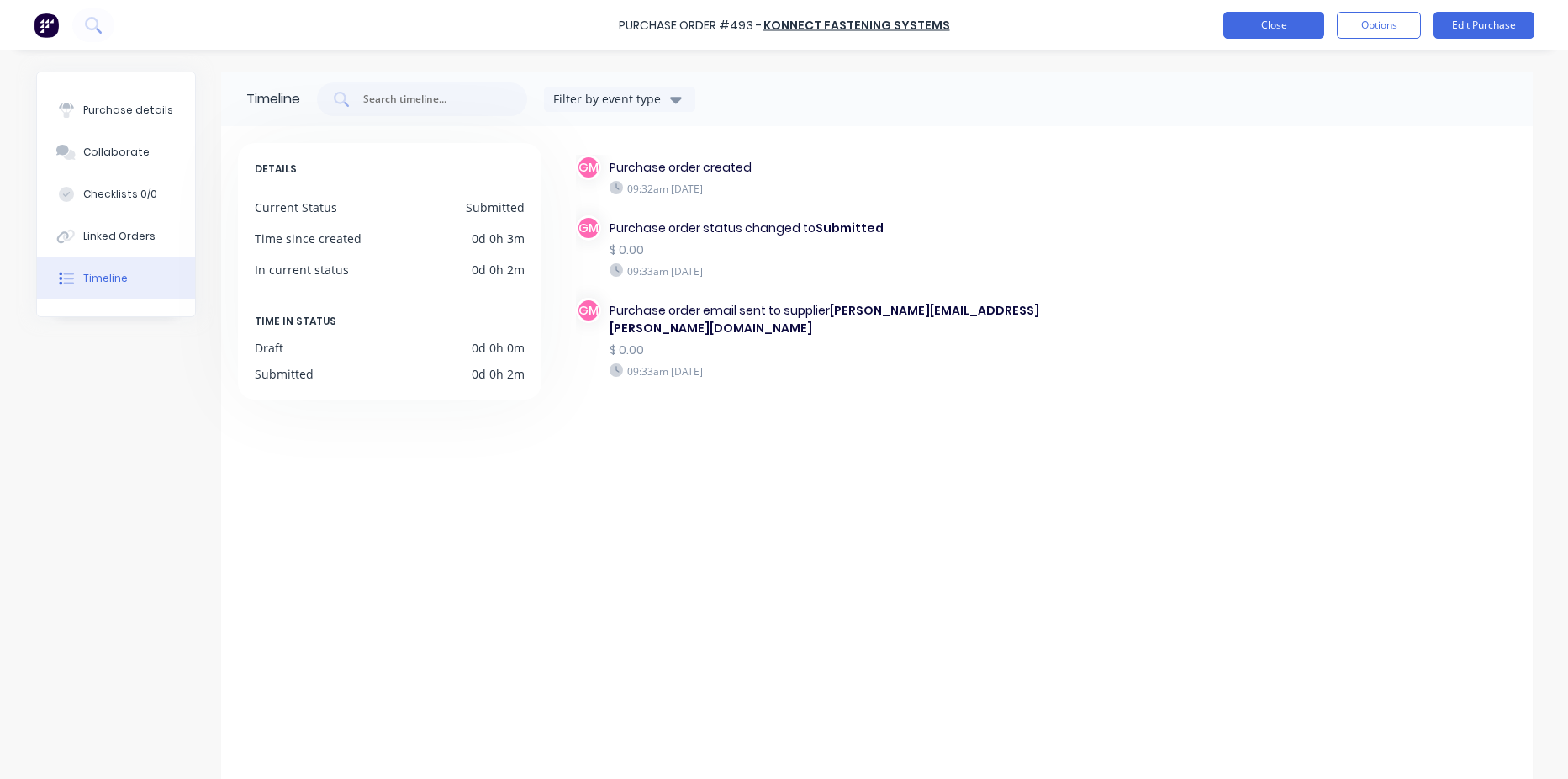
click at [1264, 22] on button "Close" at bounding box center [1273, 25] width 101 height 27
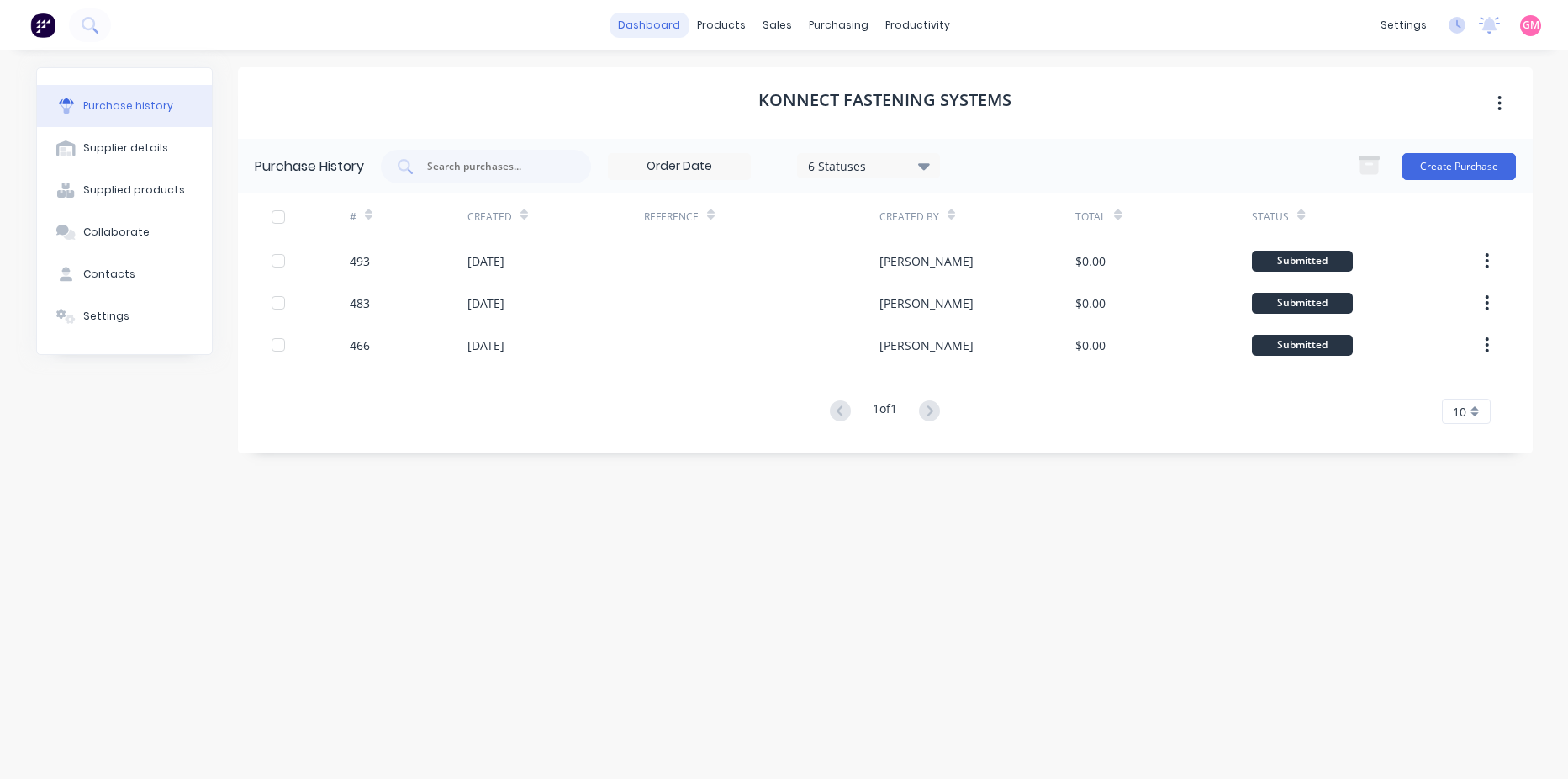
click at [671, 27] on link "dashboard" at bounding box center [648, 25] width 79 height 25
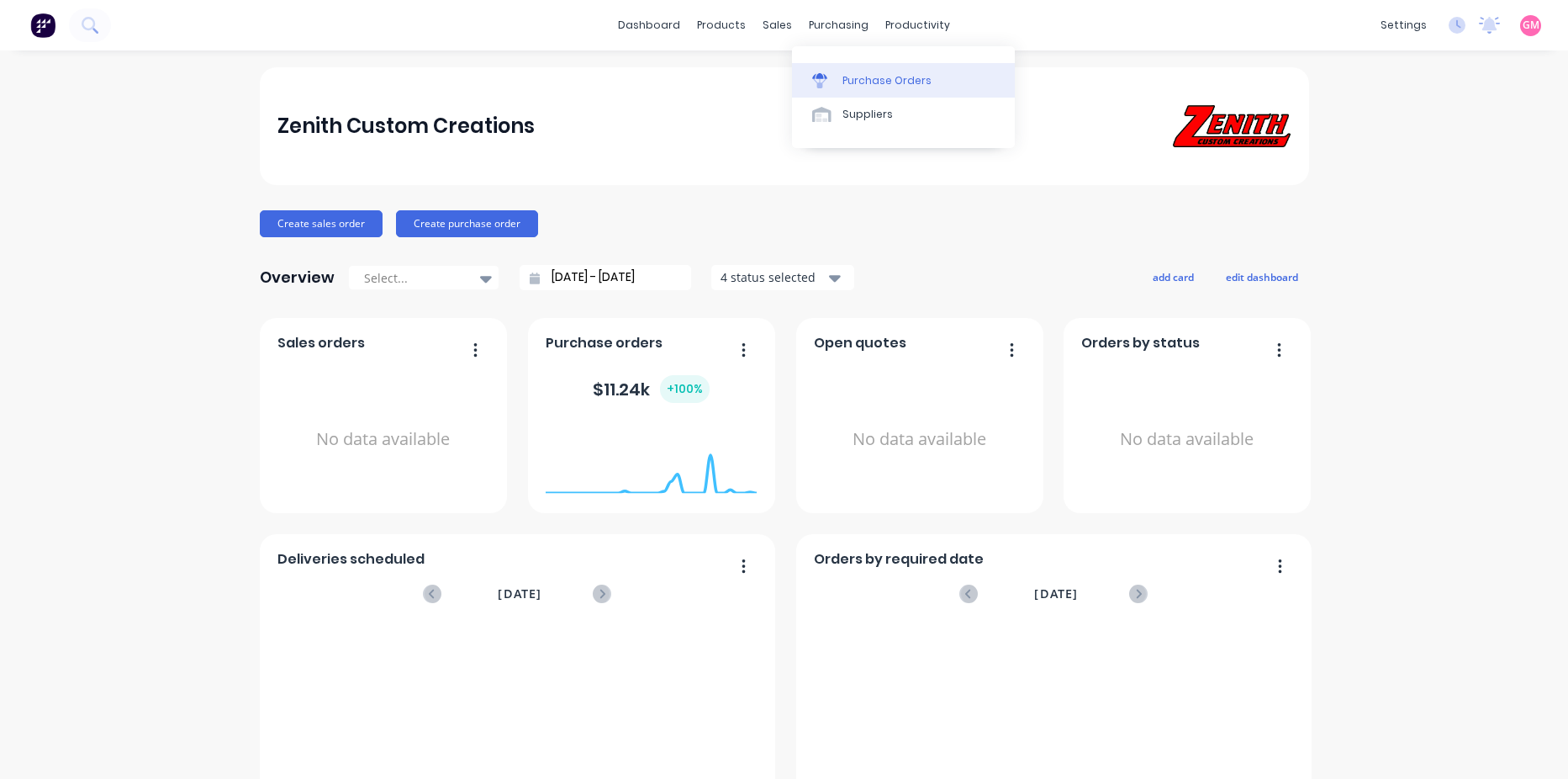
click at [863, 74] on div "Purchase Orders" at bounding box center [886, 80] width 89 height 15
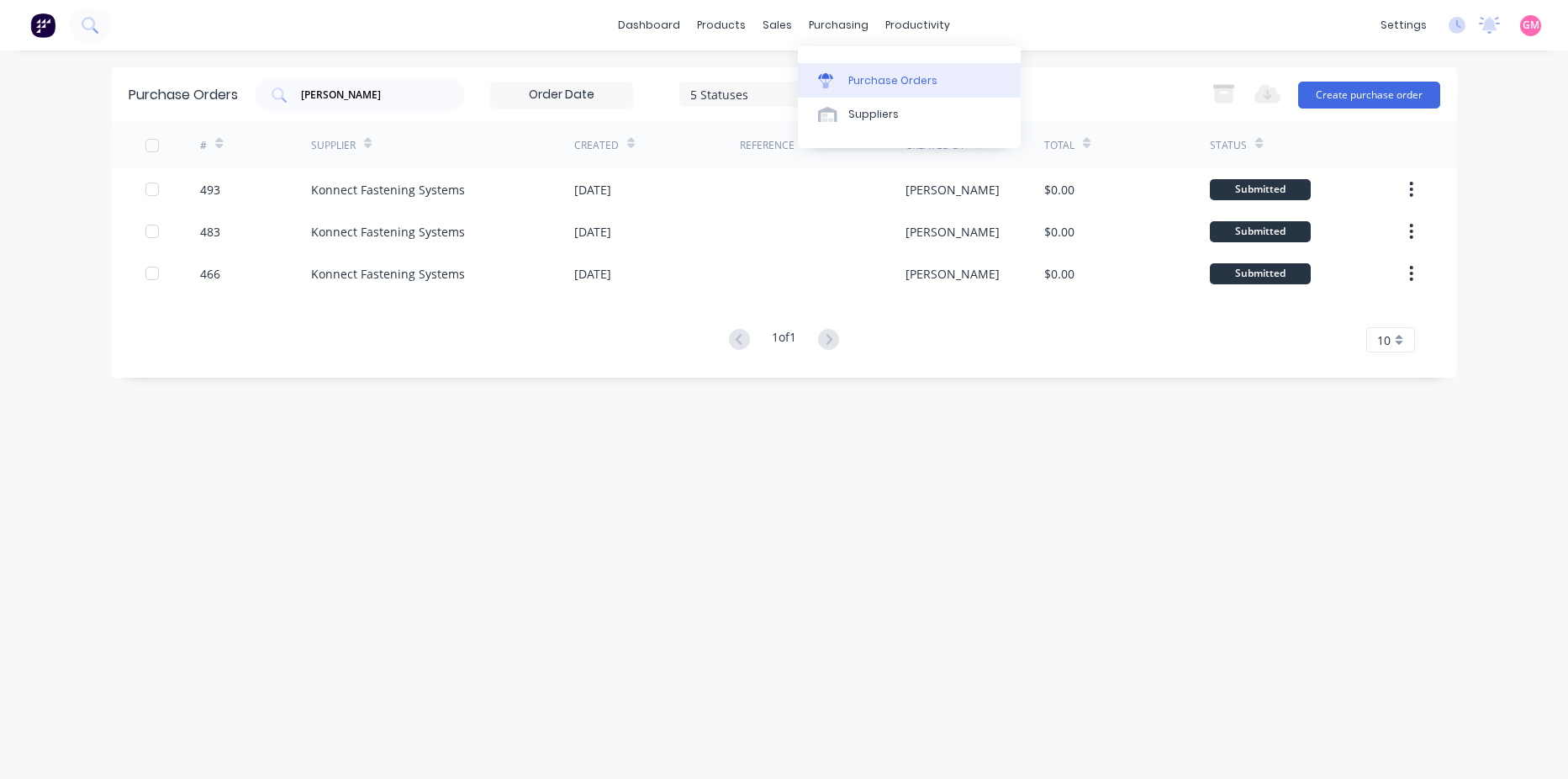
click at [898, 89] on link "Purchase Orders" at bounding box center [909, 80] width 223 height 34
click at [667, 18] on link "dashboard" at bounding box center [648, 25] width 79 height 25
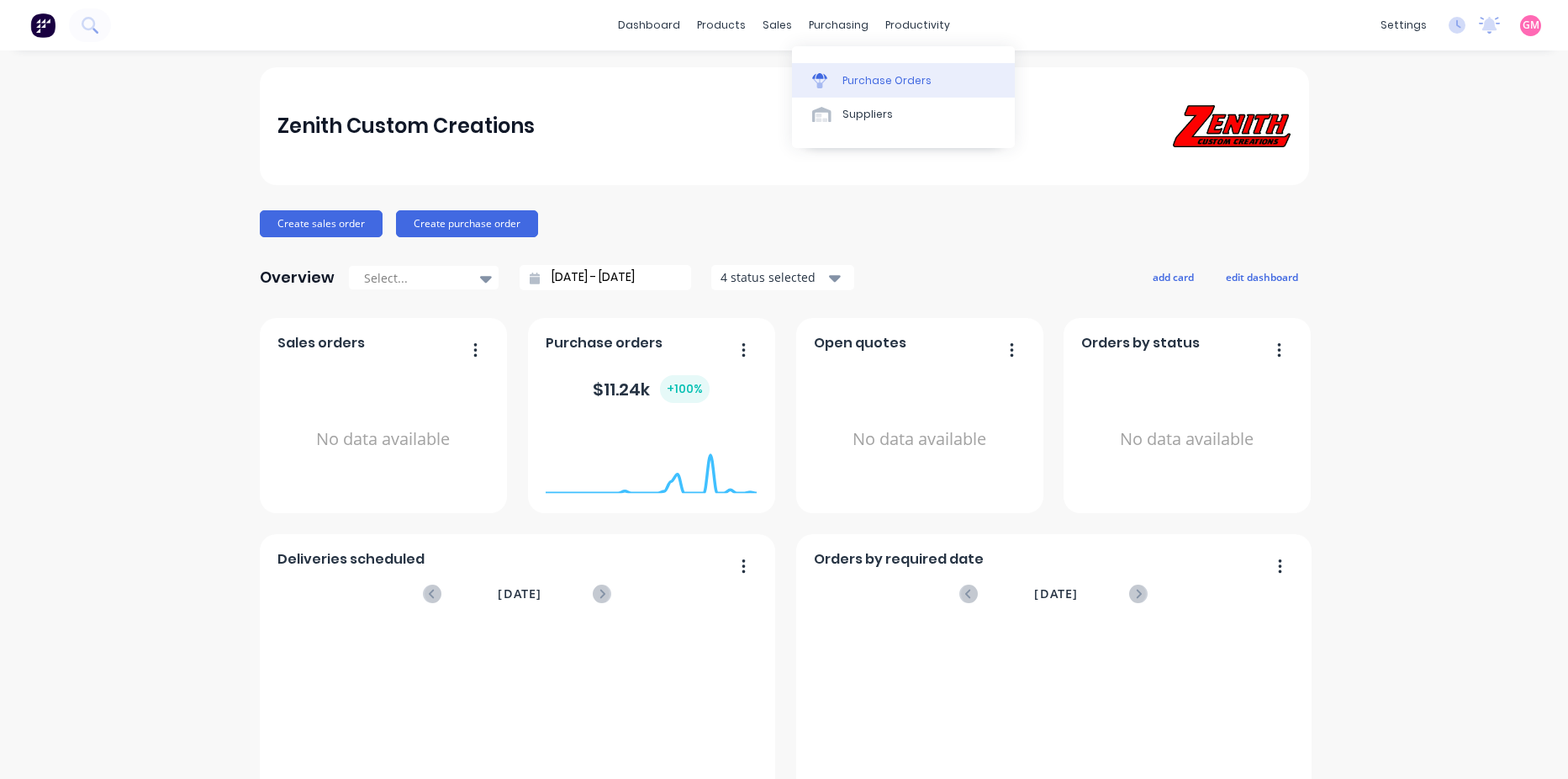
click at [896, 78] on div "Purchase Orders" at bounding box center [886, 80] width 89 height 15
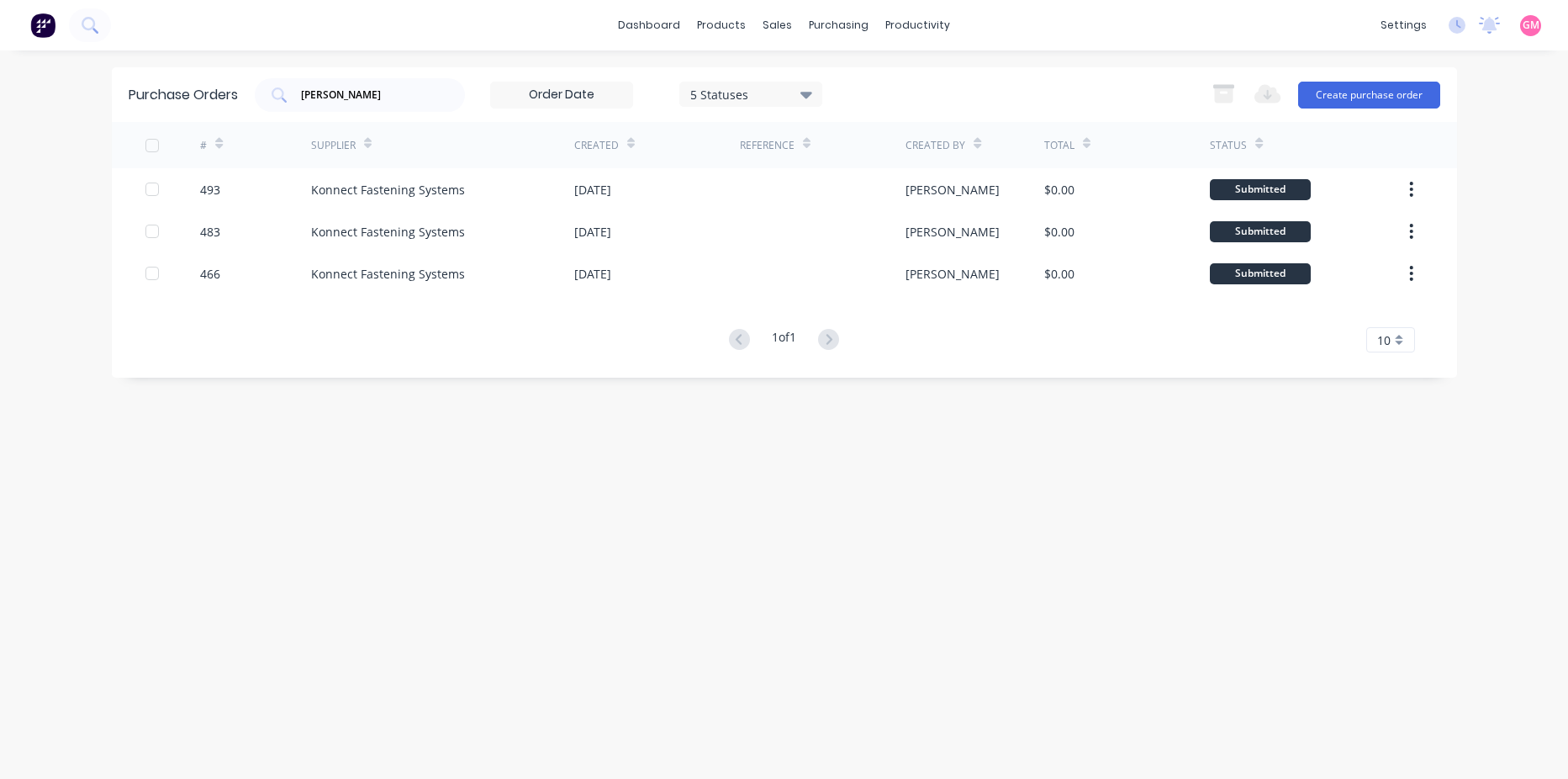
drag, startPoint x: 1029, startPoint y: 551, endPoint x: 1030, endPoint y: 534, distance: 17.0
click at [1029, 550] on div "Purchase Orders [PERSON_NAME] 5 Statuses 5 Statuses Export to Excel (XLSX) Crea…" at bounding box center [784, 414] width 1345 height 695
drag, startPoint x: 389, startPoint y: 110, endPoint x: 390, endPoint y: 96, distance: 14.0
click at [390, 98] on div "[PERSON_NAME]" at bounding box center [360, 95] width 210 height 34
drag, startPoint x: 390, startPoint y: 96, endPoint x: 275, endPoint y: 85, distance: 115.5
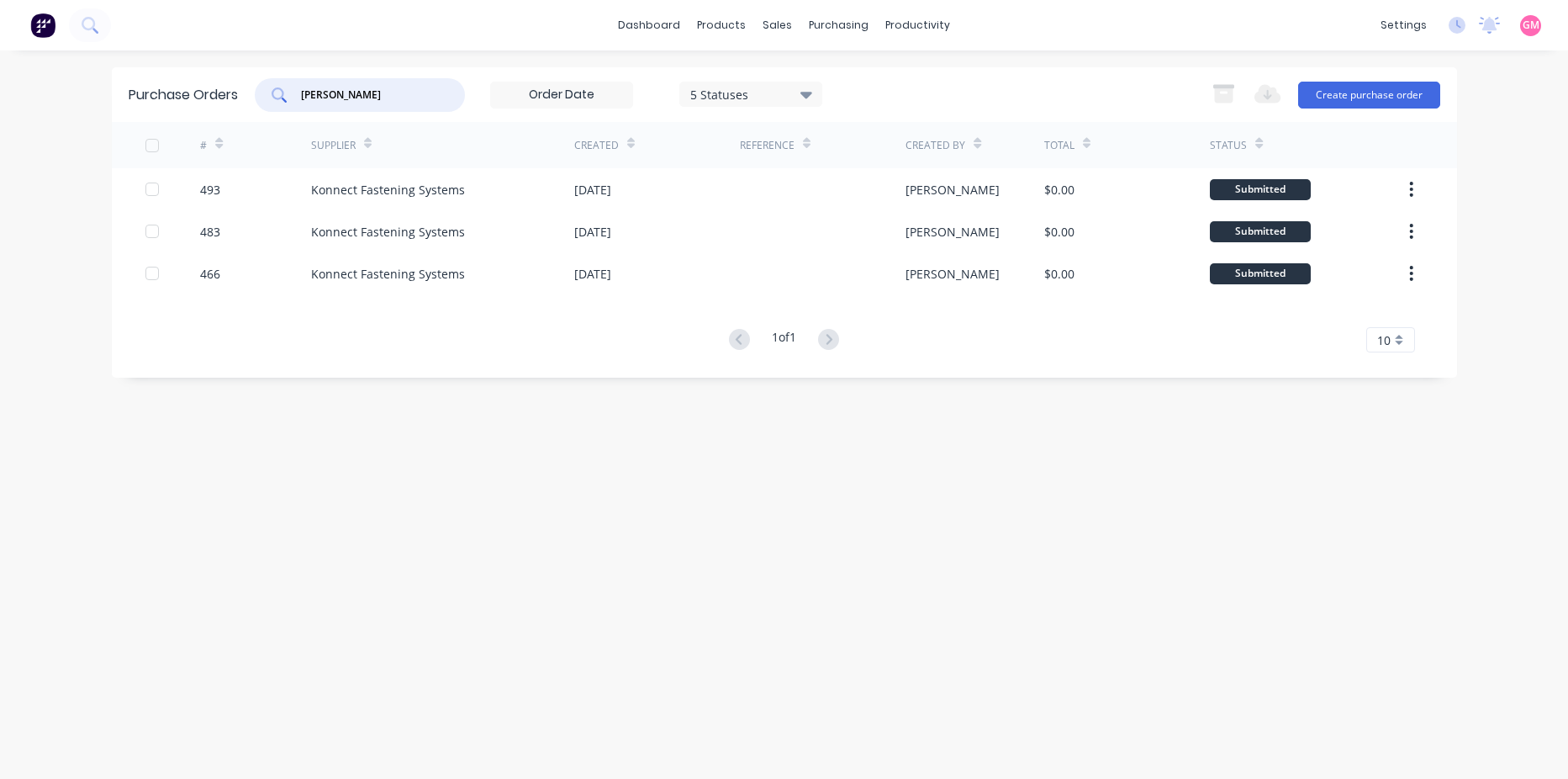
click at [280, 83] on div "[PERSON_NAME]" at bounding box center [360, 95] width 210 height 34
click at [548, 620] on div "Purchase Orders 5 Statuses 5 Statuses Export to Excel (XLSX) Create purchase or…" at bounding box center [784, 414] width 1345 height 695
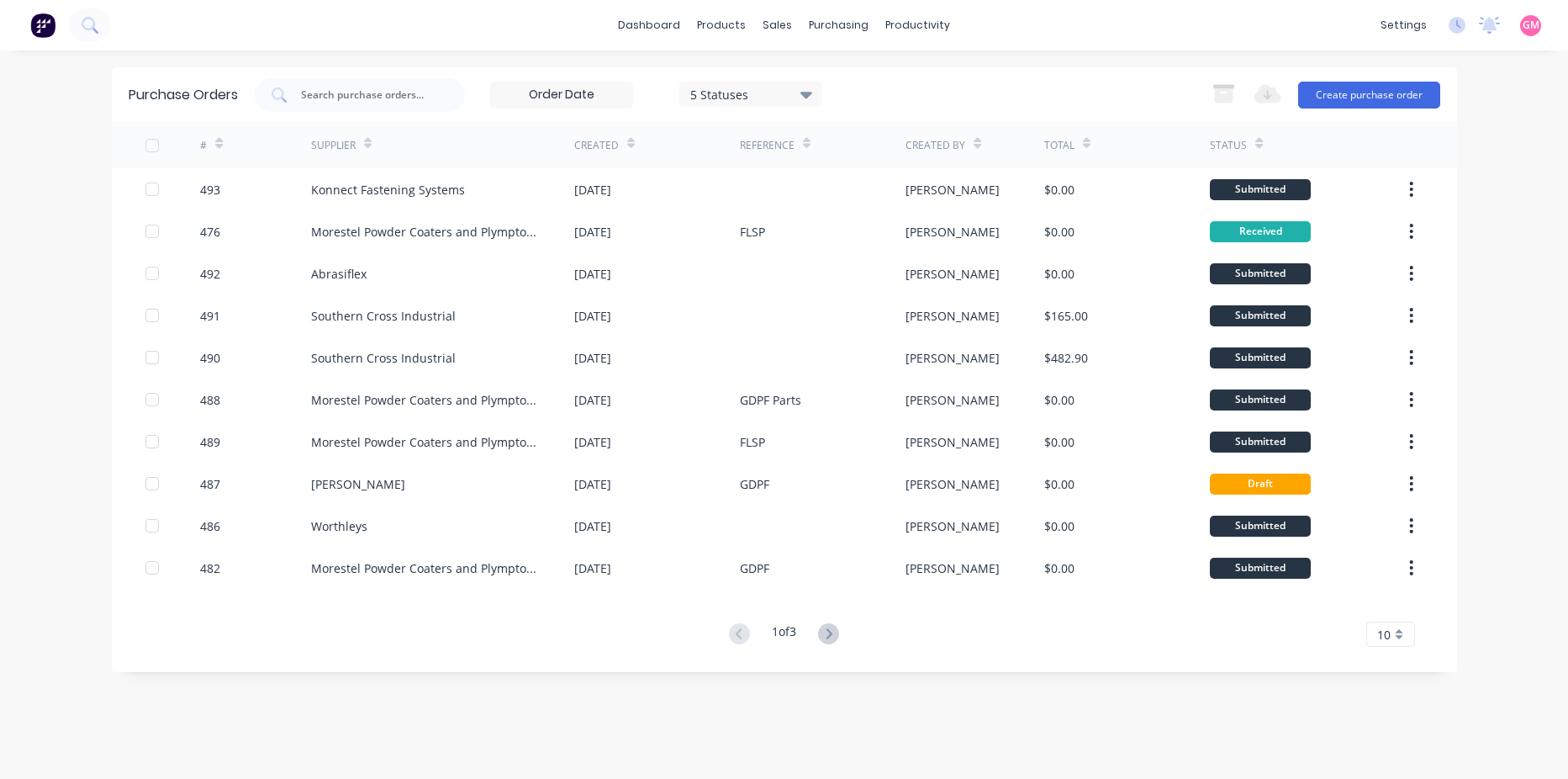
click at [835, 633] on g at bounding box center [828, 633] width 21 height 21
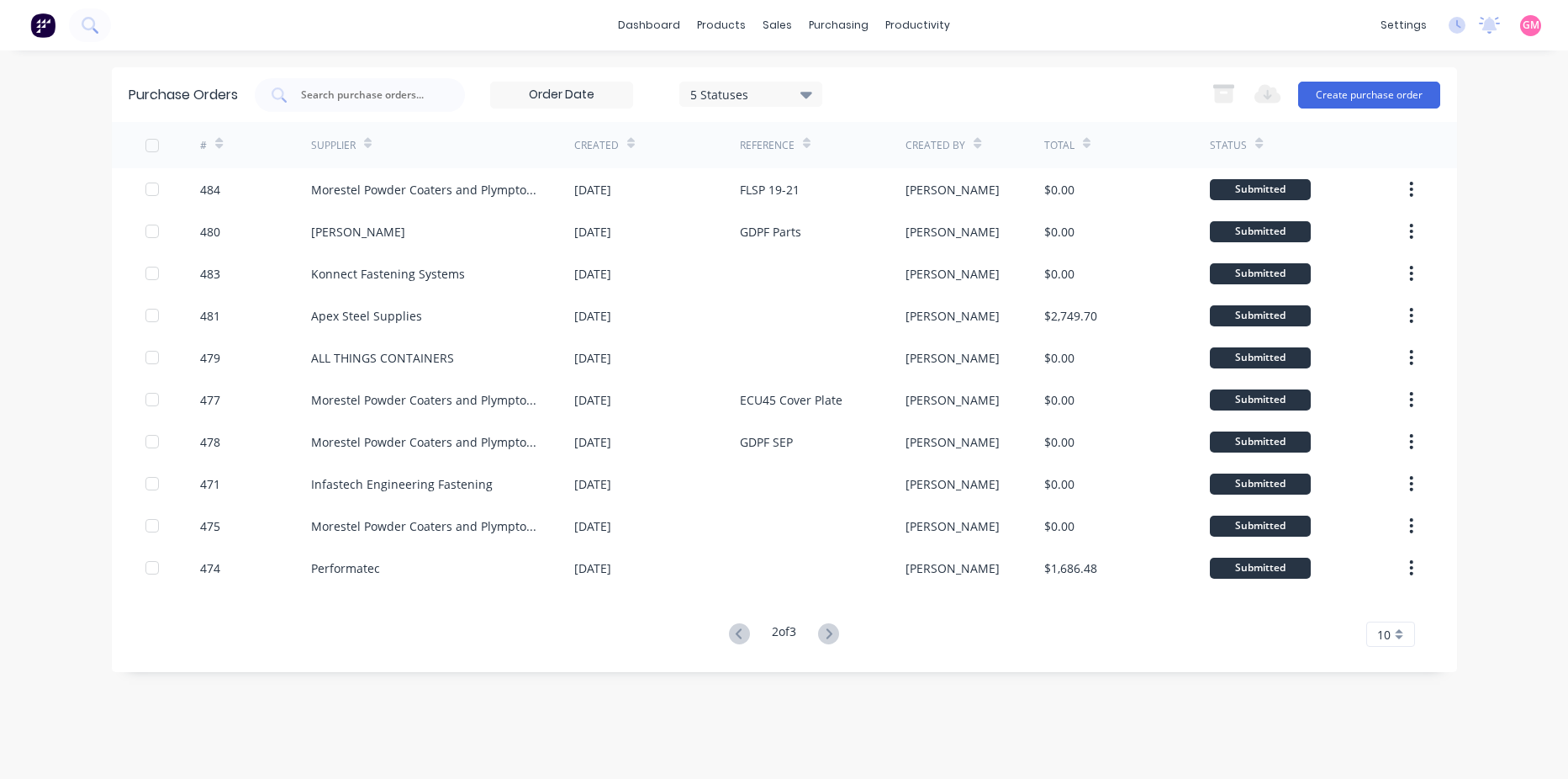
click at [834, 634] on g at bounding box center [828, 633] width 21 height 21
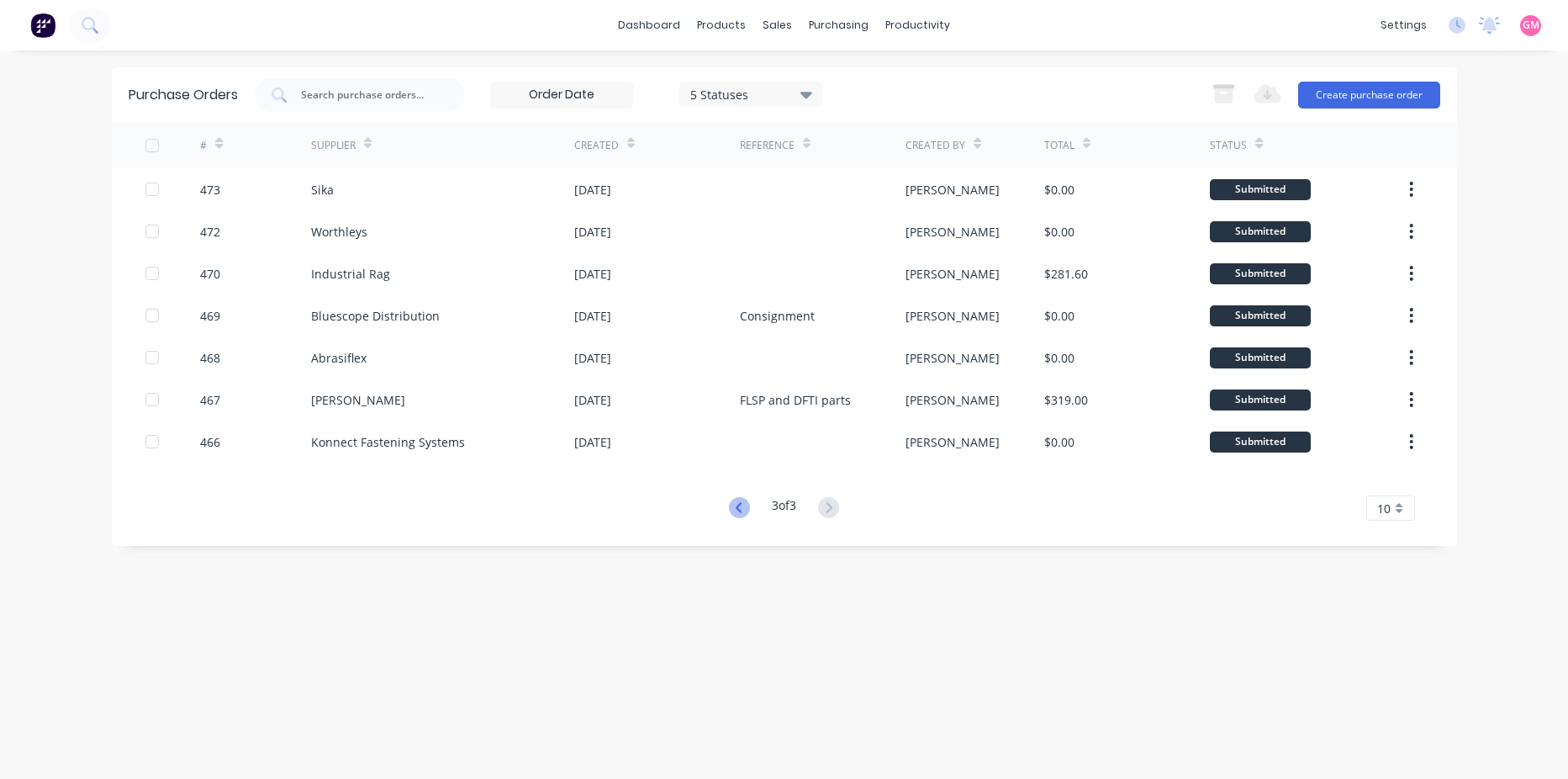
click at [736, 507] on icon at bounding box center [739, 508] width 6 height 10
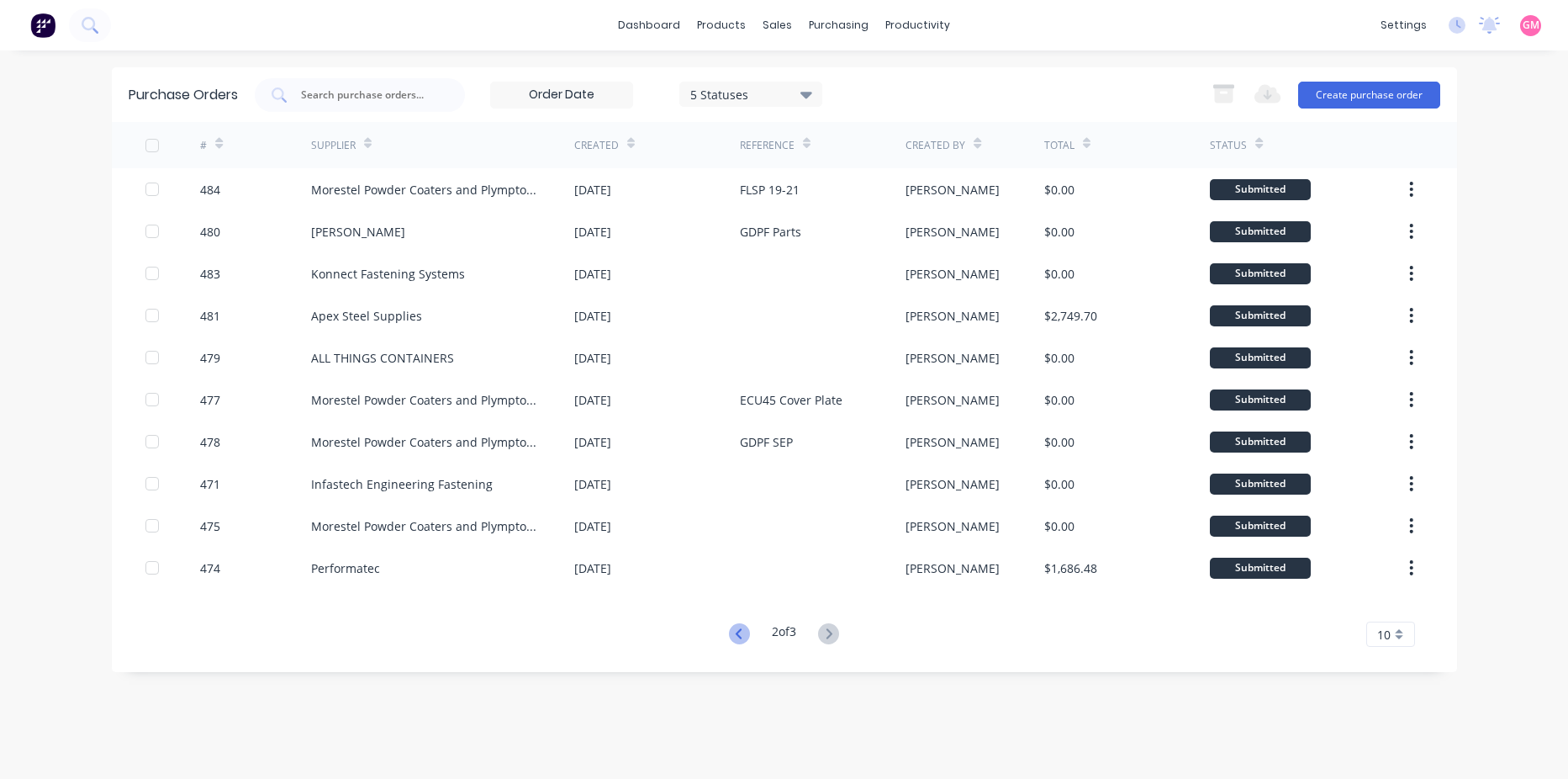
click at [733, 635] on icon at bounding box center [739, 633] width 21 height 21
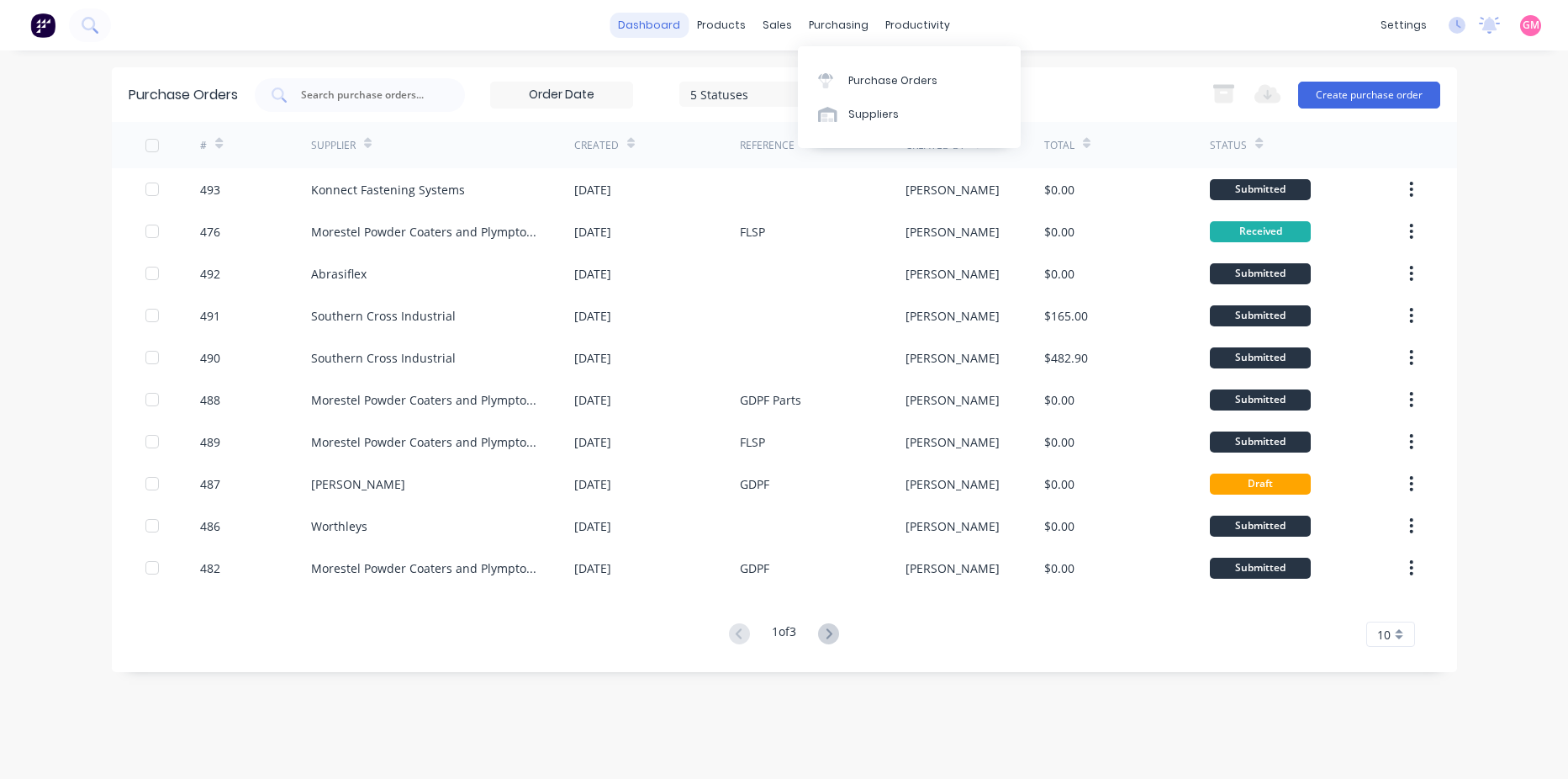
click at [662, 16] on link "dashboard" at bounding box center [648, 25] width 79 height 25
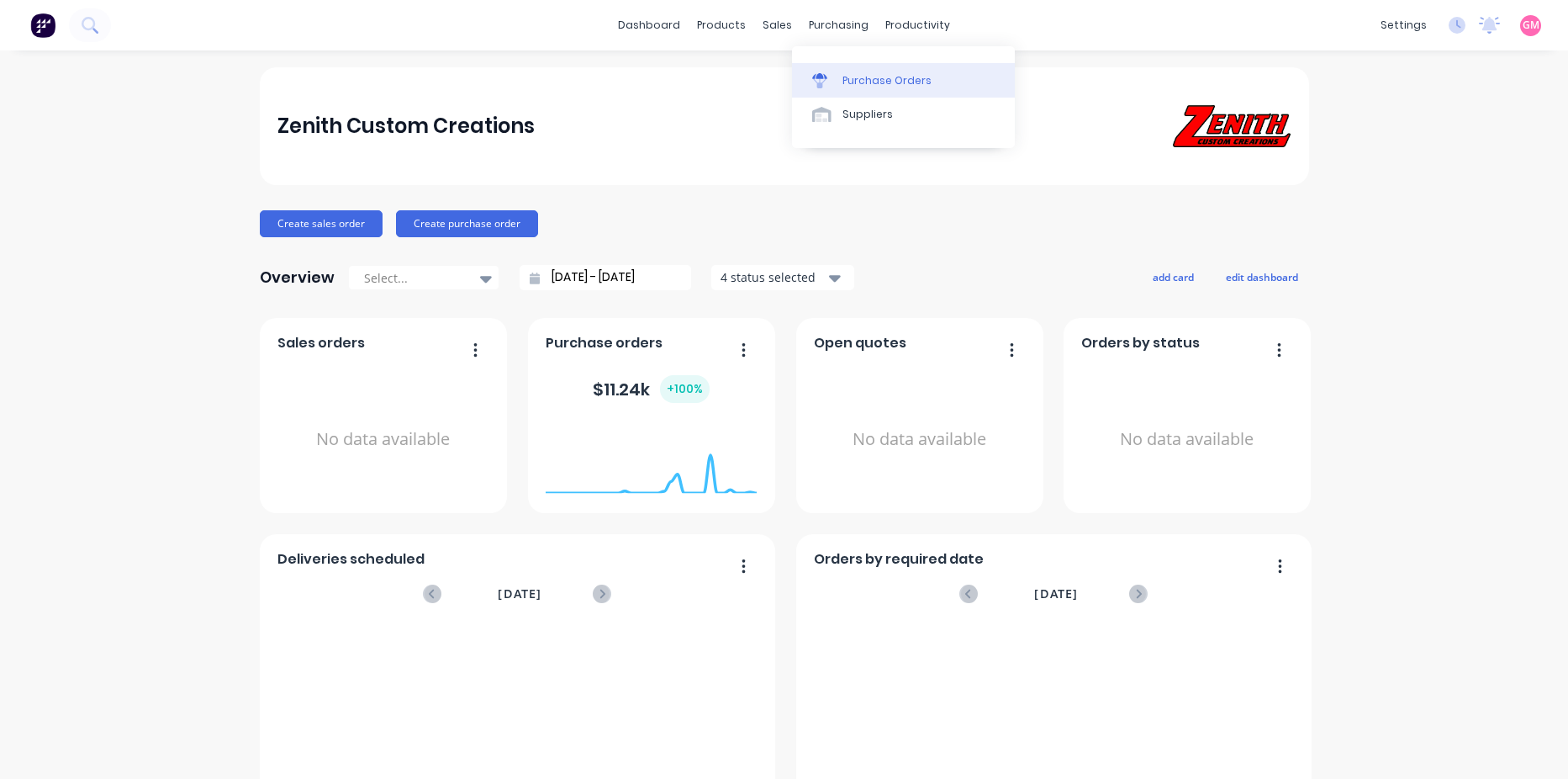
click at [882, 82] on div "Purchase Orders" at bounding box center [886, 80] width 89 height 15
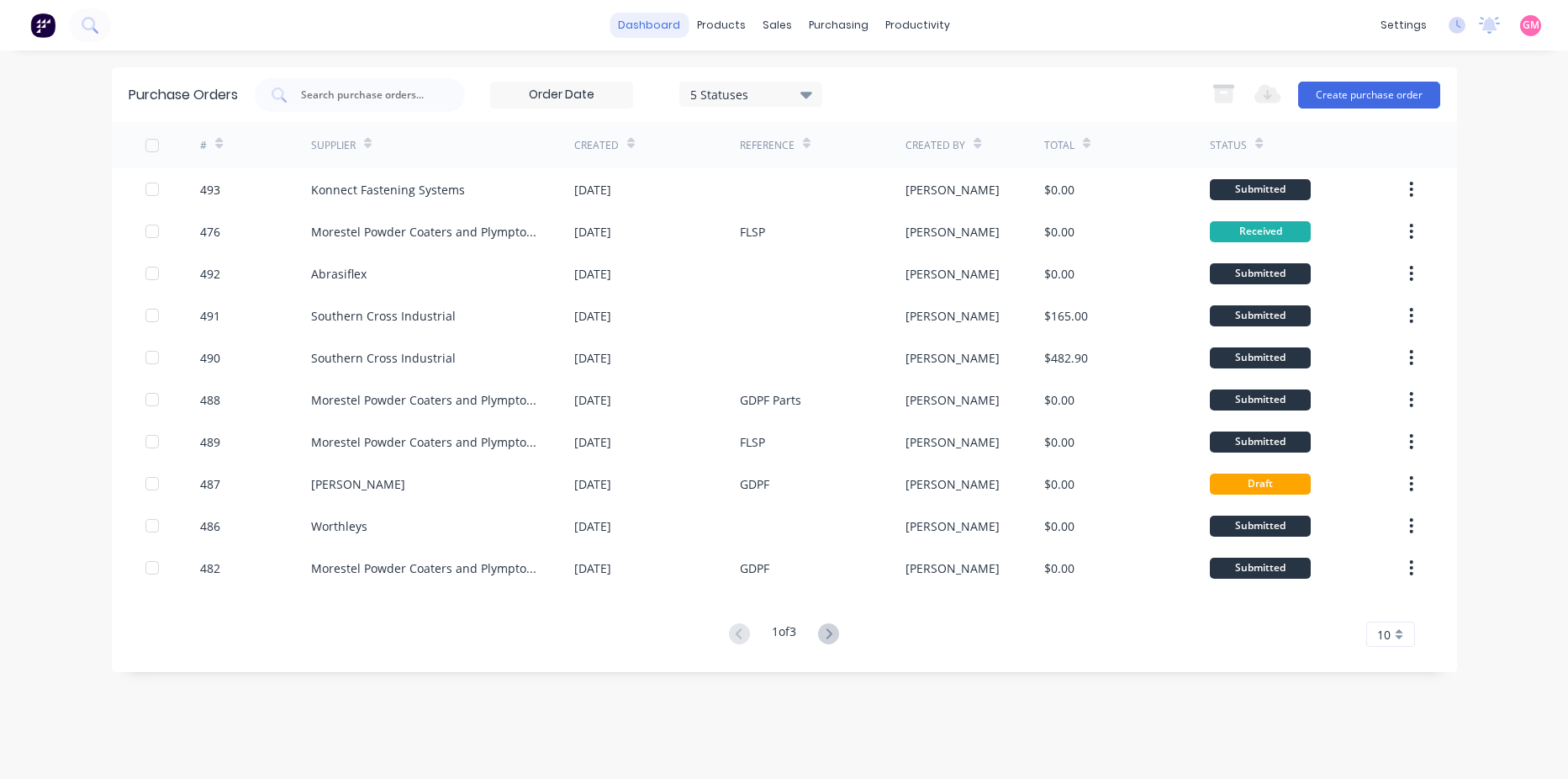
click at [659, 15] on link "dashboard" at bounding box center [648, 25] width 79 height 25
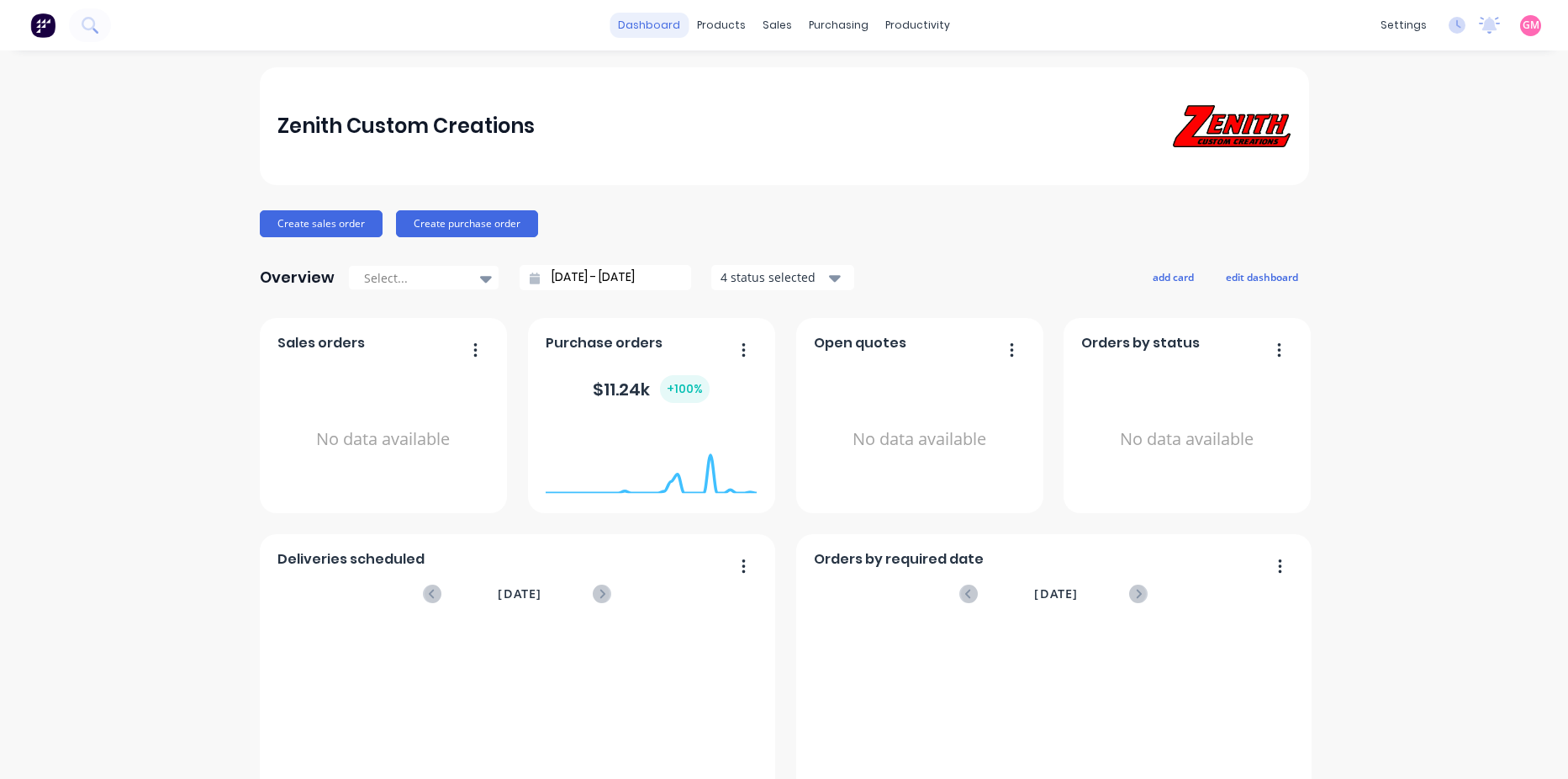
click at [639, 22] on link "dashboard" at bounding box center [648, 25] width 79 height 25
click at [883, 86] on div "Purchase Orders" at bounding box center [886, 80] width 89 height 15
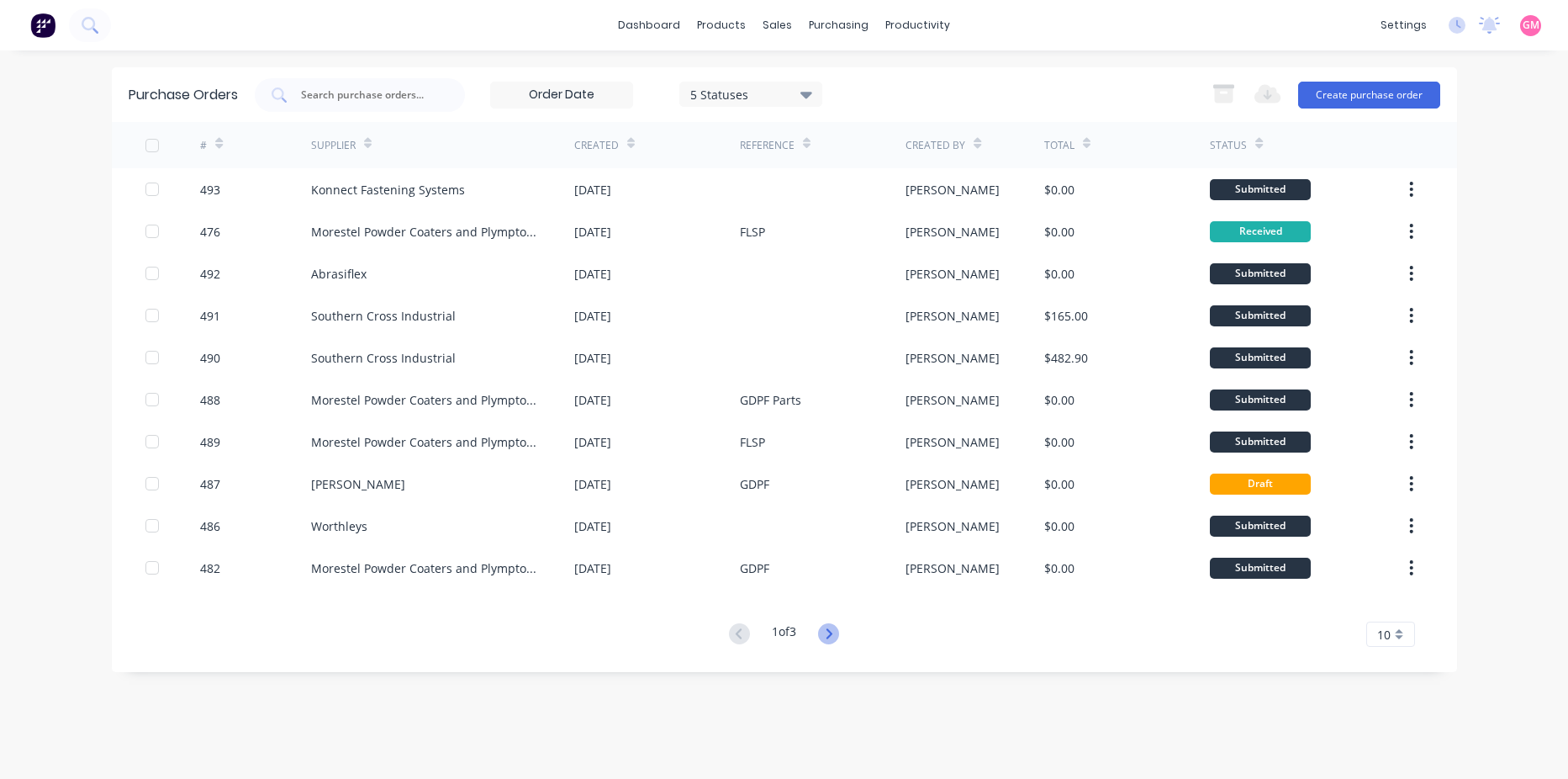
click at [832, 636] on icon at bounding box center [829, 633] width 6 height 10
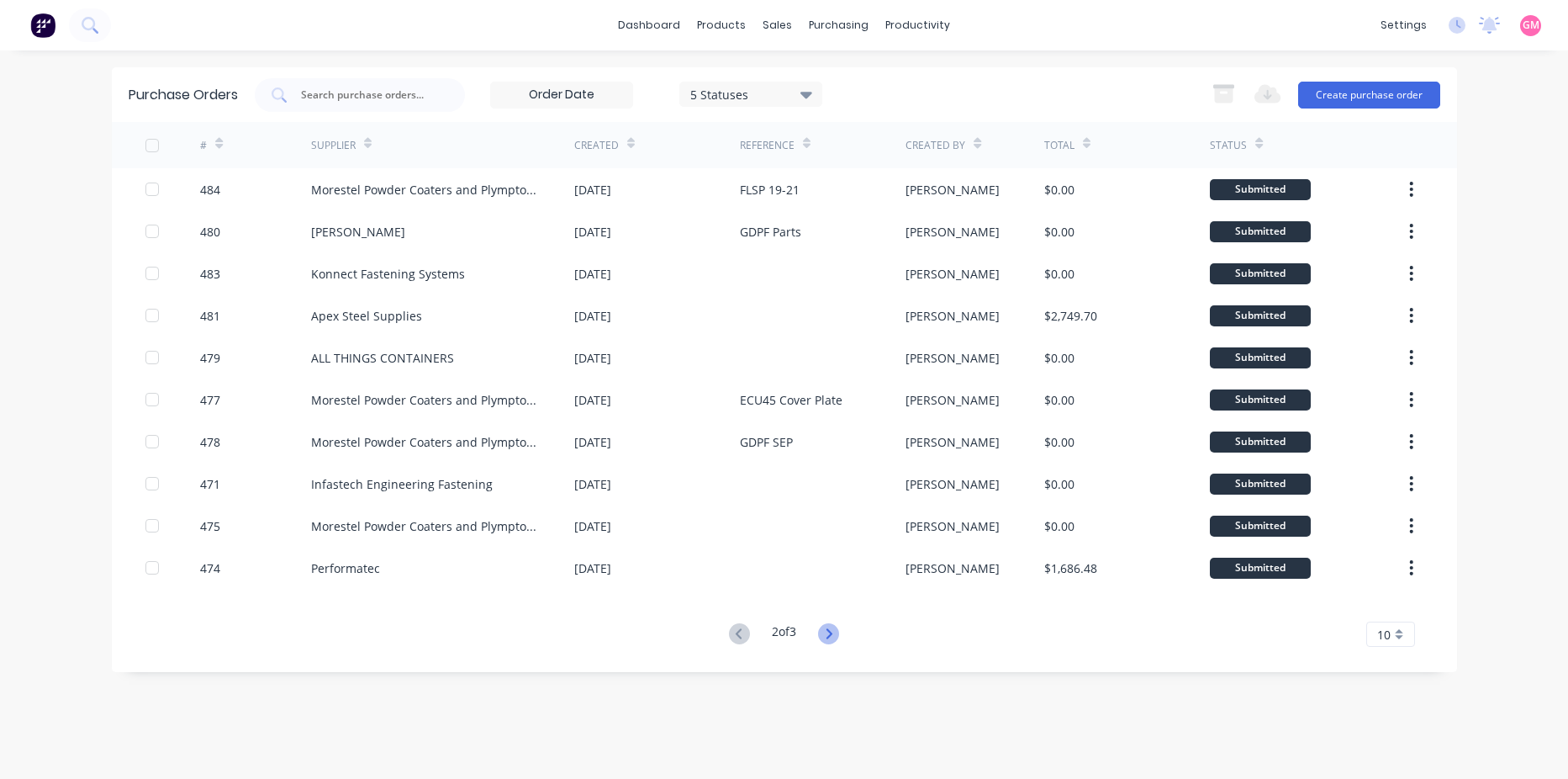
click at [826, 628] on icon at bounding box center [828, 633] width 21 height 21
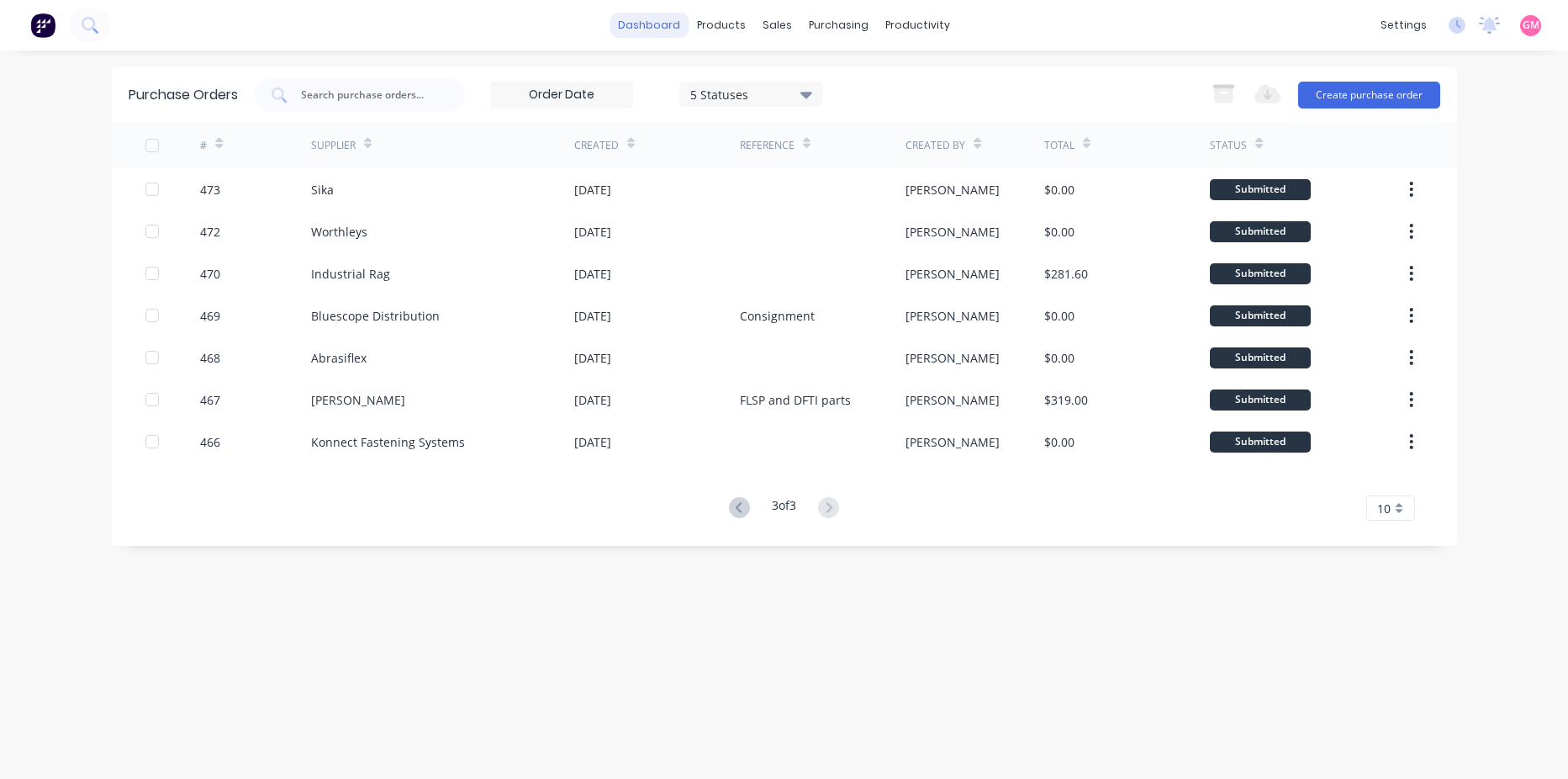
click at [647, 27] on link "dashboard" at bounding box center [648, 25] width 79 height 25
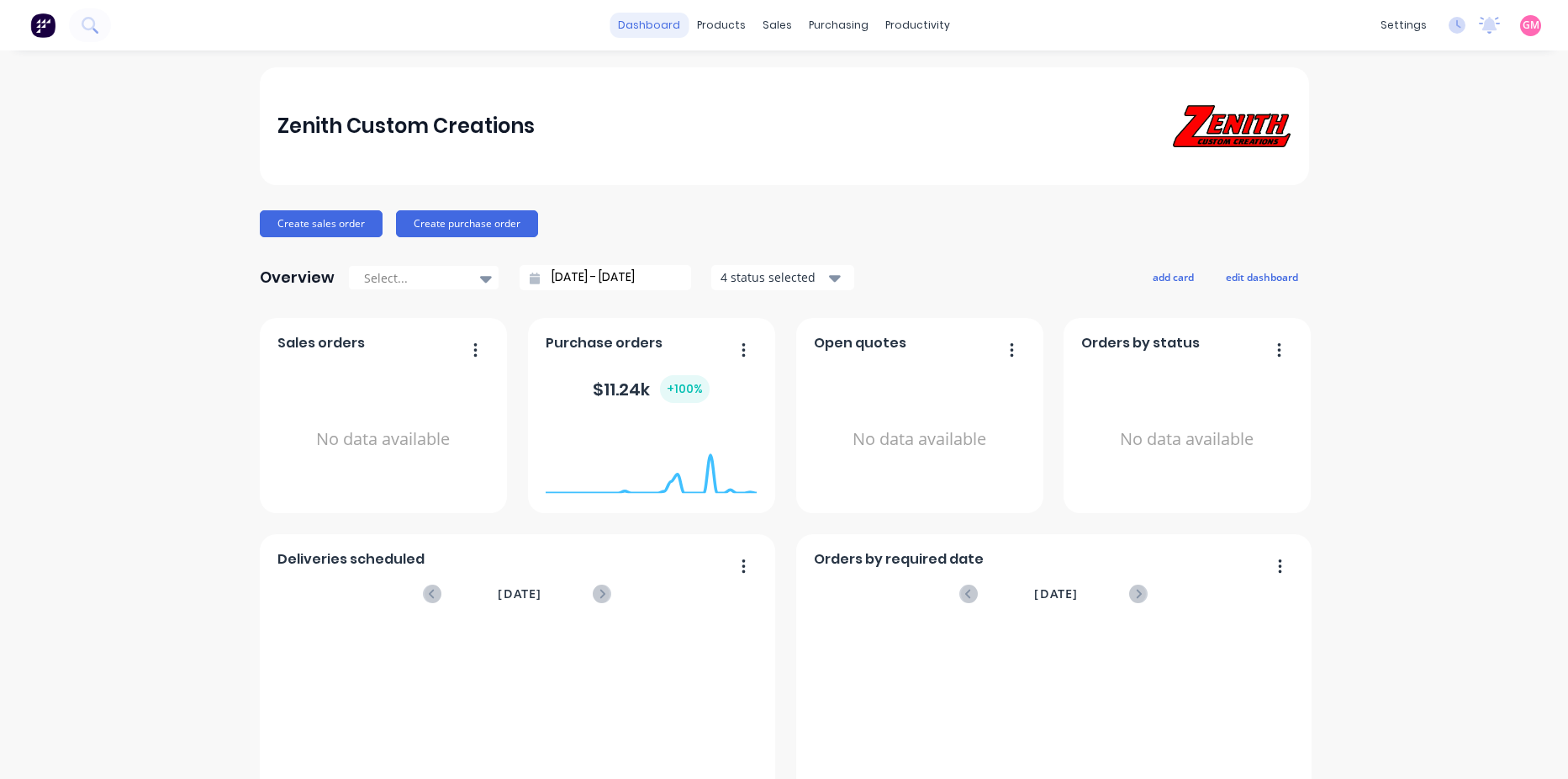
click at [654, 26] on link "dashboard" at bounding box center [648, 25] width 79 height 25
click at [826, 79] on div "Sales Orders" at bounding box center [832, 80] width 69 height 15
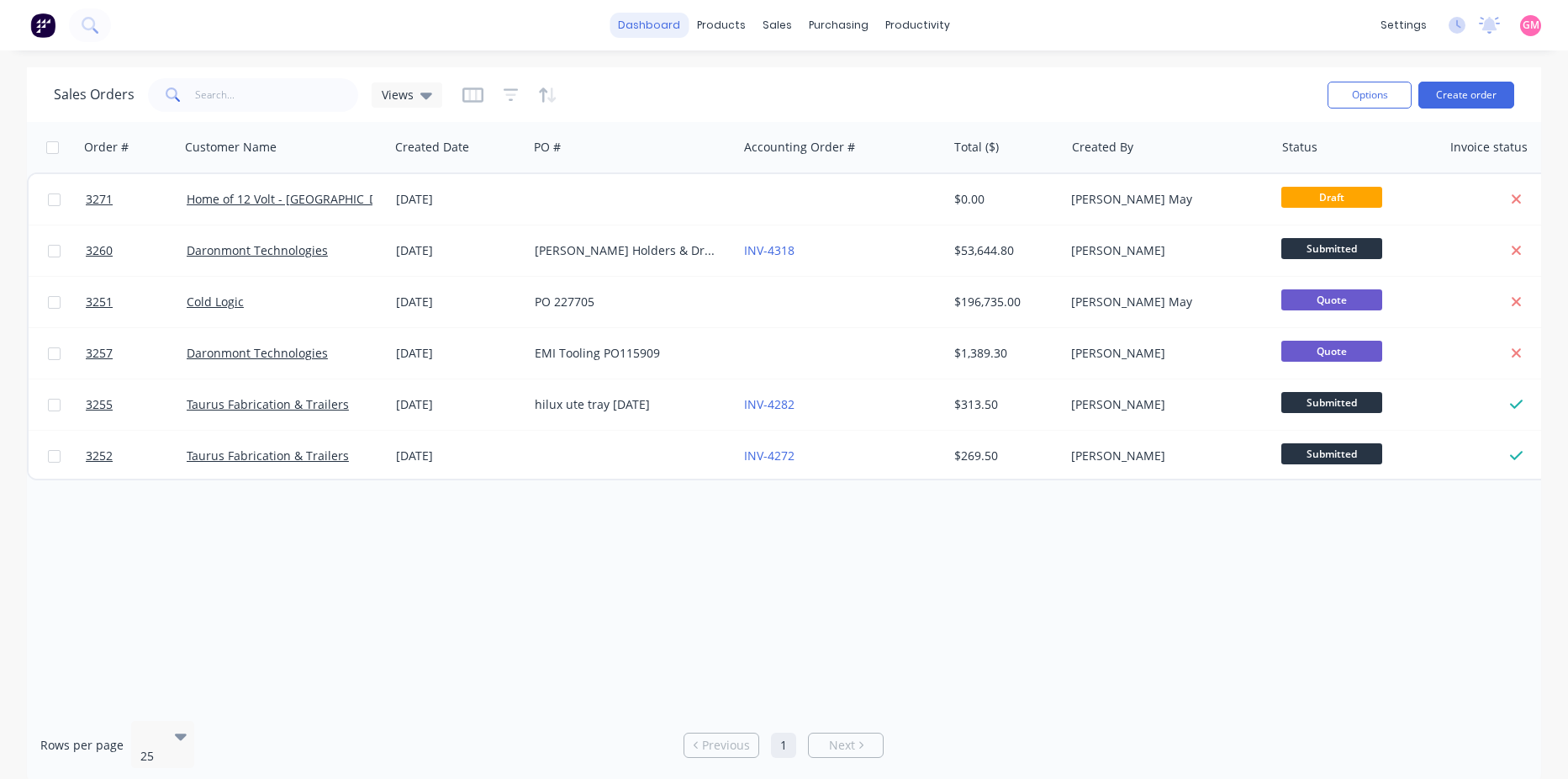
click at [642, 26] on link "dashboard" at bounding box center [648, 25] width 79 height 25
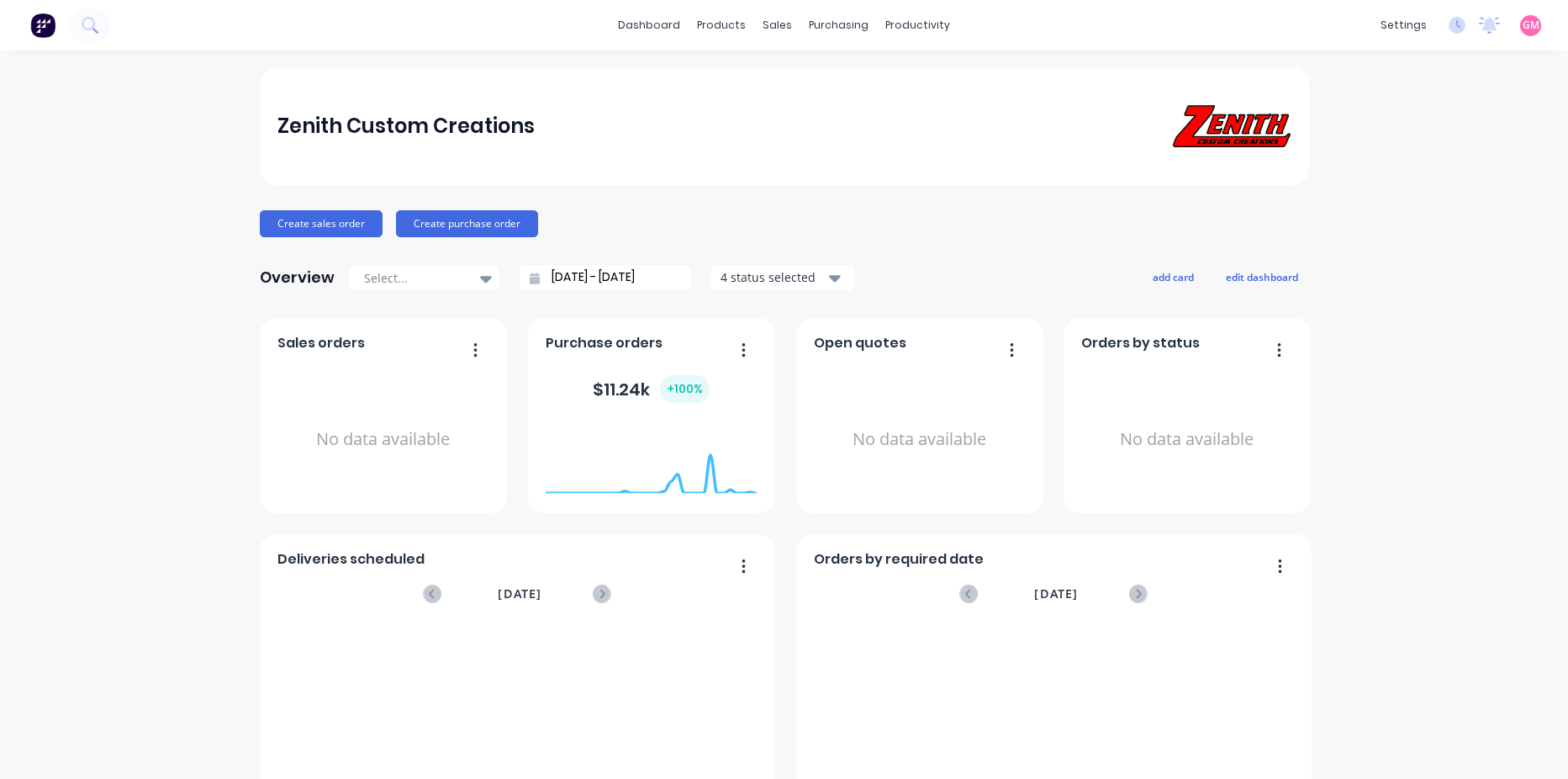
click at [1446, 452] on div "Zenith Custom Creations Create sales order Create purchase order Overview Selec…" at bounding box center [784, 506] width 1568 height 879
click at [893, 82] on div "Purchase Orders" at bounding box center [886, 80] width 89 height 15
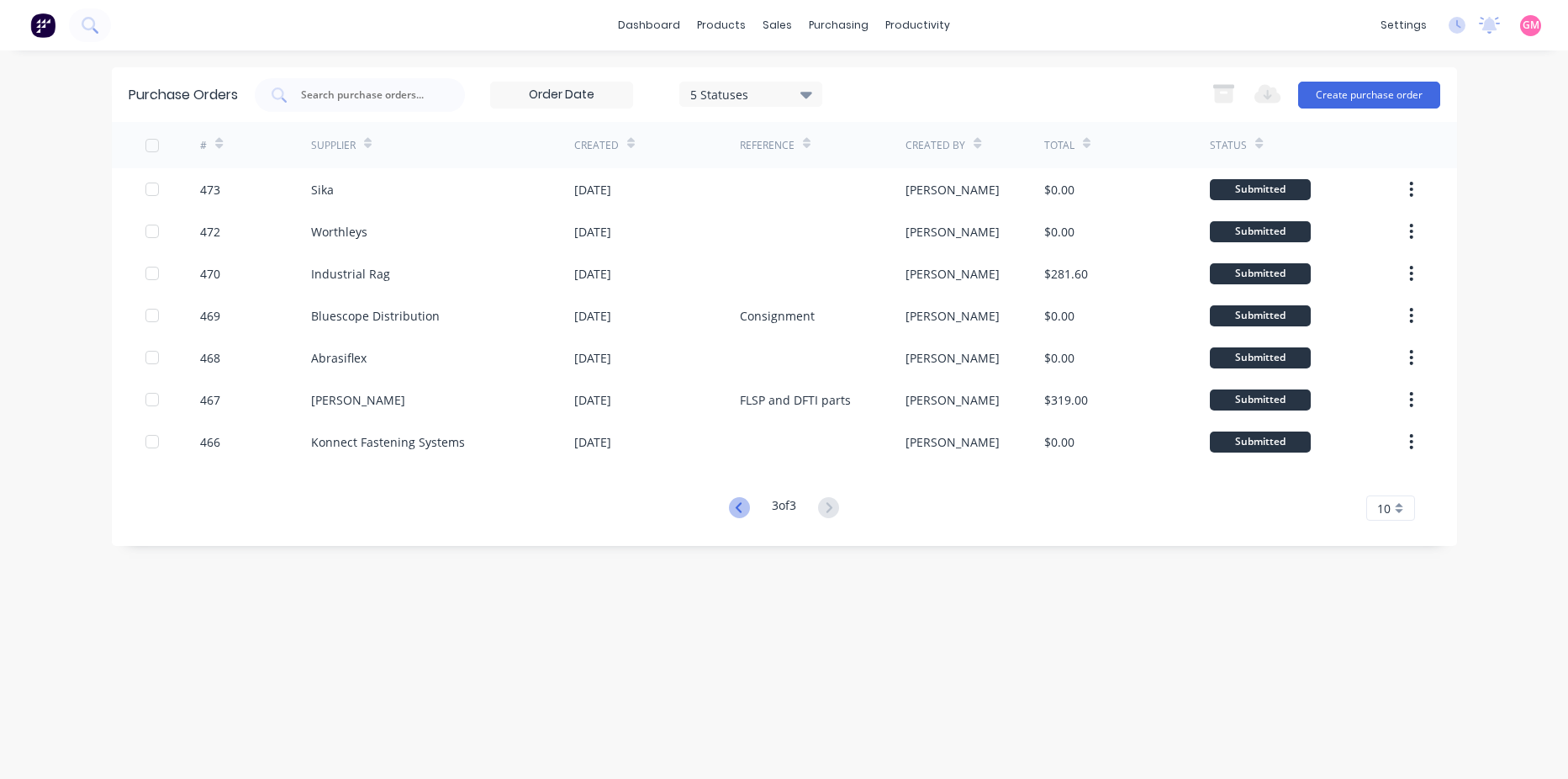
click at [738, 509] on icon at bounding box center [739, 507] width 21 height 21
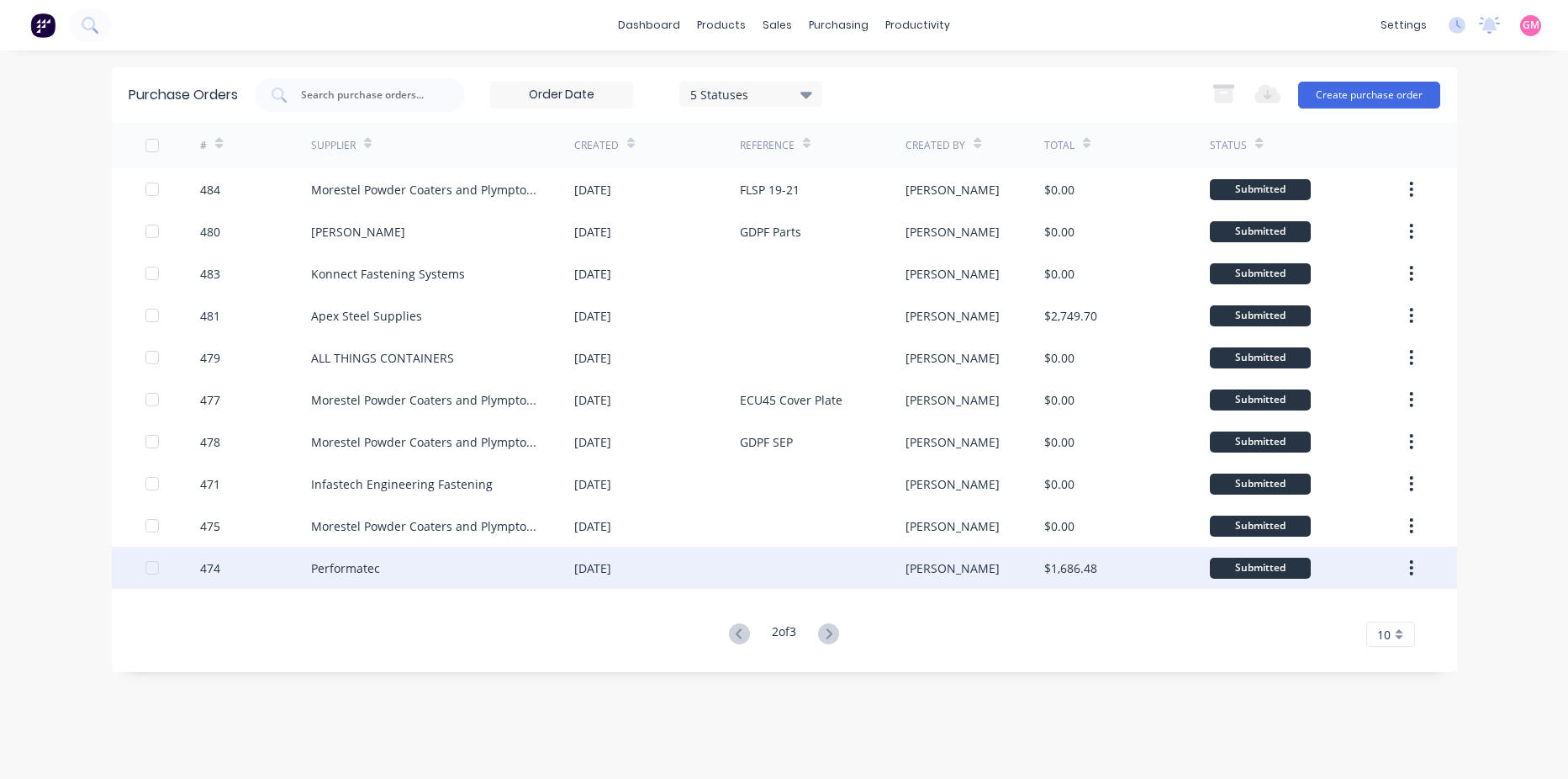
click at [674, 560] on div "[DATE]" at bounding box center [657, 568] width 165 height 42
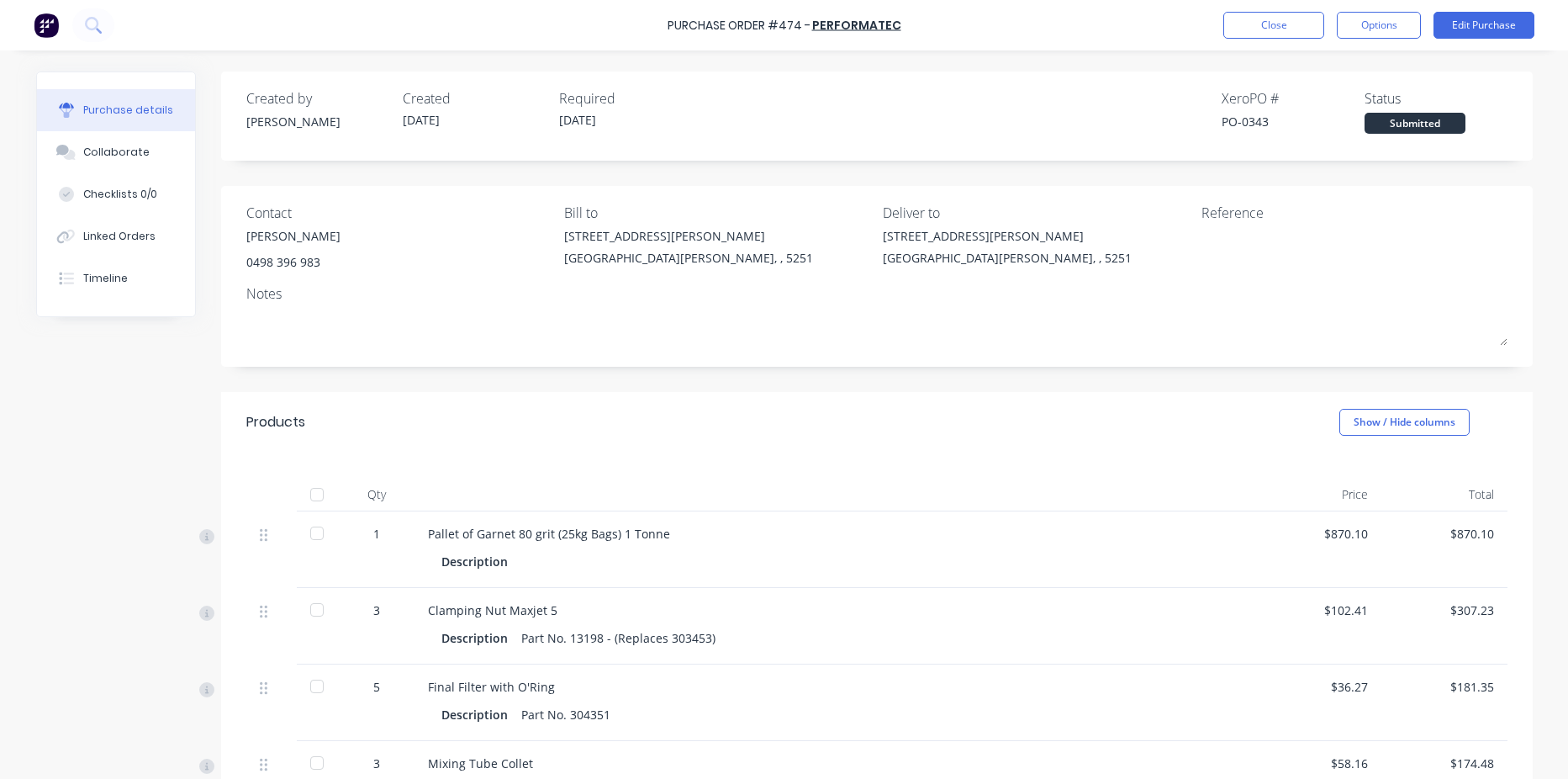
click at [314, 497] on div at bounding box center [317, 495] width 34 height 34
click at [1291, 25] on button "Close" at bounding box center [1273, 25] width 101 height 27
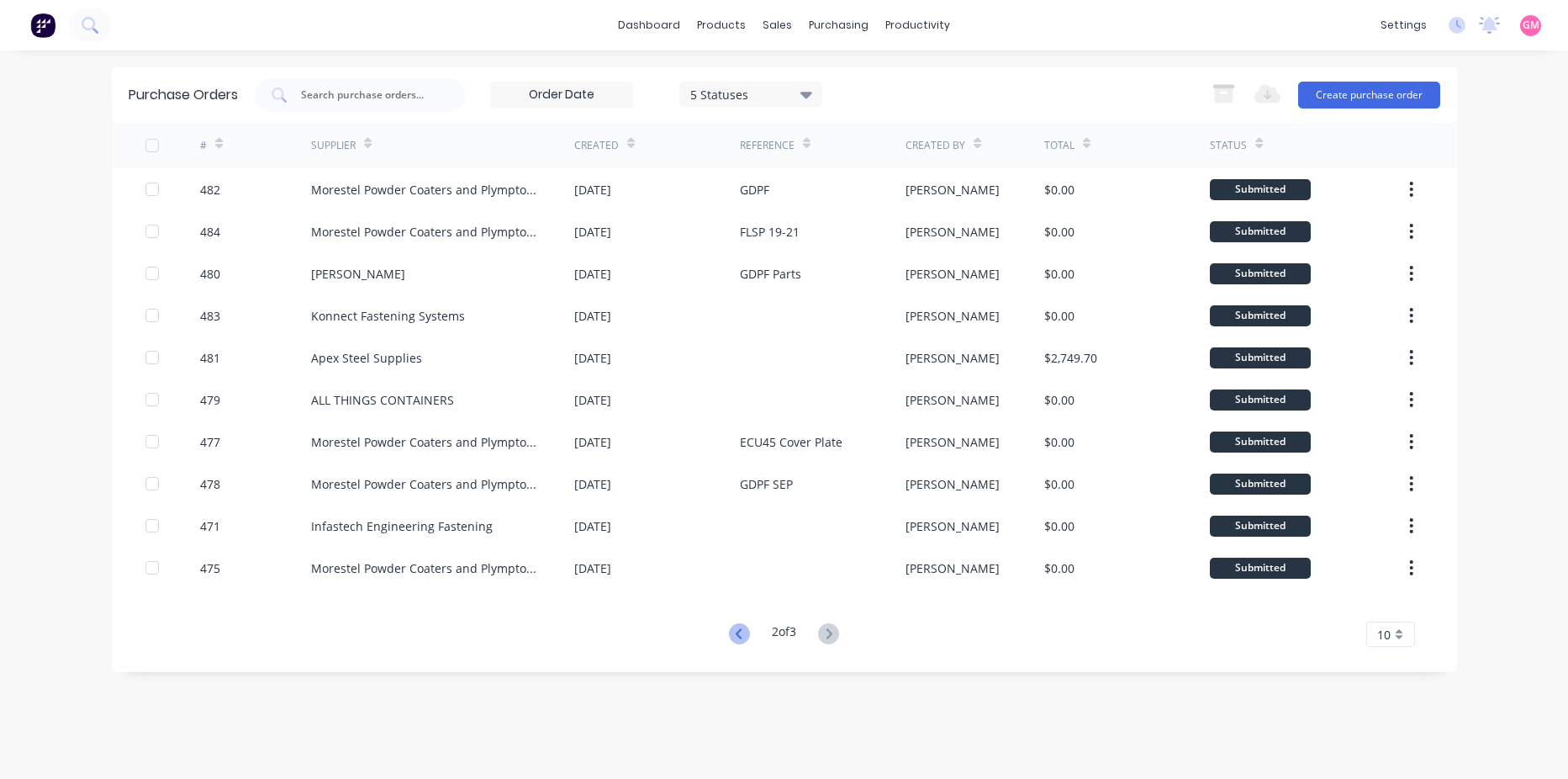
click at [734, 631] on icon at bounding box center [739, 633] width 21 height 21
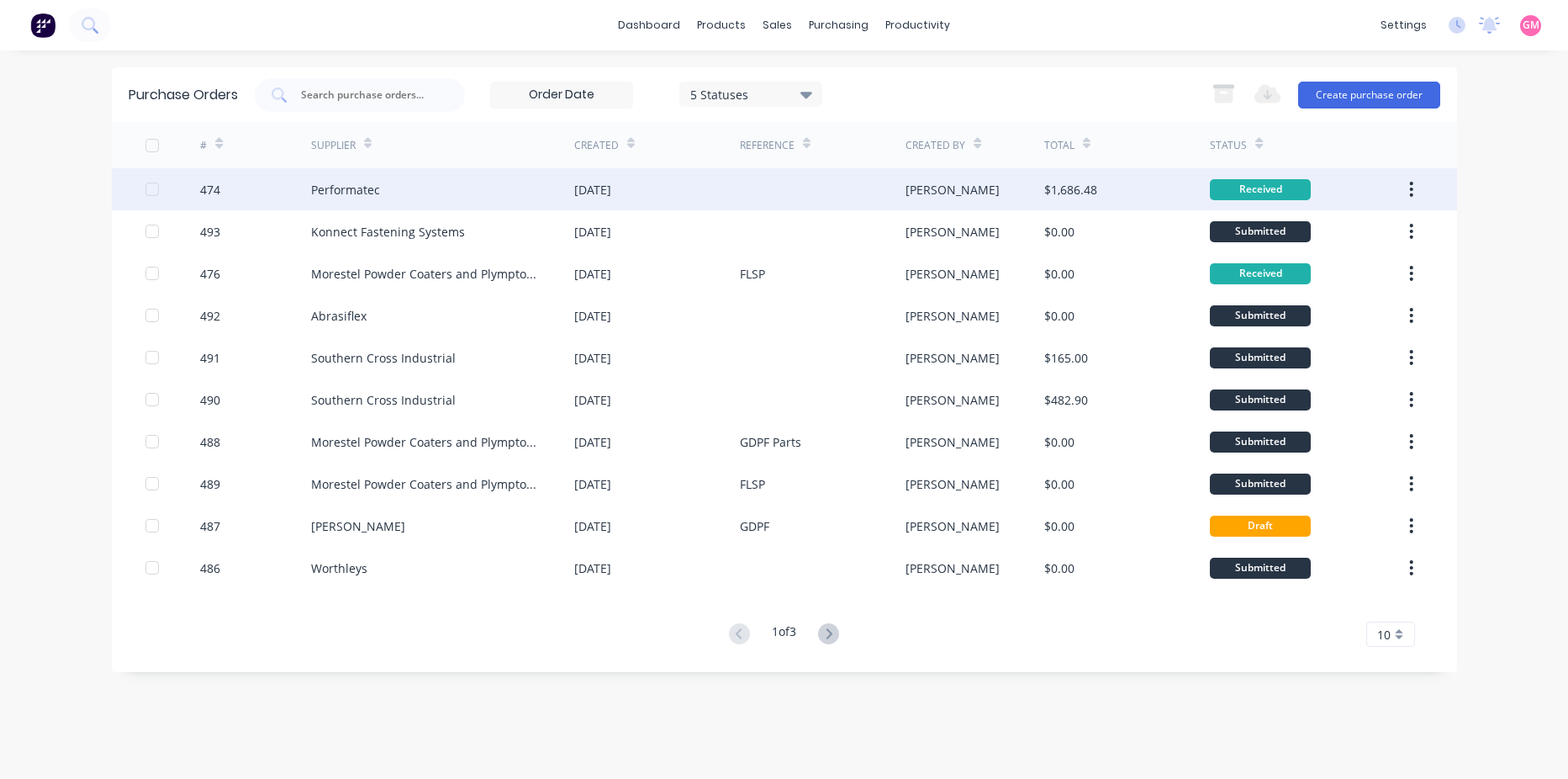
click at [1422, 192] on button "button" at bounding box center [1411, 190] width 40 height 30
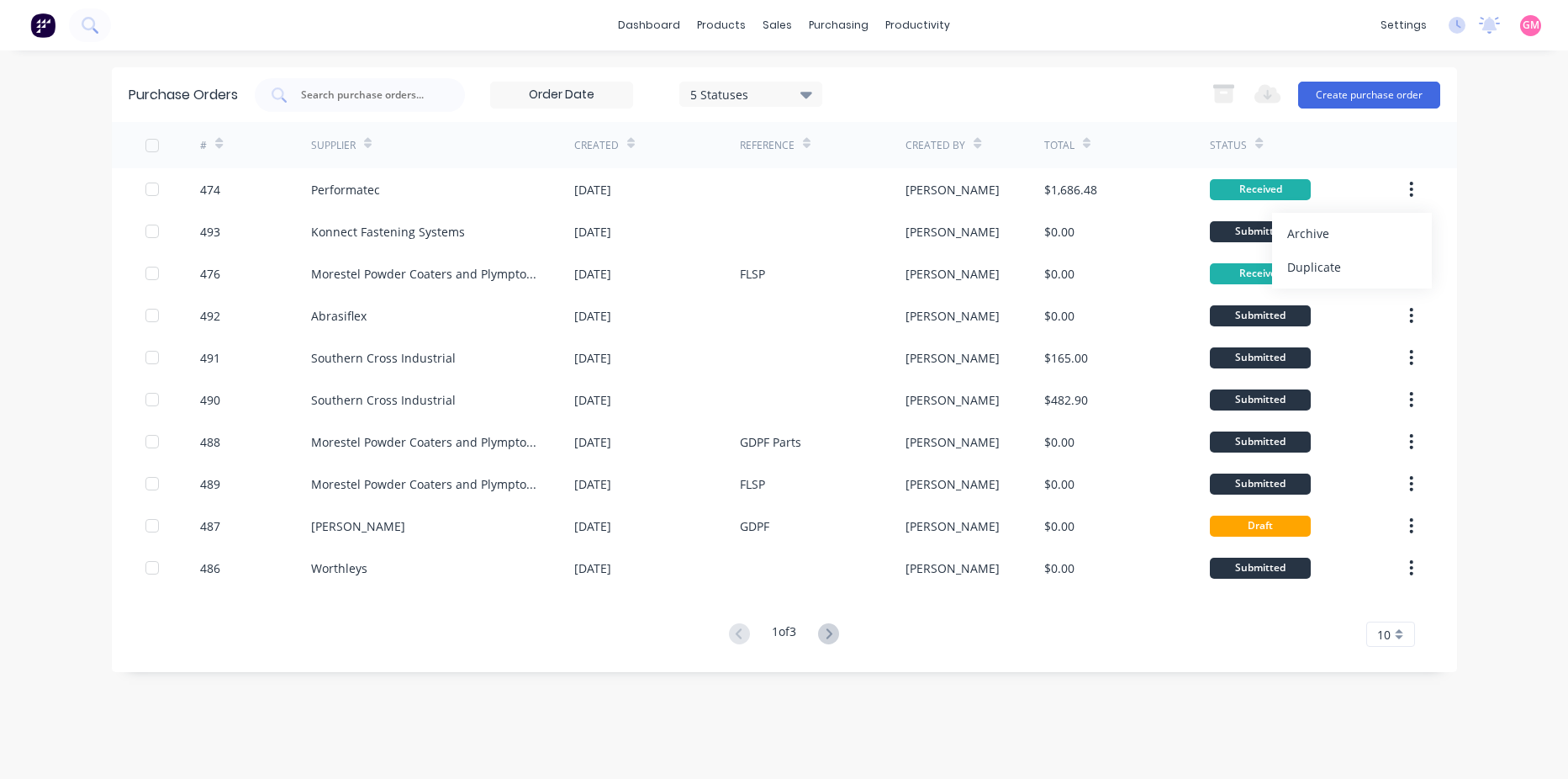
click at [1338, 232] on div "Archive" at bounding box center [1352, 233] width 130 height 24
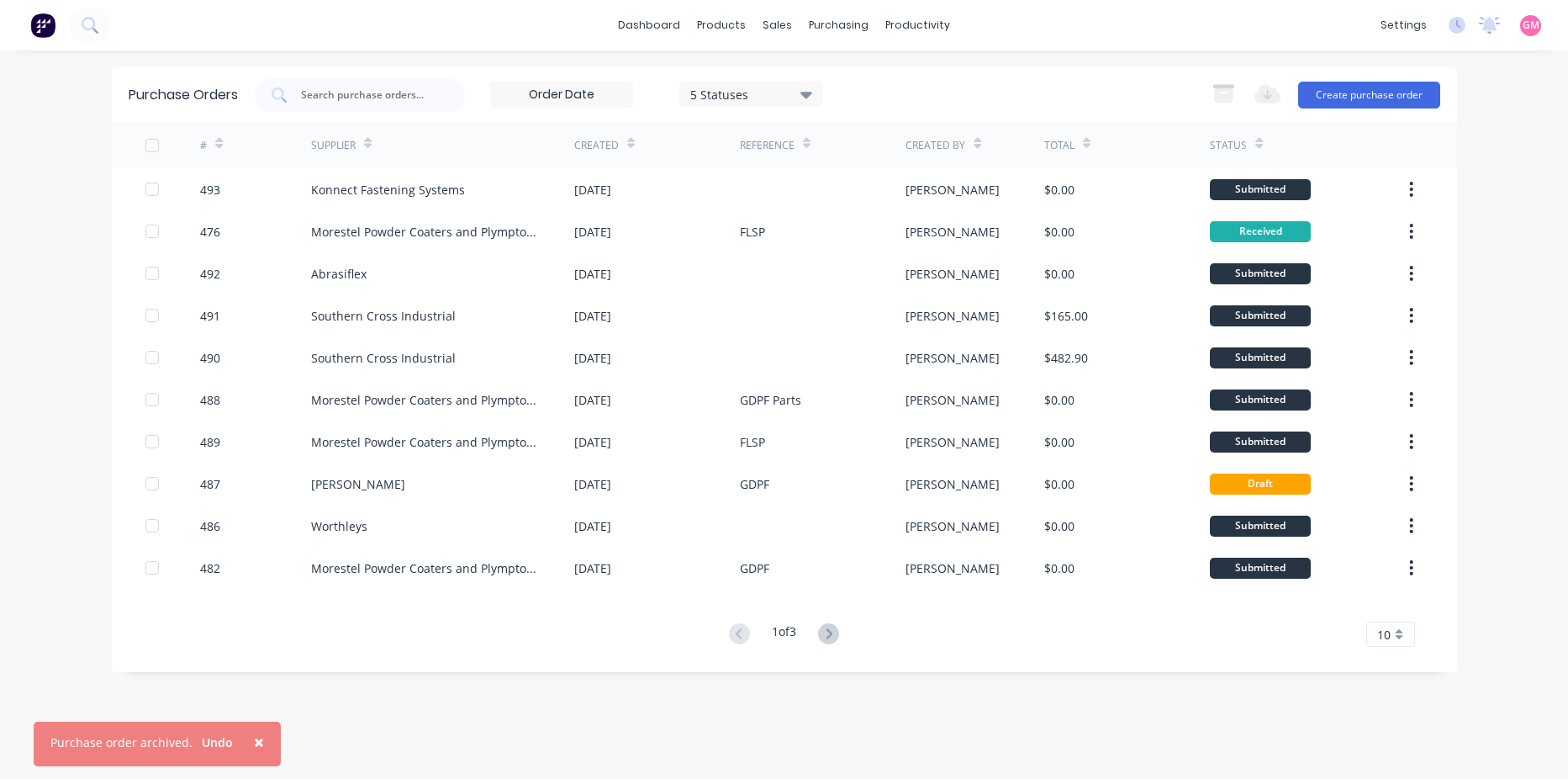
click at [255, 741] on span "×" at bounding box center [259, 742] width 10 height 24
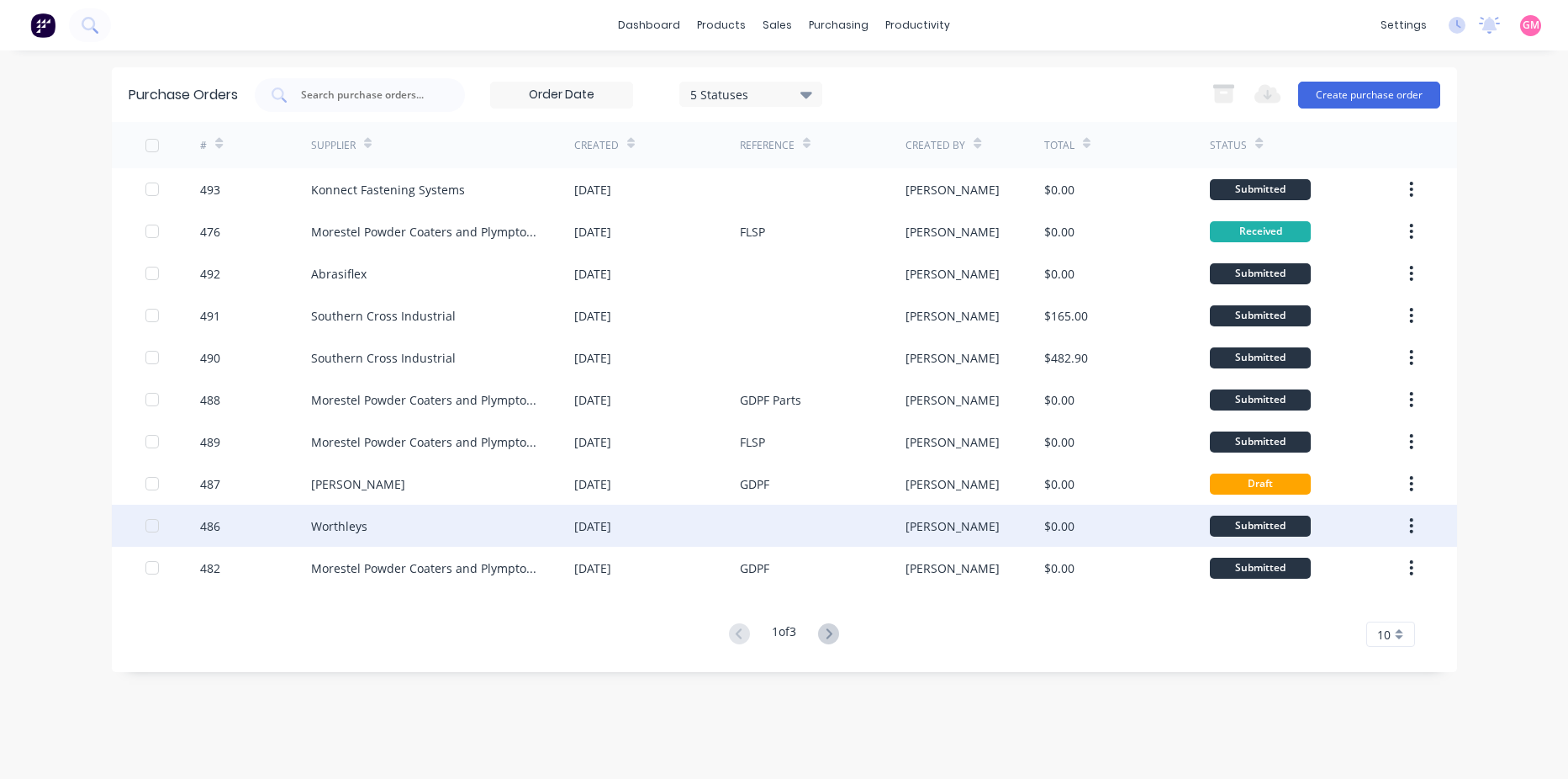
click at [755, 525] on div at bounding box center [822, 526] width 165 height 42
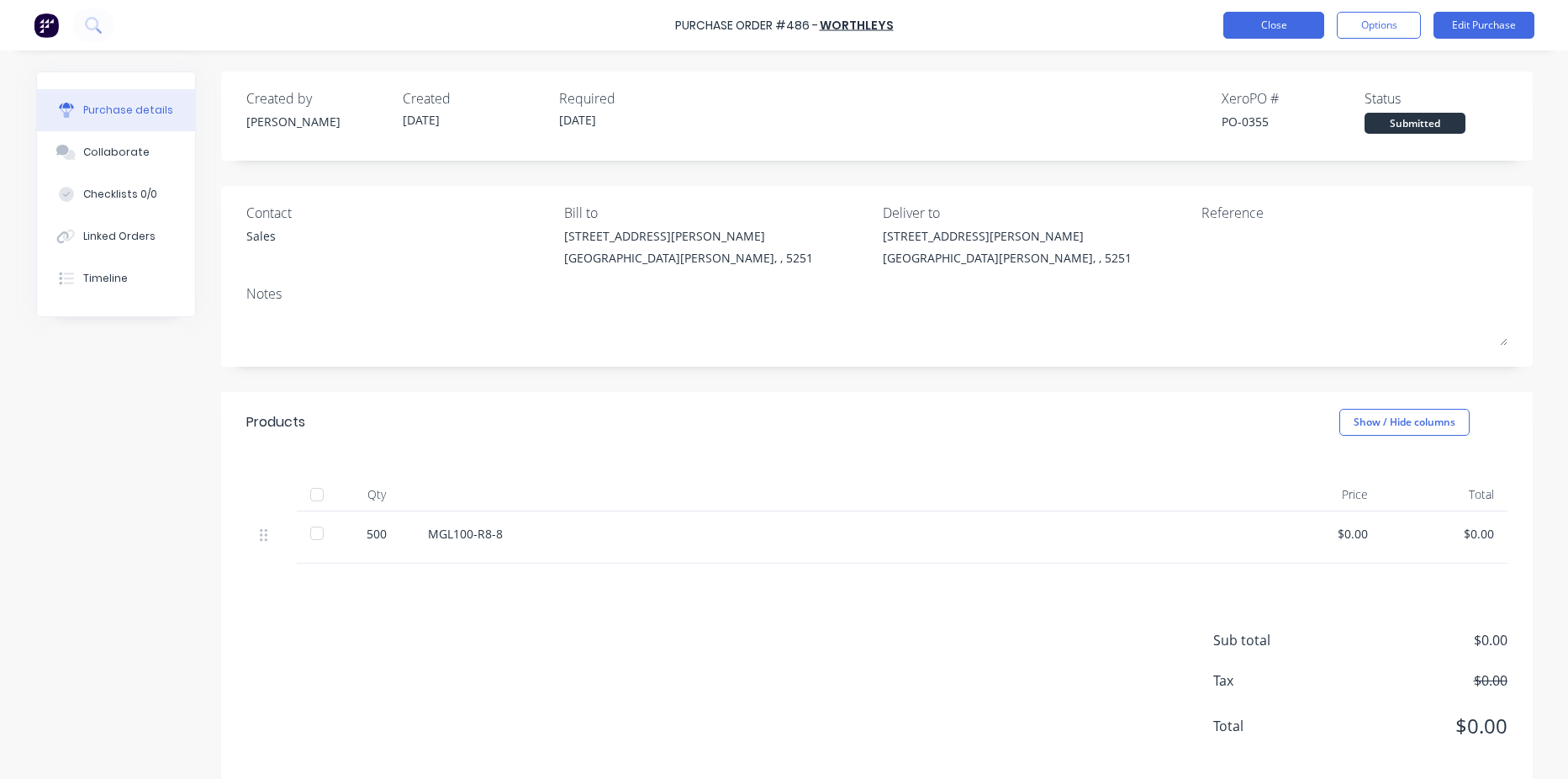
click at [1290, 23] on button "Close" at bounding box center [1273, 25] width 101 height 27
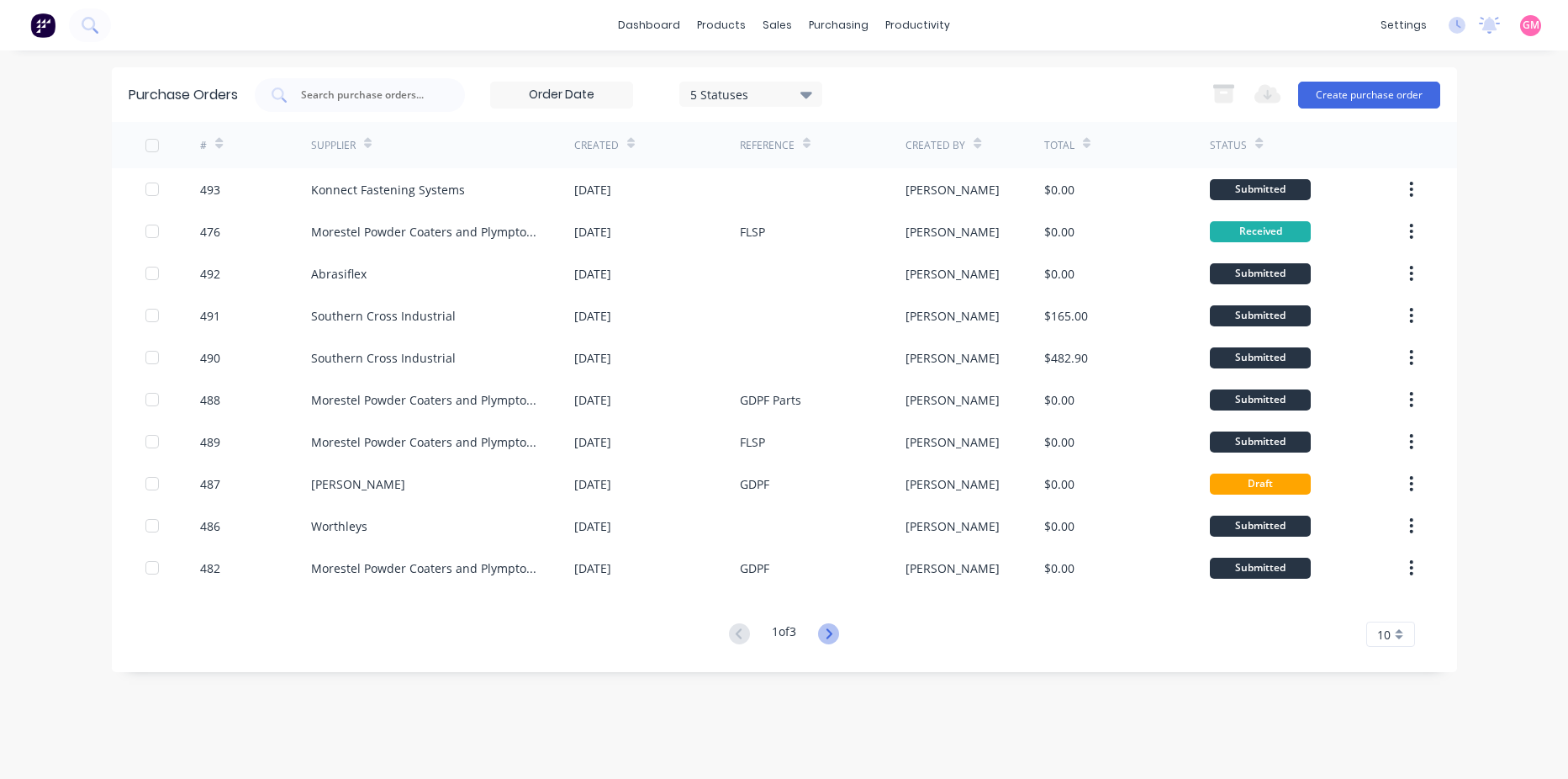
click at [834, 632] on icon at bounding box center [828, 633] width 21 height 21
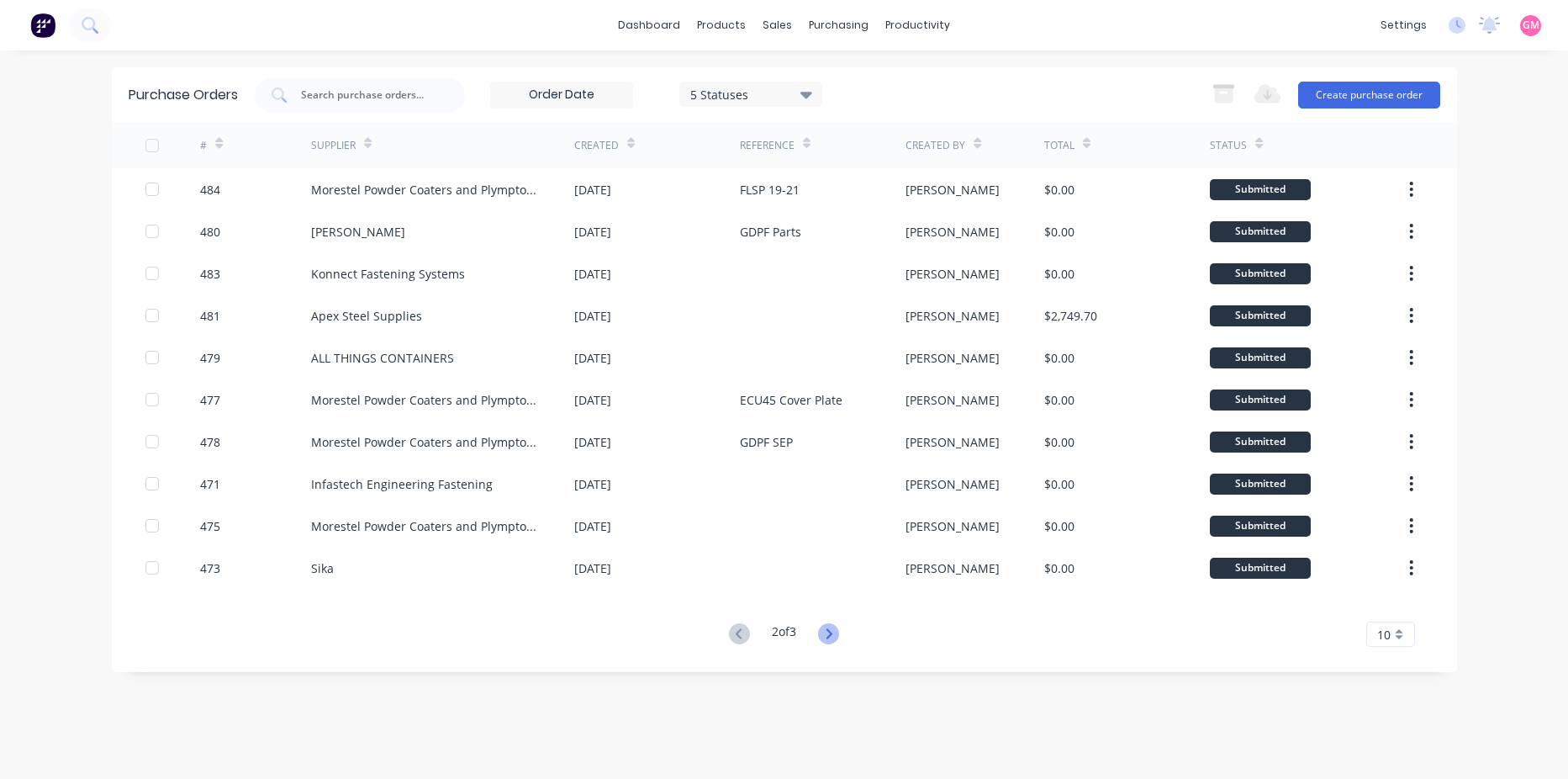
click at [830, 629] on icon at bounding box center [829, 633] width 6 height 10
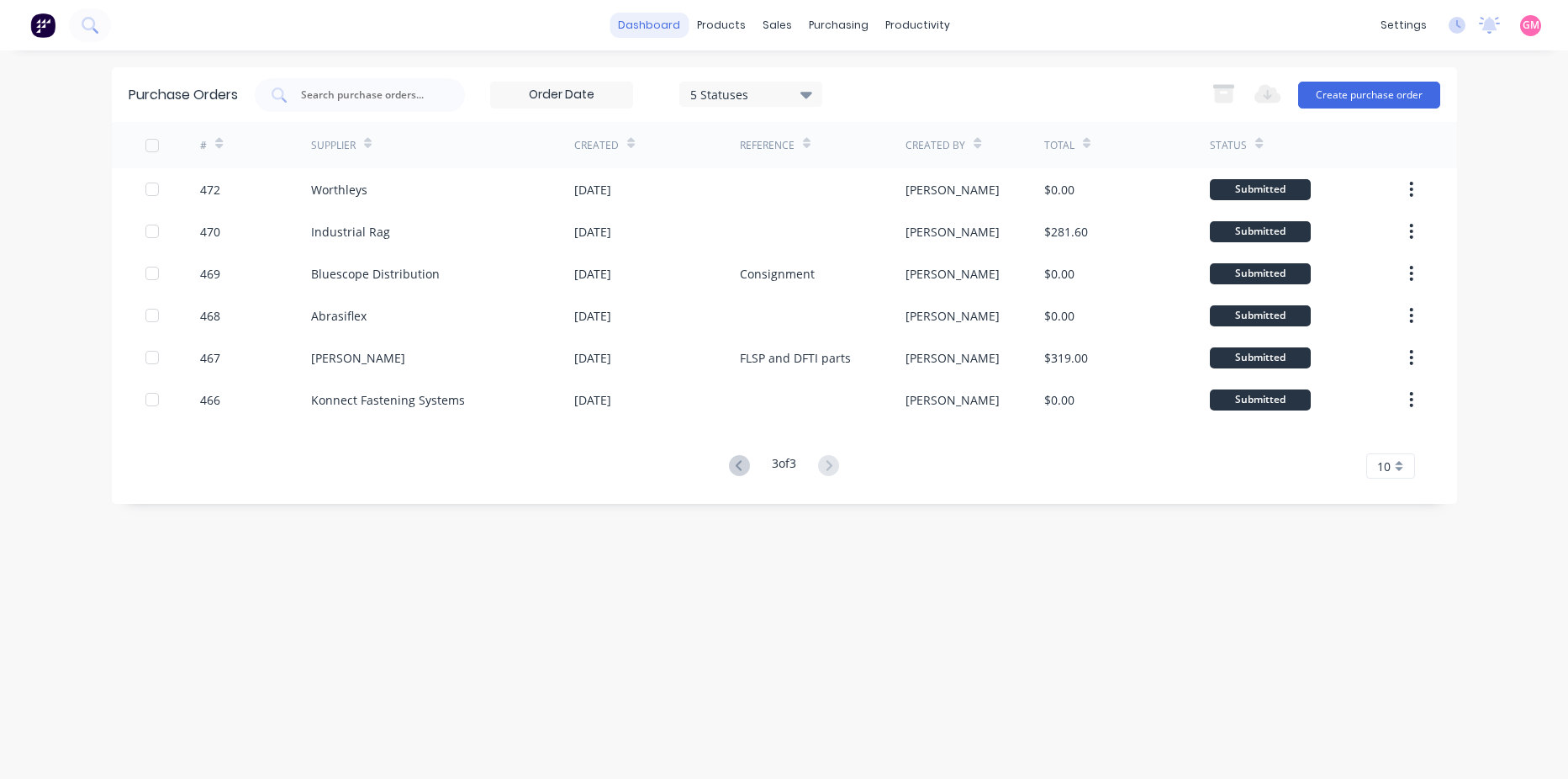
click at [666, 32] on link "dashboard" at bounding box center [648, 25] width 79 height 25
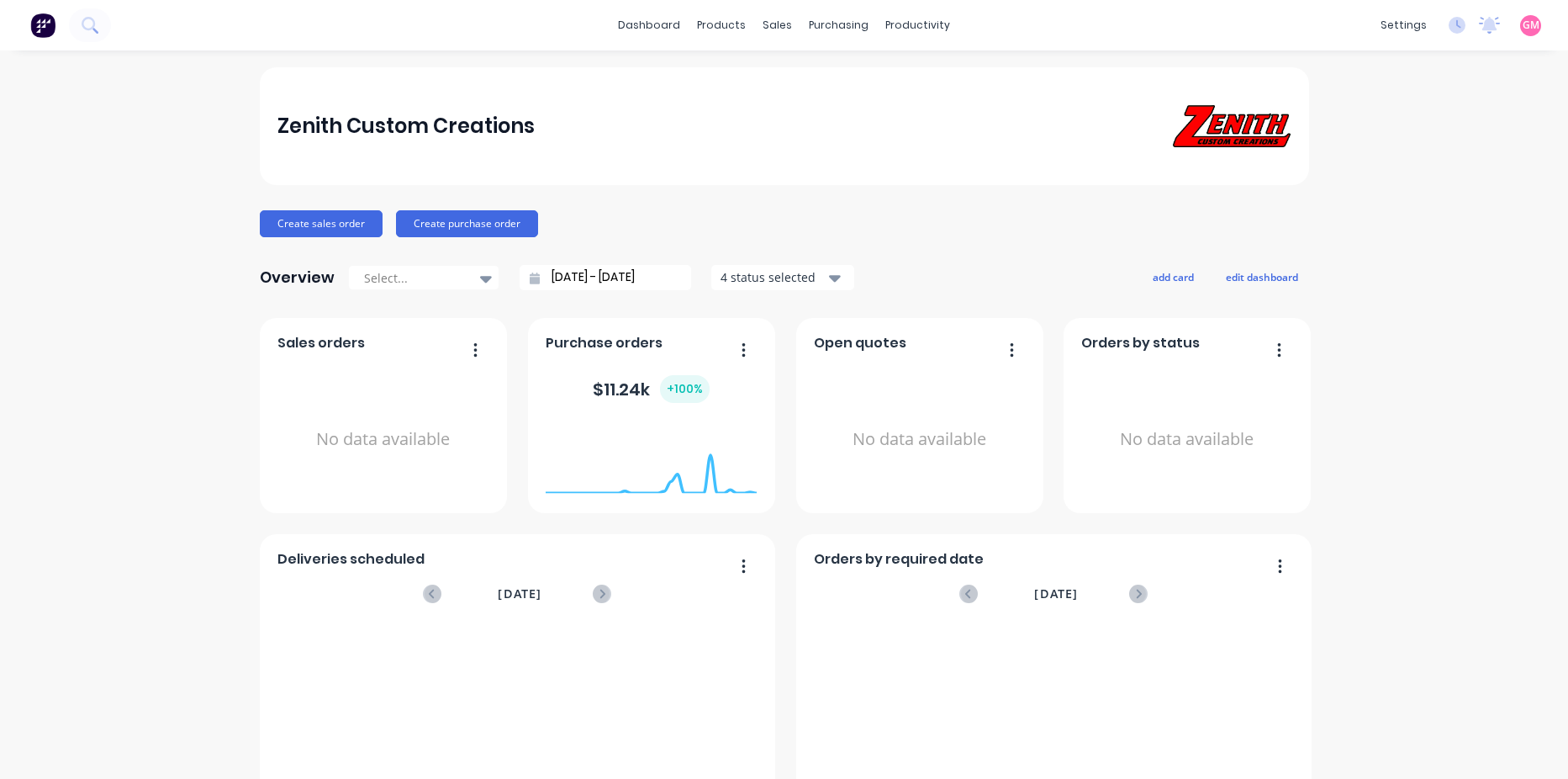
click at [1498, 367] on div "Zenith Custom Creations Create sales order Create purchase order Overview Selec…" at bounding box center [784, 506] width 1568 height 879
click at [870, 80] on div "Purchase Orders" at bounding box center [886, 80] width 89 height 15
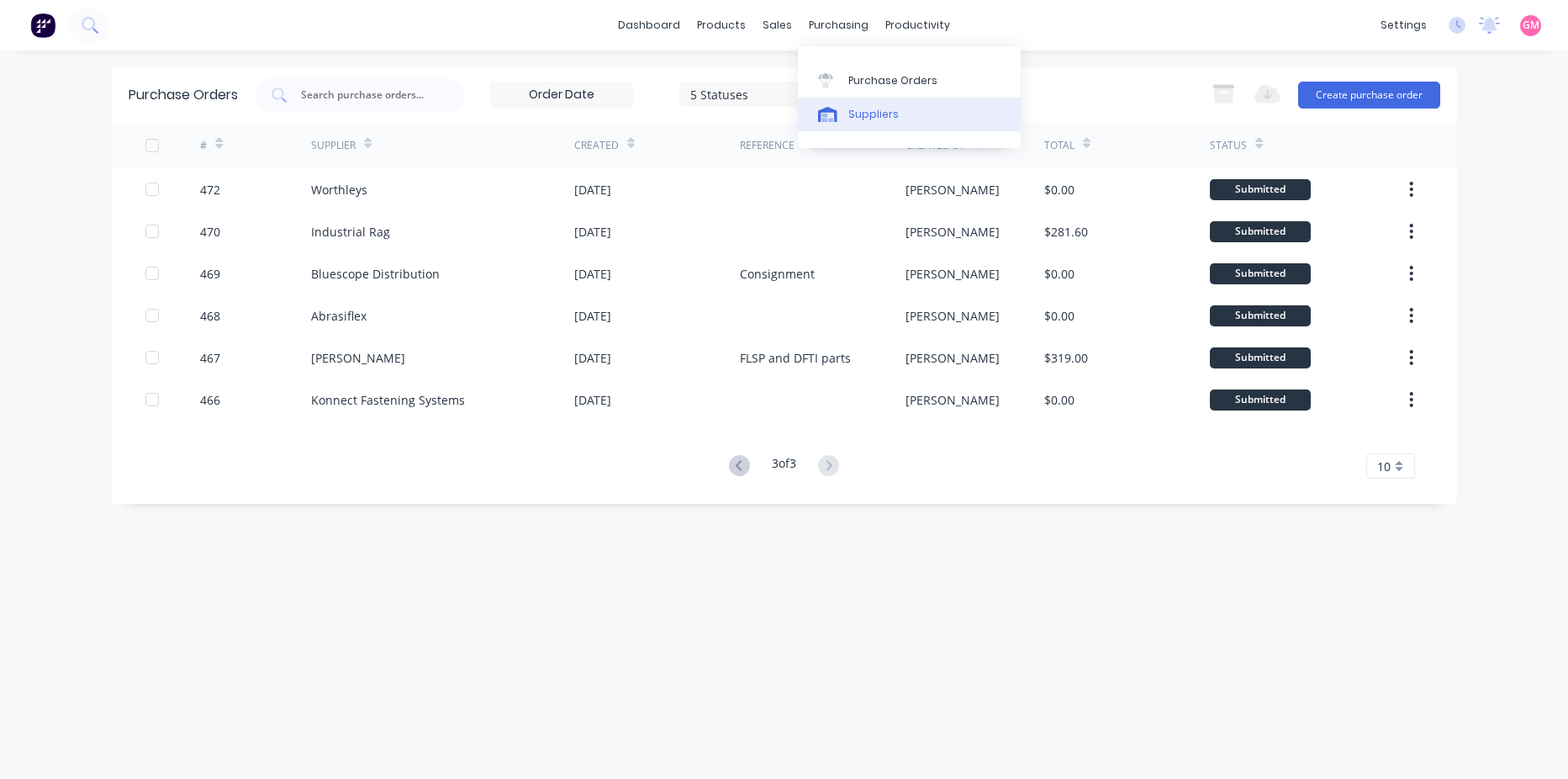
click at [899, 110] on link "Suppliers" at bounding box center [909, 115] width 223 height 34
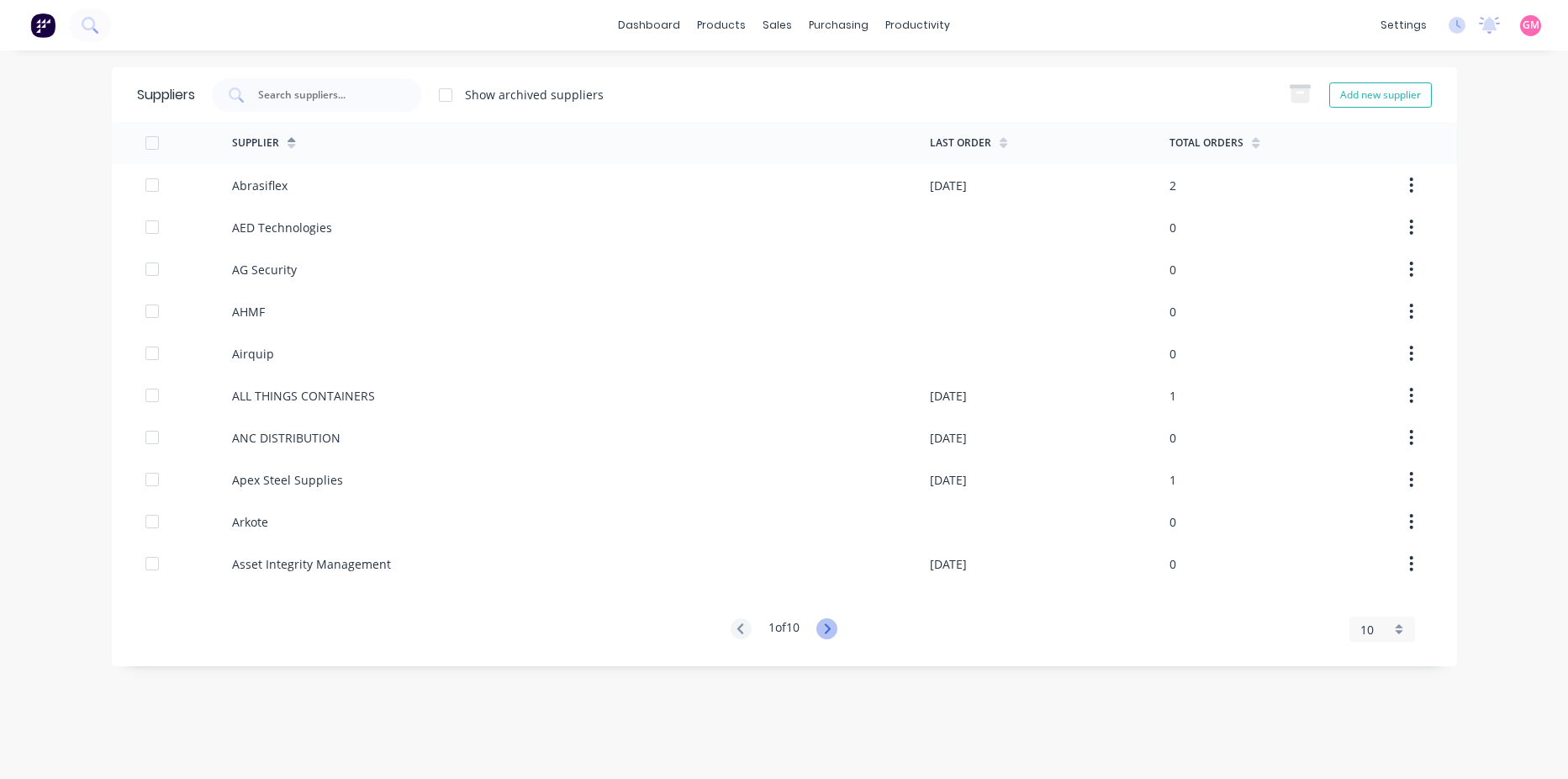
click at [834, 631] on icon at bounding box center [826, 628] width 21 height 21
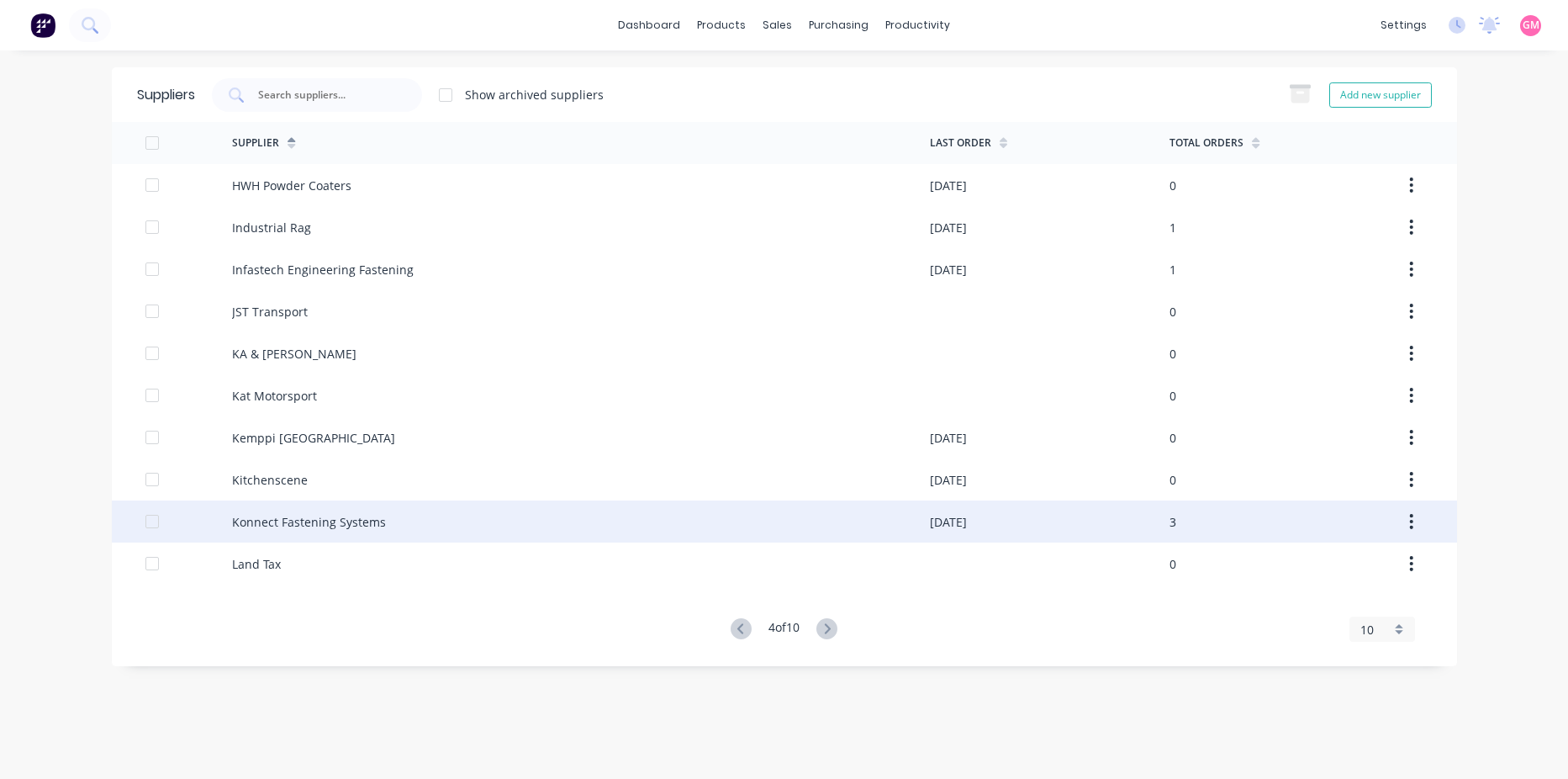
click at [352, 524] on div "Konnect Fastening Systems" at bounding box center [309, 522] width 154 height 18
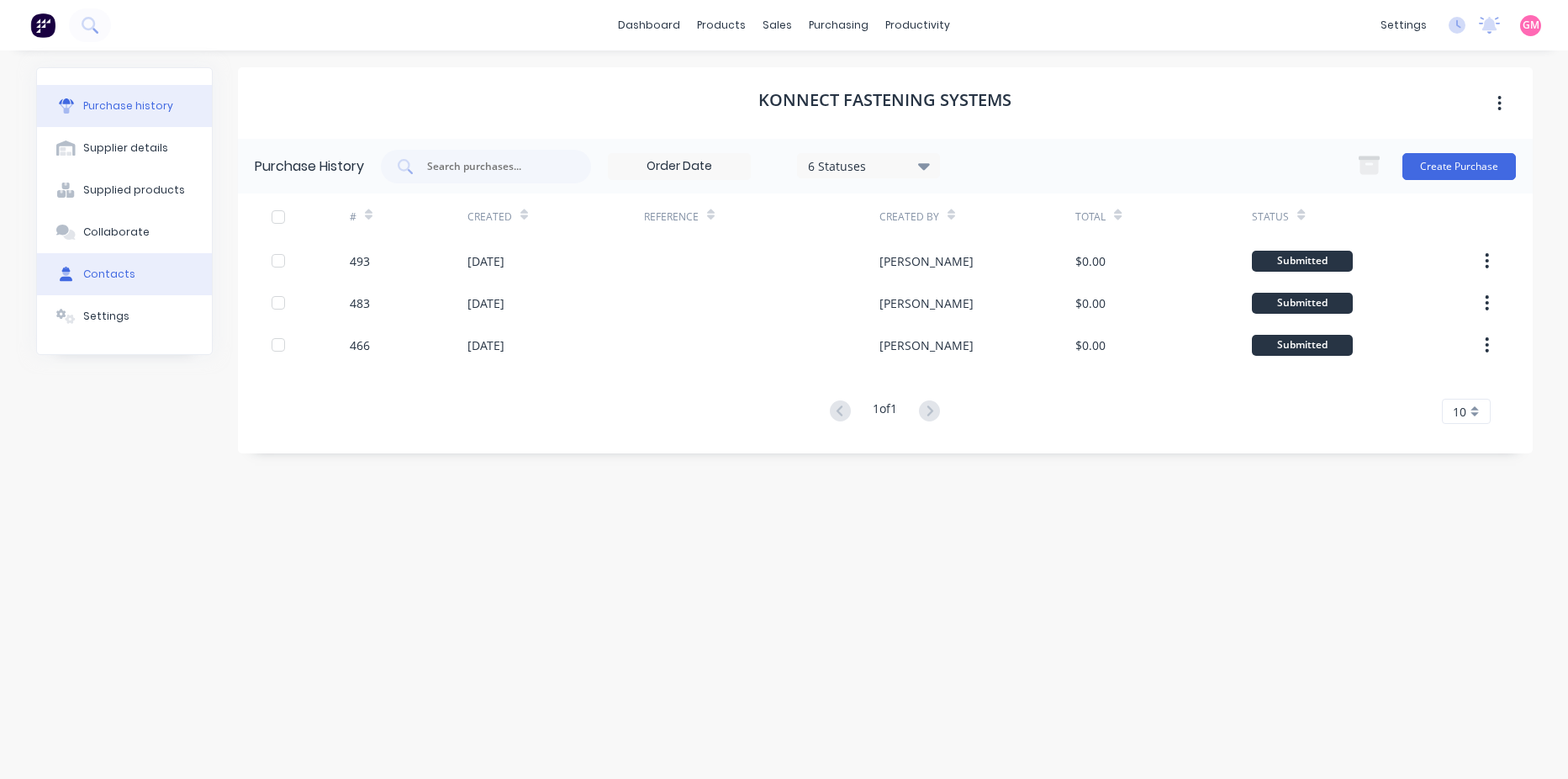
click at [136, 271] on button "Contacts" at bounding box center [124, 274] width 174 height 42
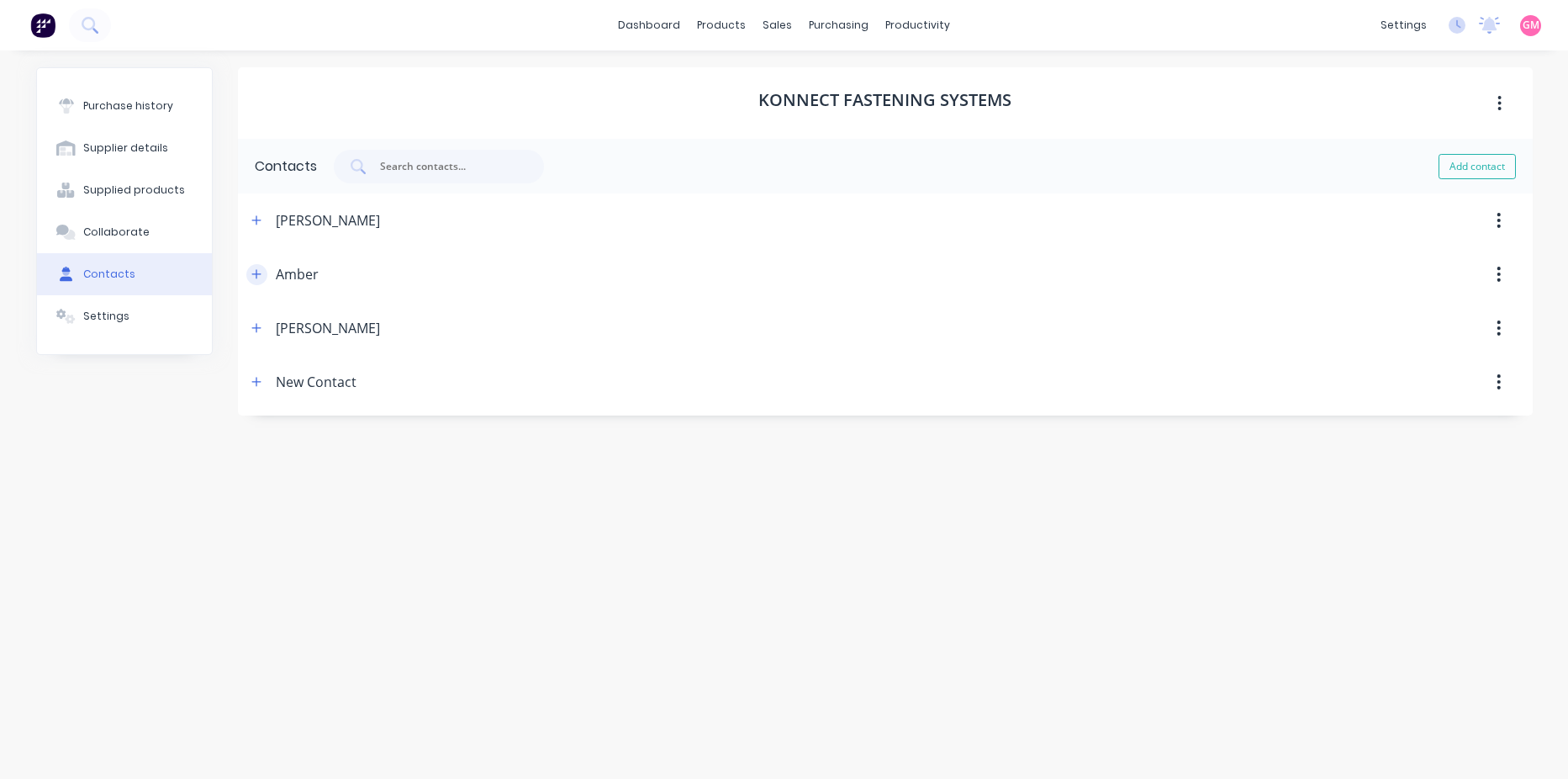
click at [260, 273] on icon "button" at bounding box center [256, 274] width 10 height 12
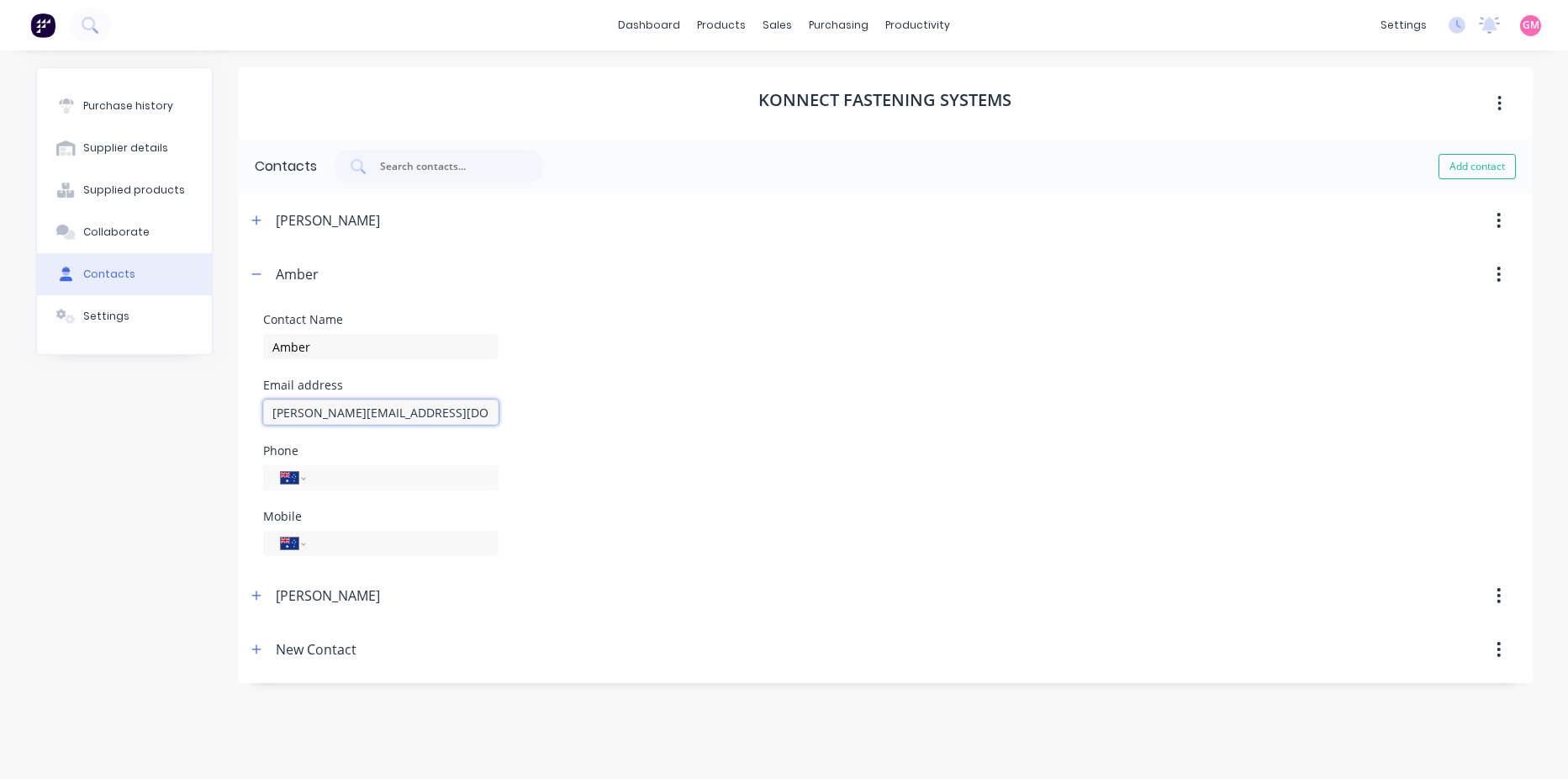
drag, startPoint x: 467, startPoint y: 416, endPoint x: 241, endPoint y: 409, distance: 226.1
click at [242, 407] on form "Contact Name Amber Email address [PERSON_NAME][EMAIL_ADDRESS][DOMAIN_NAME] Phon…" at bounding box center [885, 435] width 1295 height 267
drag, startPoint x: 256, startPoint y: 218, endPoint x: 264, endPoint y: 223, distance: 9.4
click at [256, 218] on icon "button" at bounding box center [255, 219] width 9 height 9
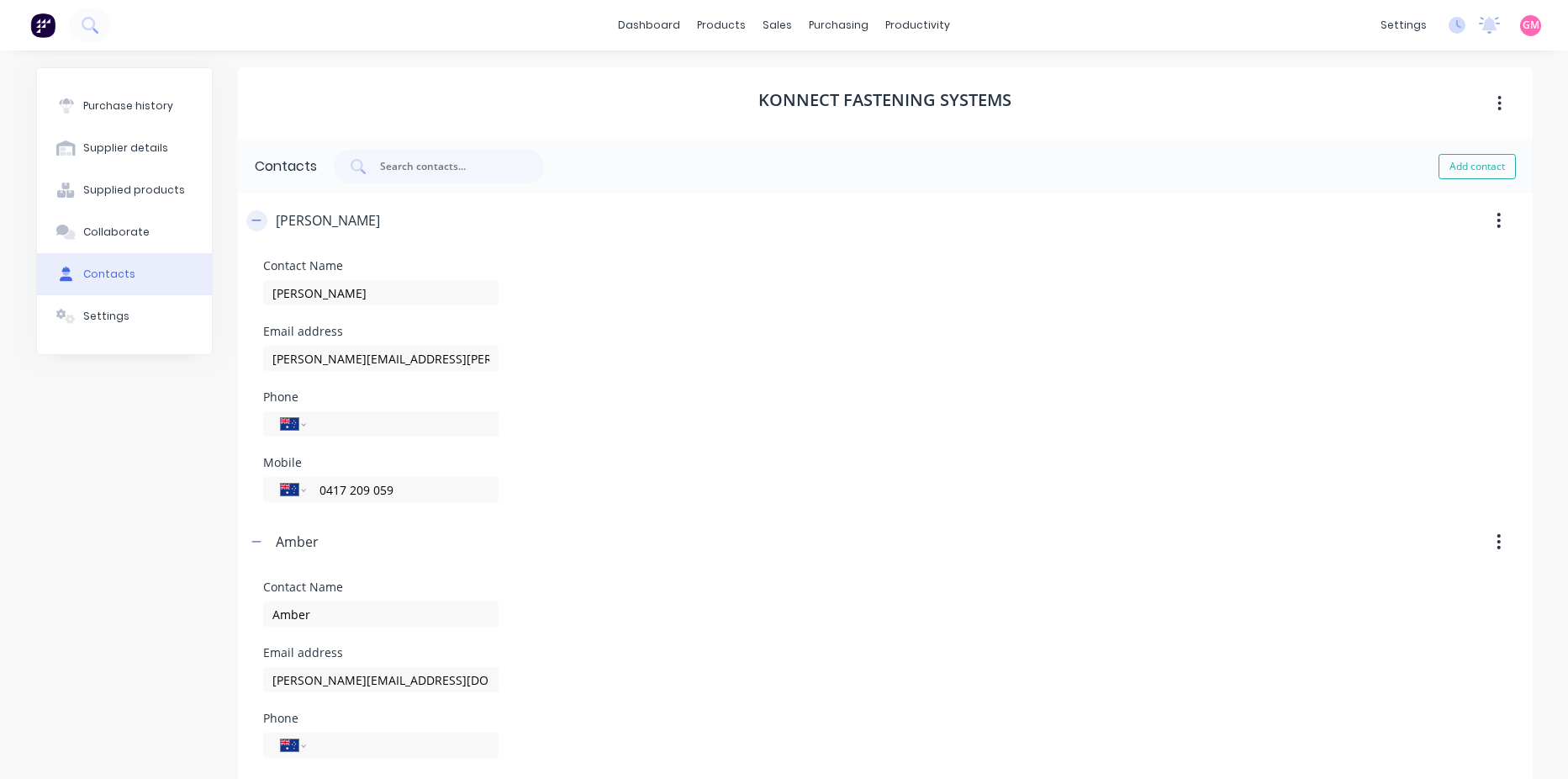
click at [253, 223] on icon "button" at bounding box center [256, 220] width 10 height 12
